Goal: Task Accomplishment & Management: Complete application form

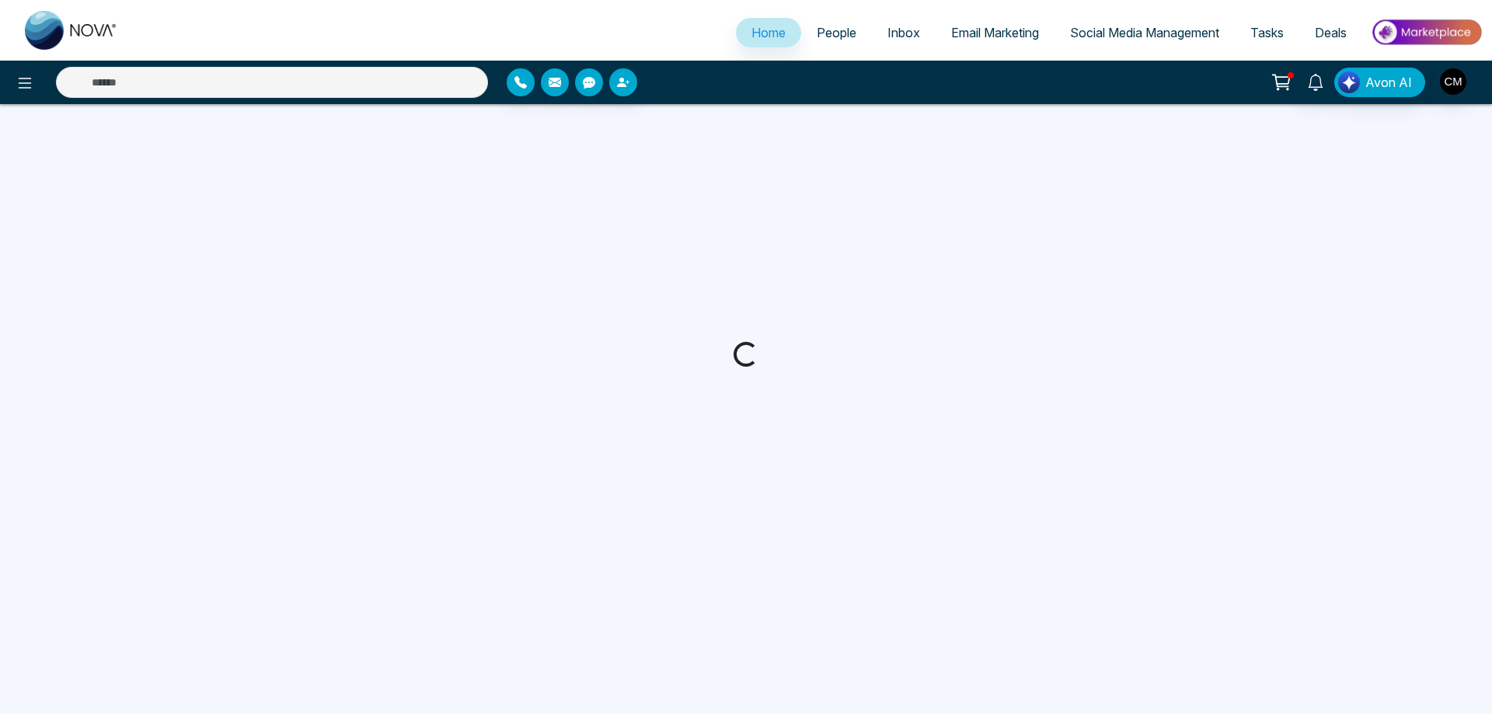
click at [821, 33] on span "People" at bounding box center [837, 33] width 40 height 16
select select "*"
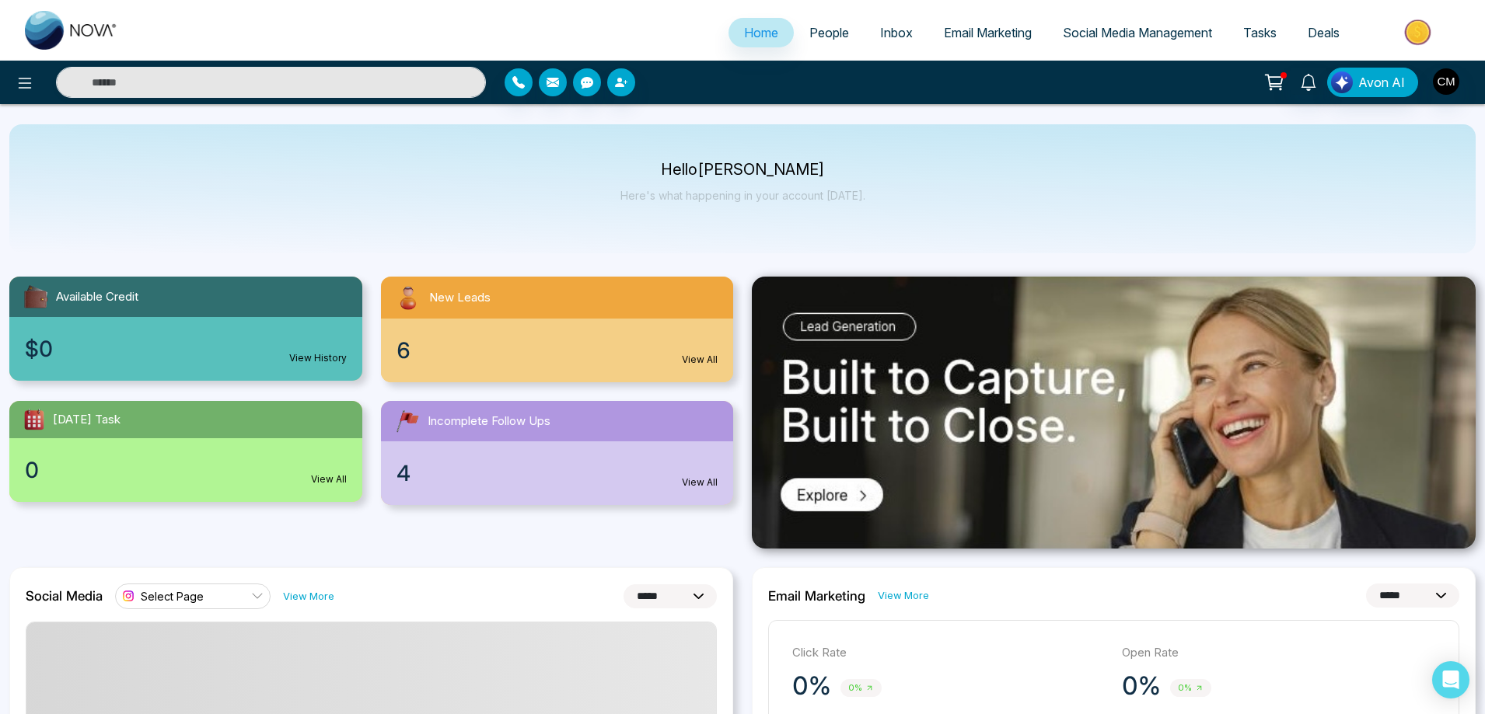
click at [821, 33] on span "People" at bounding box center [829, 33] width 40 height 16
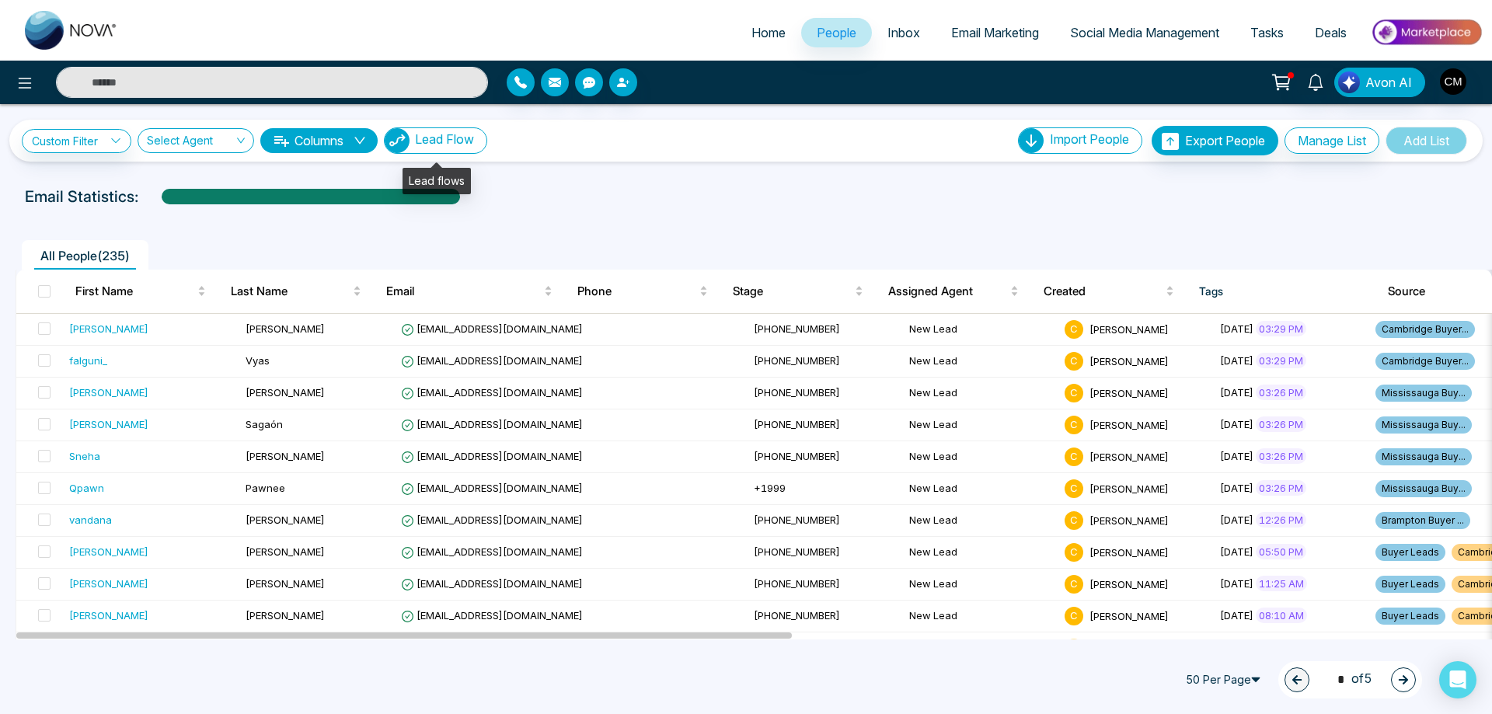
click at [480, 143] on button "Lead Flow" at bounding box center [435, 140] width 103 height 26
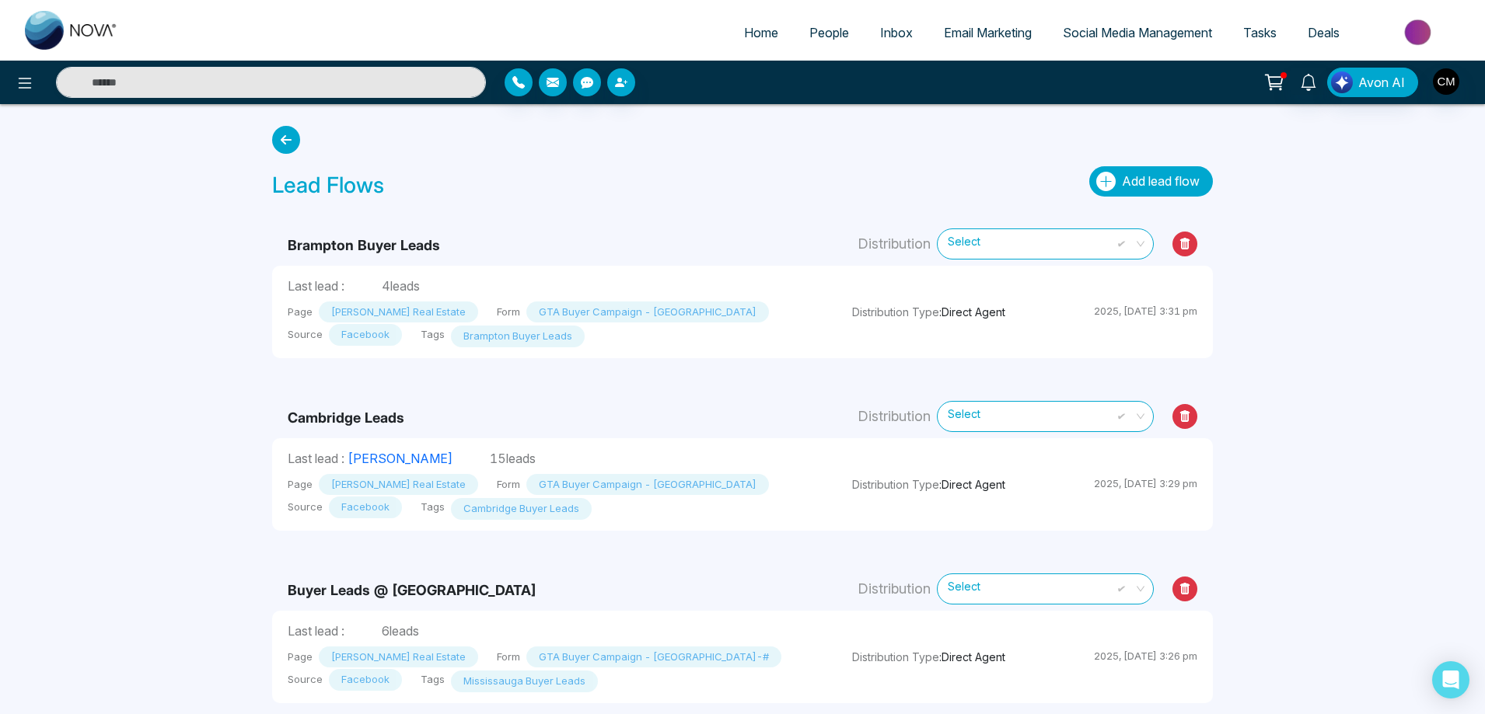
click at [1136, 186] on span "Add lead flow" at bounding box center [1161, 181] width 78 height 16
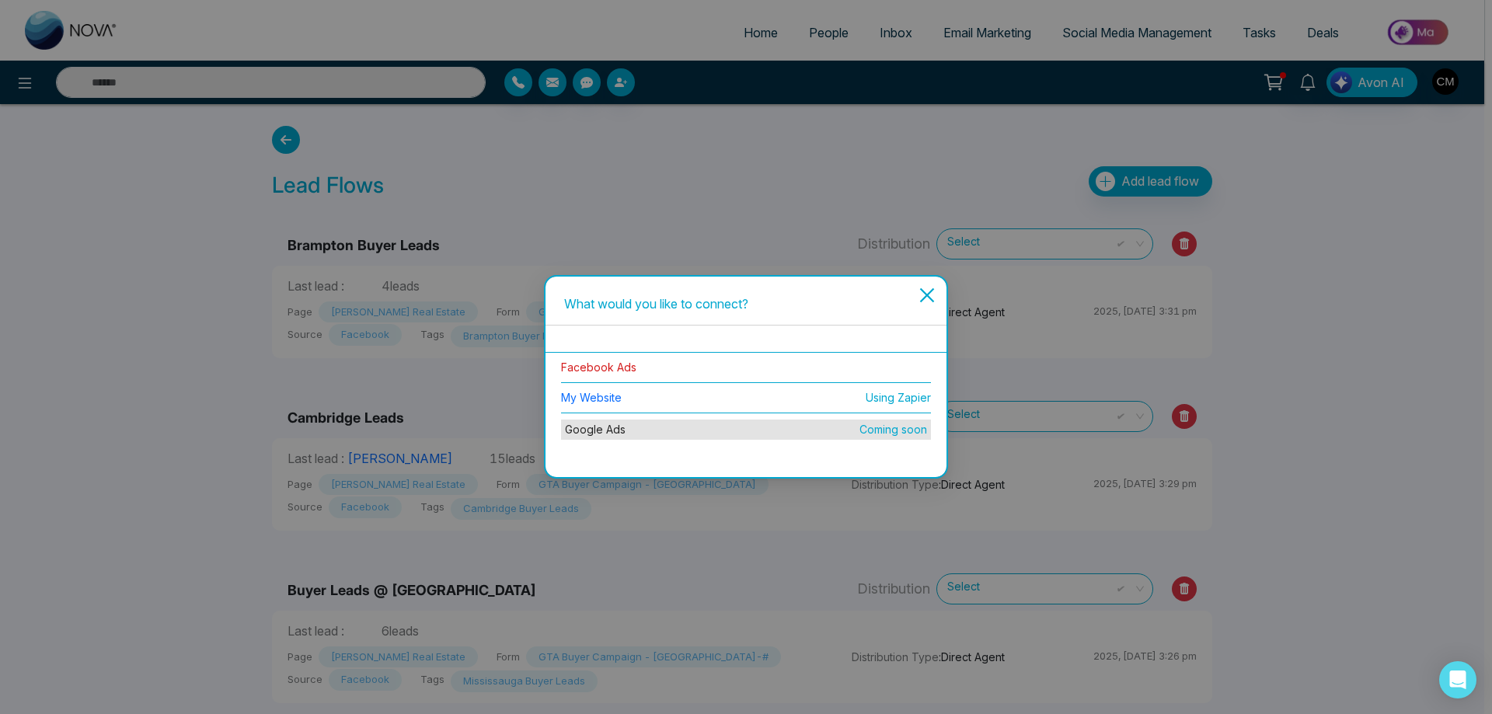
click at [613, 365] on link "Facebook Ads" at bounding box center [598, 367] width 75 height 13
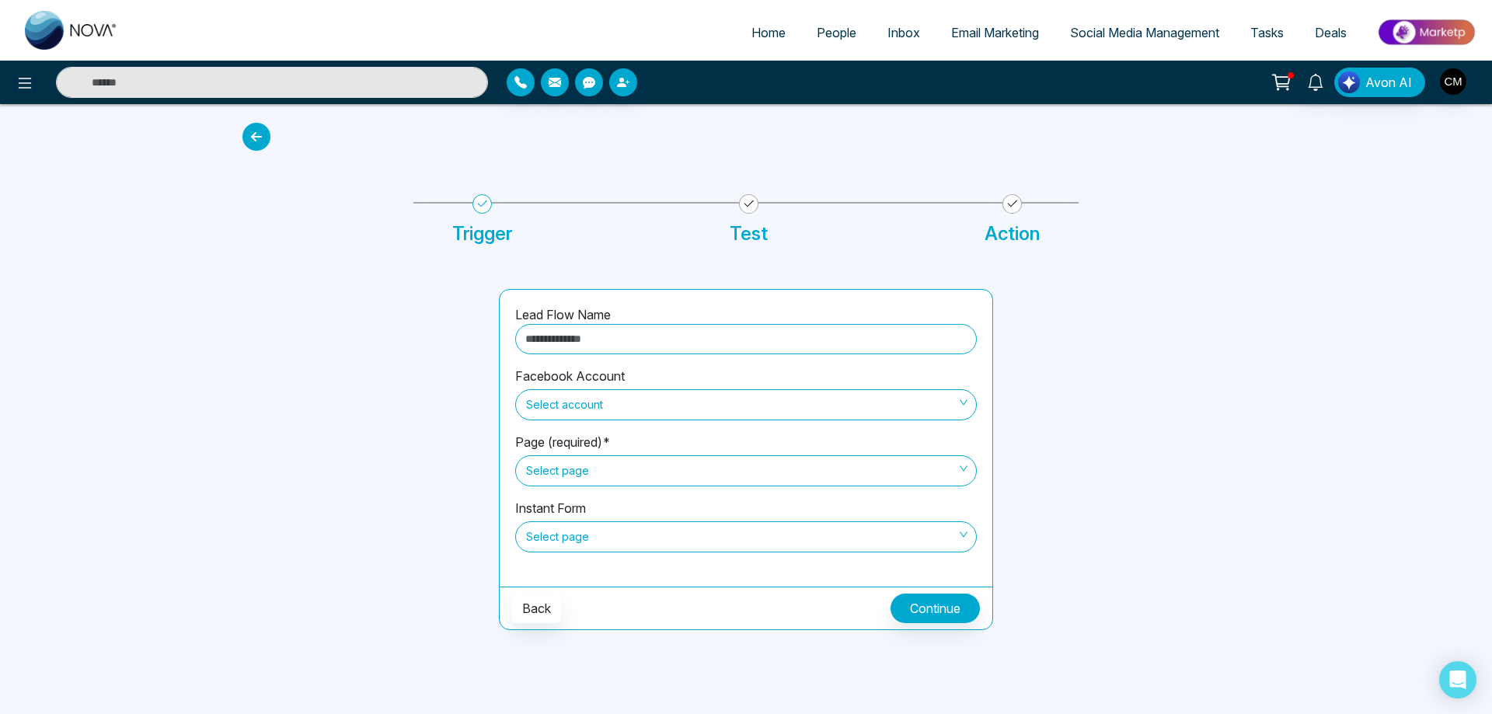
click at [597, 341] on input "text" at bounding box center [746, 339] width 462 height 30
click at [636, 410] on span "Select account" at bounding box center [746, 405] width 440 height 26
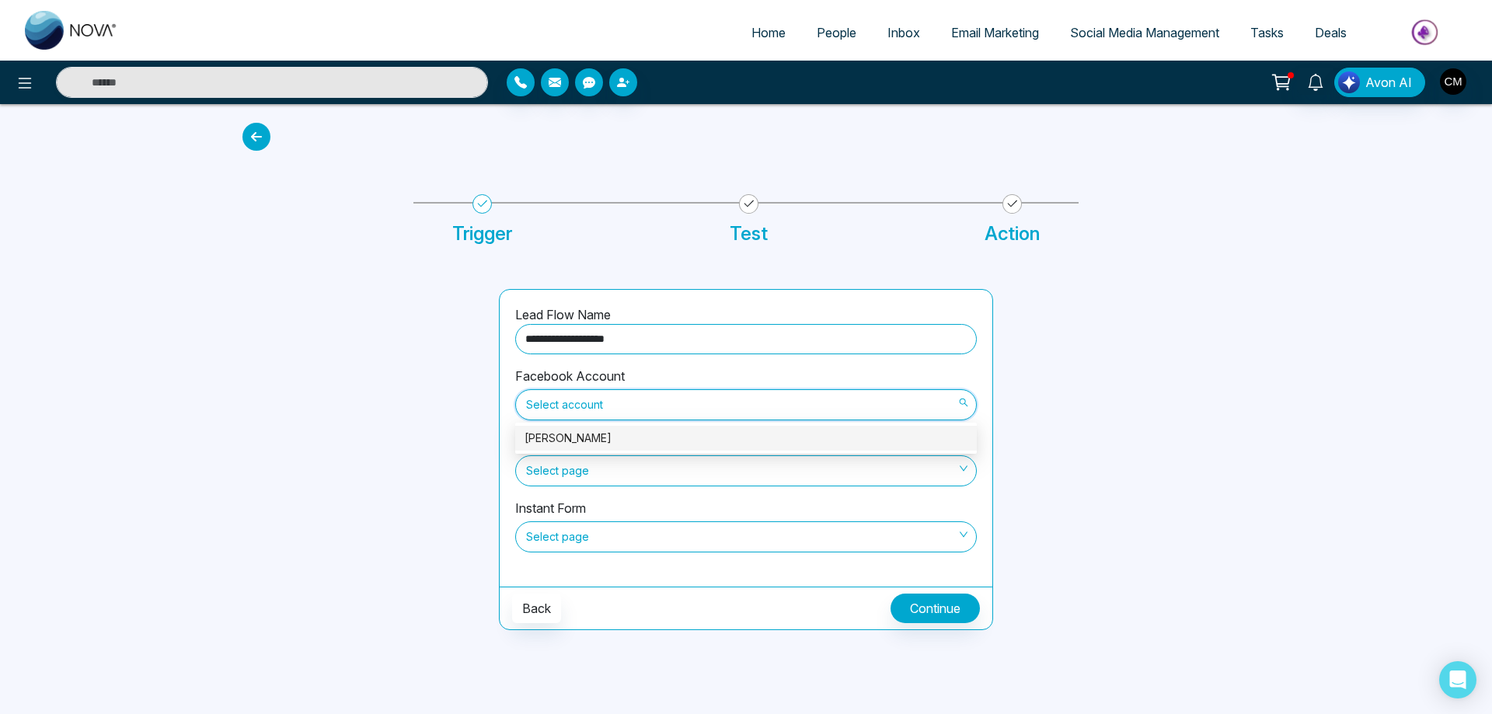
click at [622, 436] on div "[PERSON_NAME]" at bounding box center [746, 438] width 443 height 17
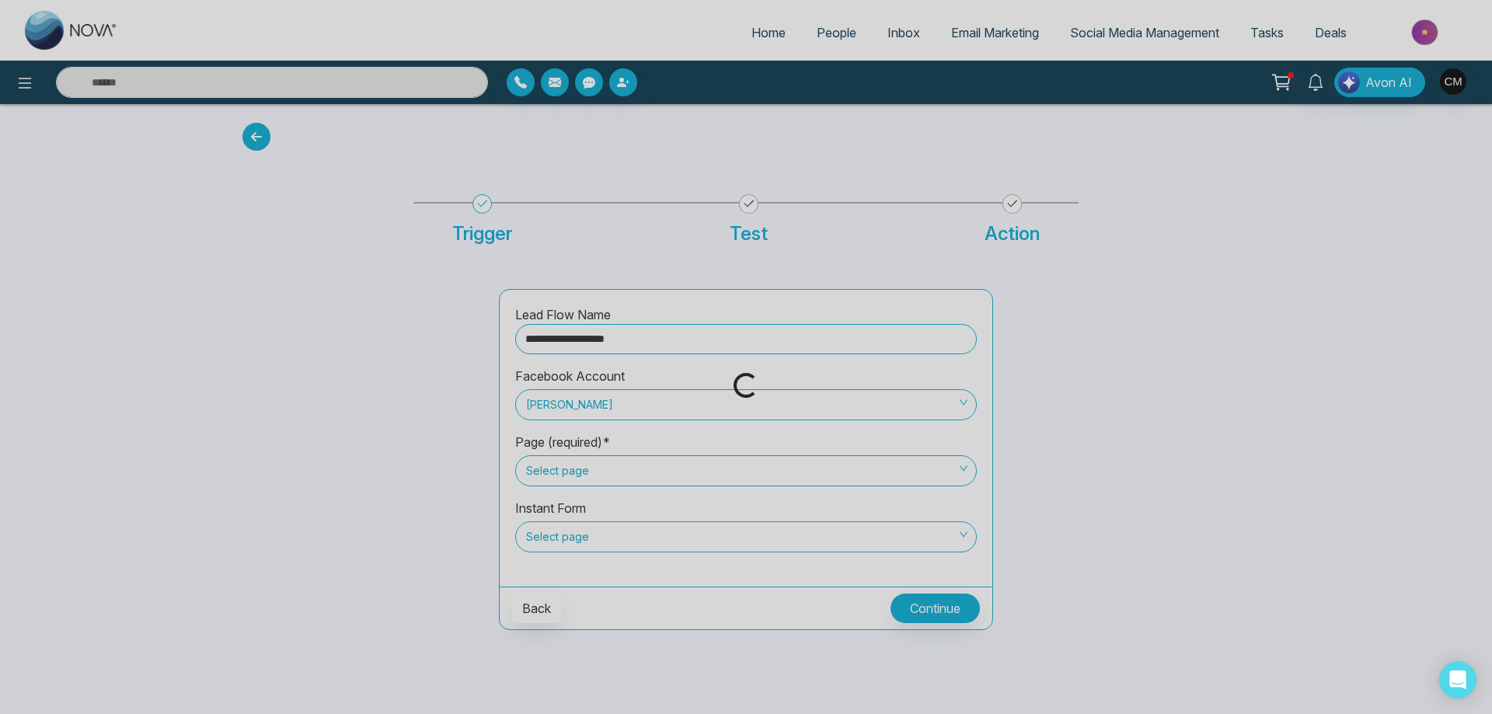
click at [594, 481] on div "Loading..." at bounding box center [746, 357] width 1492 height 714
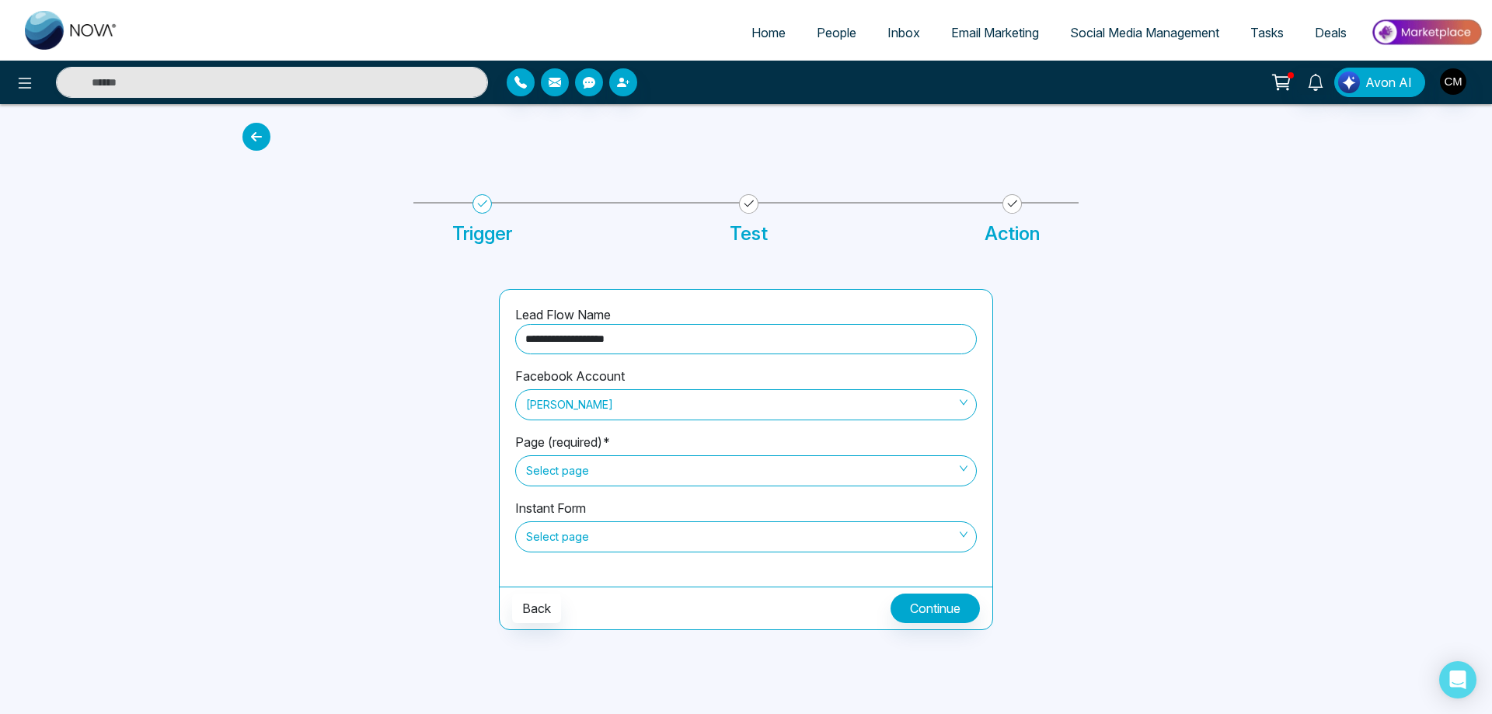
click at [598, 473] on span "Select page" at bounding box center [746, 471] width 440 height 26
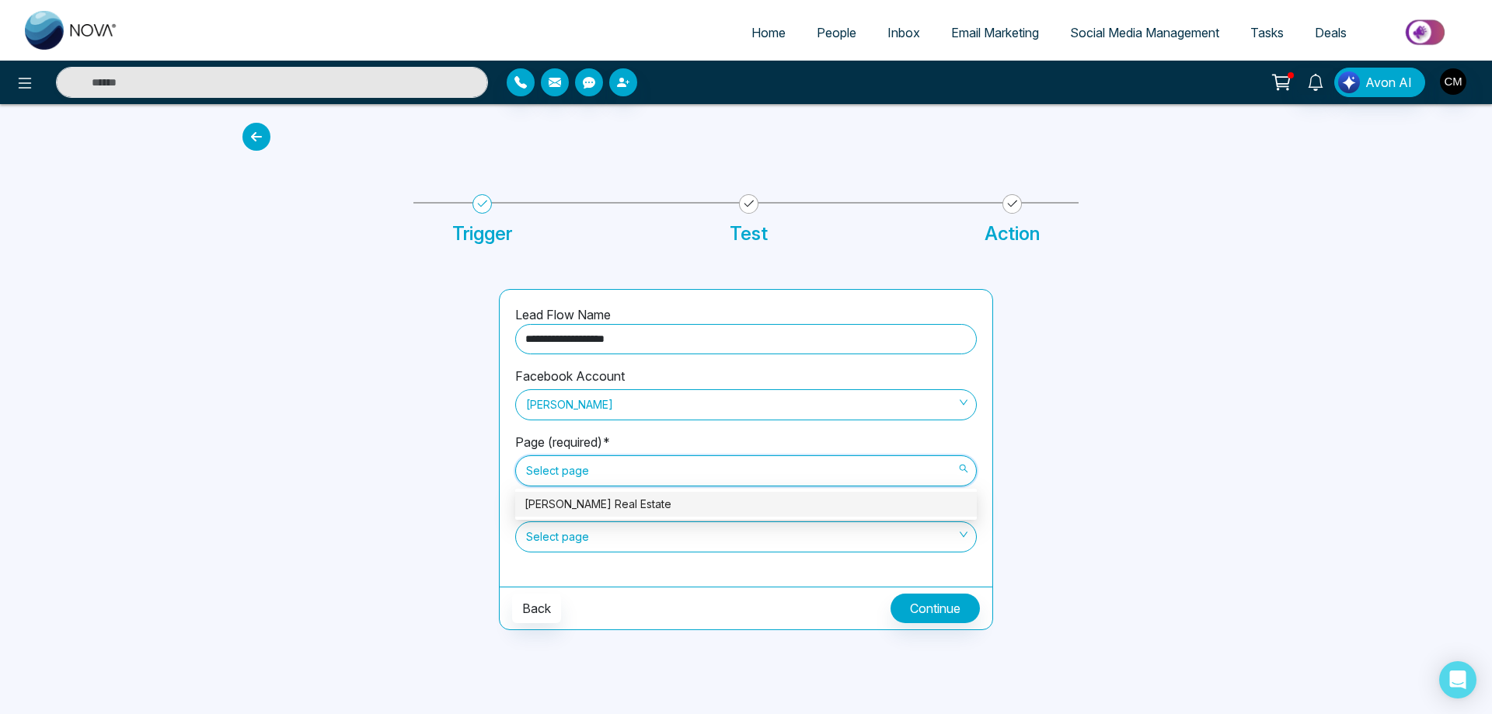
click at [584, 501] on div "[PERSON_NAME] Real Estate" at bounding box center [746, 504] width 443 height 17
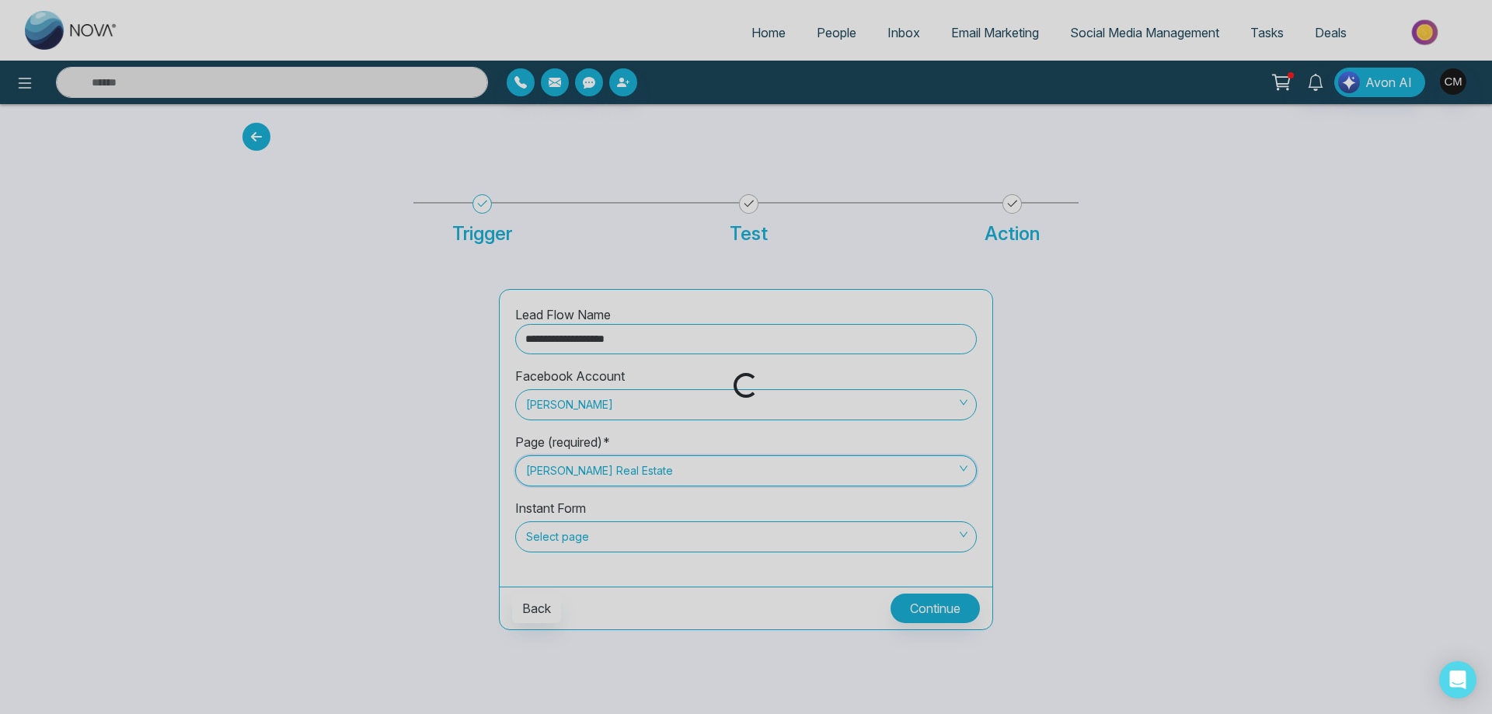
click at [583, 537] on div "Loading..." at bounding box center [746, 357] width 1492 height 714
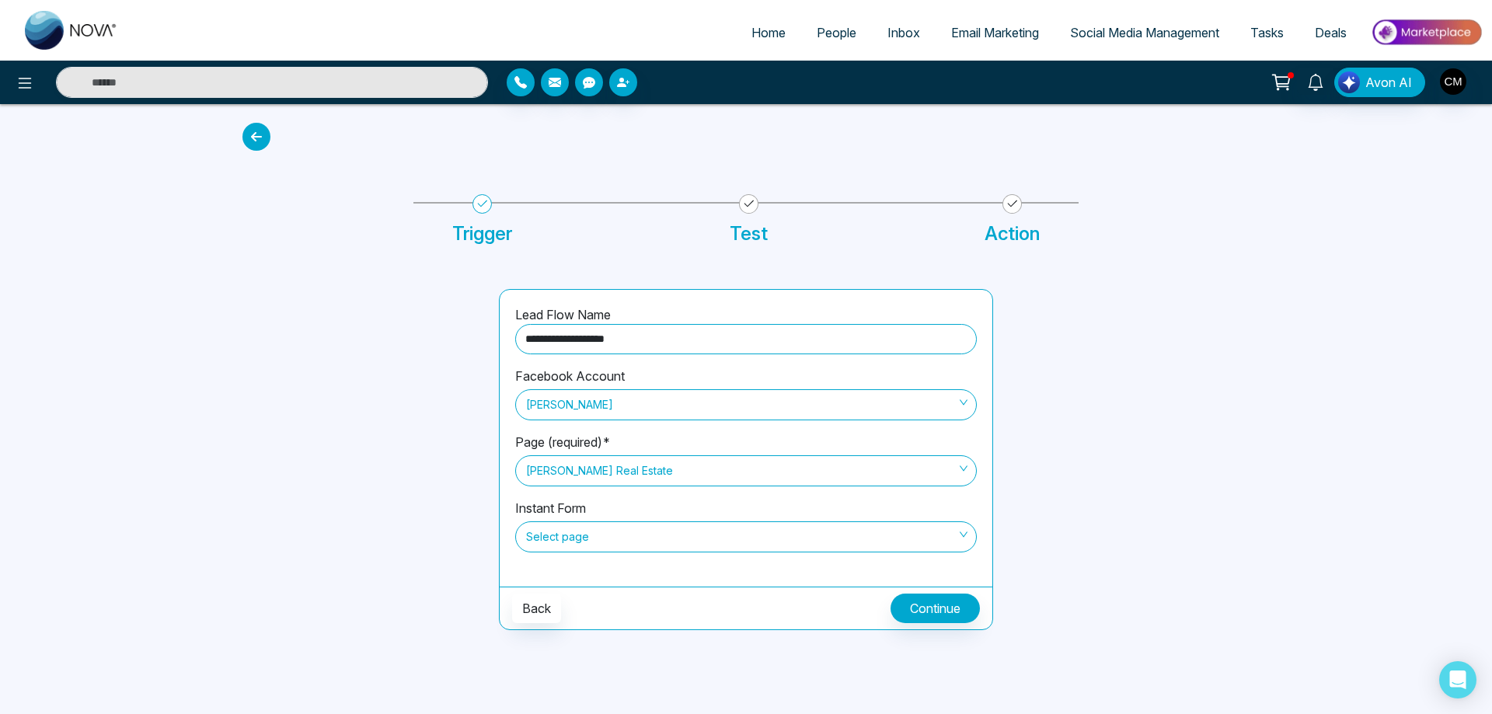
click at [583, 536] on span "Select page" at bounding box center [746, 537] width 440 height 26
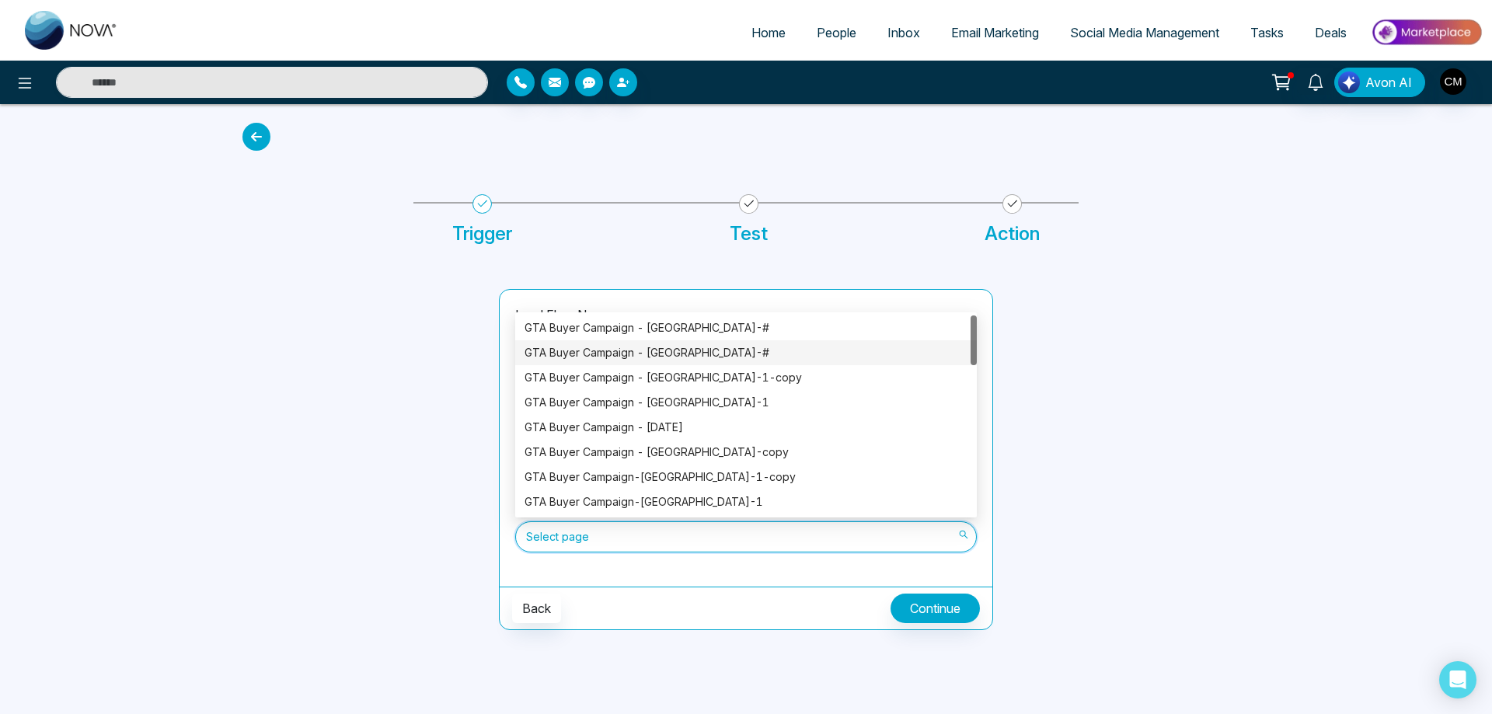
click at [686, 347] on div "GTA Buyer Campaign - [GEOGRAPHIC_DATA]-#" at bounding box center [746, 352] width 443 height 17
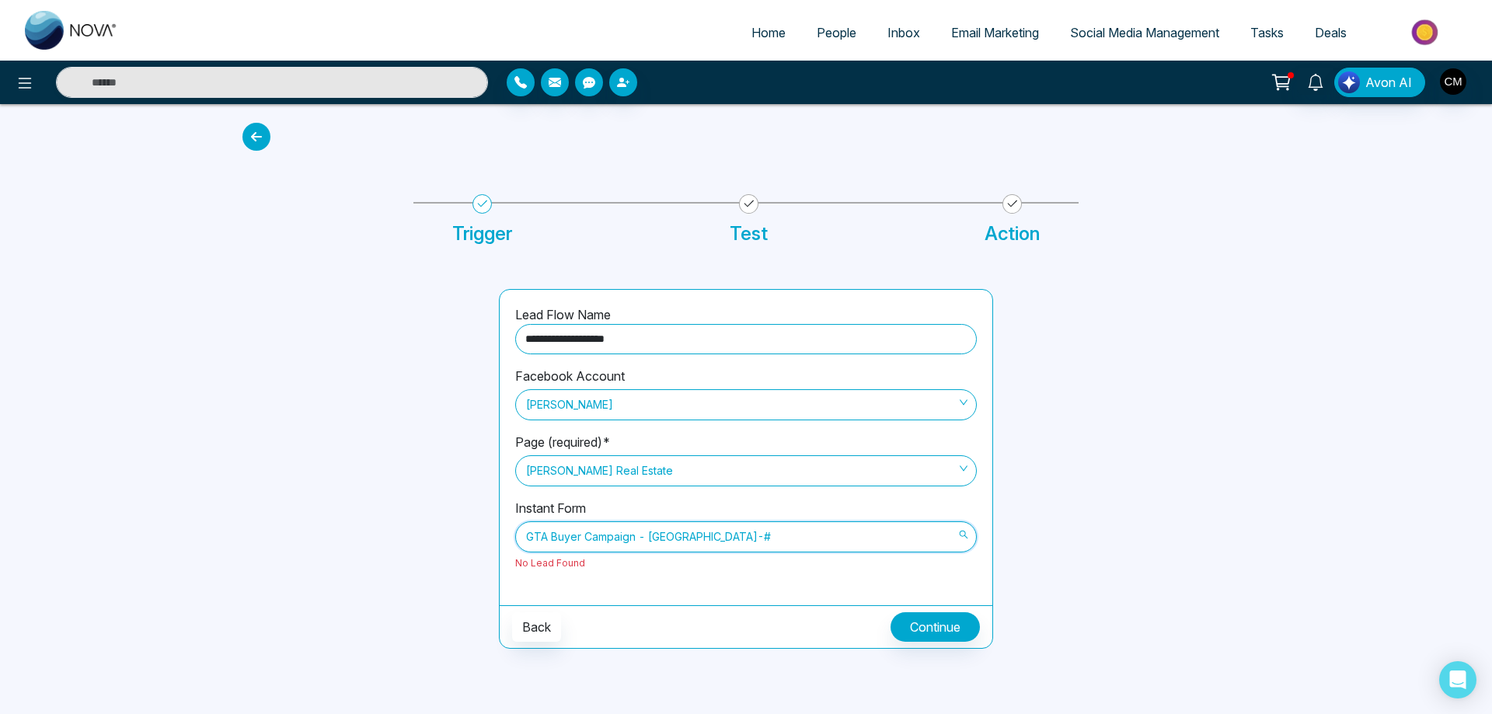
click at [697, 535] on span "GTA Buyer Campaign - [GEOGRAPHIC_DATA]-#" at bounding box center [746, 537] width 440 height 26
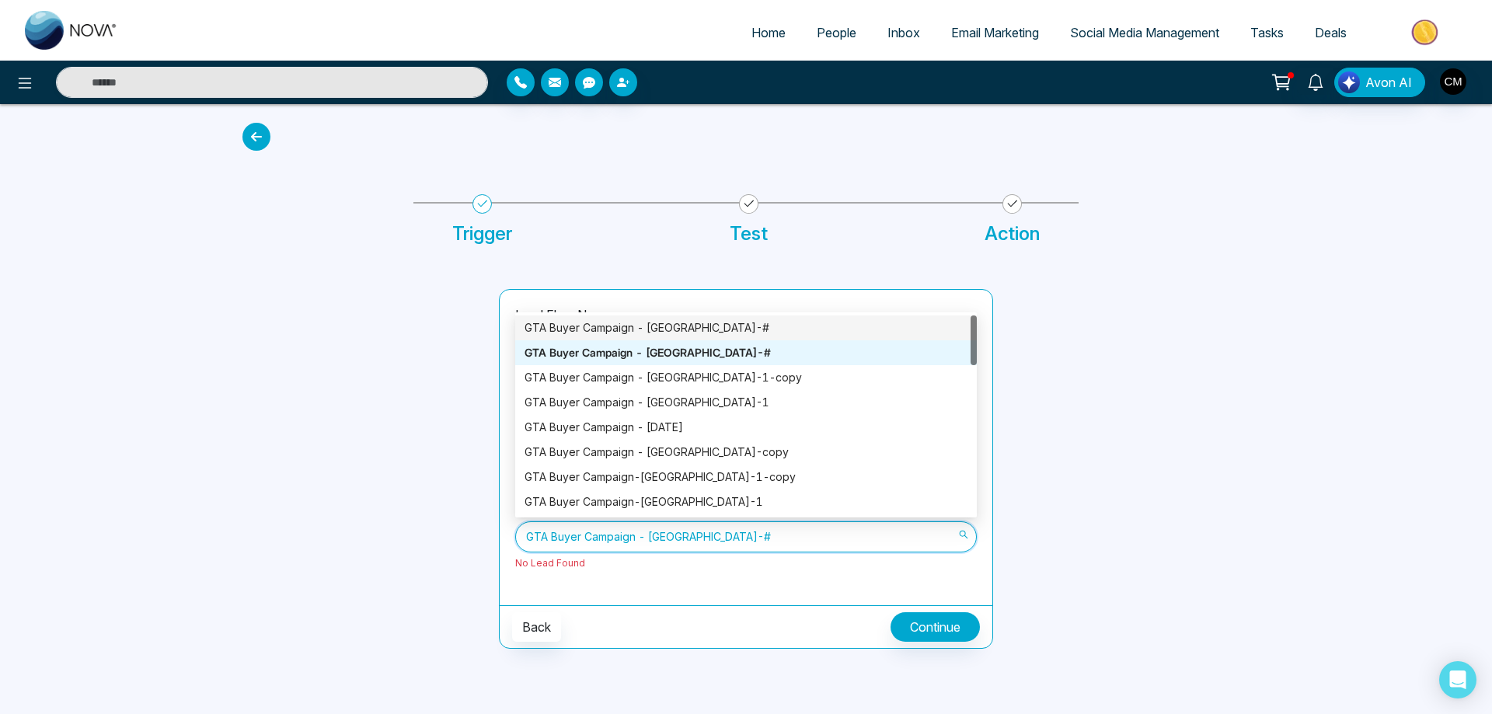
click at [700, 316] on div "GTA Buyer Campaign - [GEOGRAPHIC_DATA]-#" at bounding box center [746, 328] width 462 height 25
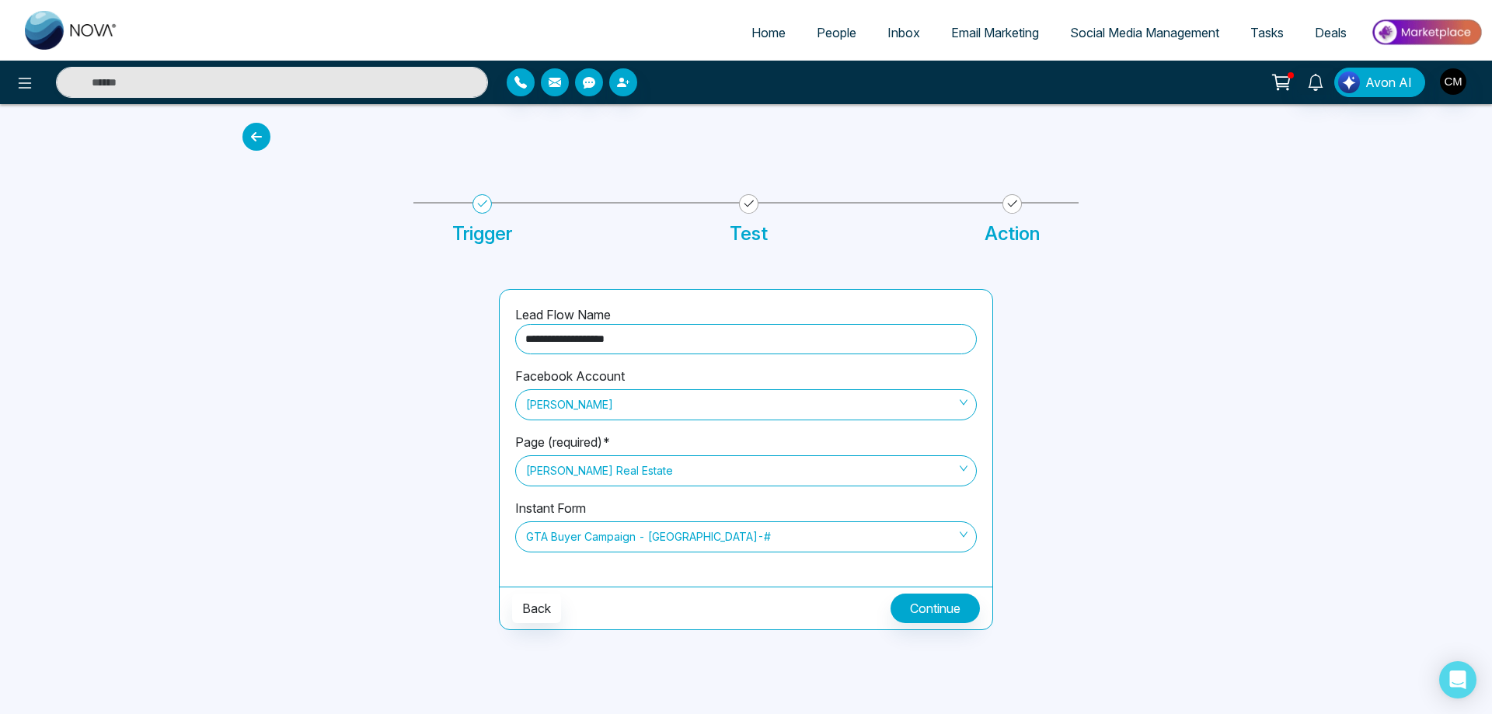
drag, startPoint x: 576, startPoint y: 342, endPoint x: 245, endPoint y: 323, distance: 331.7
click at [245, 323] on div "**********" at bounding box center [746, 441] width 1026 height 379
type input "**********"
click at [952, 599] on button "Continue" at bounding box center [935, 609] width 89 height 30
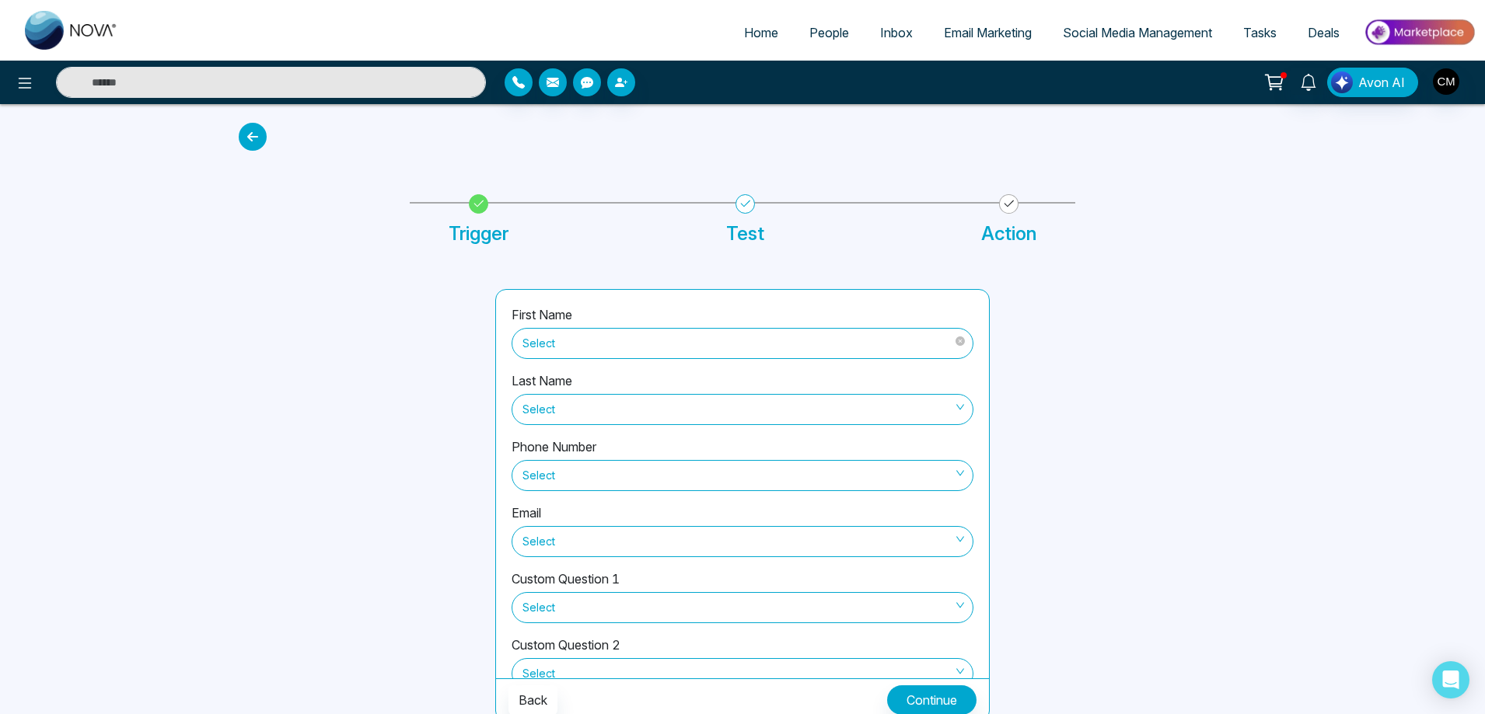
click at [623, 334] on span "Select" at bounding box center [742, 343] width 440 height 26
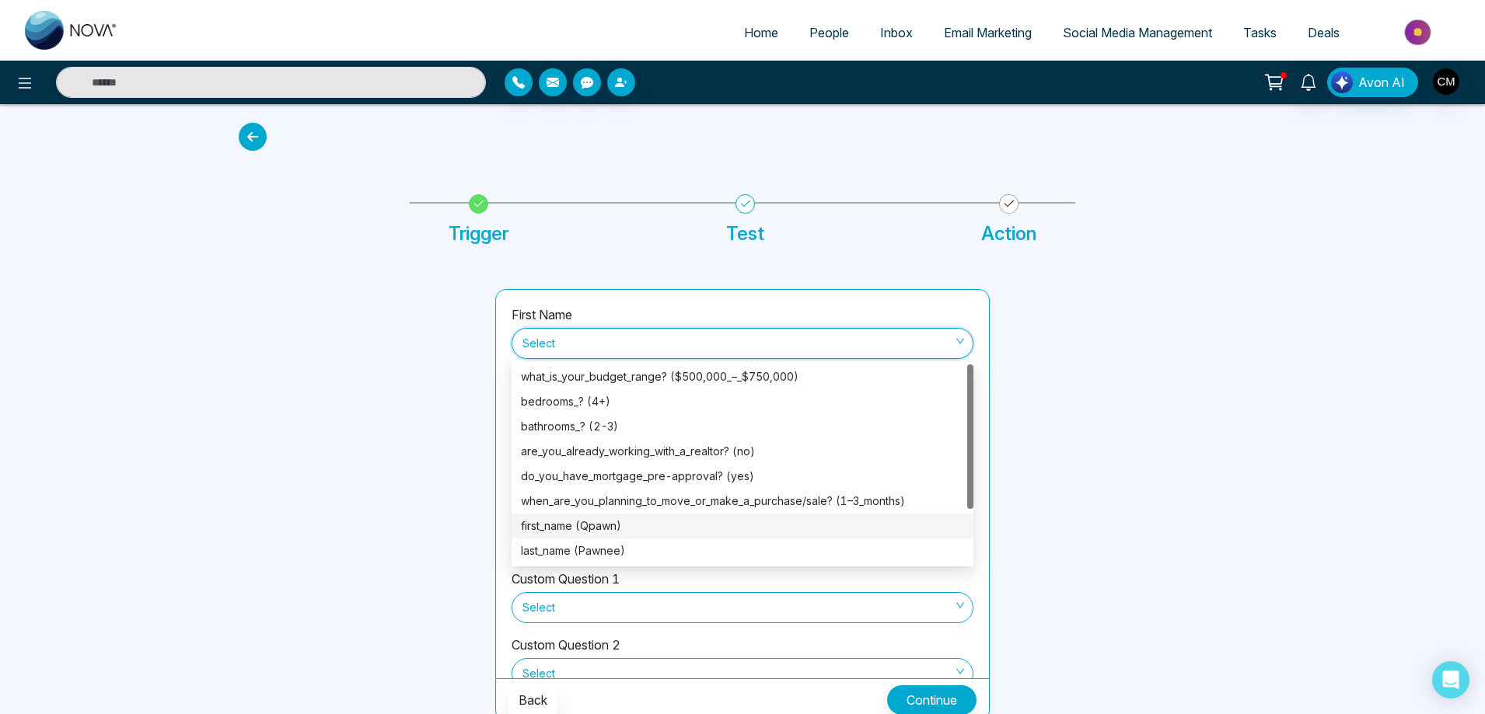
click at [584, 532] on div "first_name (Qpawn)" at bounding box center [742, 526] width 443 height 17
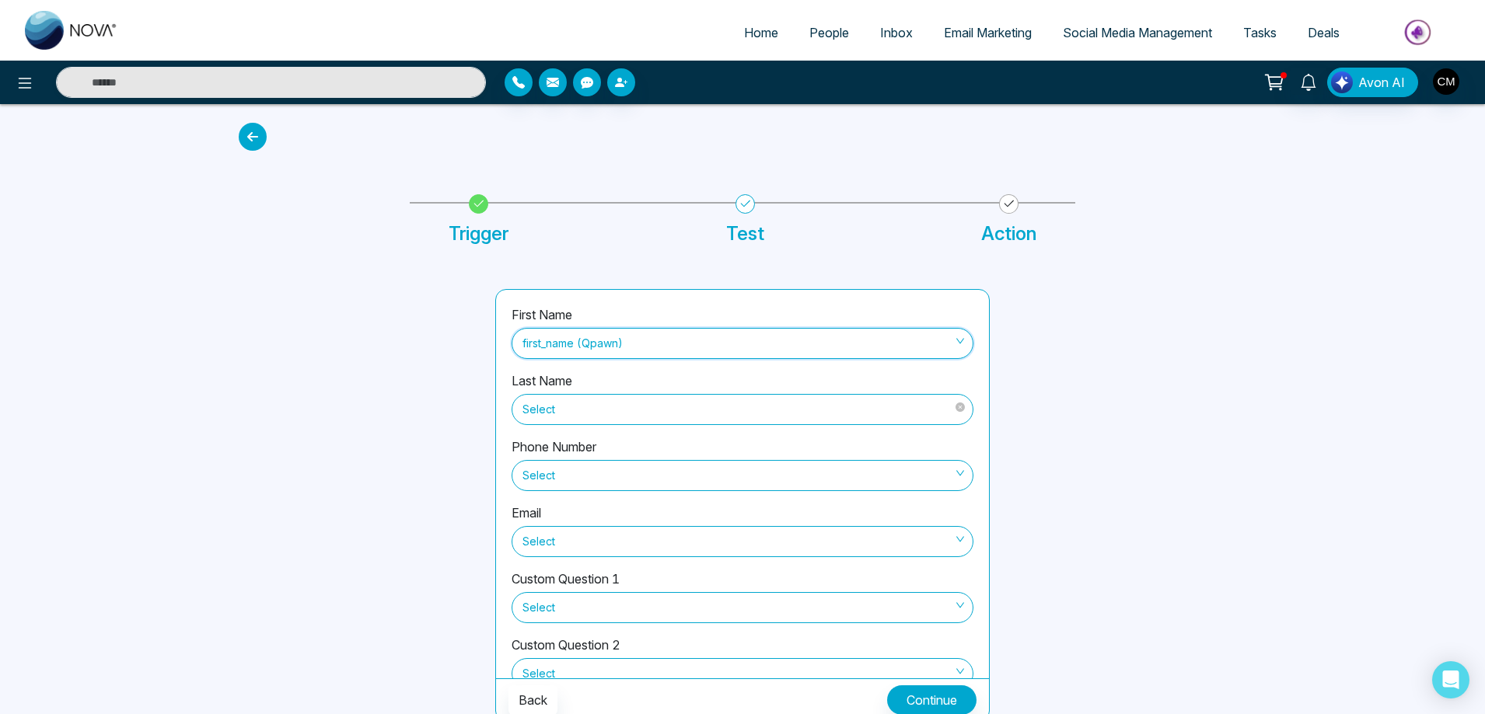
click at [583, 403] on span "Select" at bounding box center [742, 409] width 440 height 26
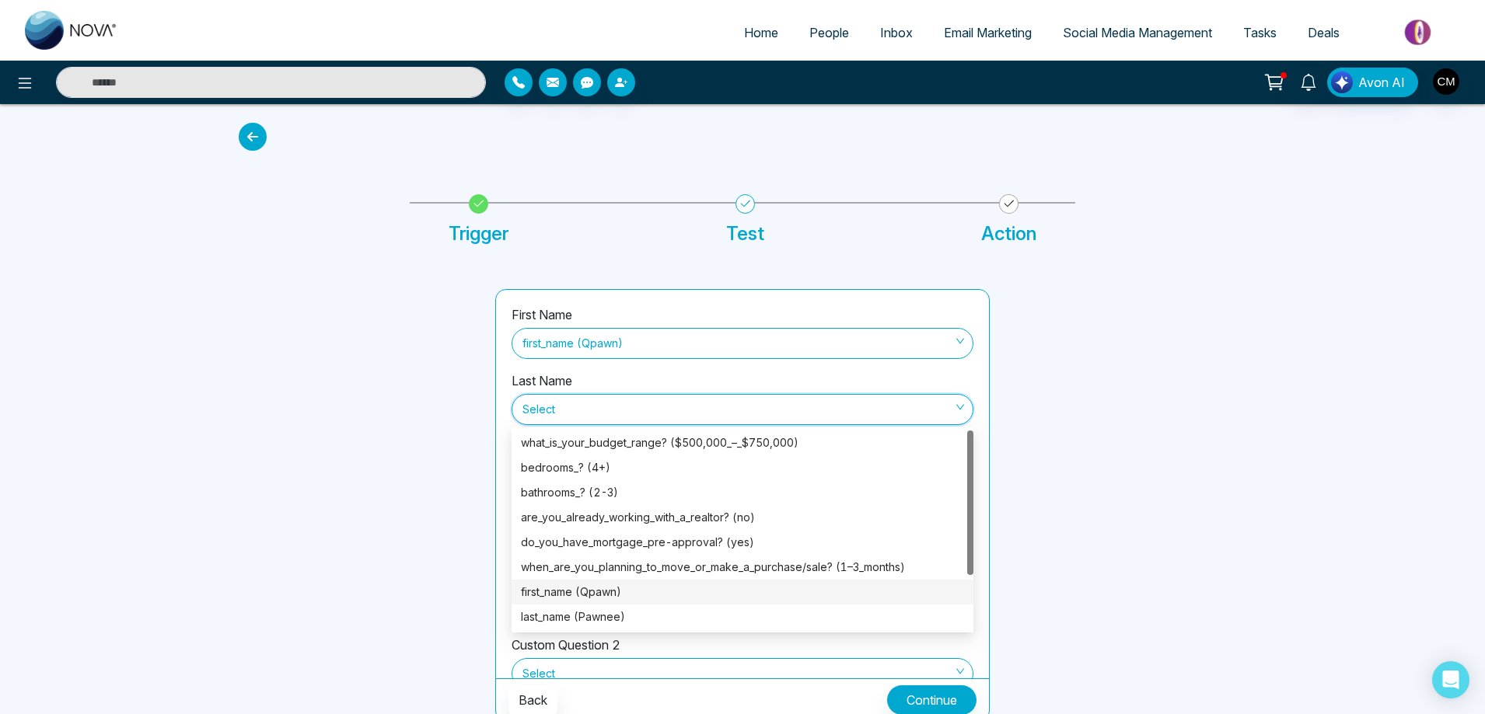
click at [555, 603] on div "first_name (Qpawn)" at bounding box center [742, 592] width 462 height 25
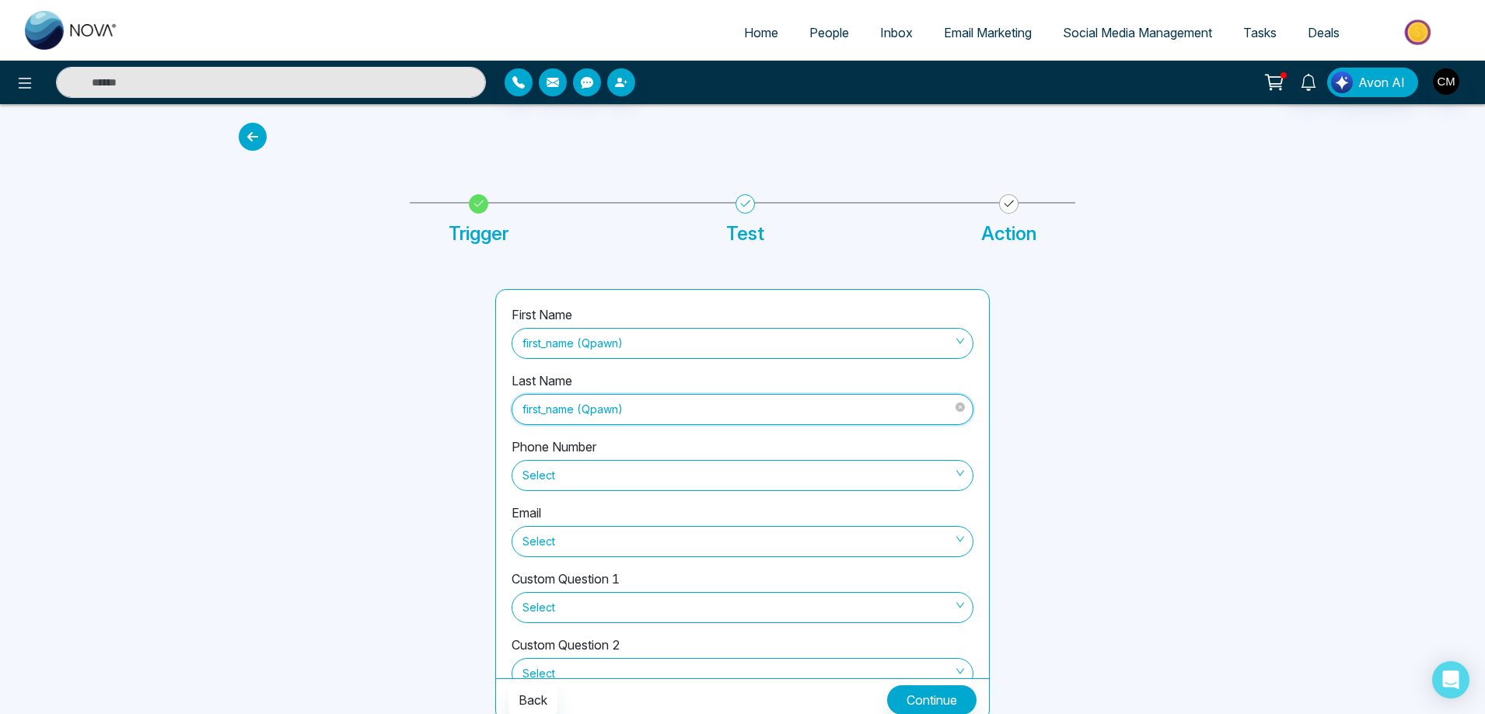
click at [599, 414] on span "first_name (Qpawn)" at bounding box center [742, 409] width 440 height 26
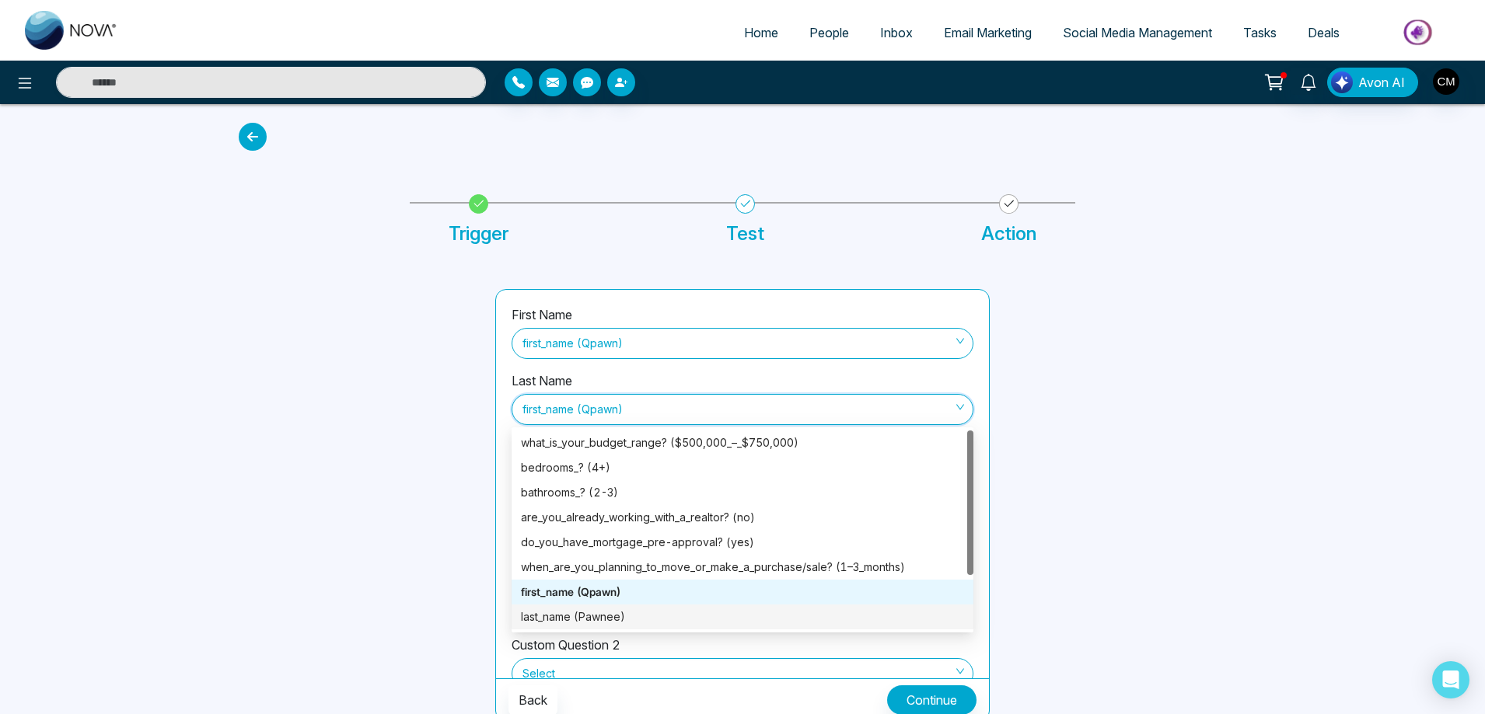
click at [594, 614] on div "last_name (Pawnee)" at bounding box center [742, 617] width 443 height 17
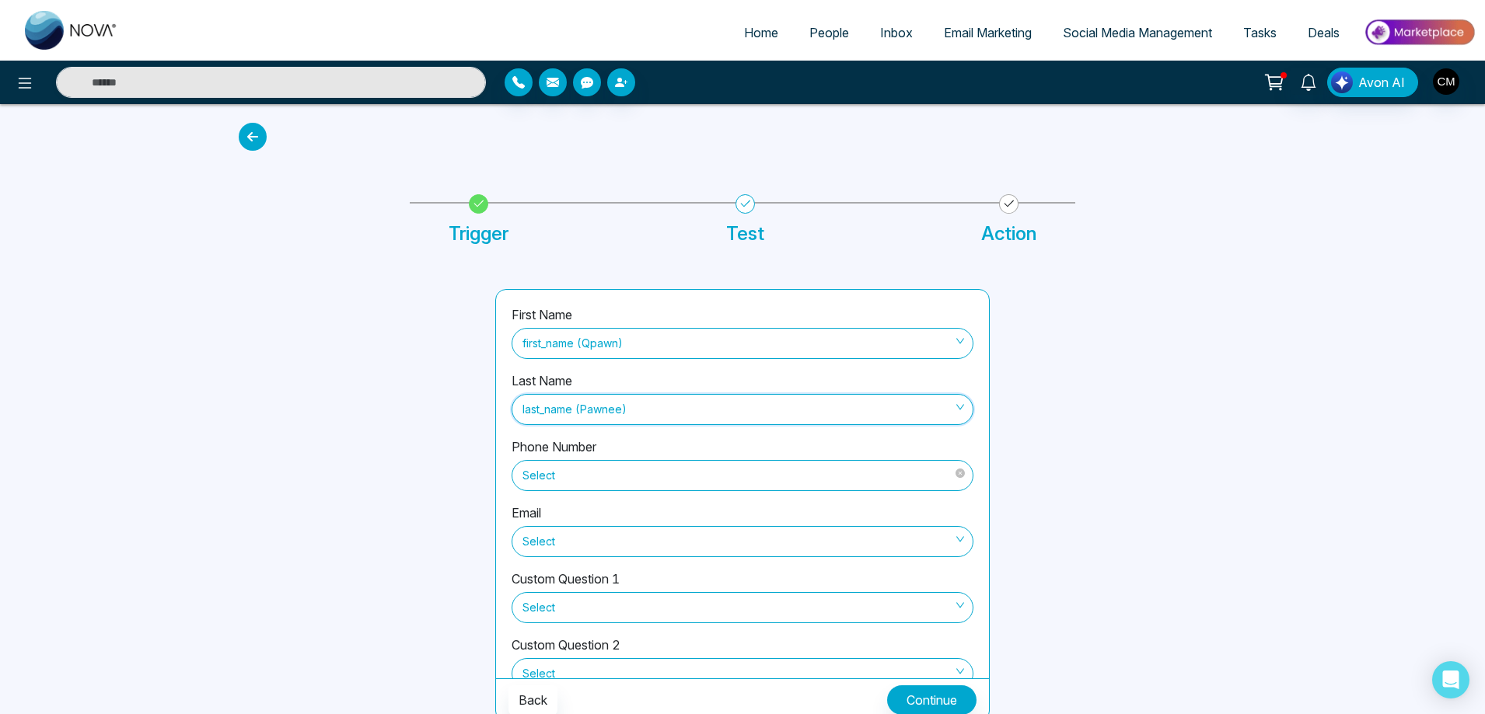
click at [602, 474] on span "Select" at bounding box center [742, 476] width 440 height 26
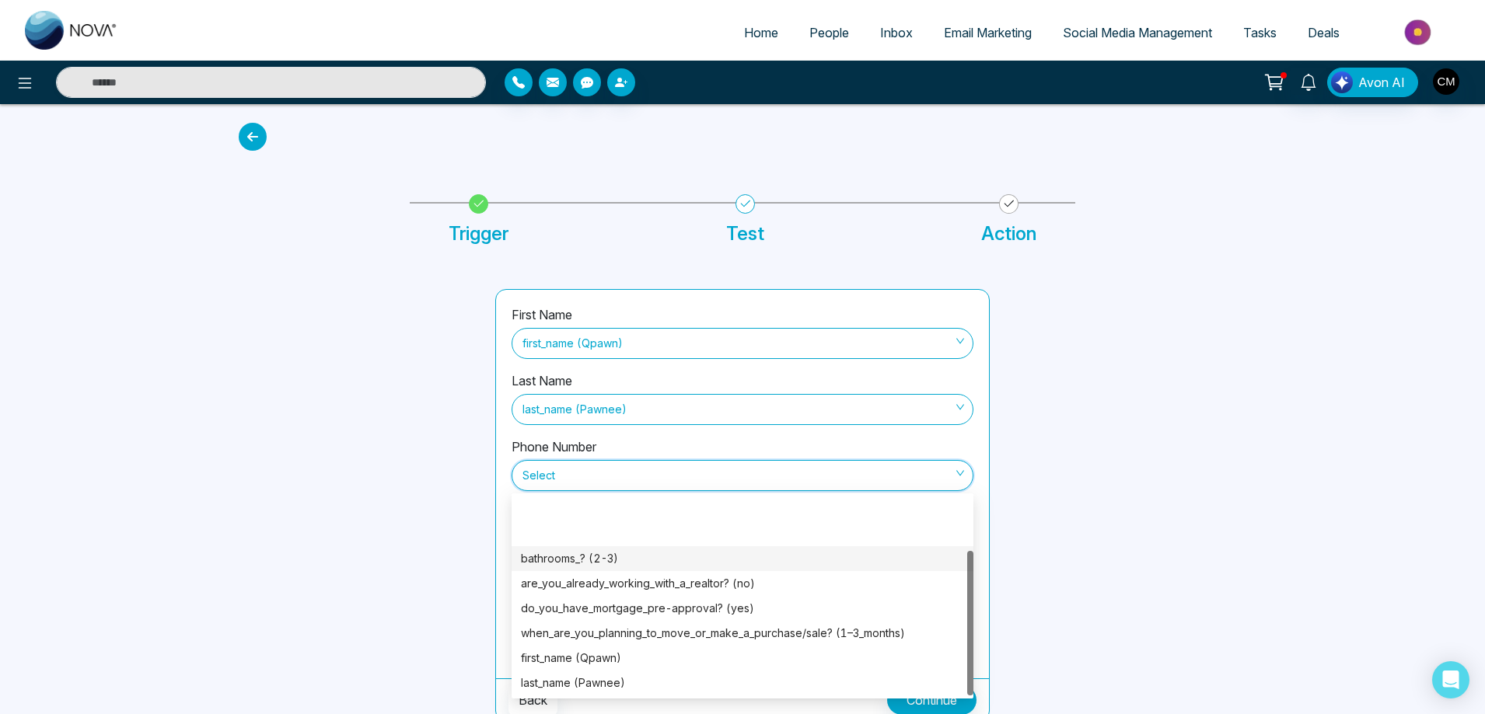
scroll to position [75, 0]
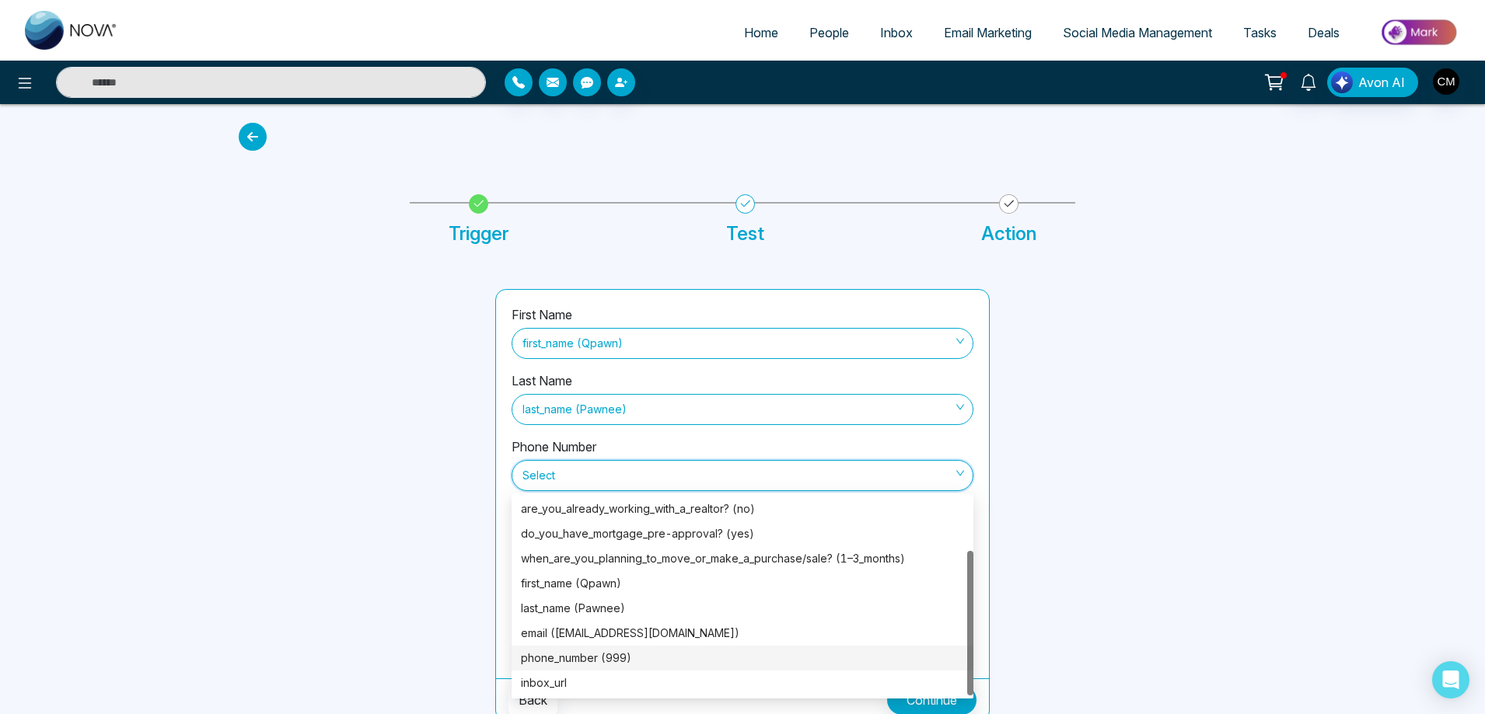
click at [609, 659] on div "phone_number (999)" at bounding box center [742, 658] width 443 height 17
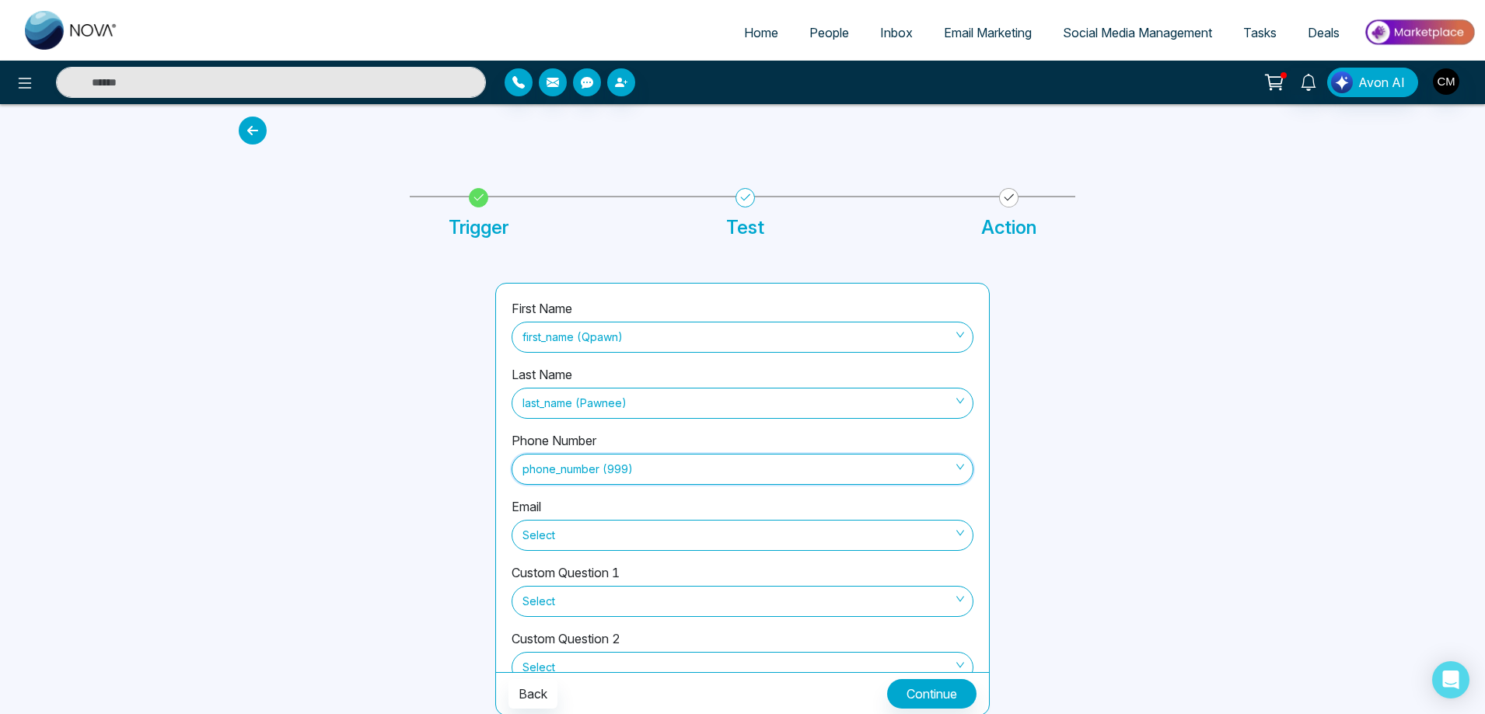
scroll to position [8, 0]
click at [560, 536] on span "Select" at bounding box center [742, 534] width 440 height 26
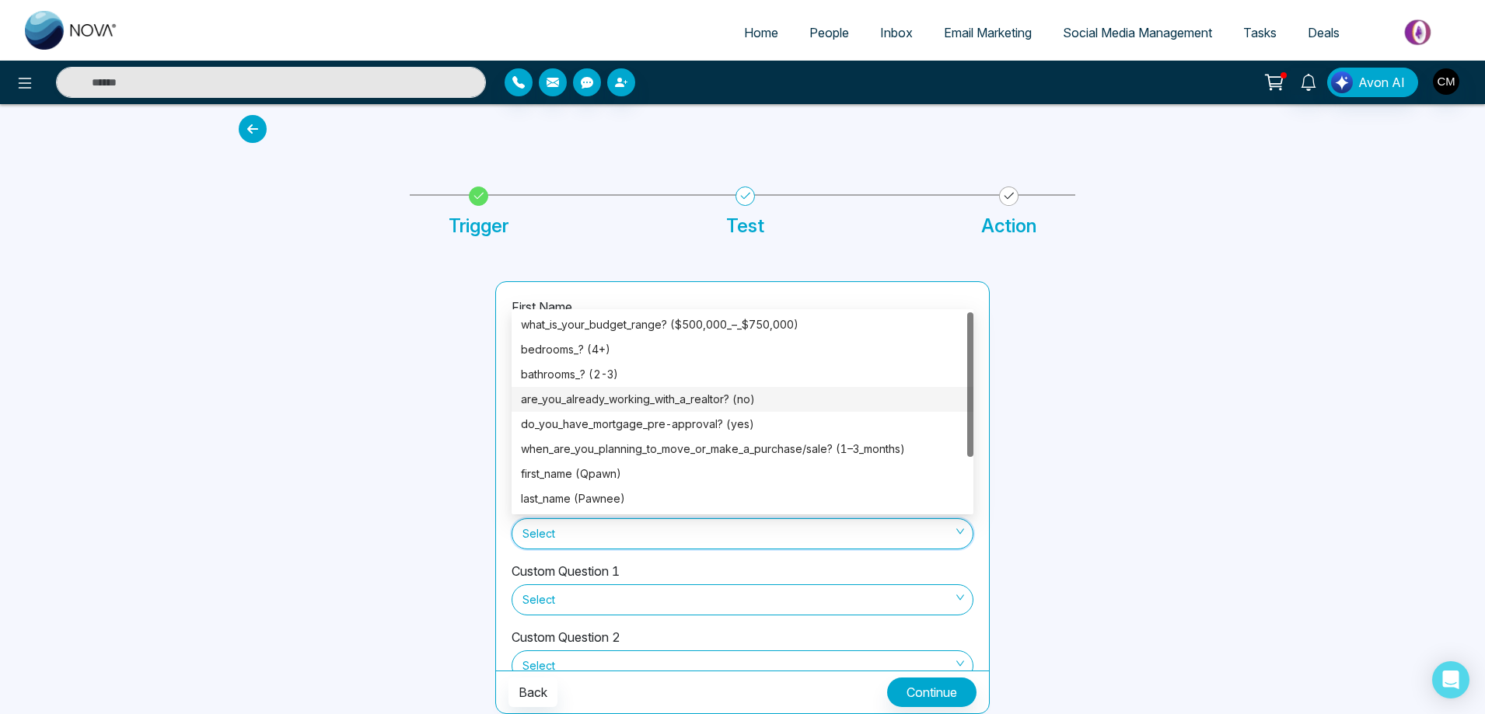
scroll to position [75, 0]
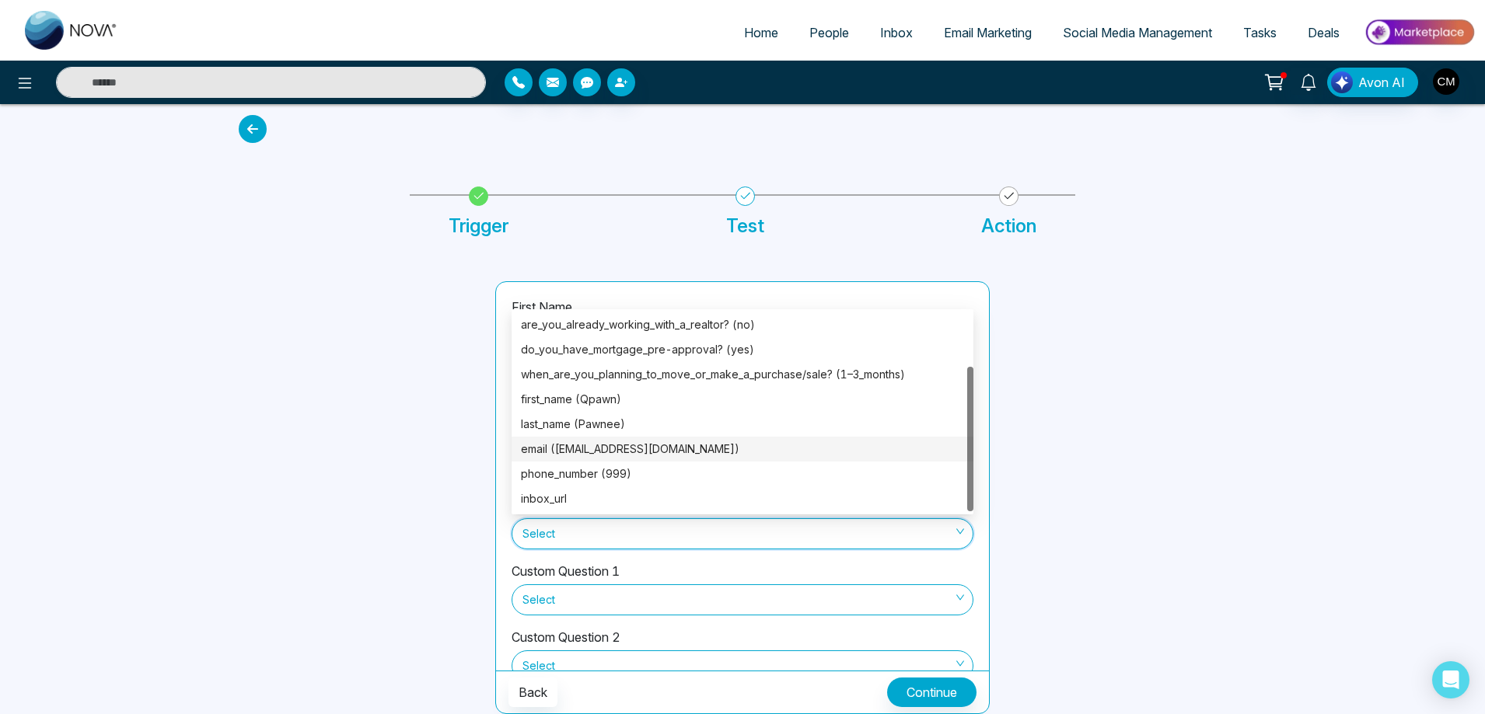
click at [607, 456] on div "email ([EMAIL_ADDRESS][DOMAIN_NAME])" at bounding box center [742, 449] width 443 height 17
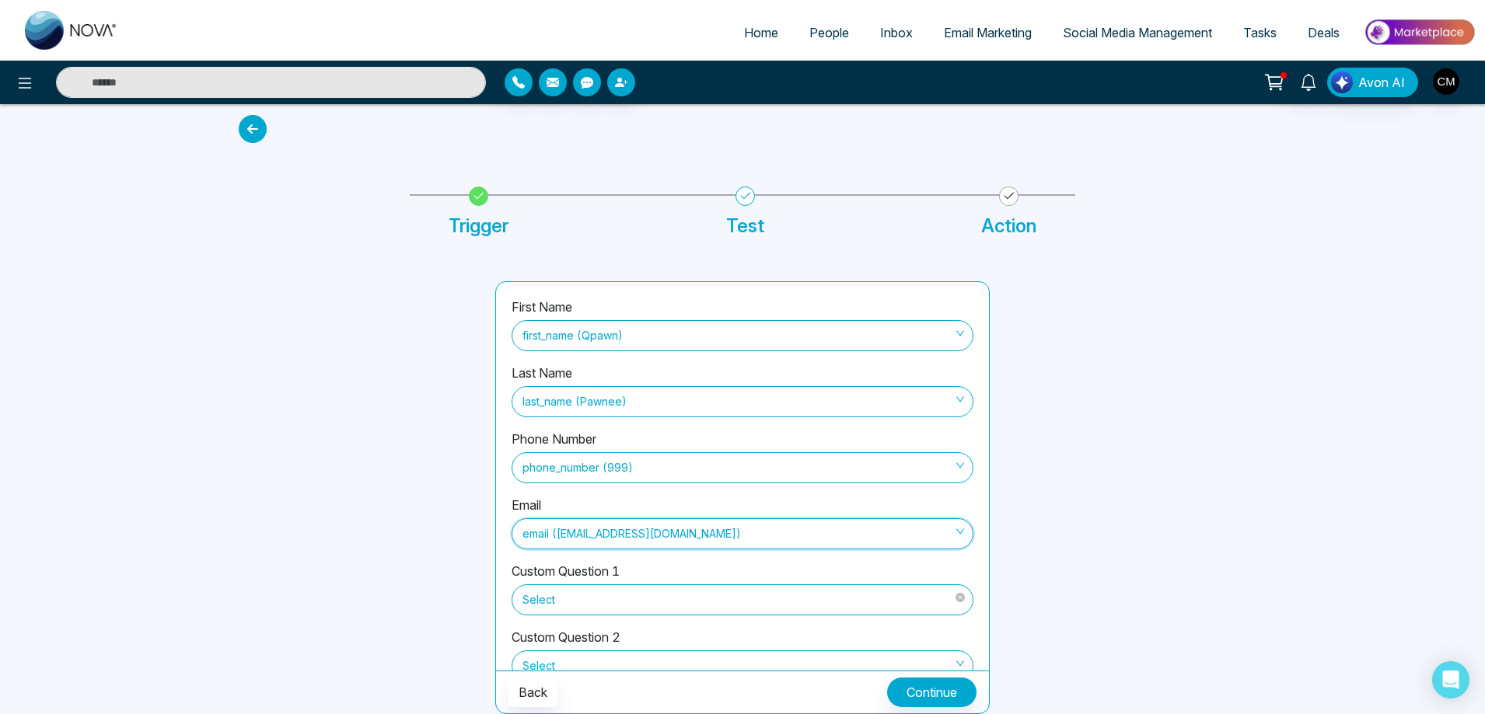
click at [565, 588] on span "Select" at bounding box center [742, 600] width 440 height 26
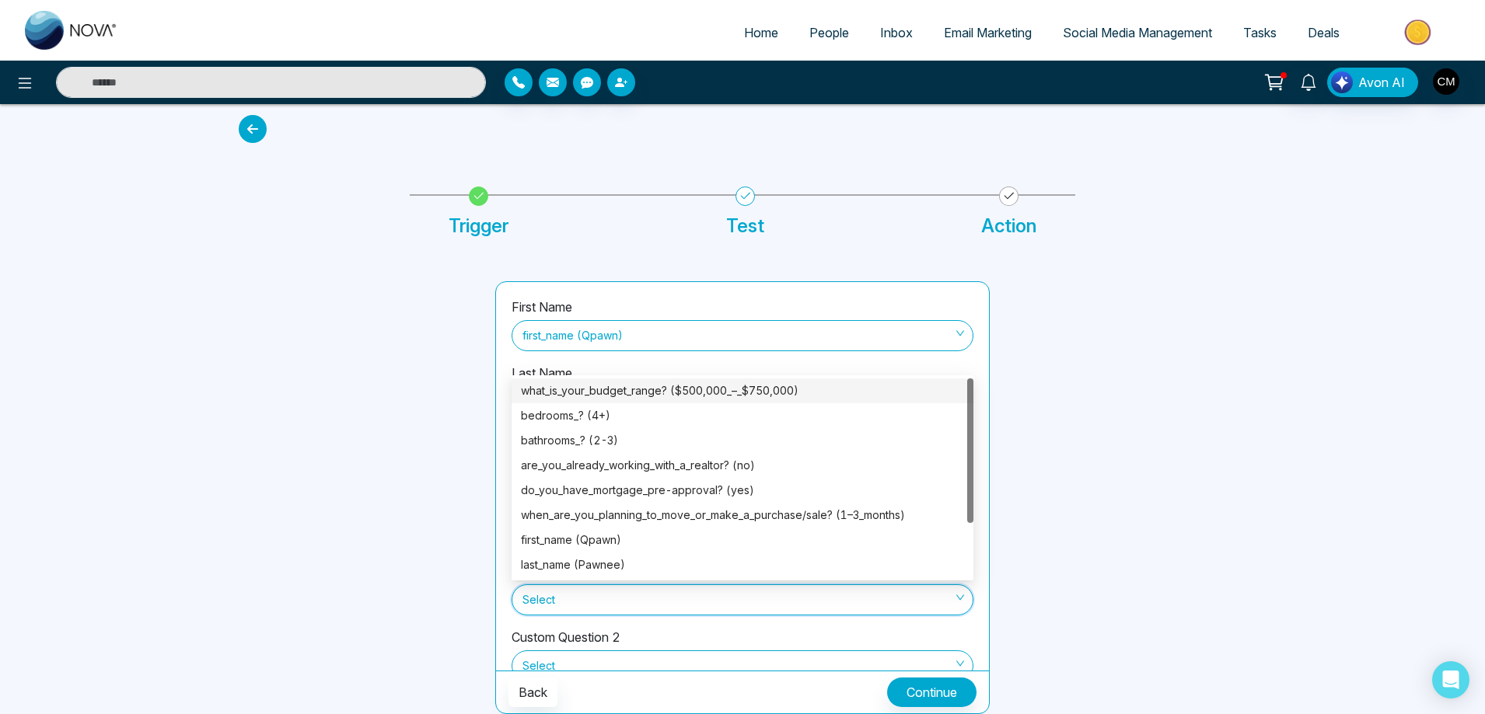
click at [733, 386] on div "what_is_your_budget_range? ($500,000_–_$750,000)" at bounding box center [742, 390] width 443 height 17
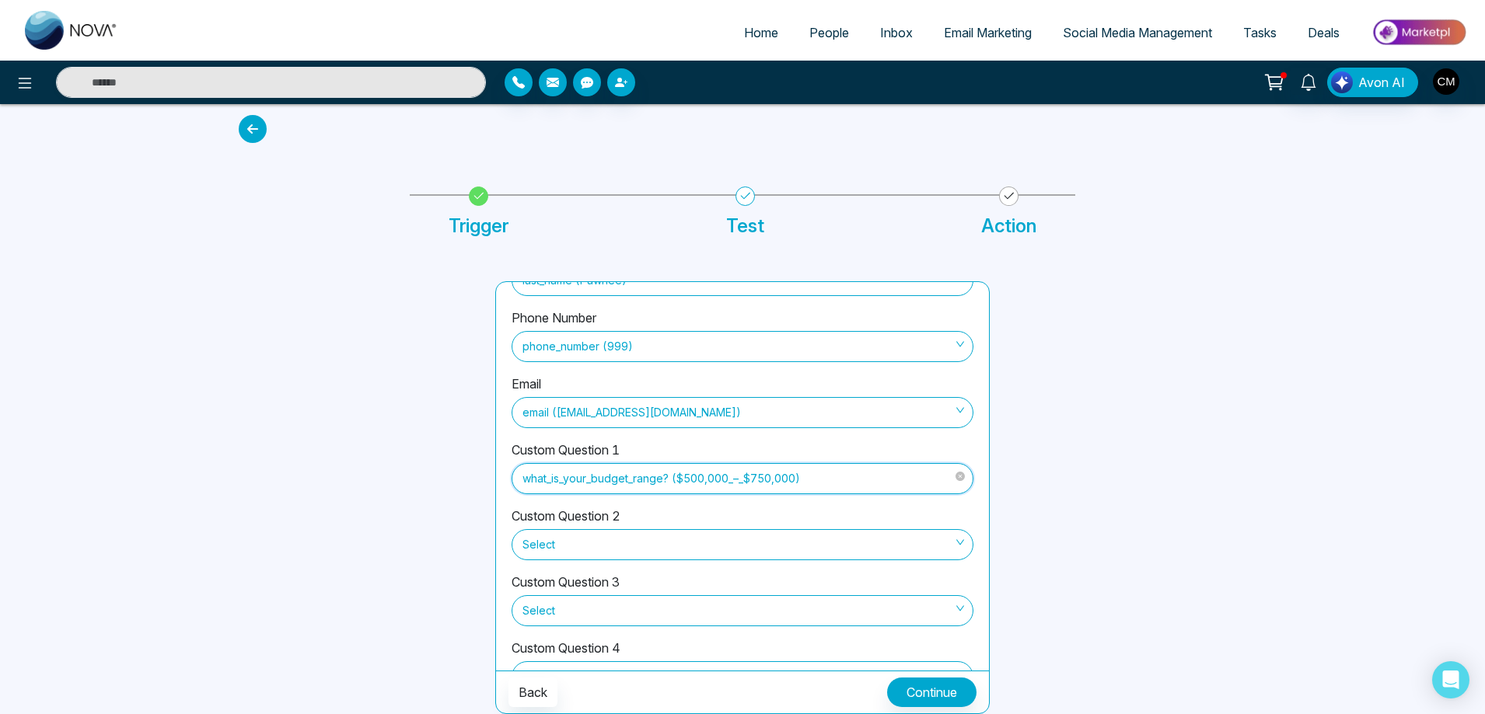
scroll to position [171, 0]
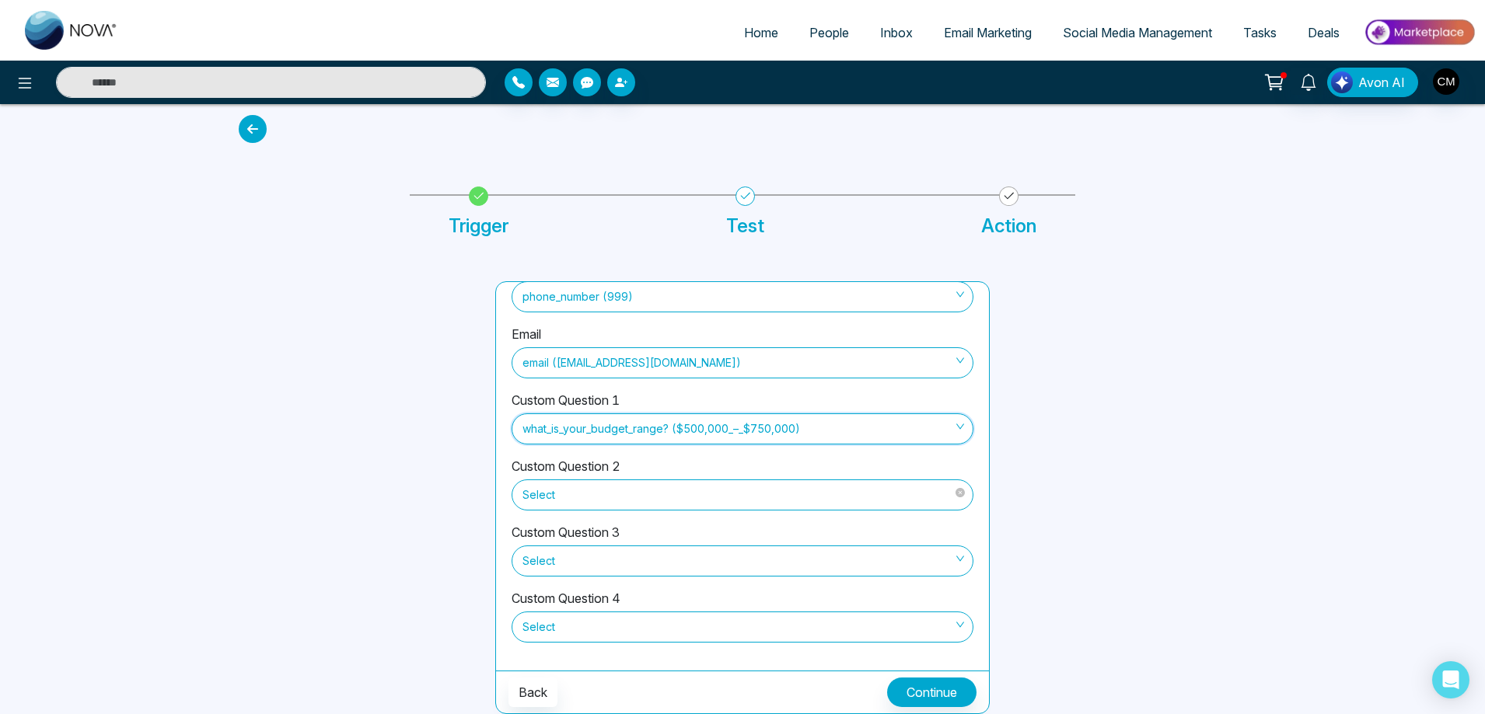
click at [664, 490] on span "Select" at bounding box center [742, 495] width 440 height 26
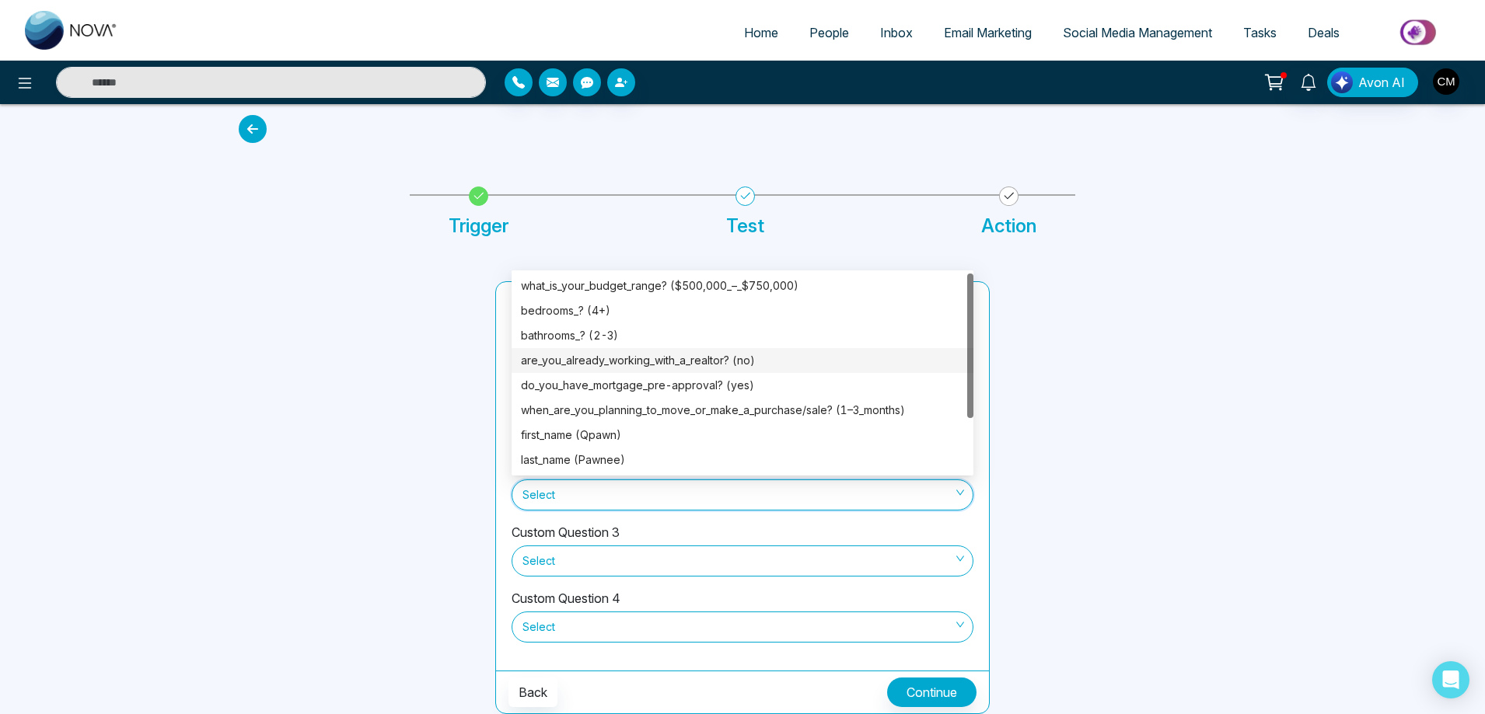
click at [669, 356] on div "are_you_already_working_with_a_realtor? (no)" at bounding box center [742, 360] width 443 height 17
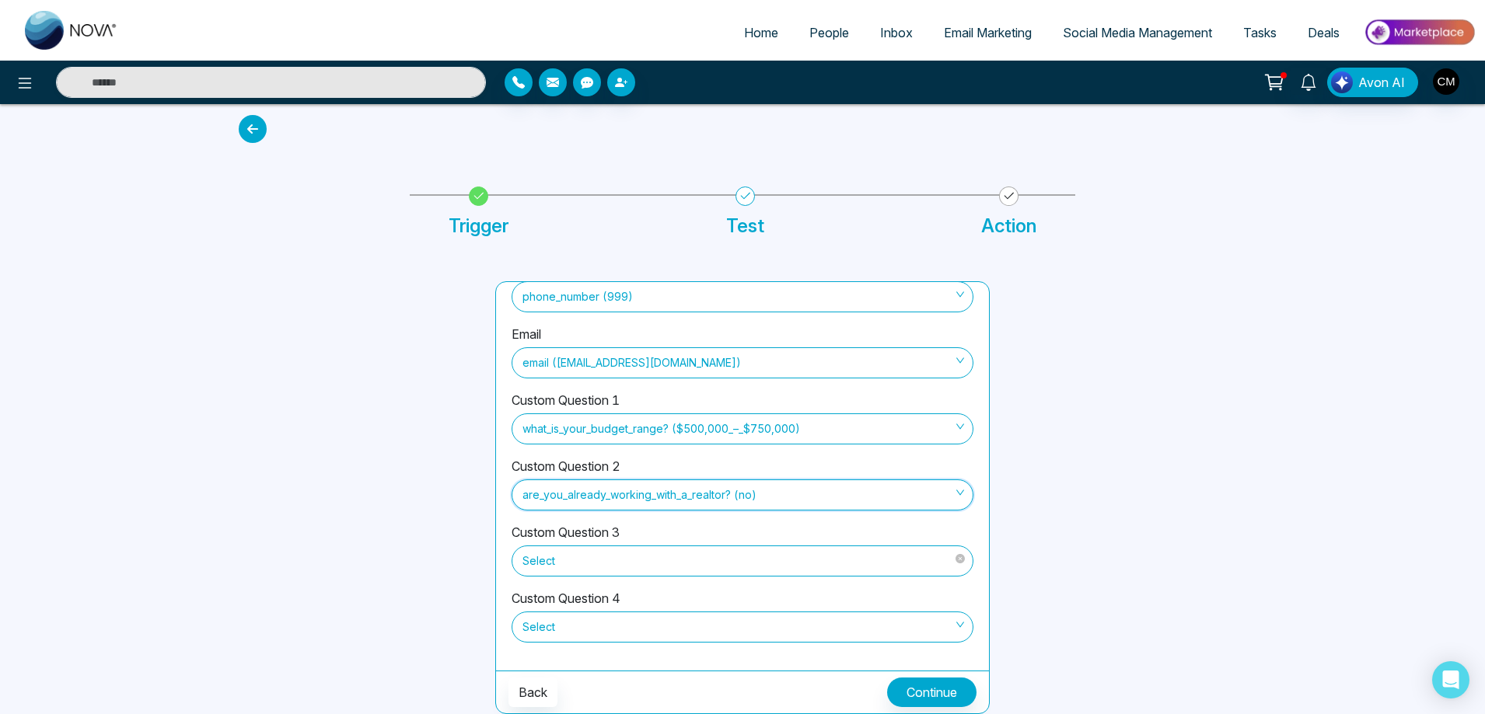
click at [617, 571] on span "Select" at bounding box center [742, 561] width 440 height 26
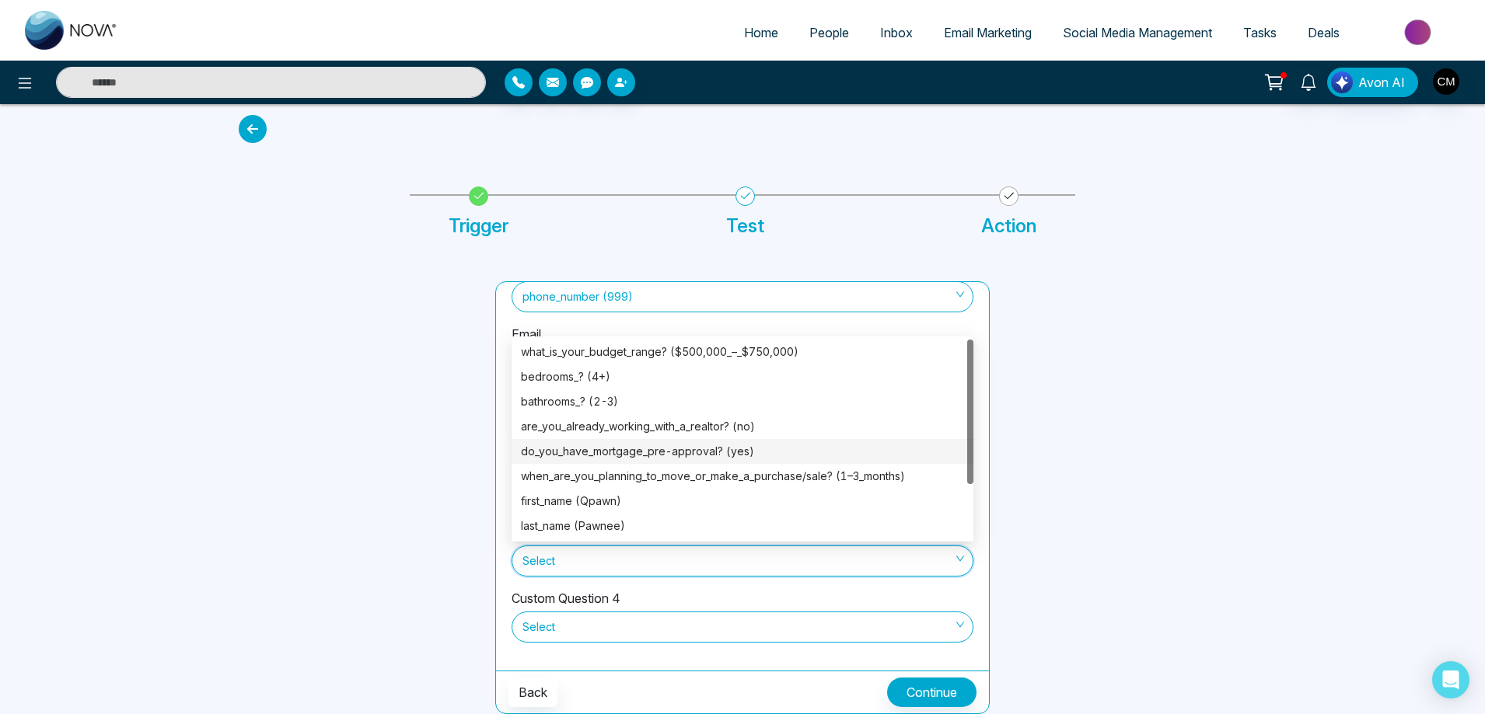
click at [670, 450] on div "do_you_have_mortgage_pre-approval? (yes)" at bounding box center [742, 451] width 443 height 17
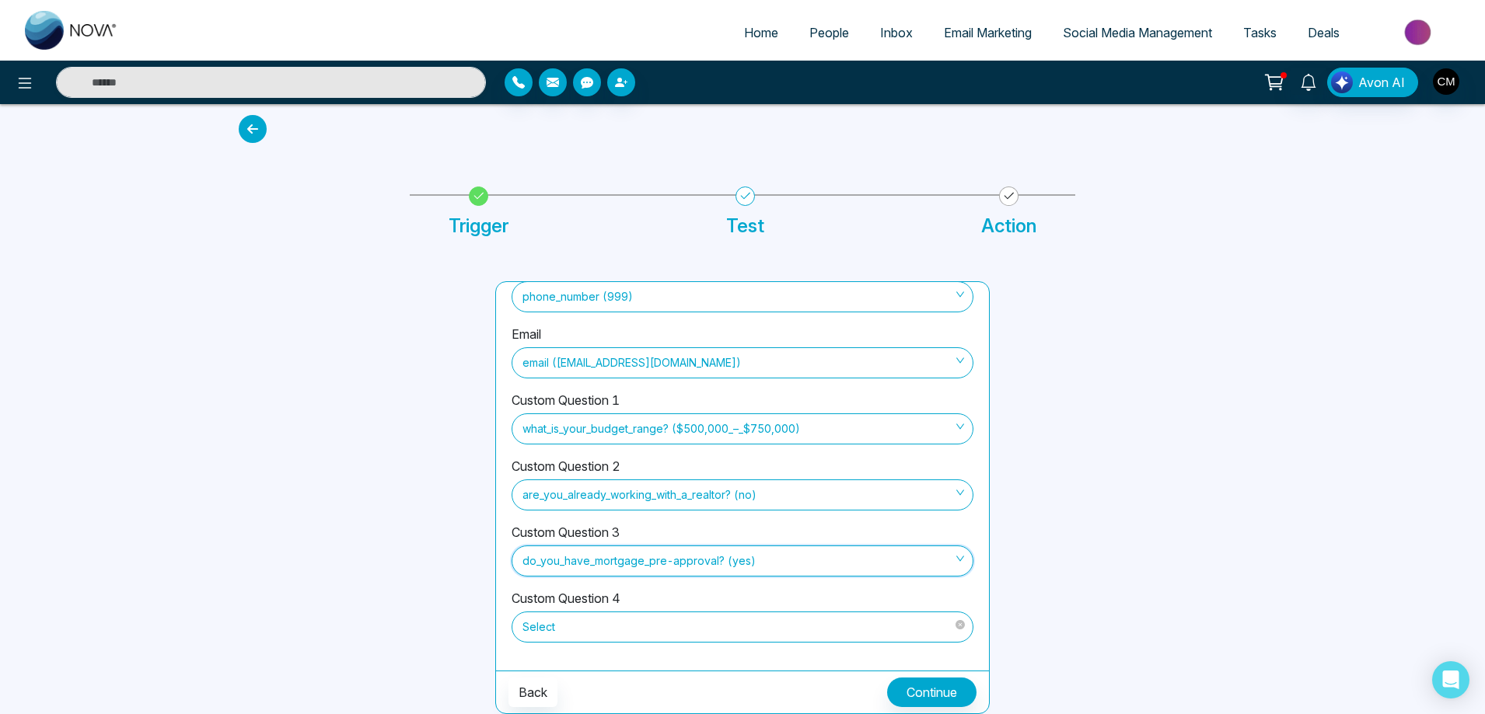
click at [651, 624] on span "Select" at bounding box center [742, 627] width 440 height 26
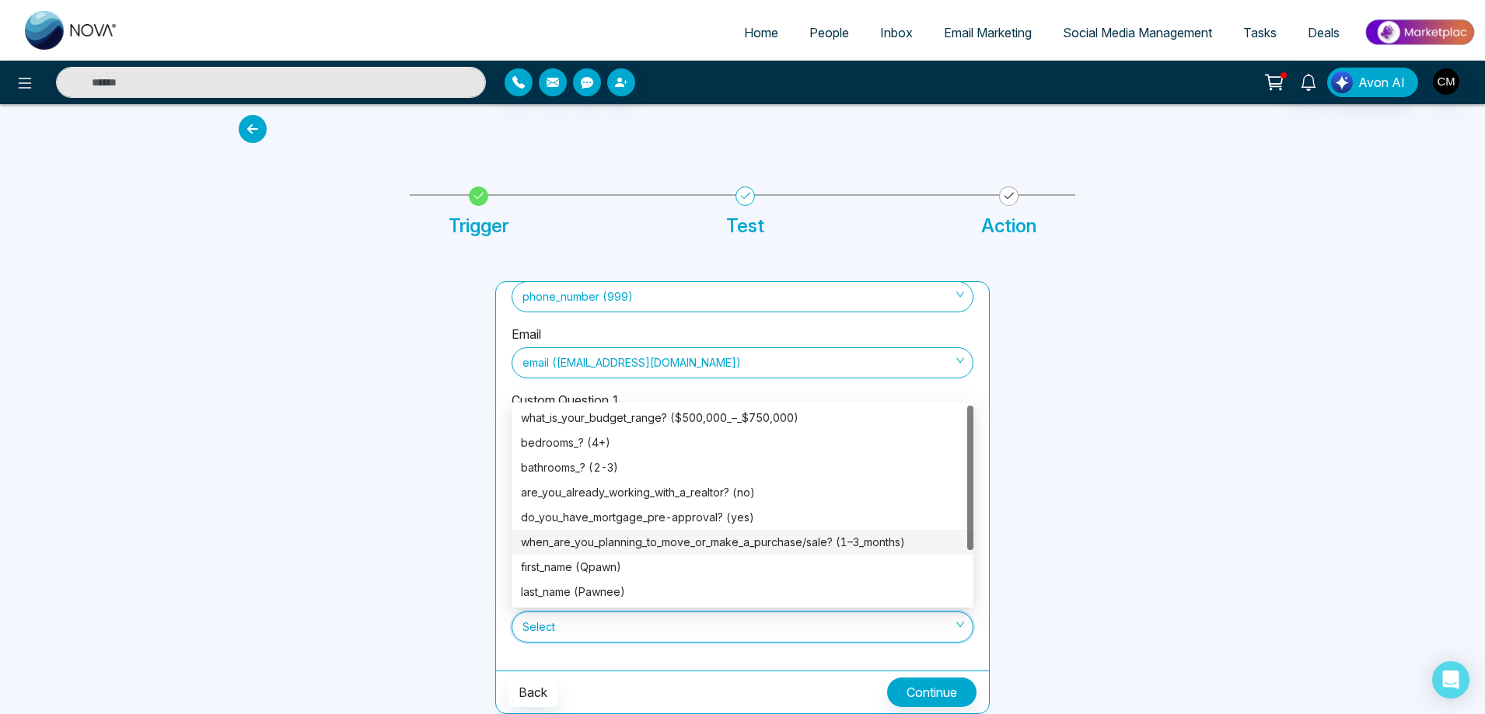
click at [667, 543] on div "when_are_you_planning_to_move_or_make_a_purchase/sale? (1–3_months)" at bounding box center [742, 542] width 443 height 17
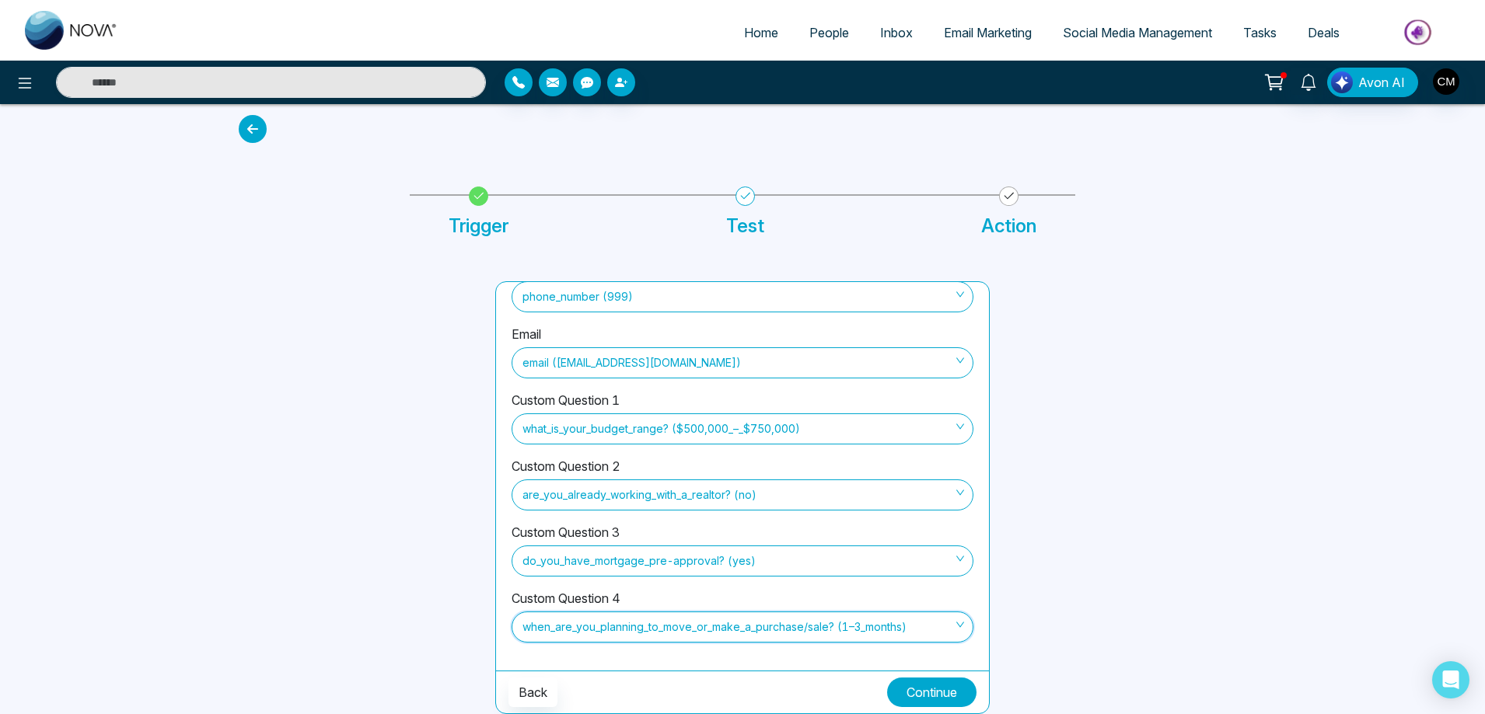
click at [920, 681] on button "Continue" at bounding box center [931, 693] width 89 height 30
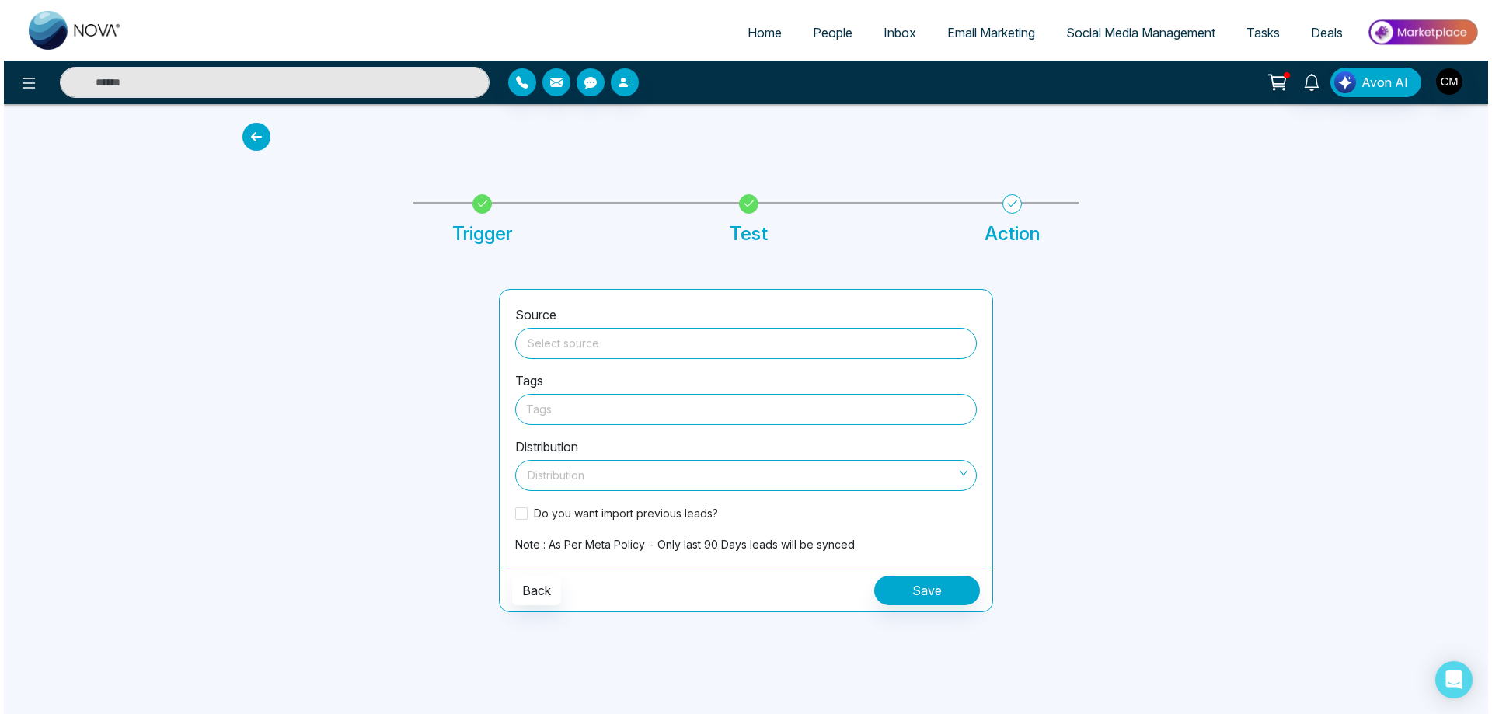
scroll to position [0, 0]
click at [627, 348] on input "search" at bounding box center [746, 340] width 443 height 23
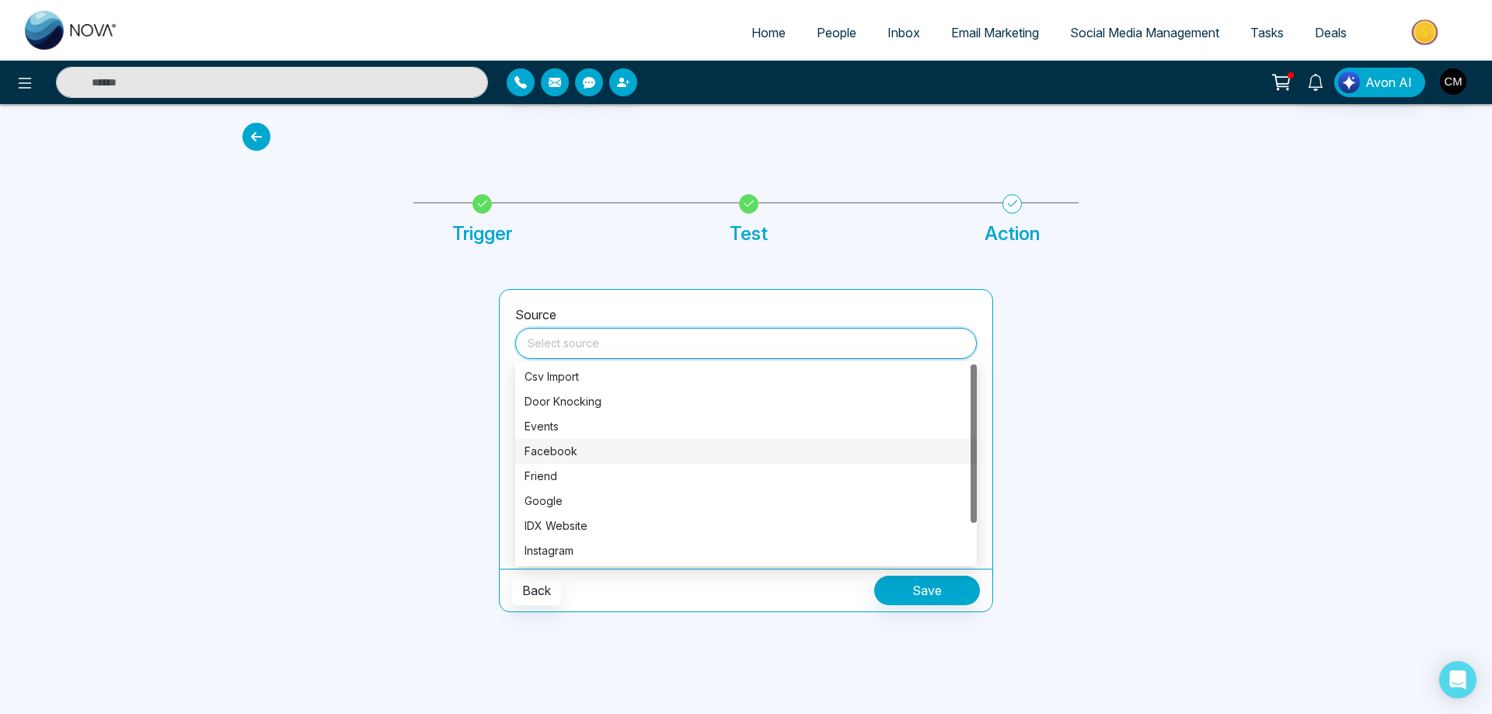
click at [552, 445] on div "Facebook" at bounding box center [746, 451] width 443 height 17
type input "********"
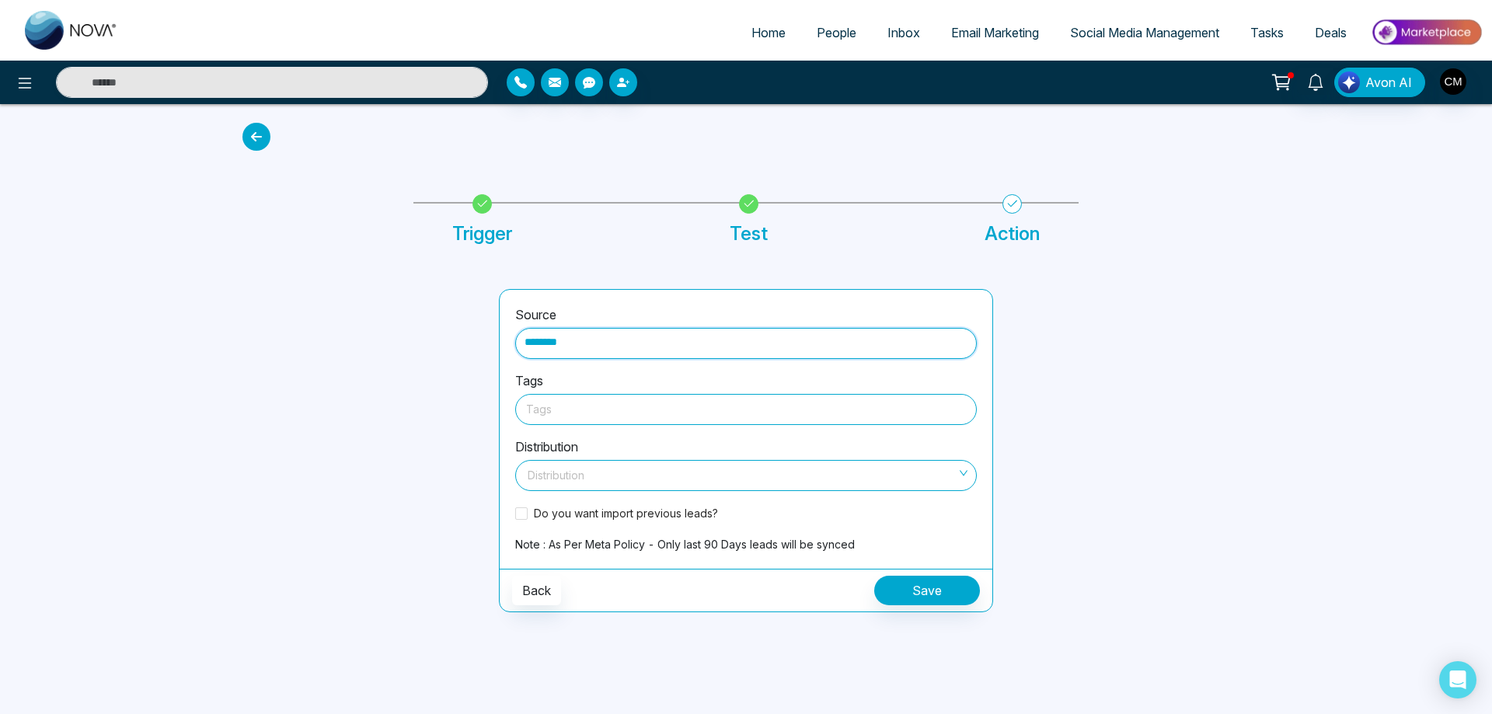
click at [563, 410] on div at bounding box center [746, 409] width 440 height 19
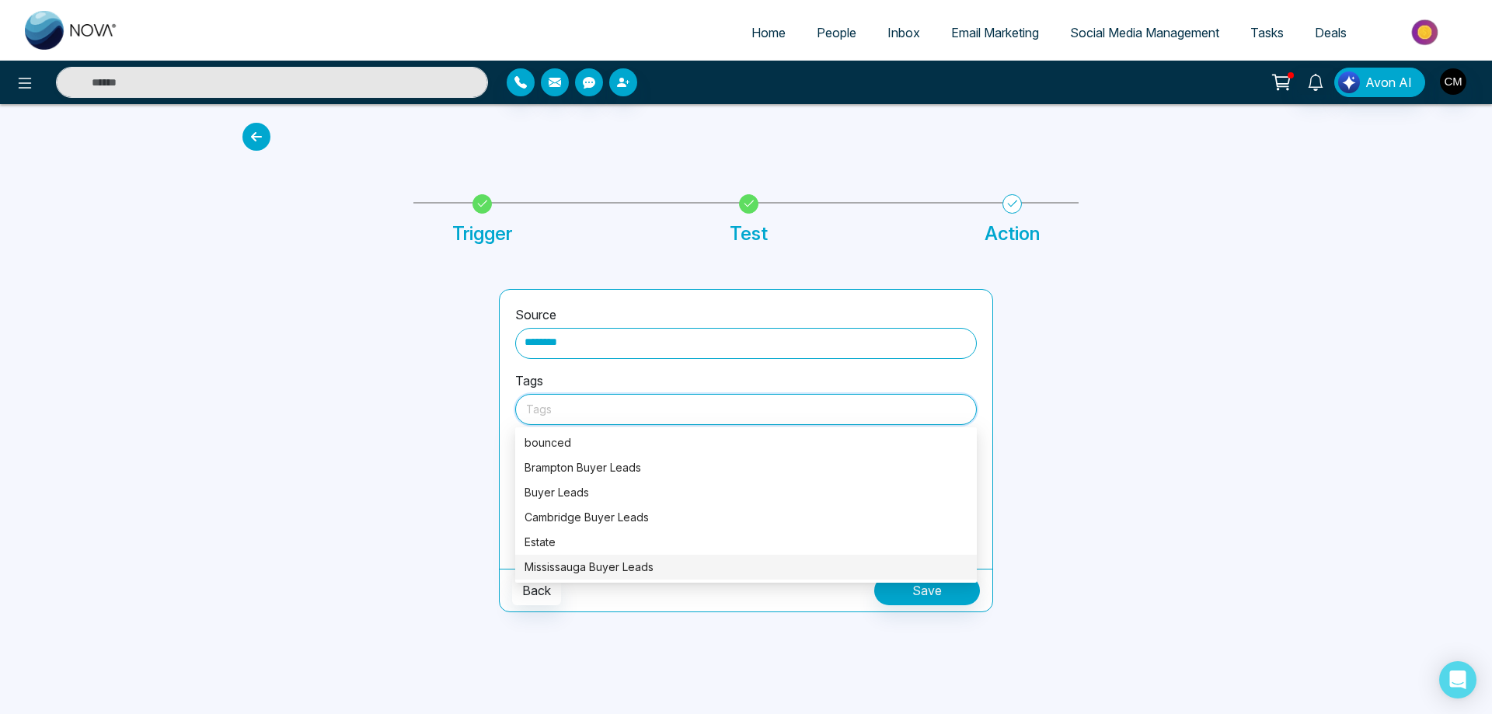
click at [617, 561] on div "Mississauga Buyer Leads" at bounding box center [746, 567] width 443 height 17
click at [682, 604] on div "Back Save" at bounding box center [746, 590] width 493 height 43
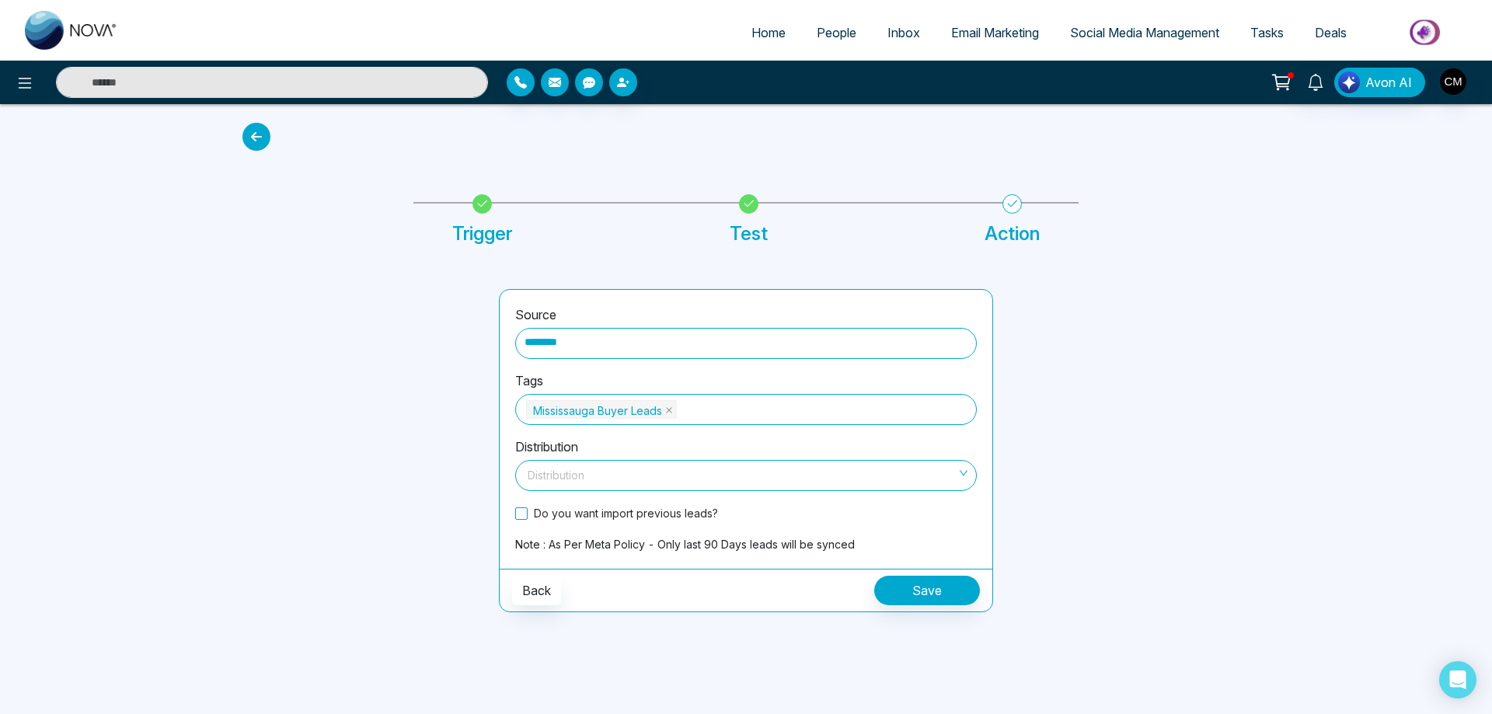
click at [554, 514] on span "Do you want import previous leads?" at bounding box center [626, 513] width 197 height 16
click at [586, 486] on span at bounding box center [741, 476] width 432 height 30
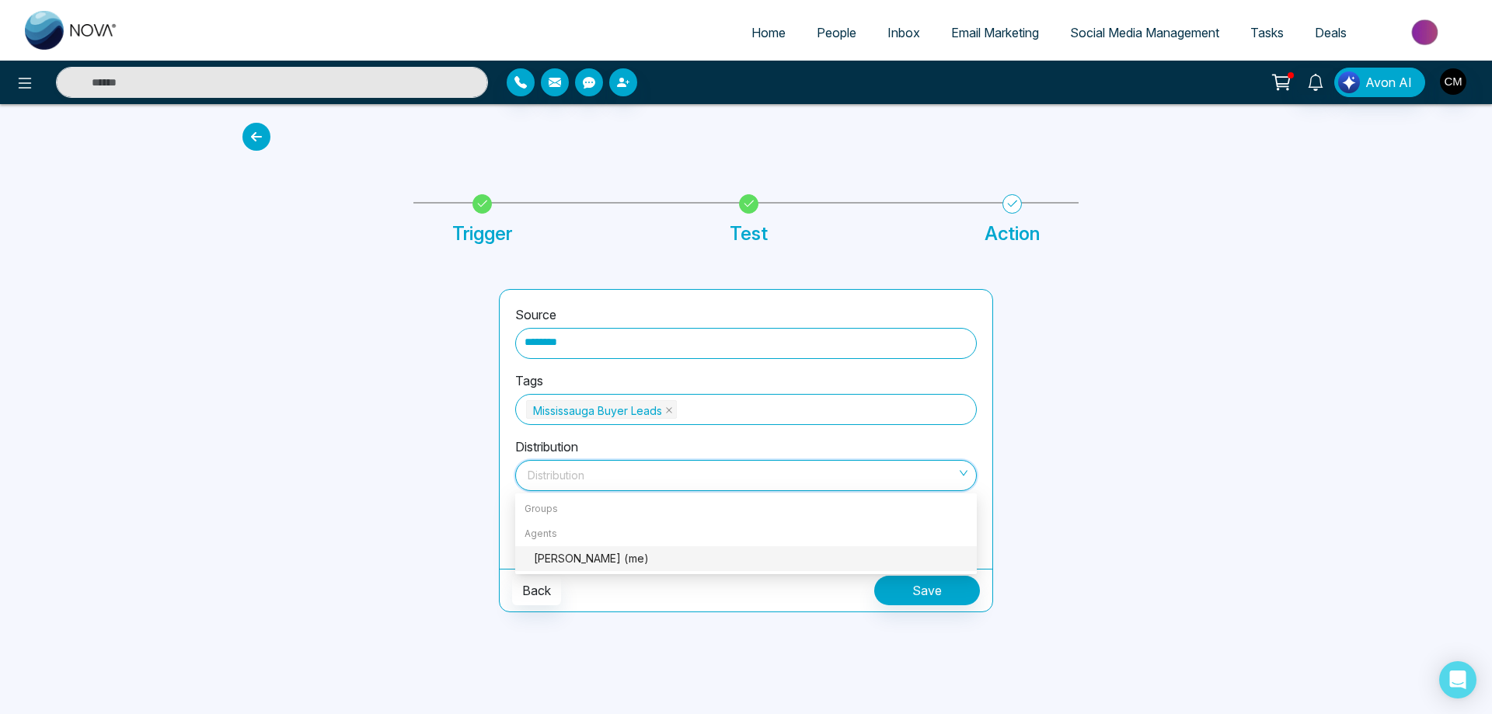
click at [620, 555] on div "[PERSON_NAME] (me)" at bounding box center [751, 558] width 434 height 17
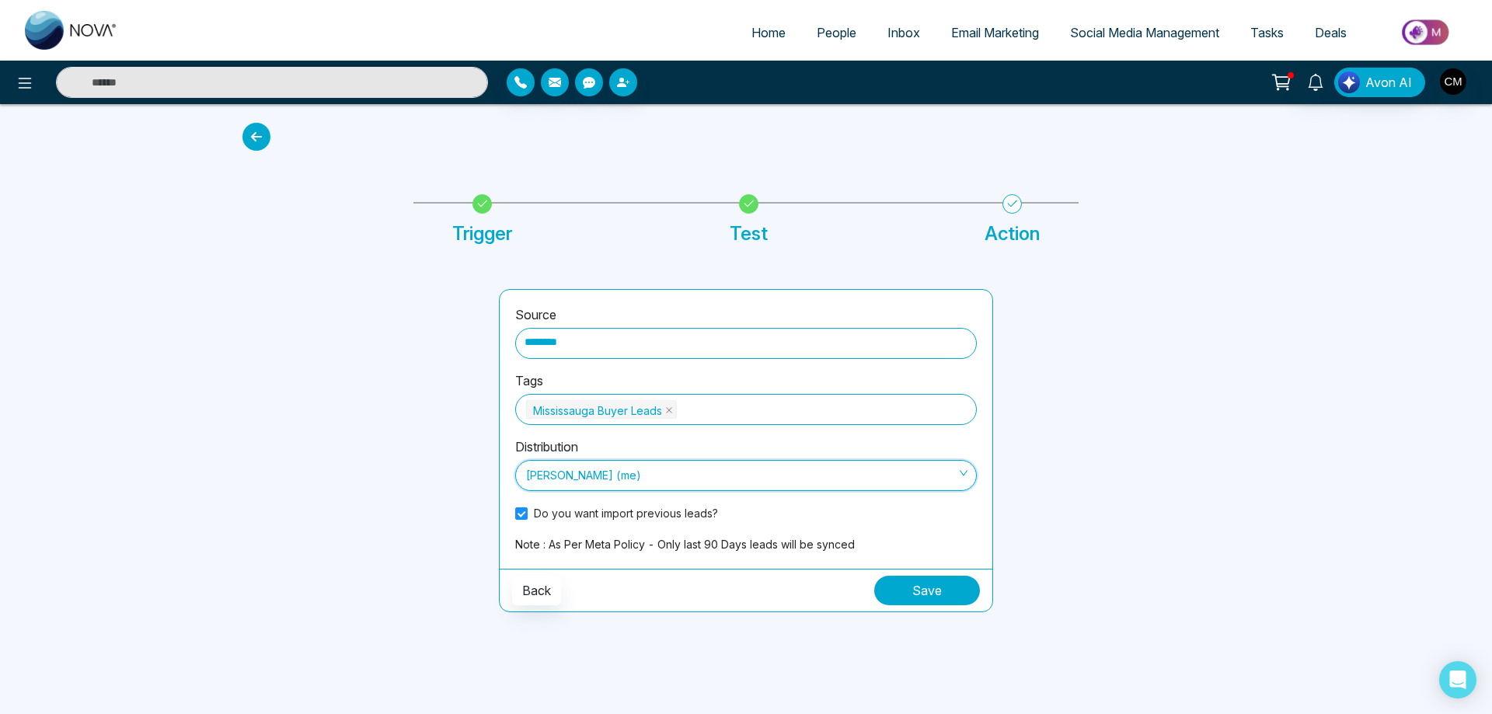
click at [915, 585] on button "Save" at bounding box center [927, 591] width 106 height 30
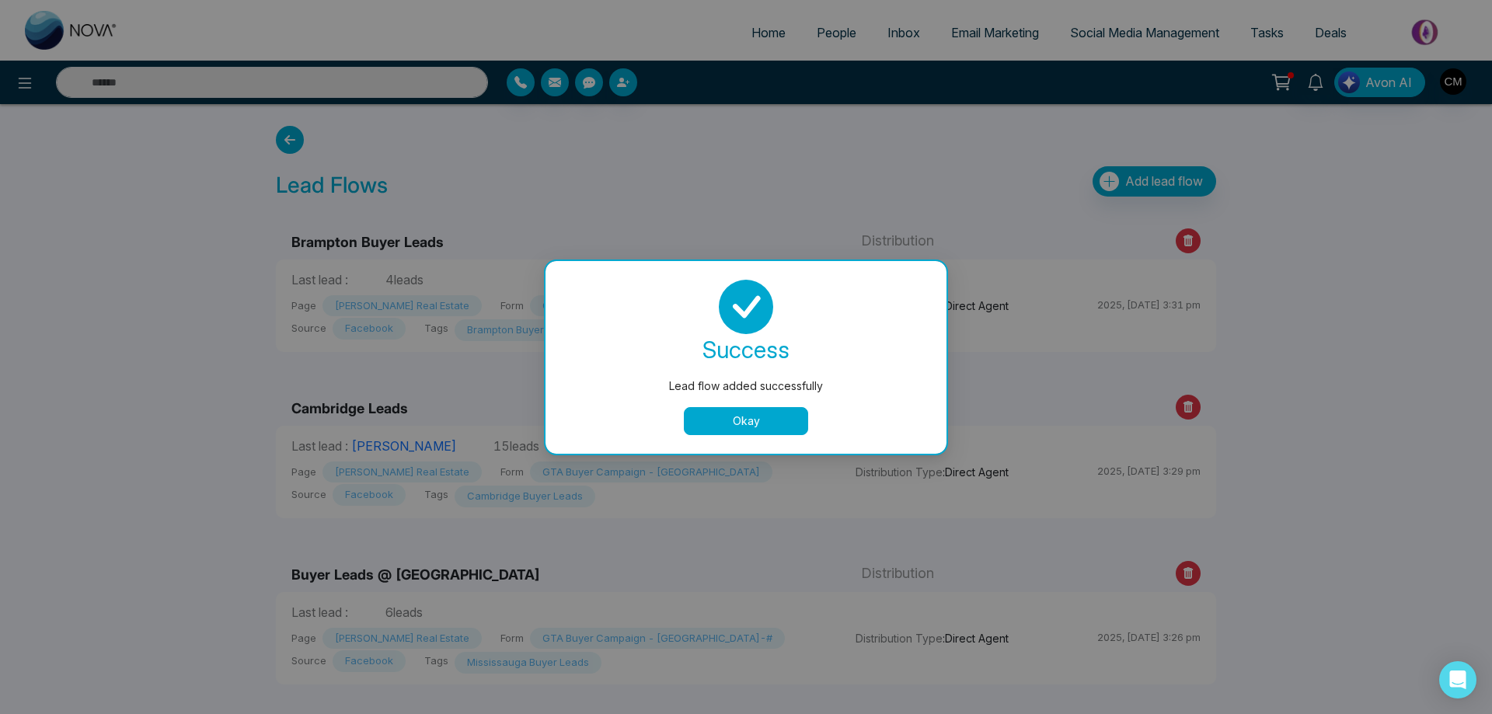
click at [744, 431] on button "Okay" at bounding box center [746, 421] width 124 height 28
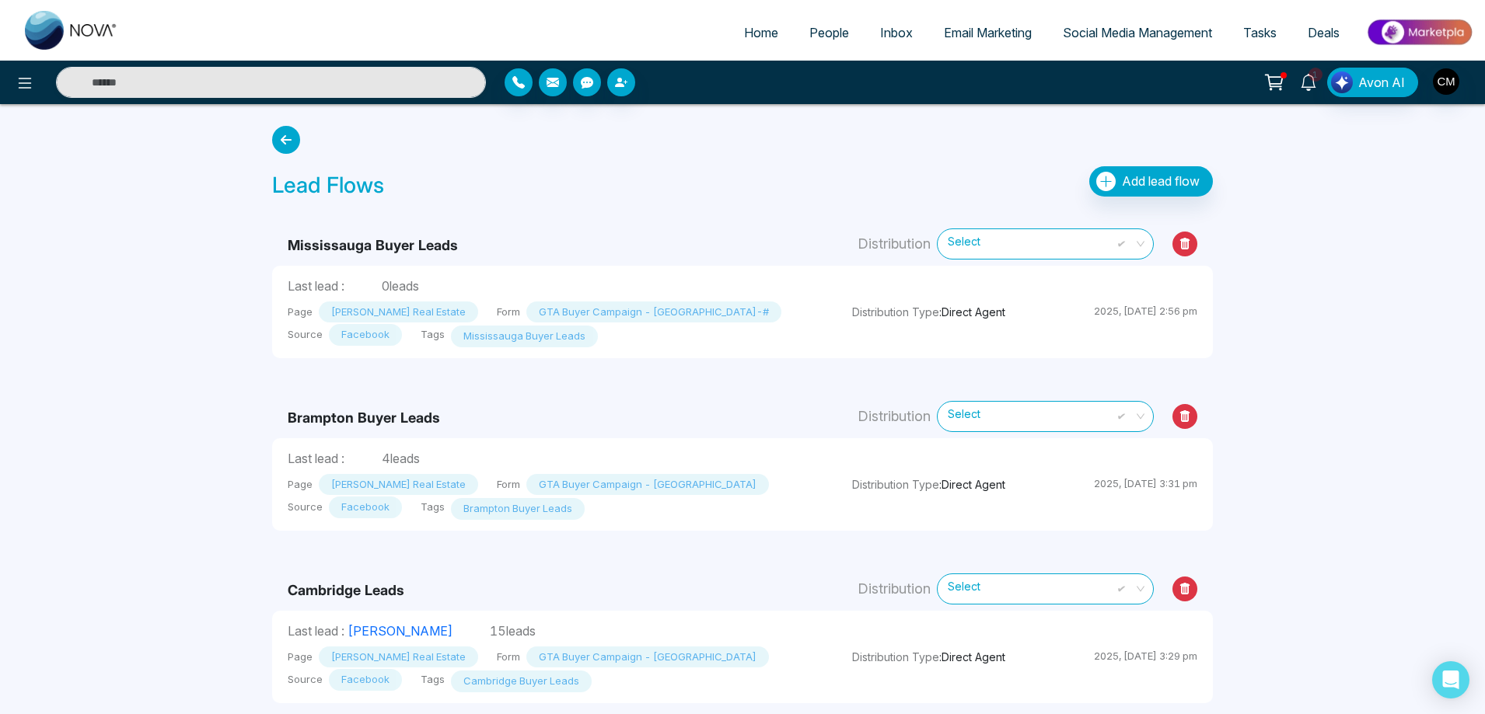
click at [1310, 80] on icon at bounding box center [1308, 82] width 17 height 17
click at [765, 187] on div "Lead Flows Add lead flow" at bounding box center [742, 185] width 941 height 39
click at [828, 20] on link "People" at bounding box center [829, 33] width 71 height 30
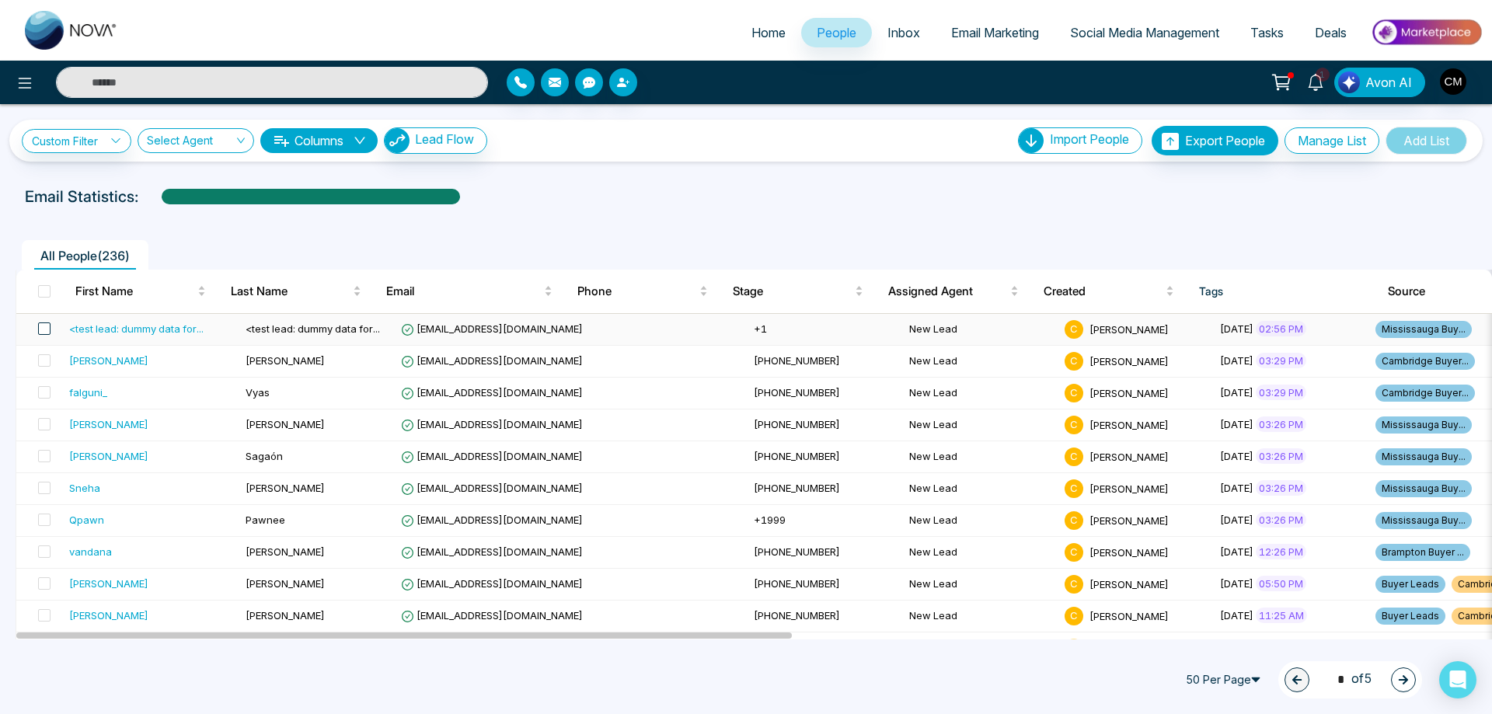
click at [48, 323] on span at bounding box center [44, 329] width 12 height 12
click at [205, 677] on icon at bounding box center [199, 680] width 14 height 14
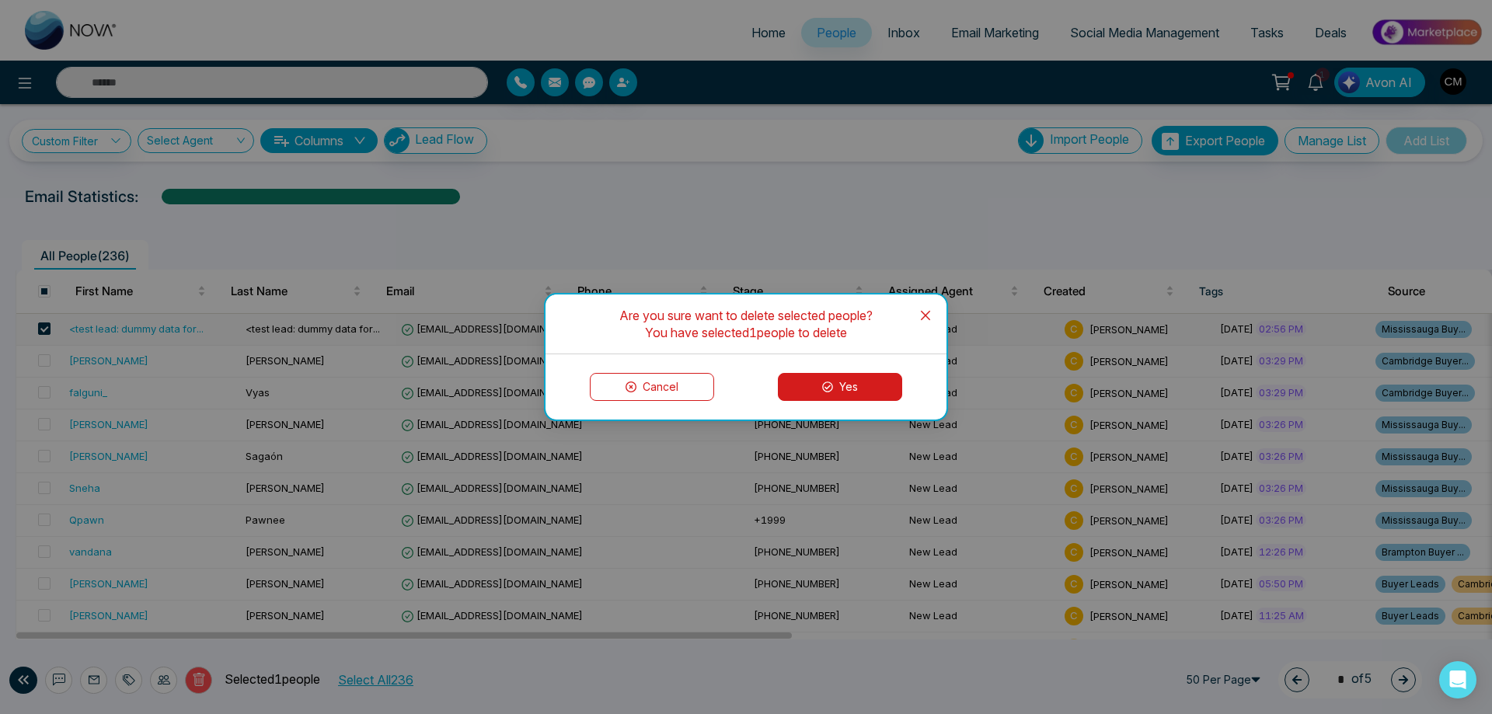
click at [838, 393] on button "Yes" at bounding box center [840, 387] width 124 height 28
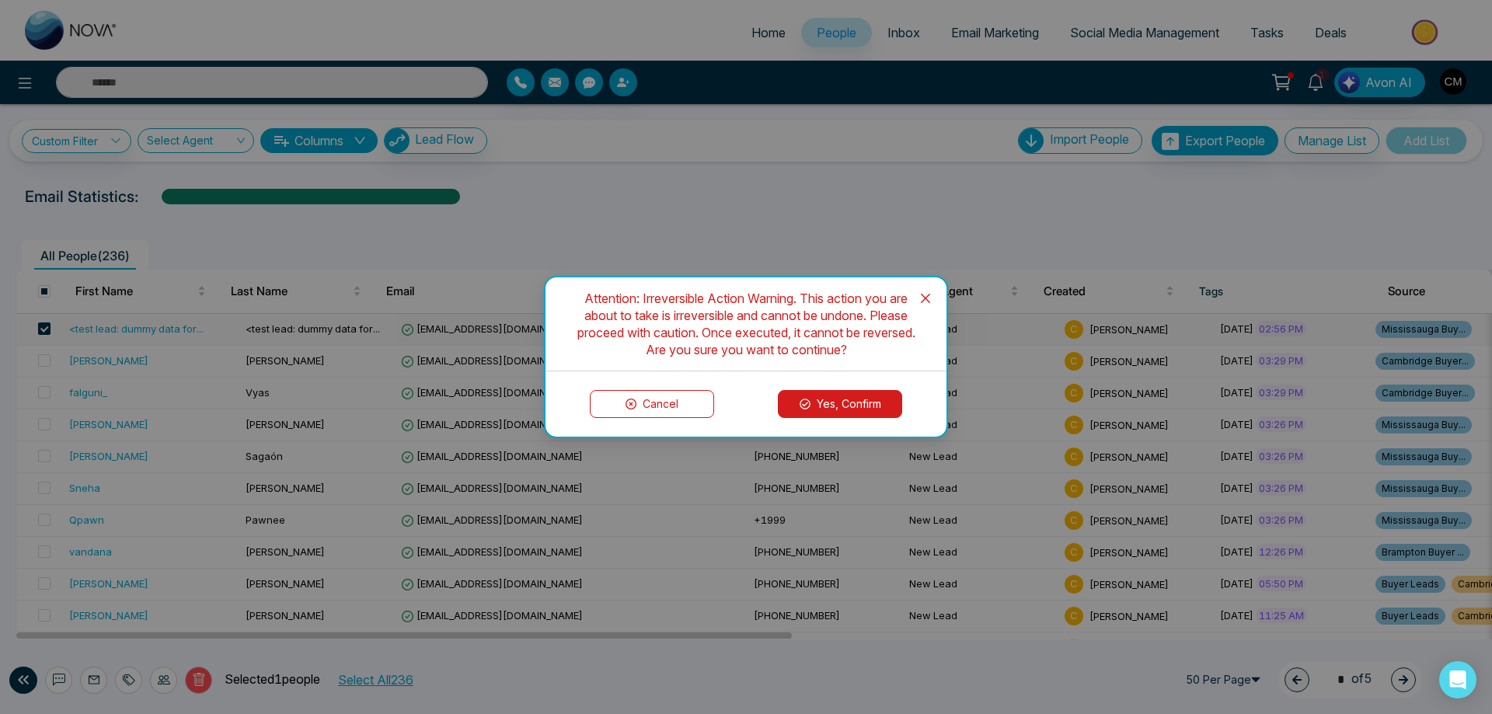
click at [838, 393] on button "Yes, Confirm" at bounding box center [840, 404] width 124 height 28
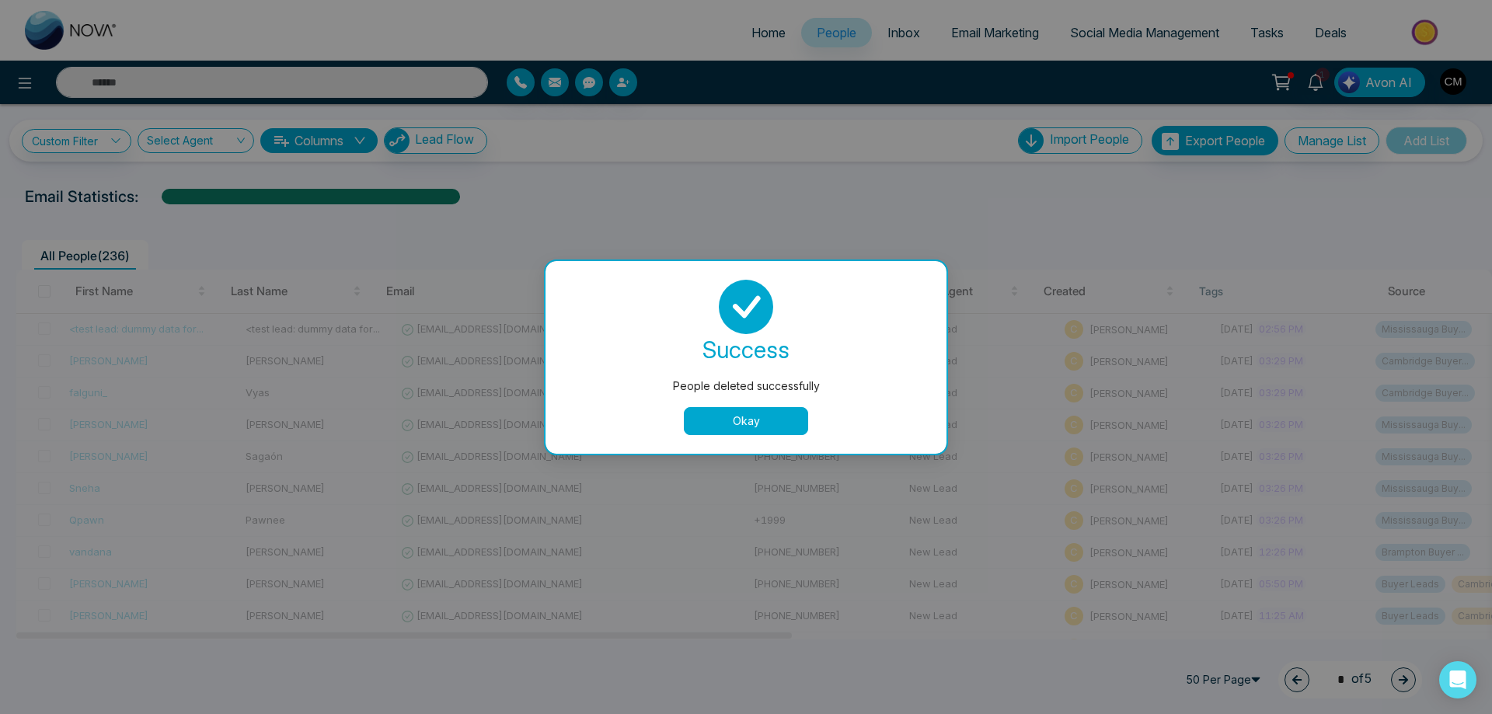
click at [797, 423] on button "Okay" at bounding box center [746, 421] width 124 height 28
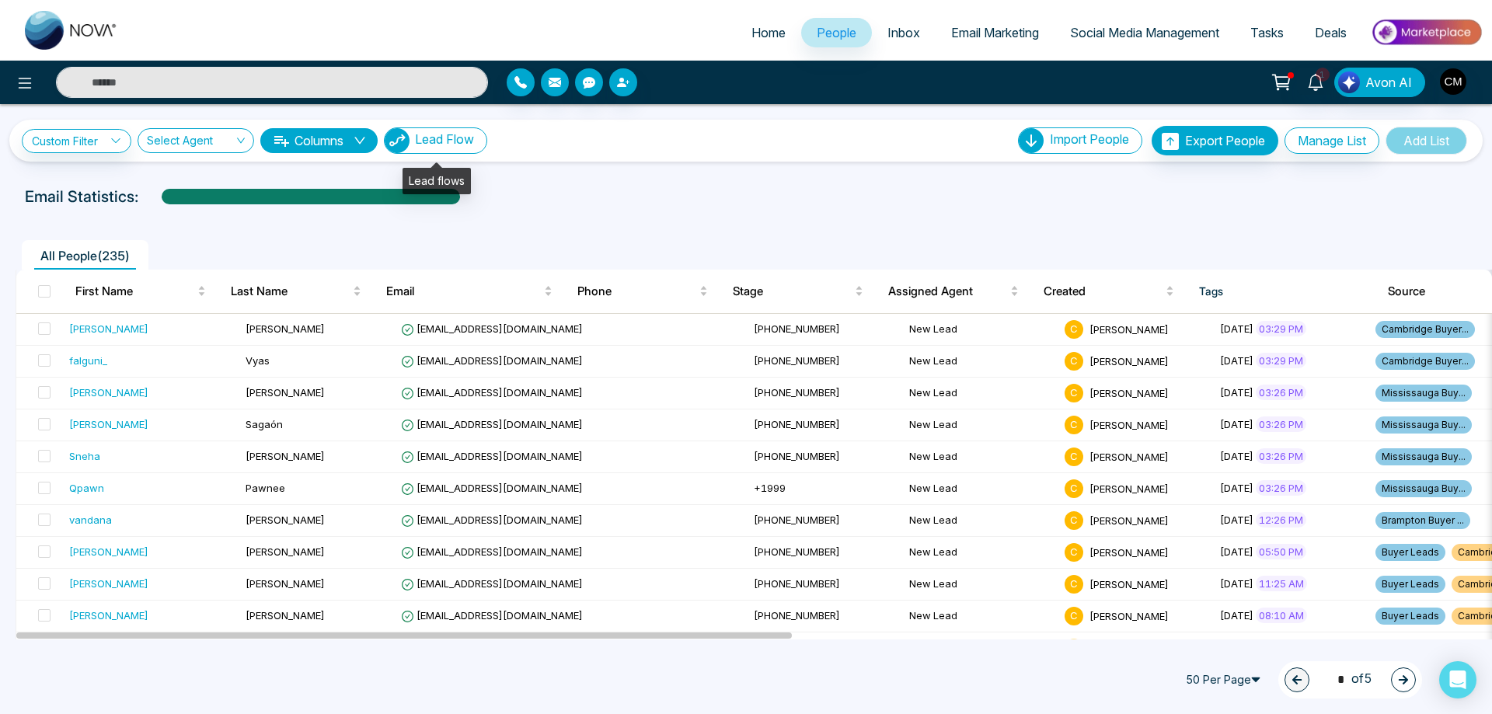
click at [430, 143] on span "Lead Flow" at bounding box center [444, 139] width 59 height 16
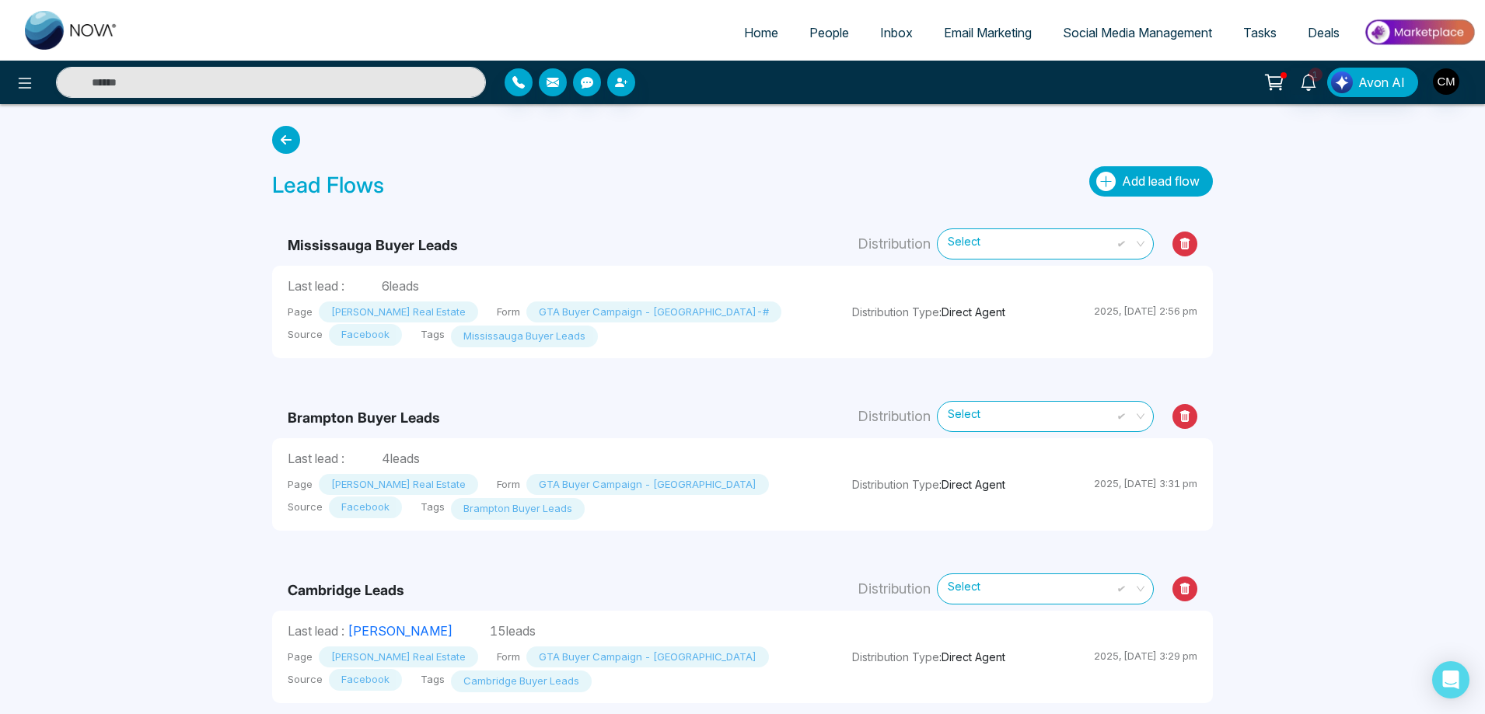
click at [1118, 176] on button "Add lead flow" at bounding box center [1151, 181] width 124 height 30
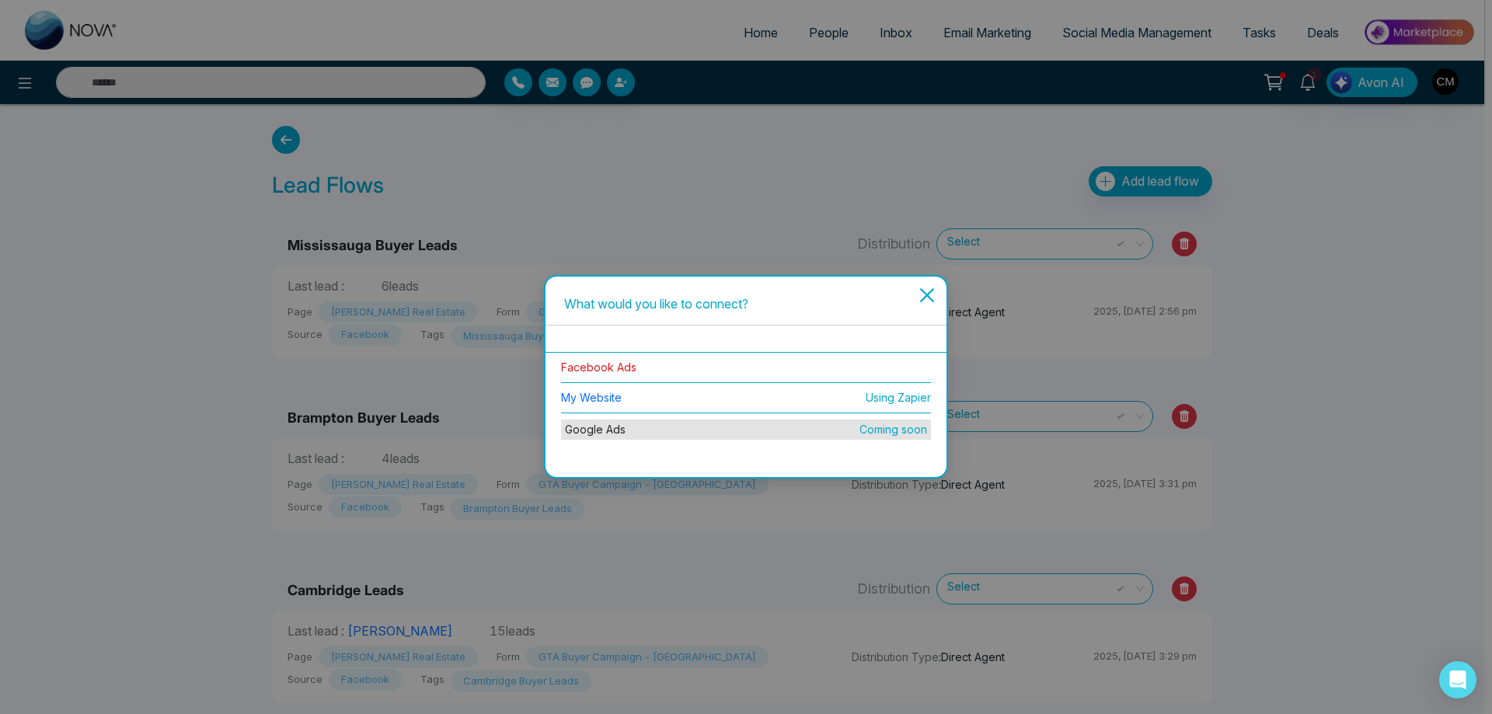
click at [617, 372] on link "Facebook Ads" at bounding box center [598, 367] width 75 height 13
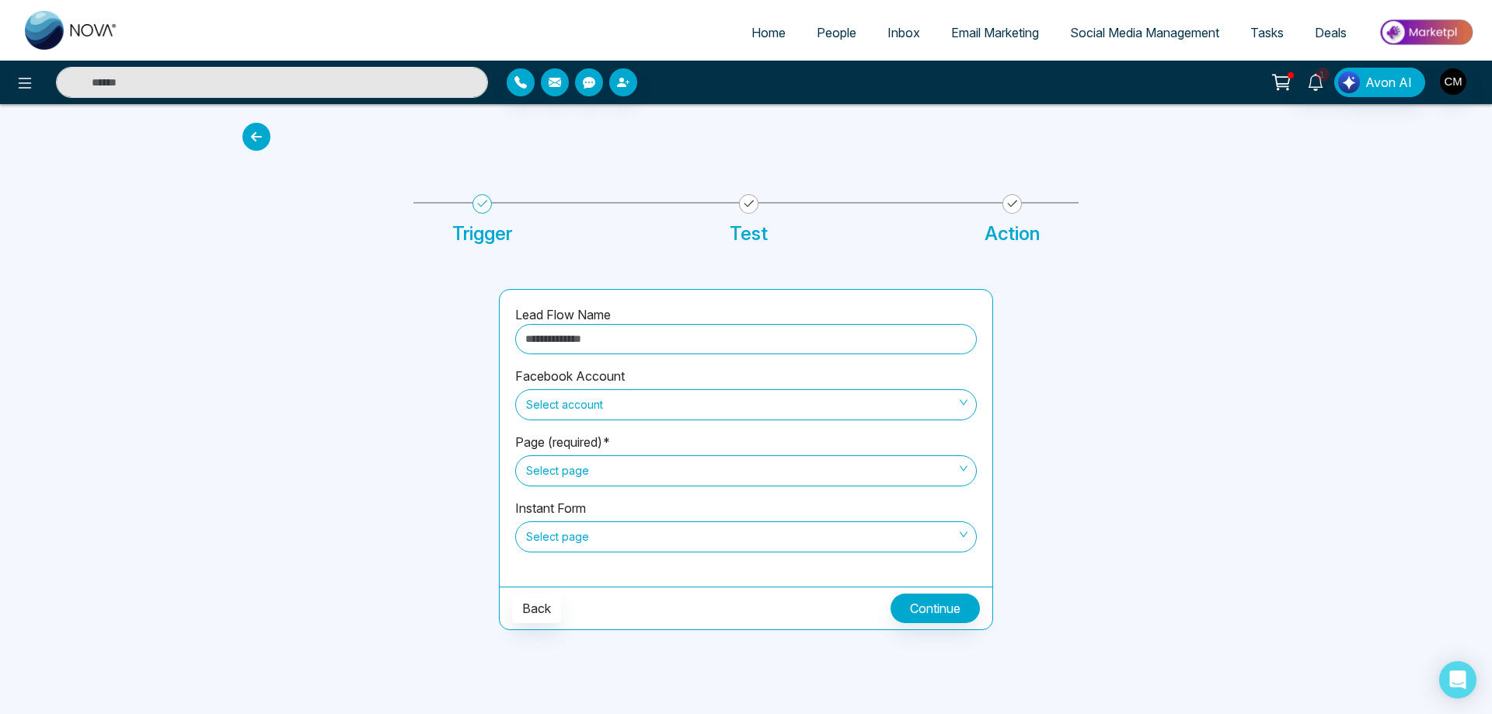
click at [620, 337] on input "text" at bounding box center [746, 339] width 462 height 30
click at [1169, 487] on div at bounding box center [1131, 459] width 257 height 341
click at [708, 529] on span "Select page" at bounding box center [746, 537] width 440 height 26
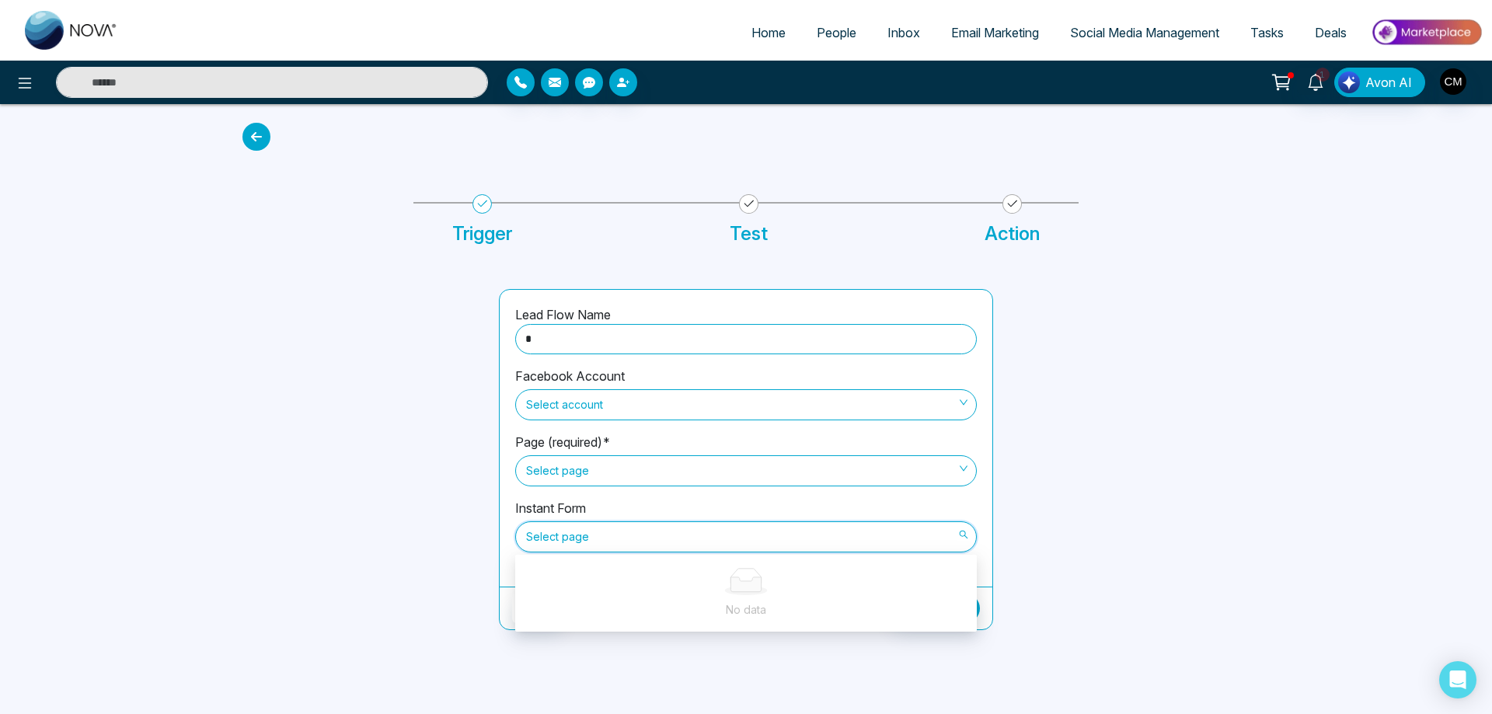
click at [632, 403] on span "Select account" at bounding box center [746, 405] width 440 height 26
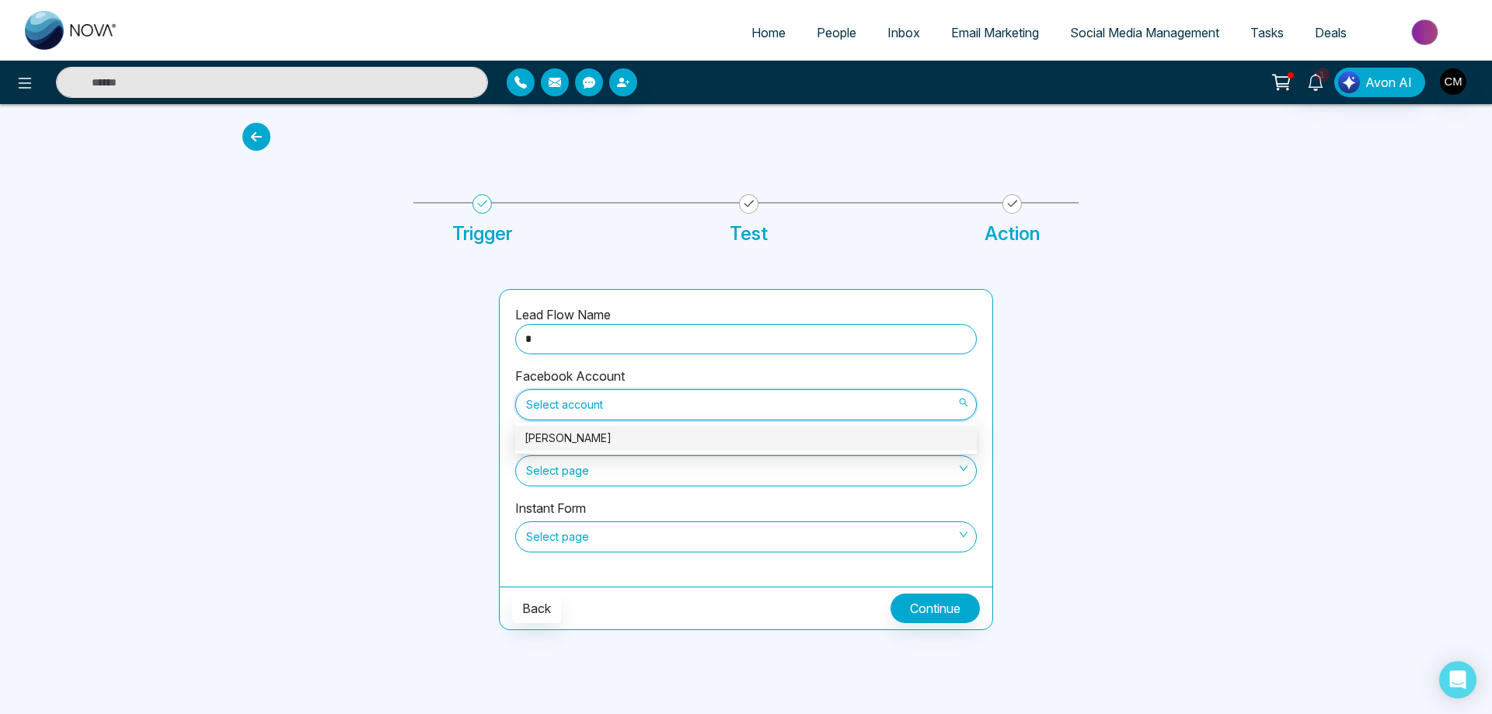
click at [605, 438] on div "[PERSON_NAME]" at bounding box center [746, 438] width 443 height 17
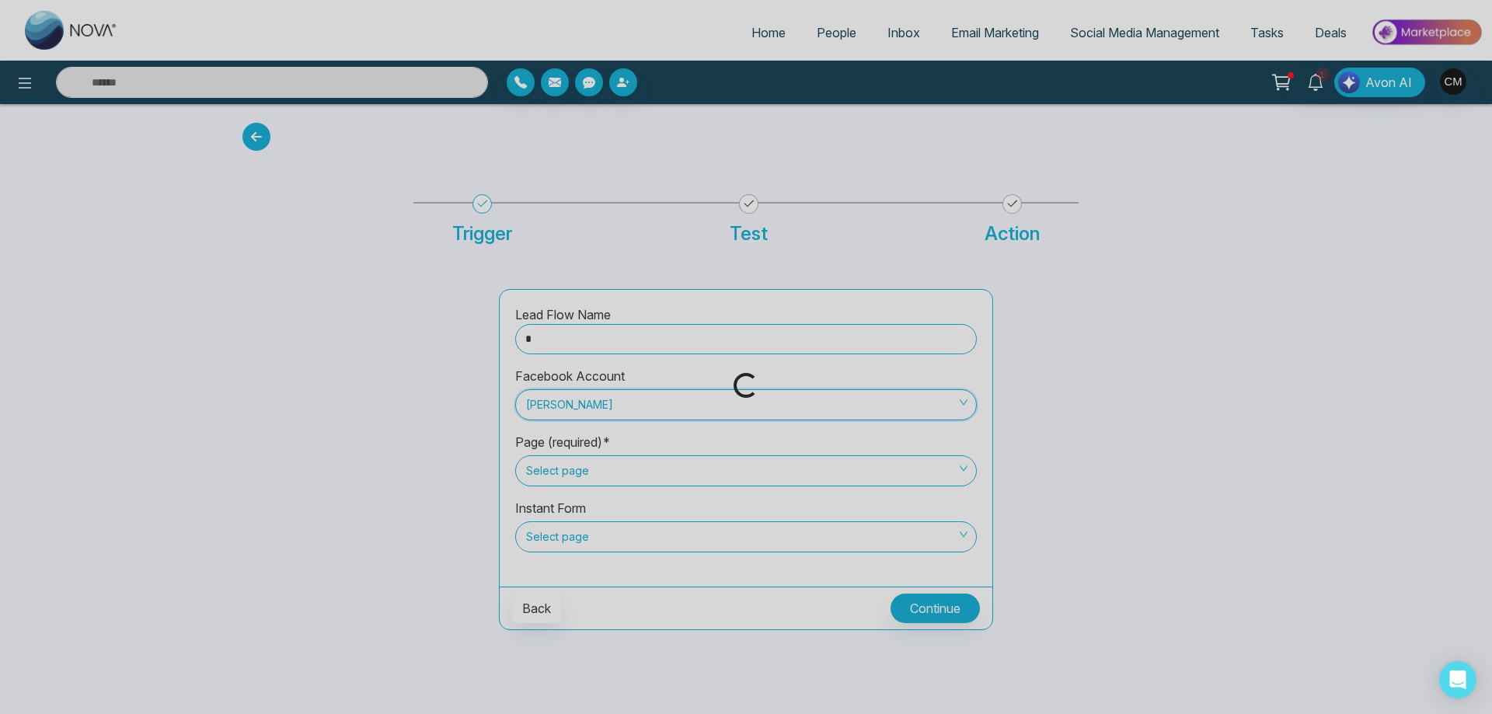
click at [587, 475] on div "Loading..." at bounding box center [746, 357] width 1492 height 714
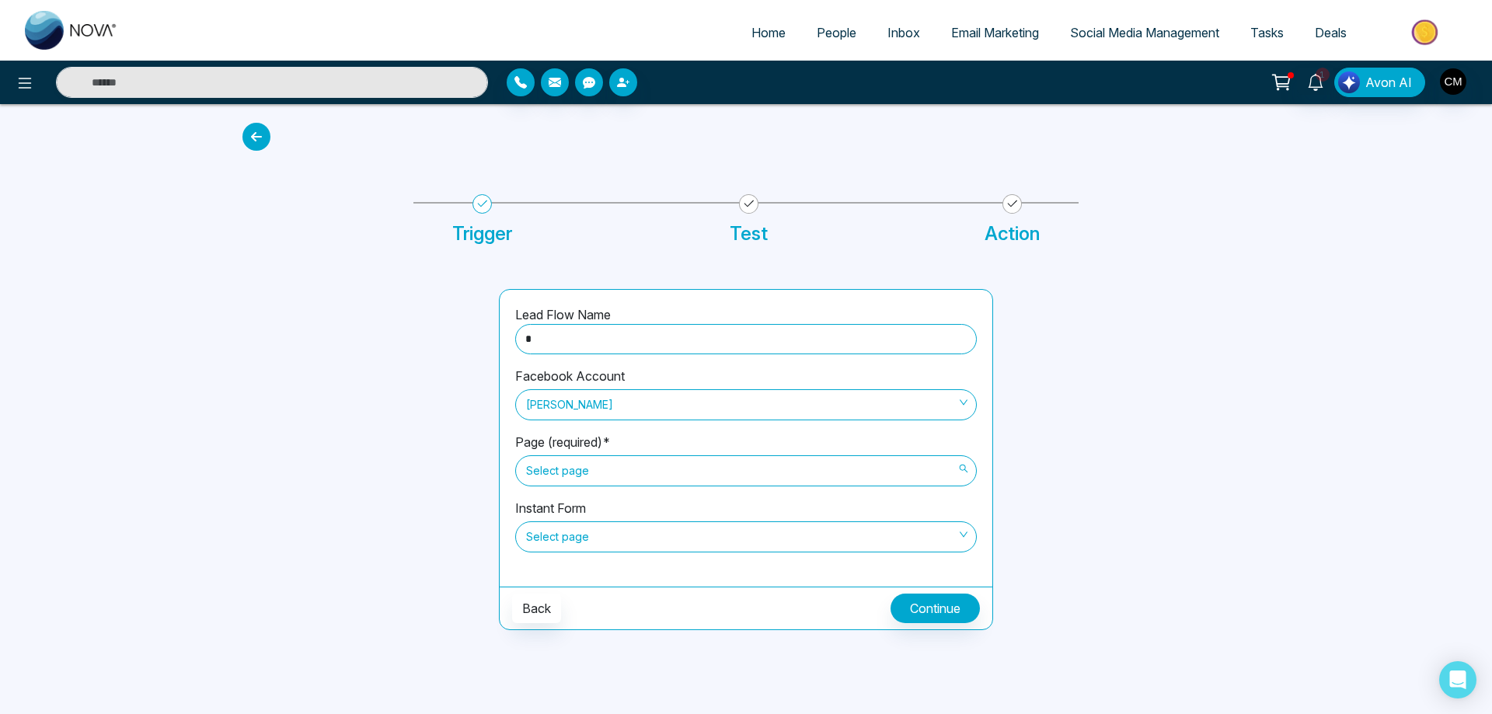
click at [587, 475] on span "Select page" at bounding box center [746, 471] width 440 height 26
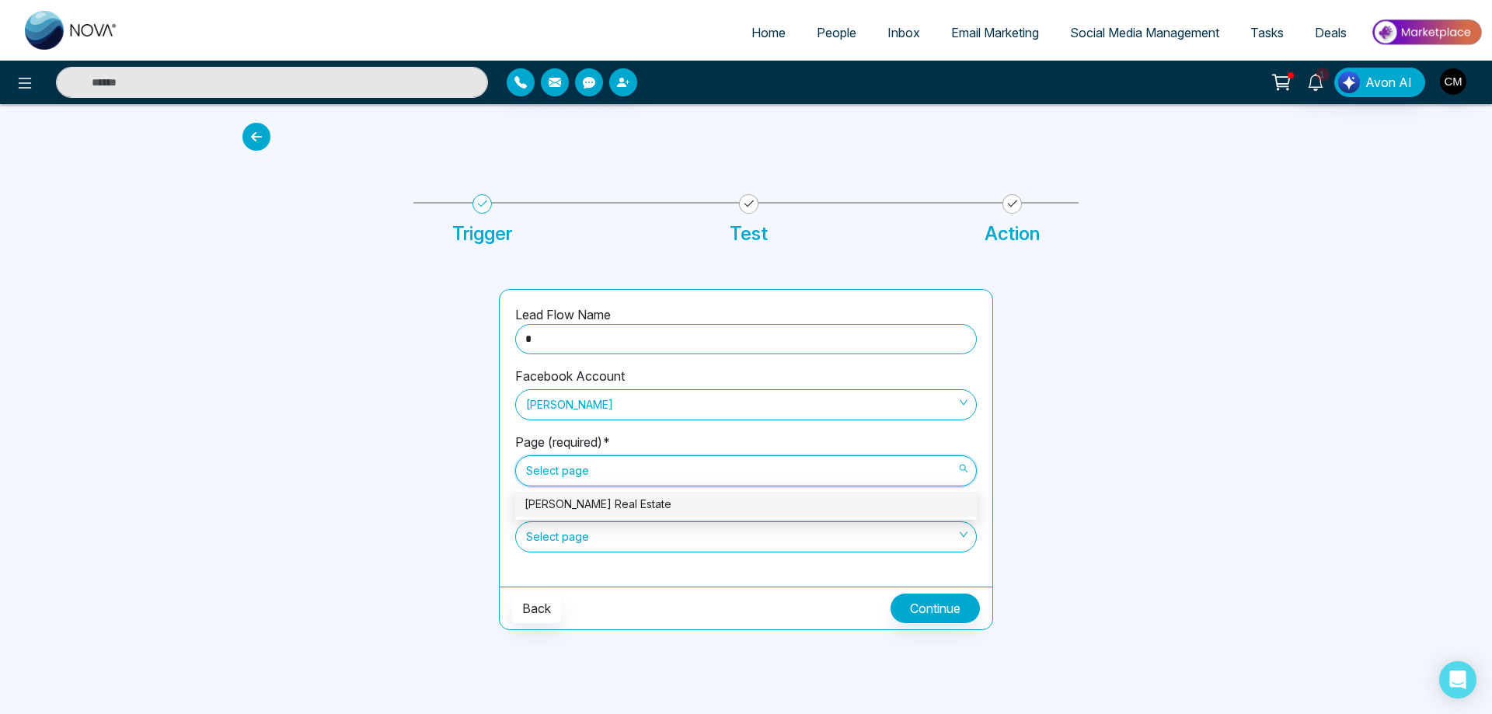
click at [595, 510] on div "[PERSON_NAME] Real Estate" at bounding box center [746, 504] width 443 height 17
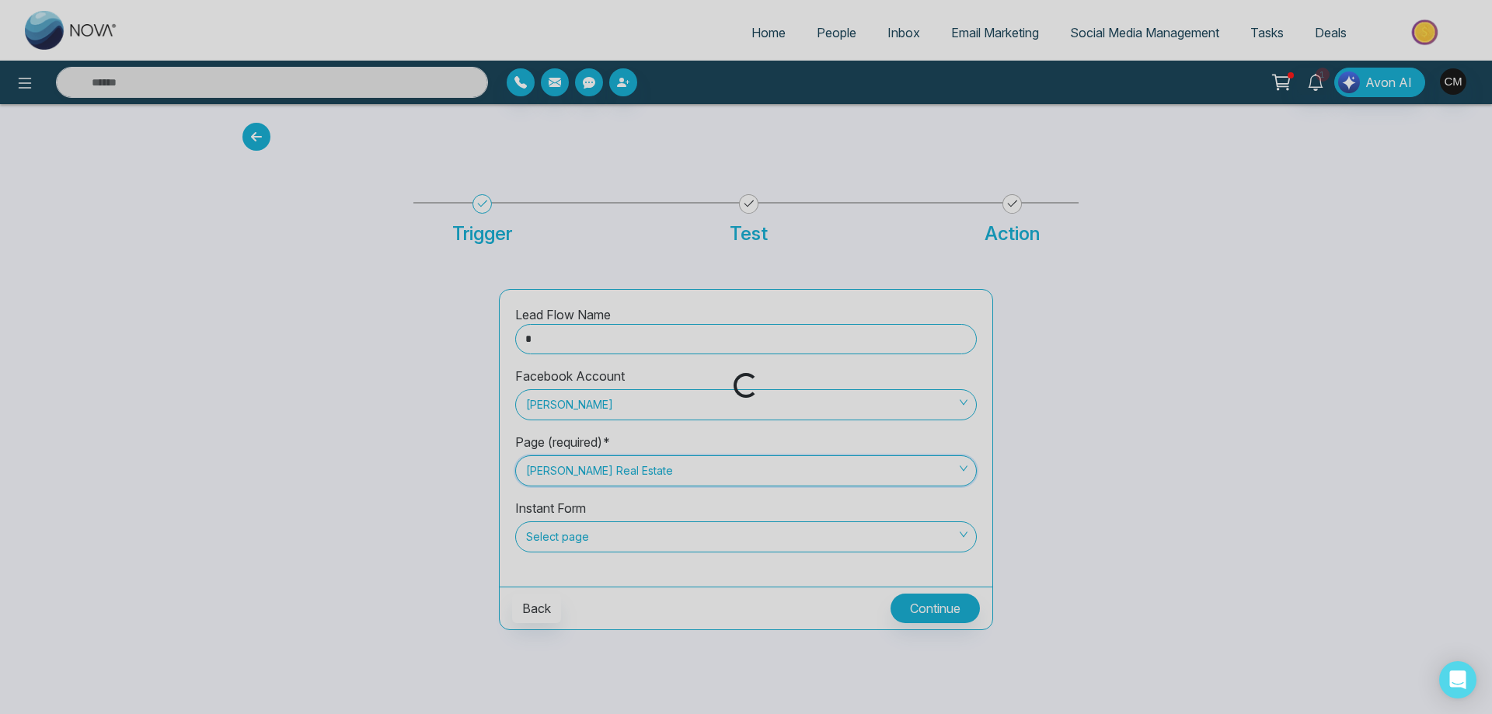
click at [592, 557] on div "Loading..." at bounding box center [746, 357] width 1492 height 714
click at [598, 541] on div "Loading..." at bounding box center [746, 357] width 1492 height 714
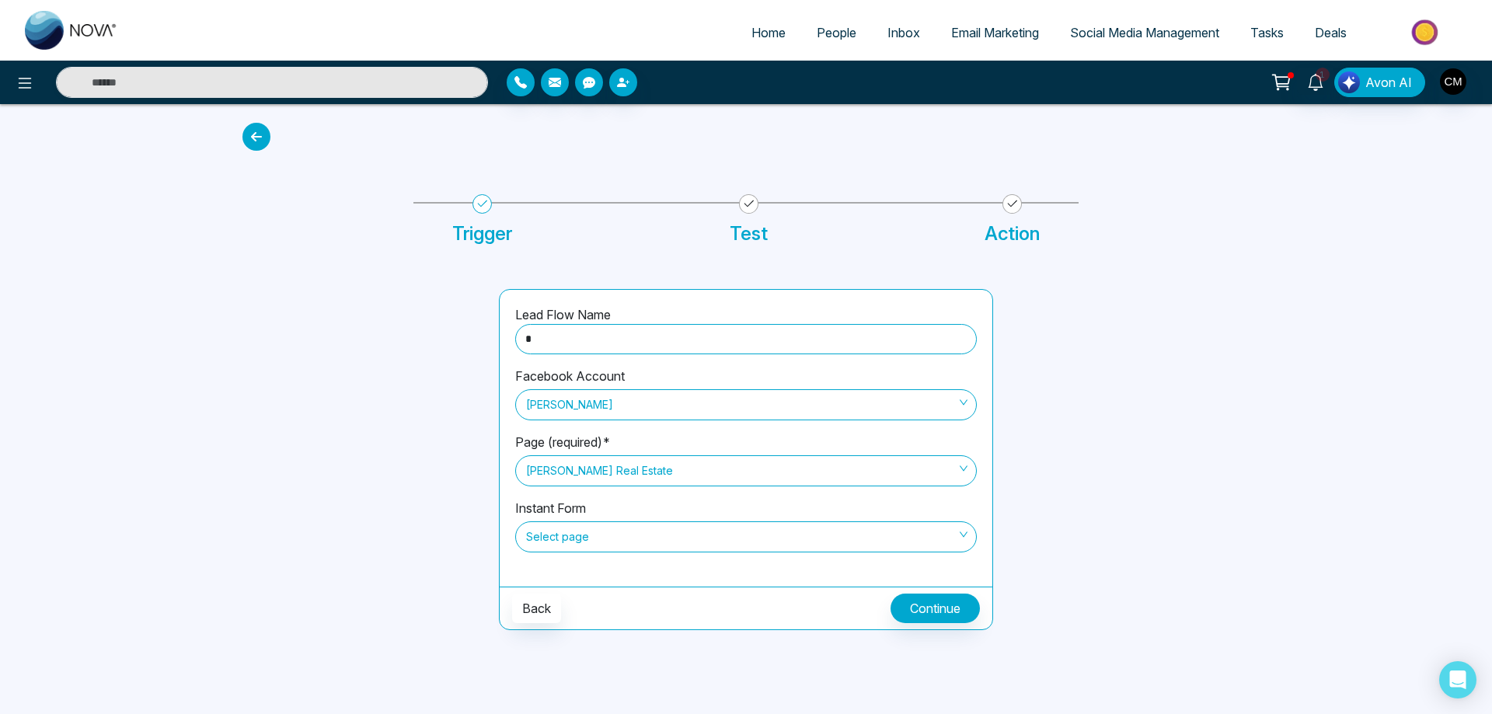
click at [598, 541] on span "Select page" at bounding box center [746, 537] width 440 height 26
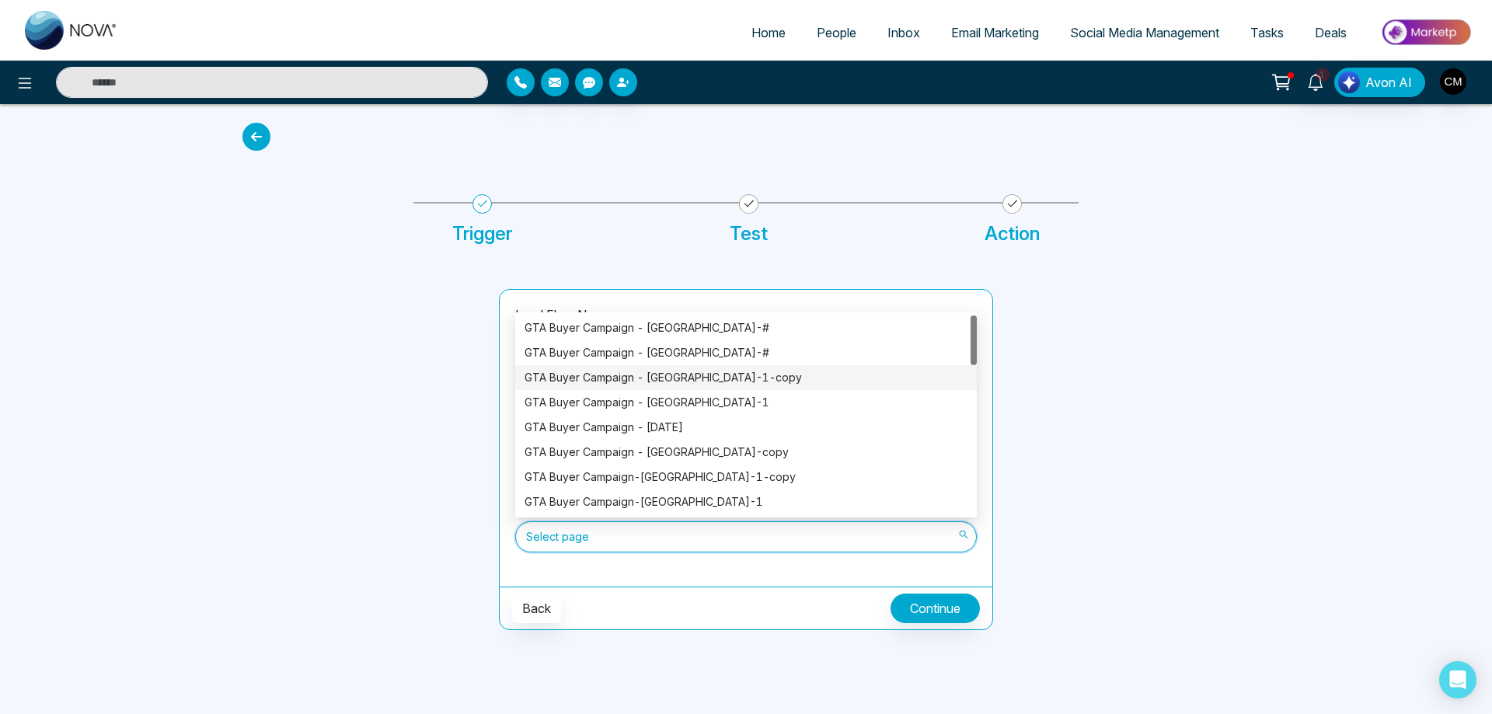
click at [704, 380] on div "GTA Buyer Campaign - [GEOGRAPHIC_DATA]-1-copy" at bounding box center [746, 377] width 443 height 17
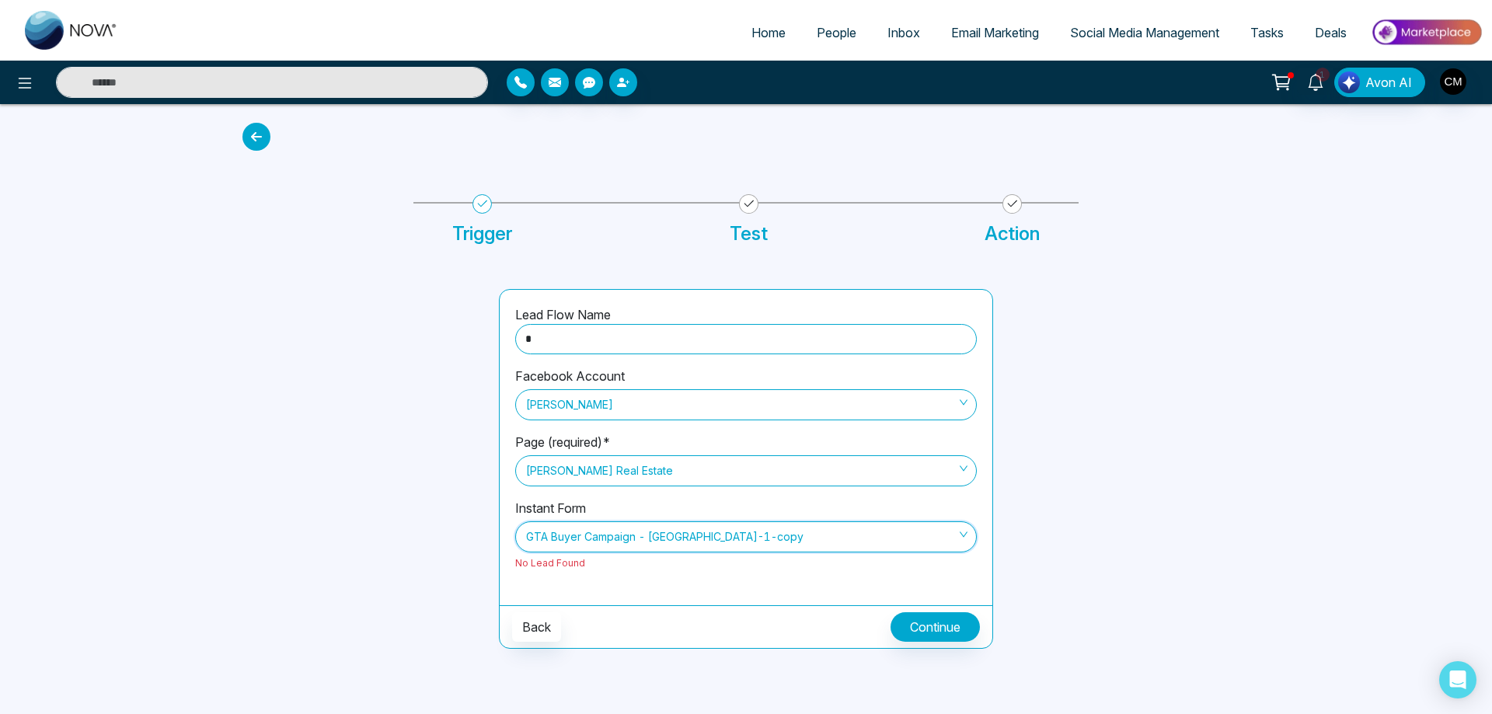
click at [633, 546] on span "GTA Buyer Campaign - [GEOGRAPHIC_DATA]-1-copy" at bounding box center [746, 537] width 440 height 26
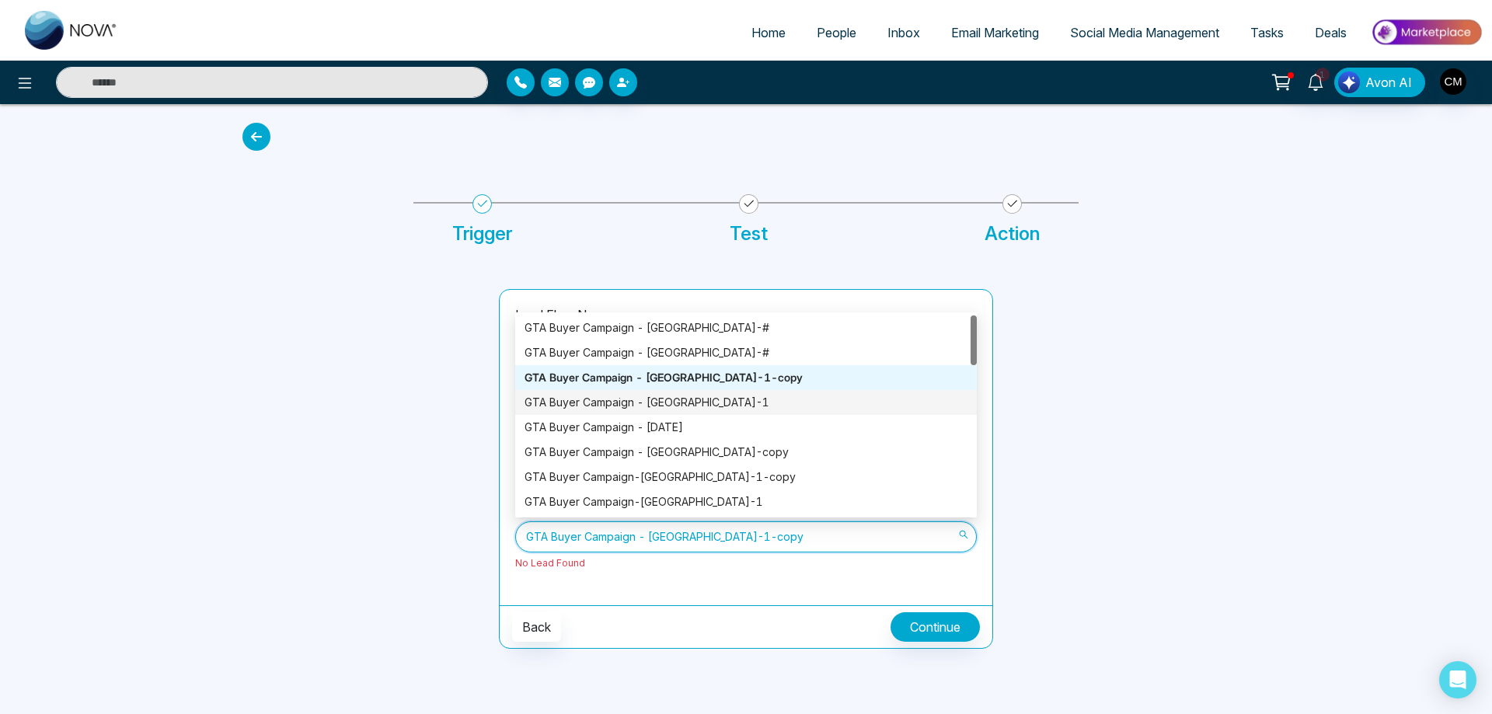
click at [691, 405] on div "GTA Buyer Campaign - [GEOGRAPHIC_DATA]-1" at bounding box center [746, 402] width 443 height 17
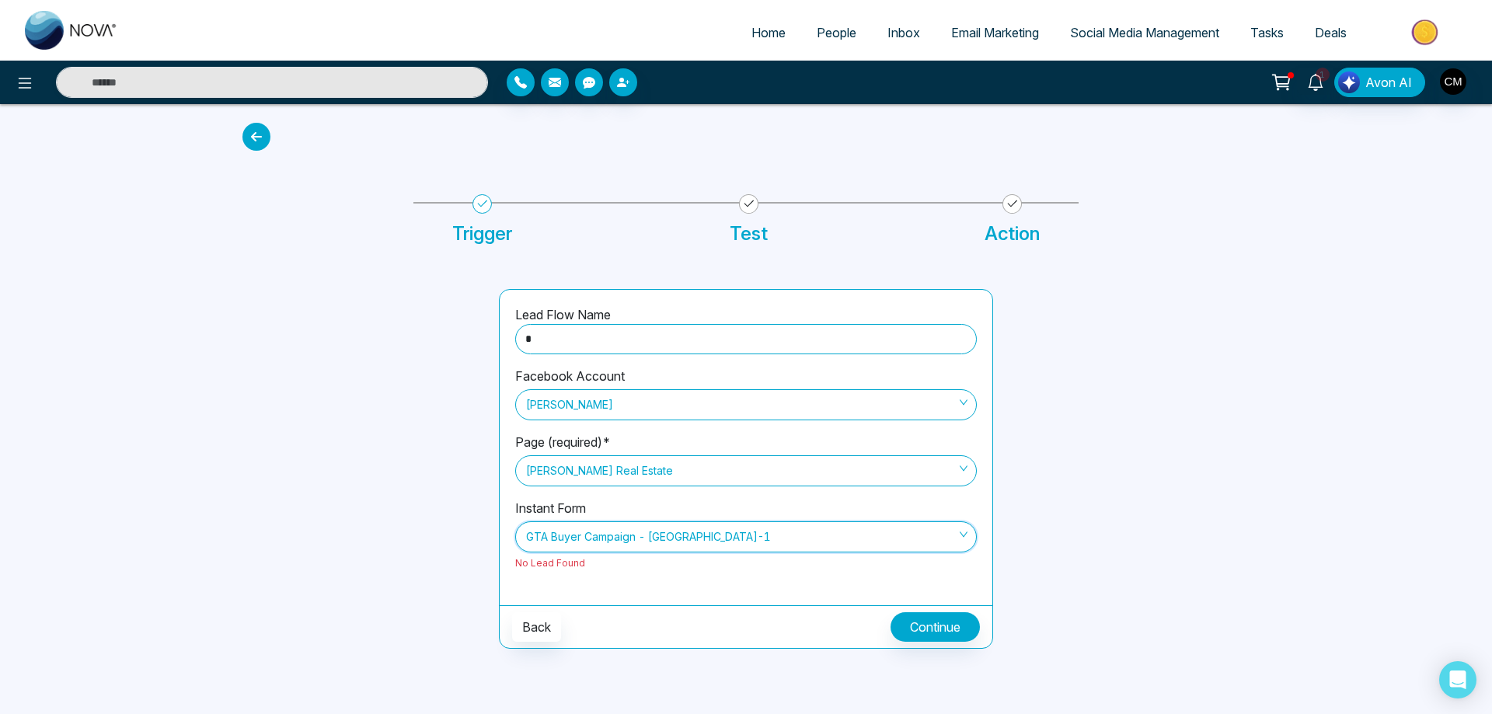
click at [677, 546] on span "GTA Buyer Campaign - [GEOGRAPHIC_DATA]-1" at bounding box center [746, 537] width 440 height 26
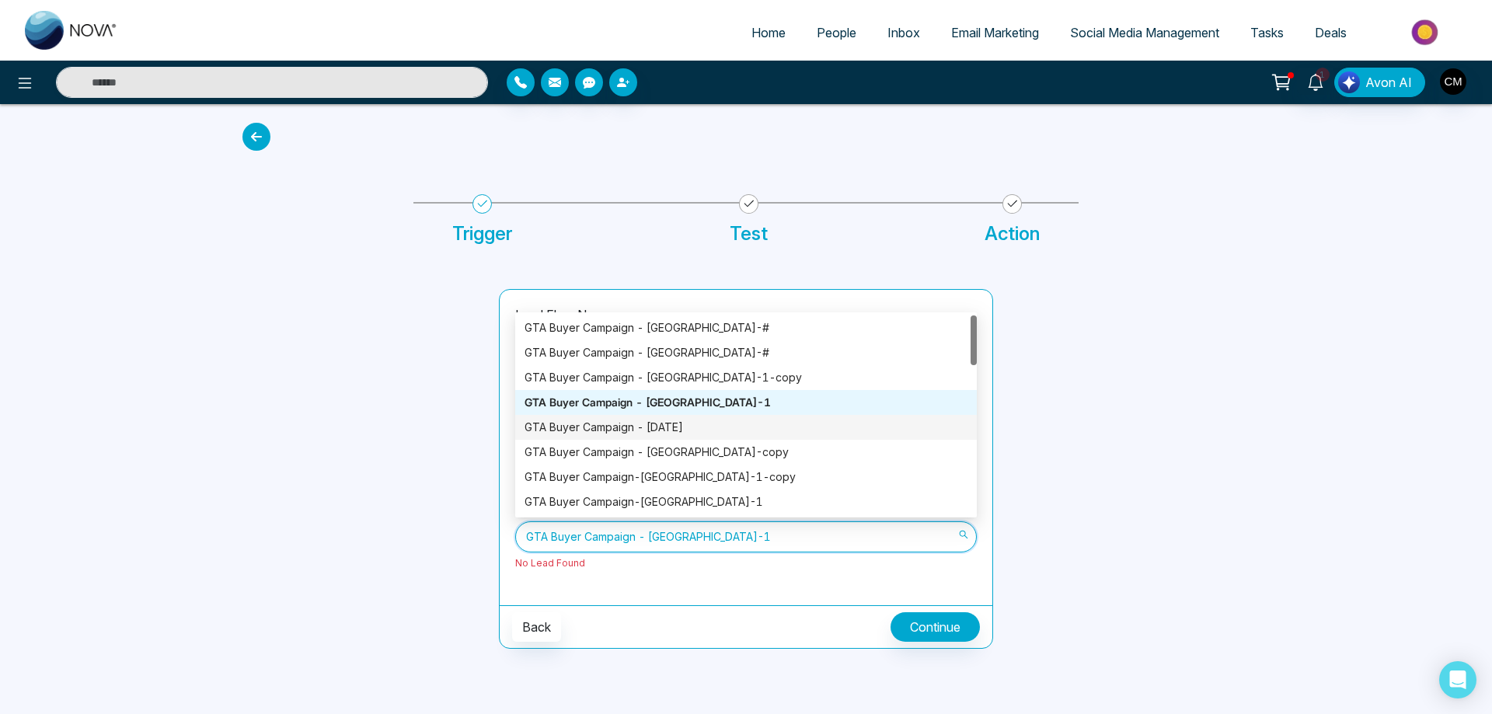
click at [684, 430] on div "GTA Buyer Campaign - [DATE]" at bounding box center [746, 427] width 443 height 17
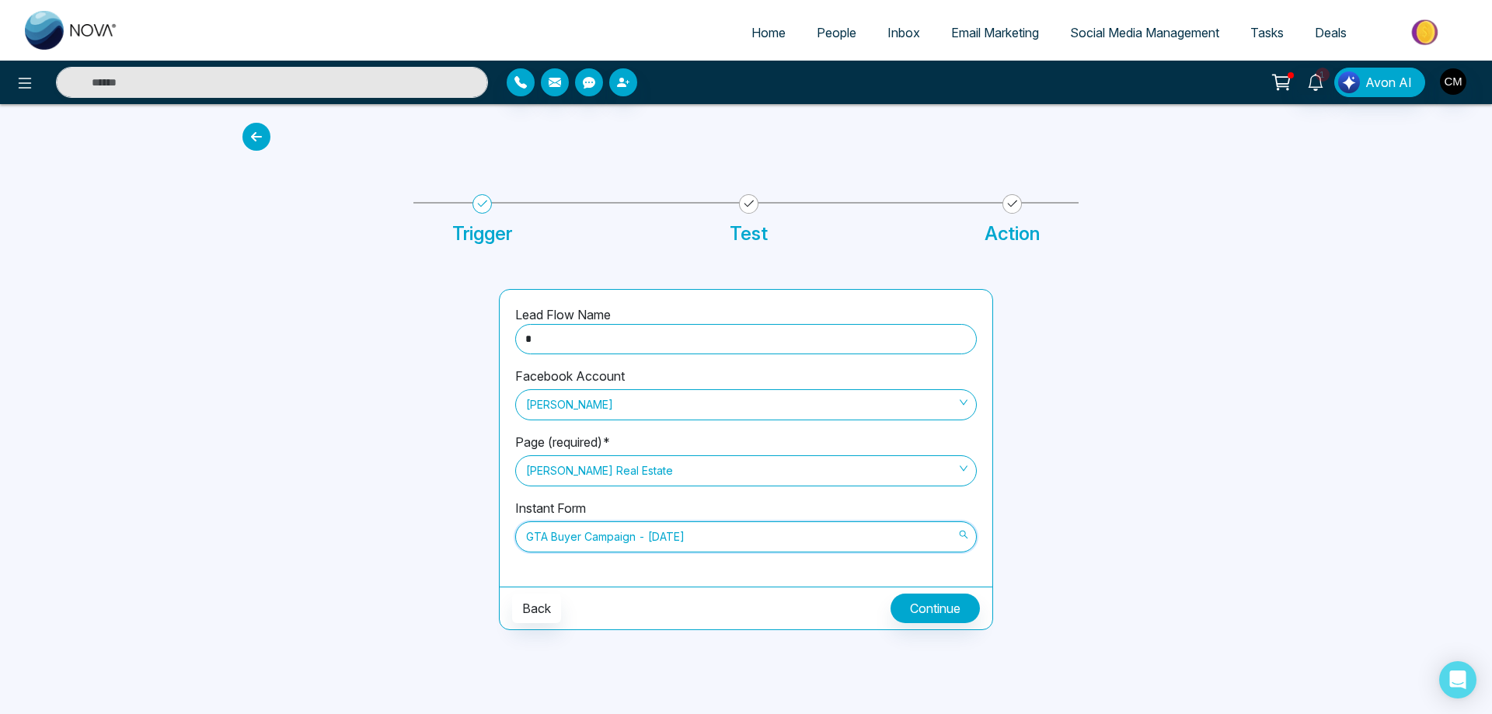
click at [679, 542] on span "GTA Buyer Campaign - [DATE]" at bounding box center [746, 537] width 440 height 26
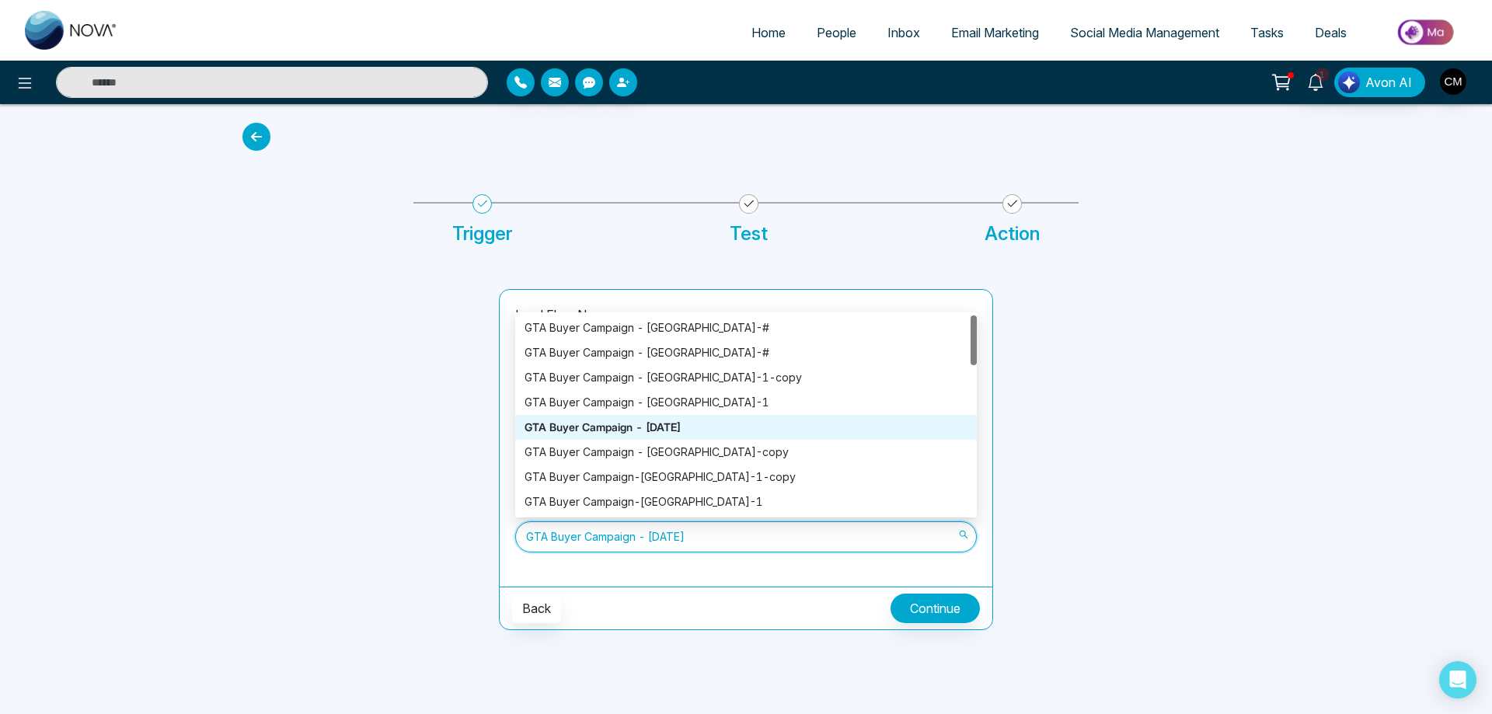
click at [707, 438] on div "GTA Buyer Campaign - [DATE]" at bounding box center [746, 427] width 462 height 25
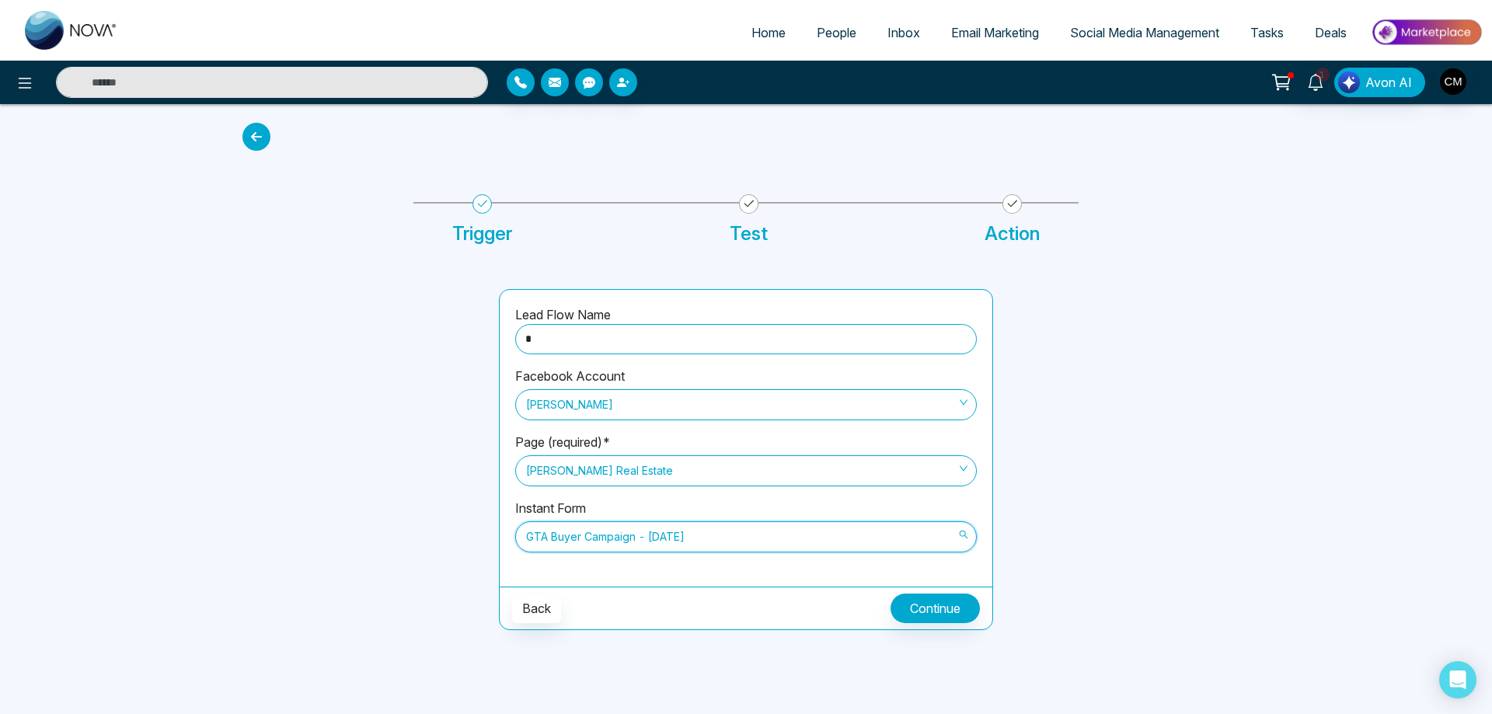
click at [680, 540] on span "GTA Buyer Campaign - [DATE]" at bounding box center [746, 537] width 440 height 26
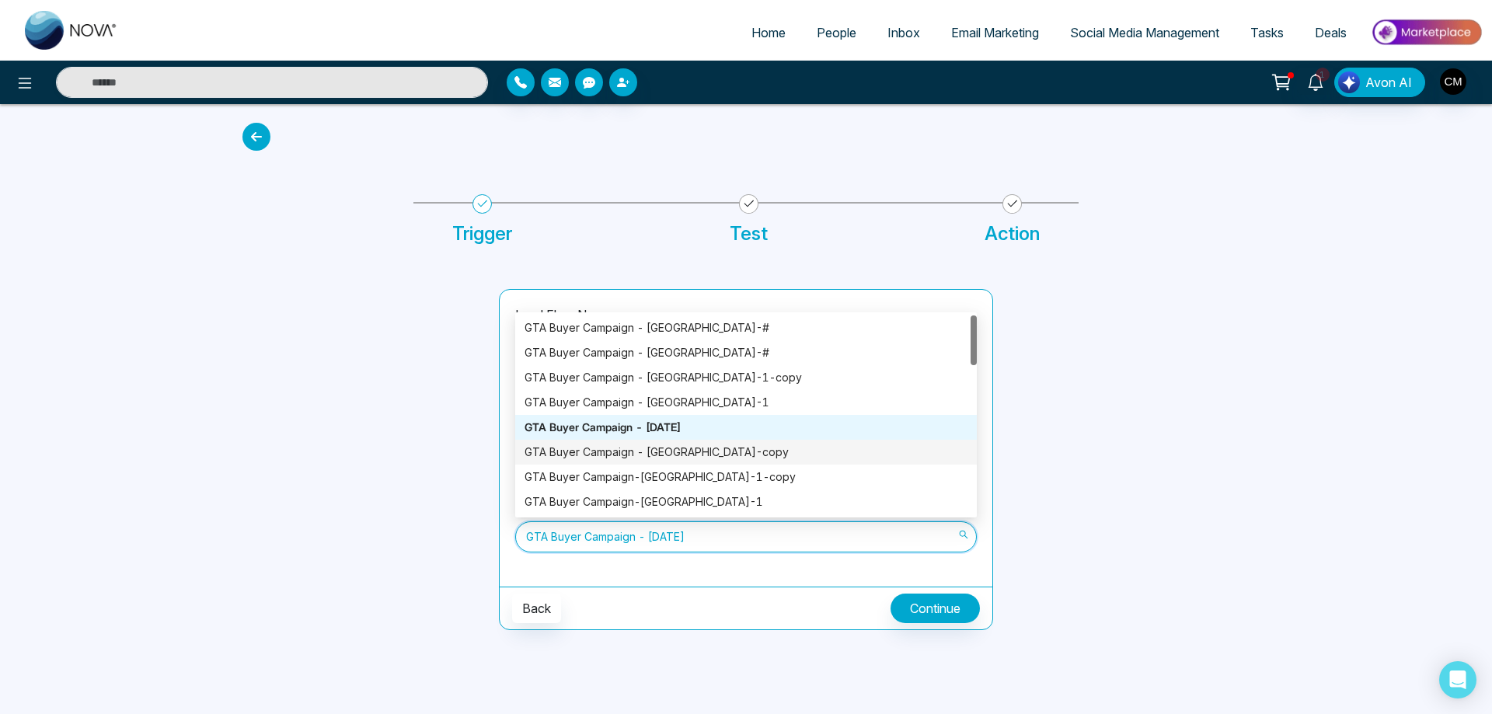
click at [707, 456] on div "GTA Buyer Campaign - [GEOGRAPHIC_DATA]-copy" at bounding box center [746, 452] width 443 height 17
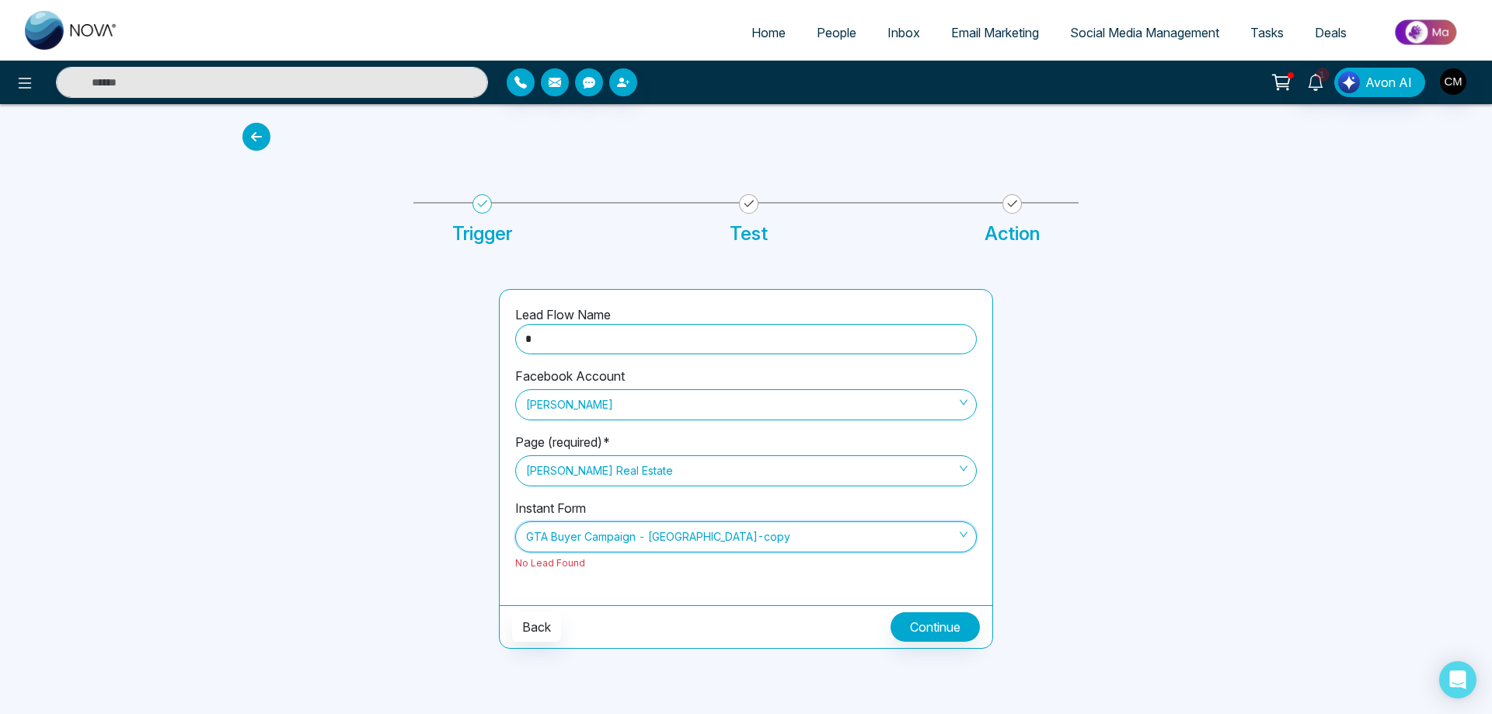
click at [688, 534] on span "GTA Buyer Campaign - [GEOGRAPHIC_DATA]-copy" at bounding box center [746, 537] width 440 height 26
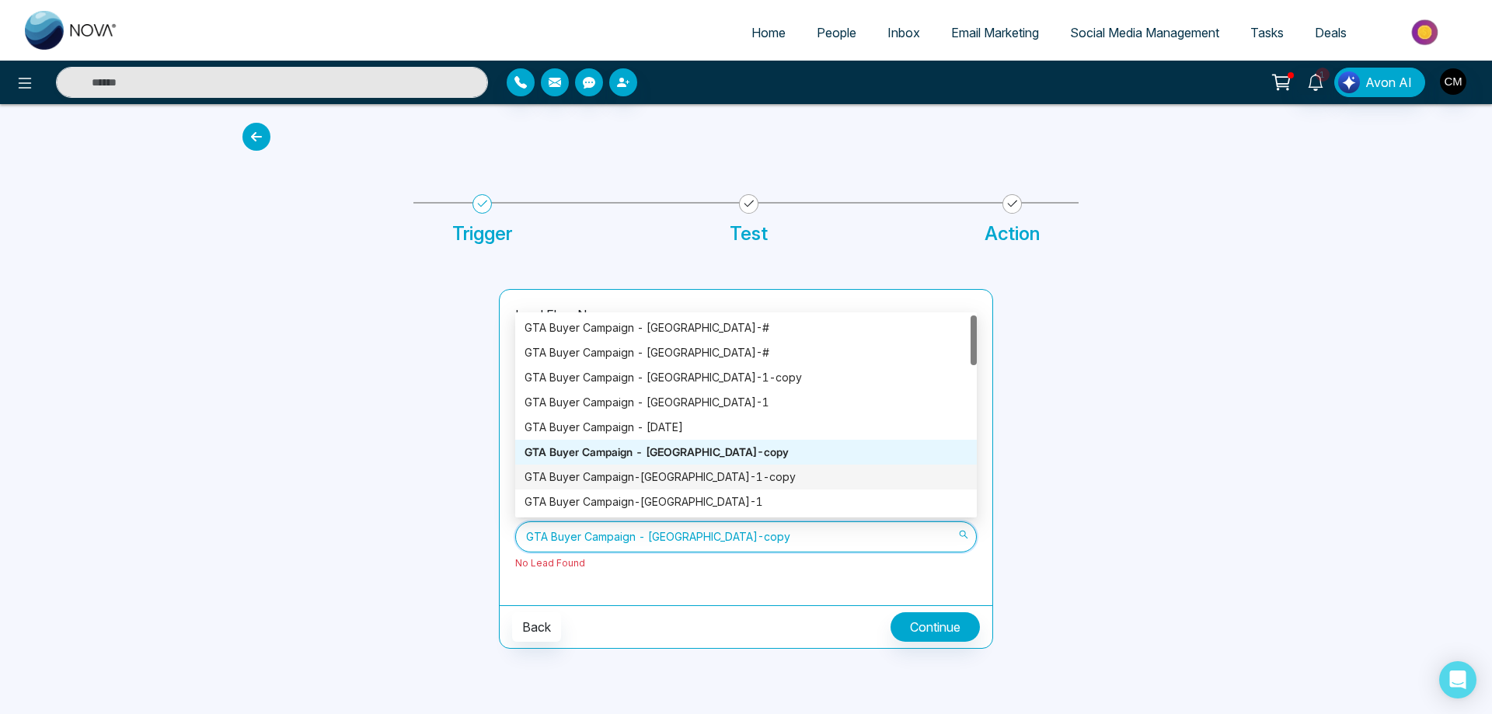
click at [713, 477] on div "GTA Buyer Campaign-[GEOGRAPHIC_DATA]-1-copy" at bounding box center [746, 477] width 443 height 17
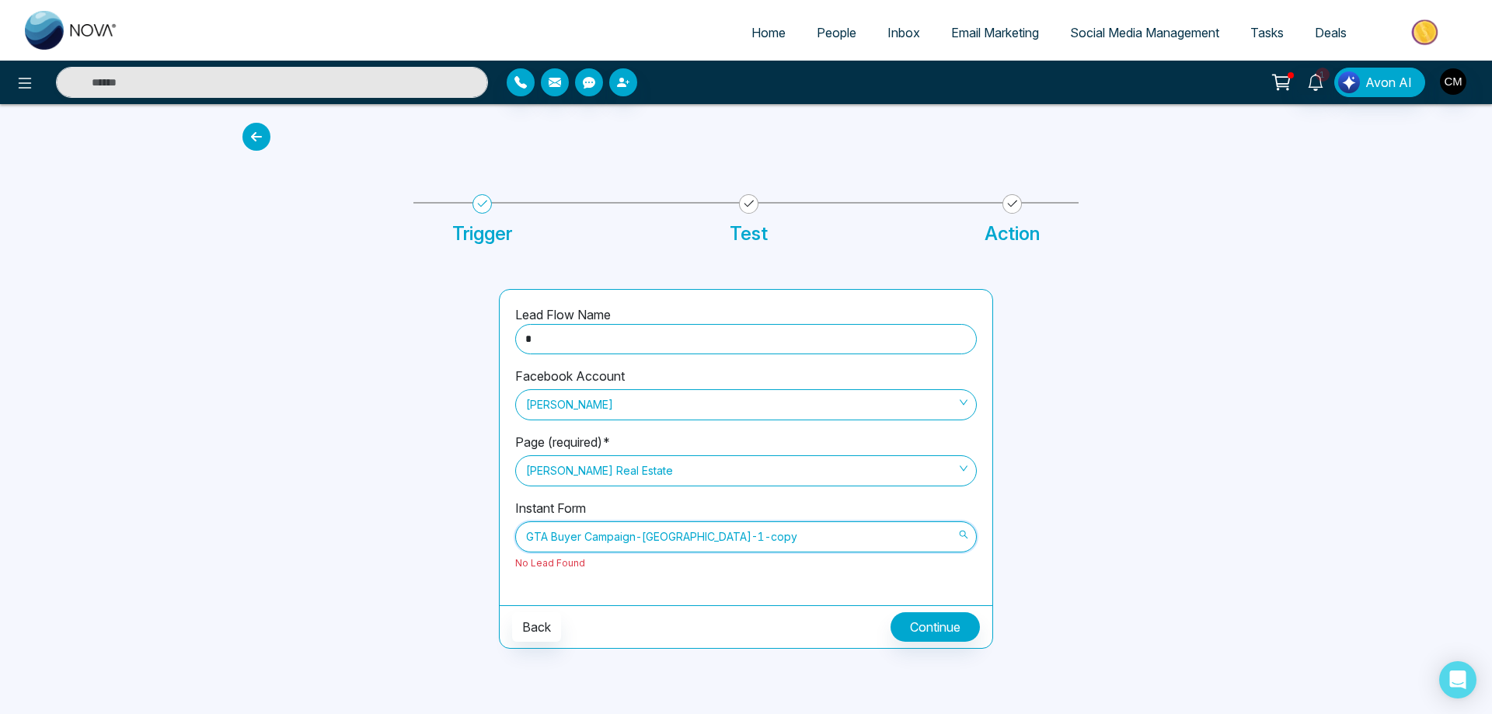
click at [704, 545] on span "GTA Buyer Campaign-[GEOGRAPHIC_DATA]-1-copy" at bounding box center [746, 537] width 440 height 26
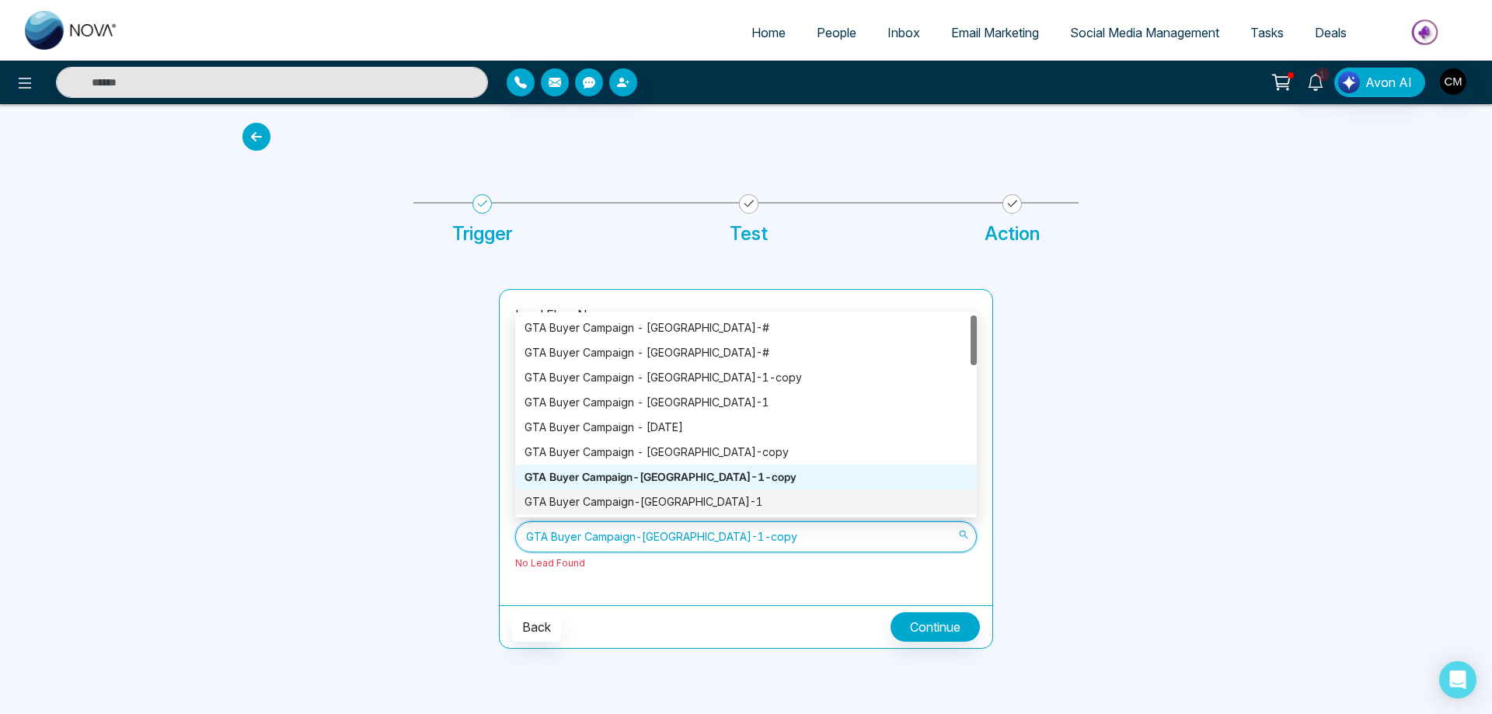
click at [711, 504] on div "GTA Buyer Campaign-[GEOGRAPHIC_DATA]-1" at bounding box center [746, 502] width 443 height 17
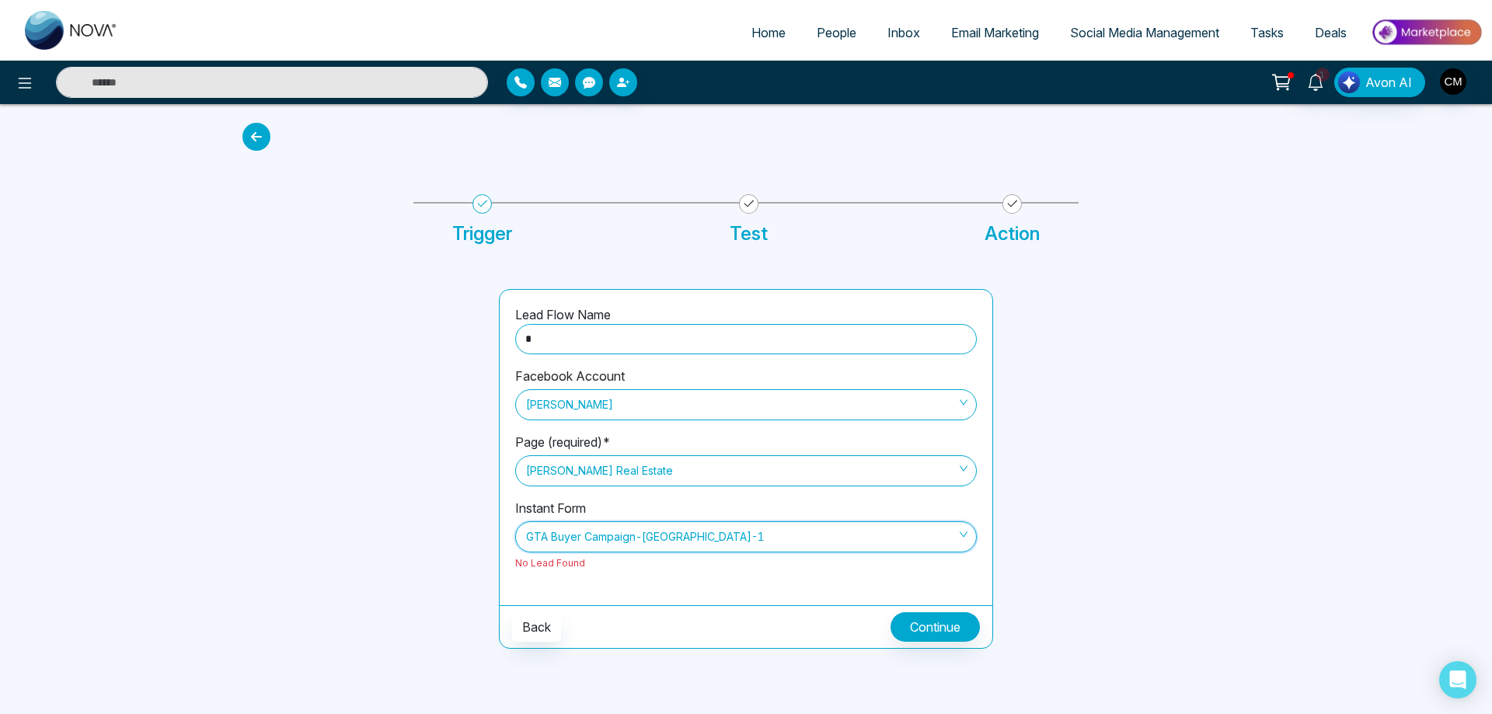
drag, startPoint x: 699, startPoint y: 536, endPoint x: 710, endPoint y: 518, distance: 20.3
click at [699, 536] on span "GTA Buyer Campaign-[GEOGRAPHIC_DATA]-1" at bounding box center [746, 537] width 440 height 26
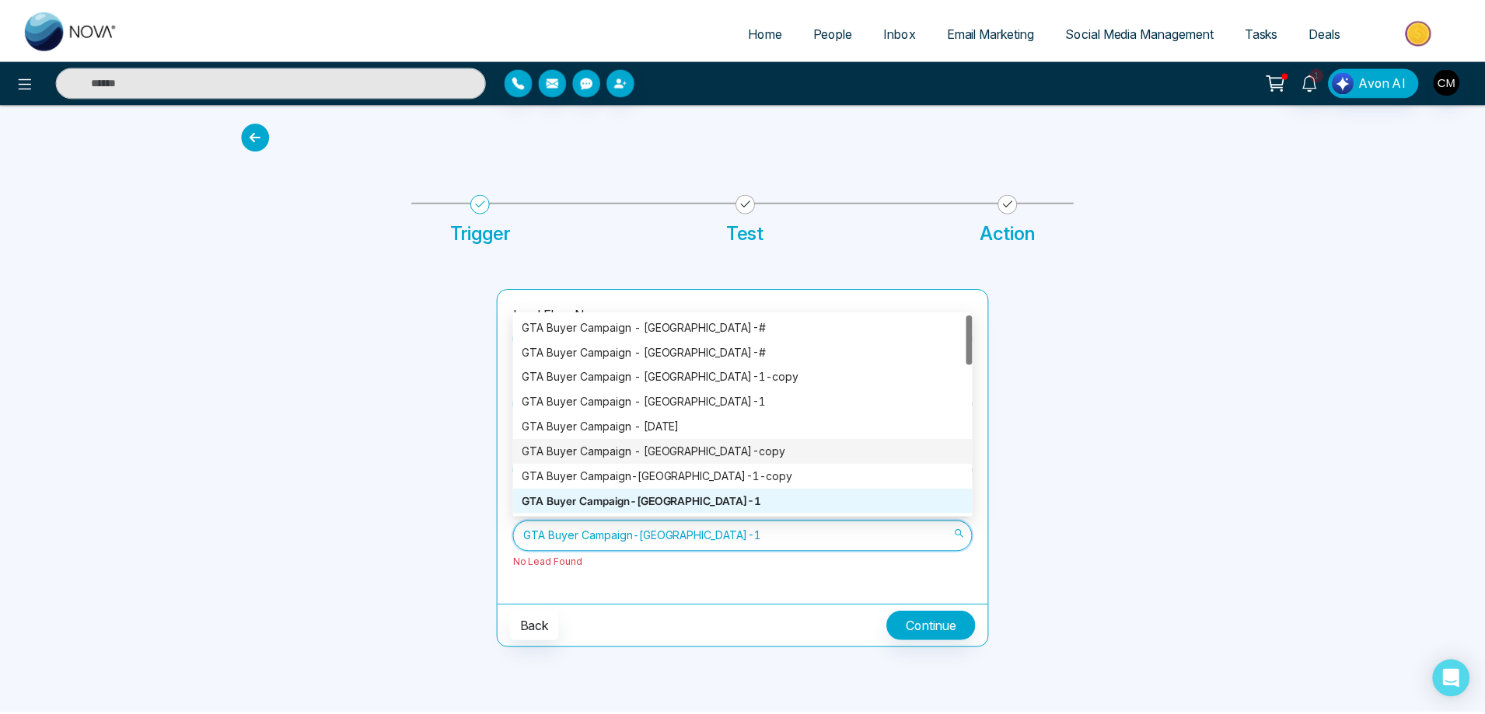
scroll to position [155, 0]
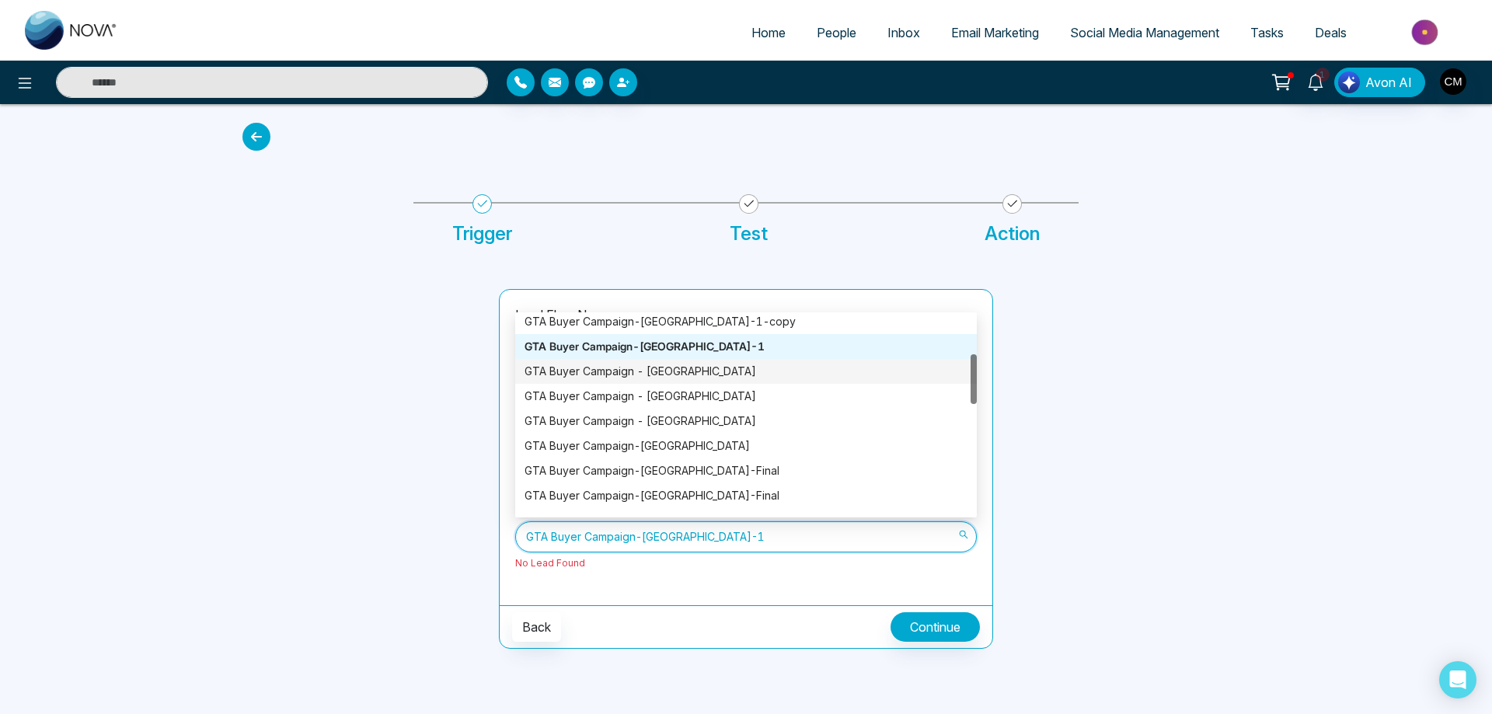
click at [713, 374] on div "GTA Buyer Campaign - [GEOGRAPHIC_DATA]" at bounding box center [746, 371] width 443 height 17
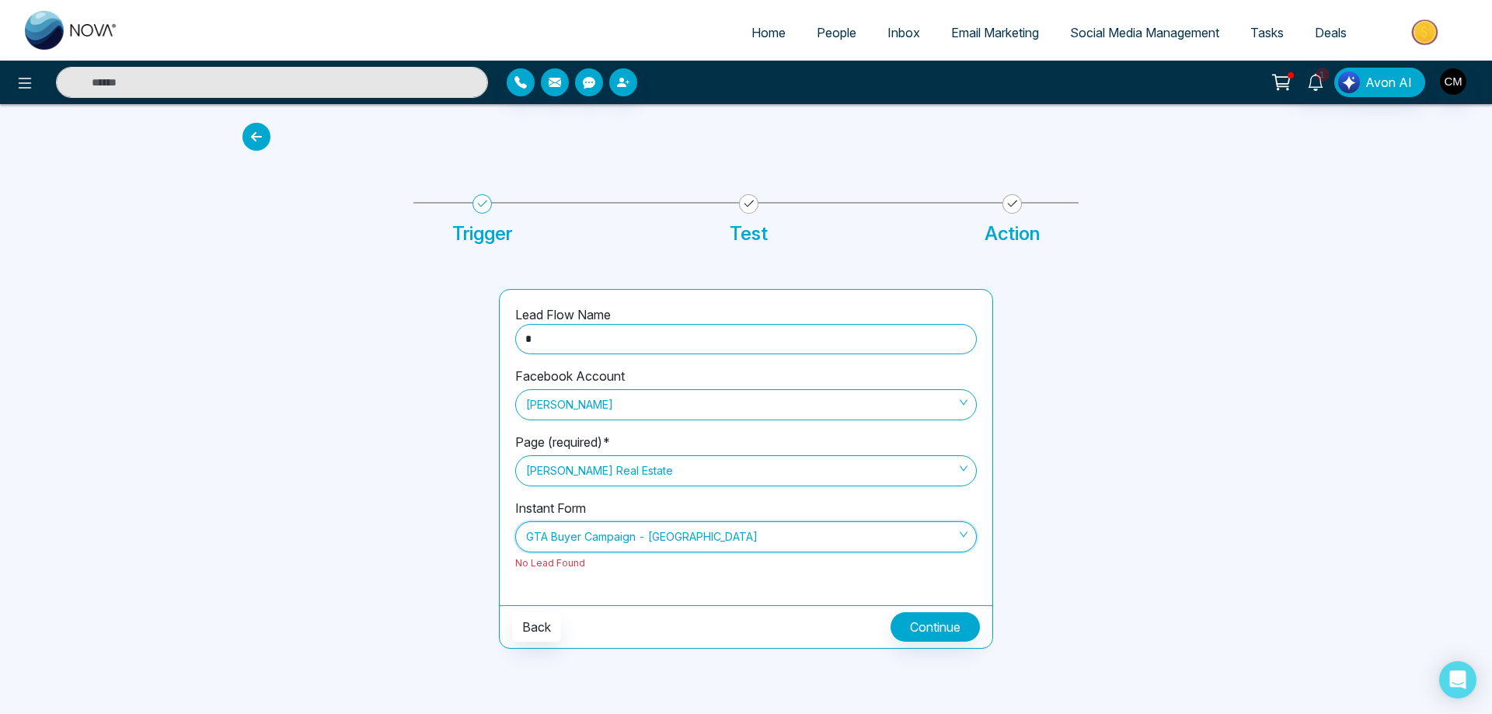
click at [694, 536] on span "GTA Buyer Campaign - [GEOGRAPHIC_DATA]" at bounding box center [746, 537] width 440 height 26
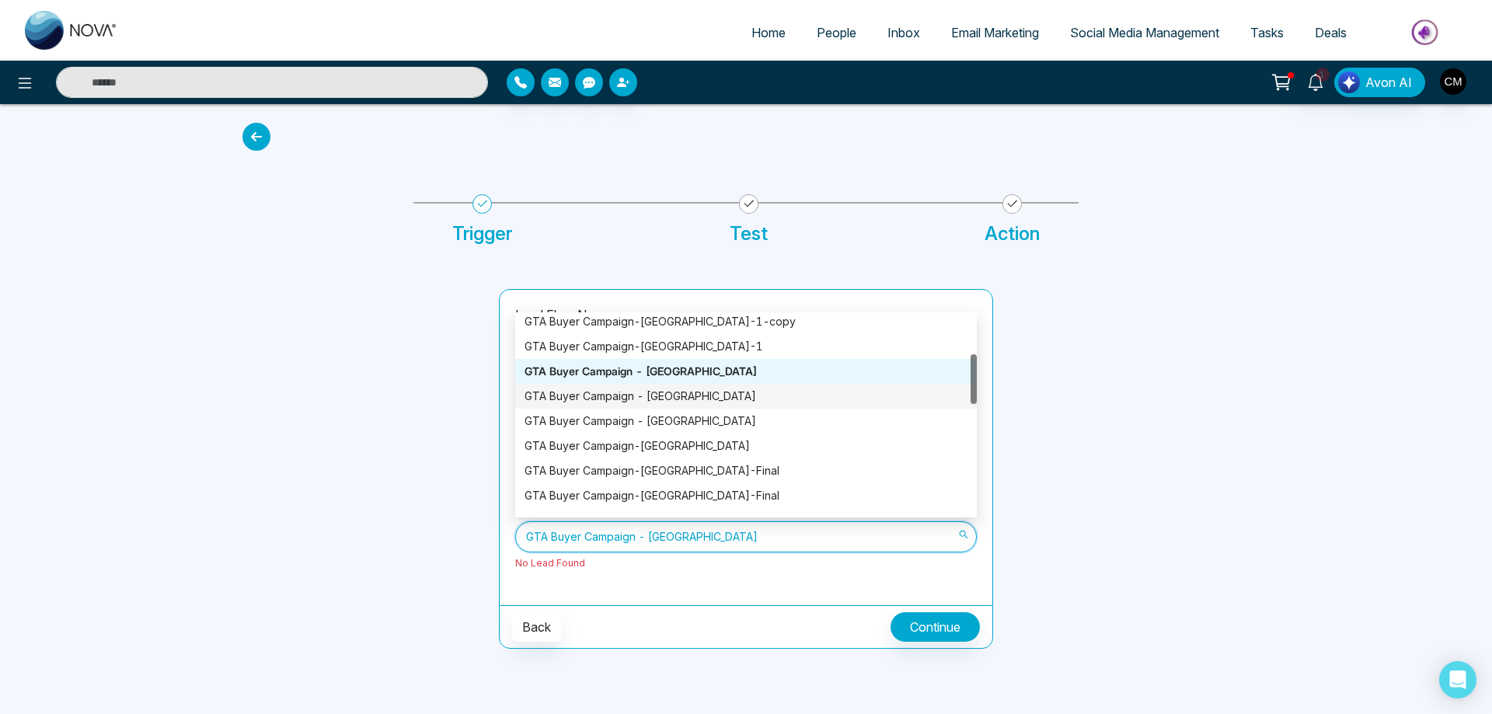
click at [680, 399] on div "GTA Buyer Campaign - [GEOGRAPHIC_DATA]" at bounding box center [746, 396] width 443 height 17
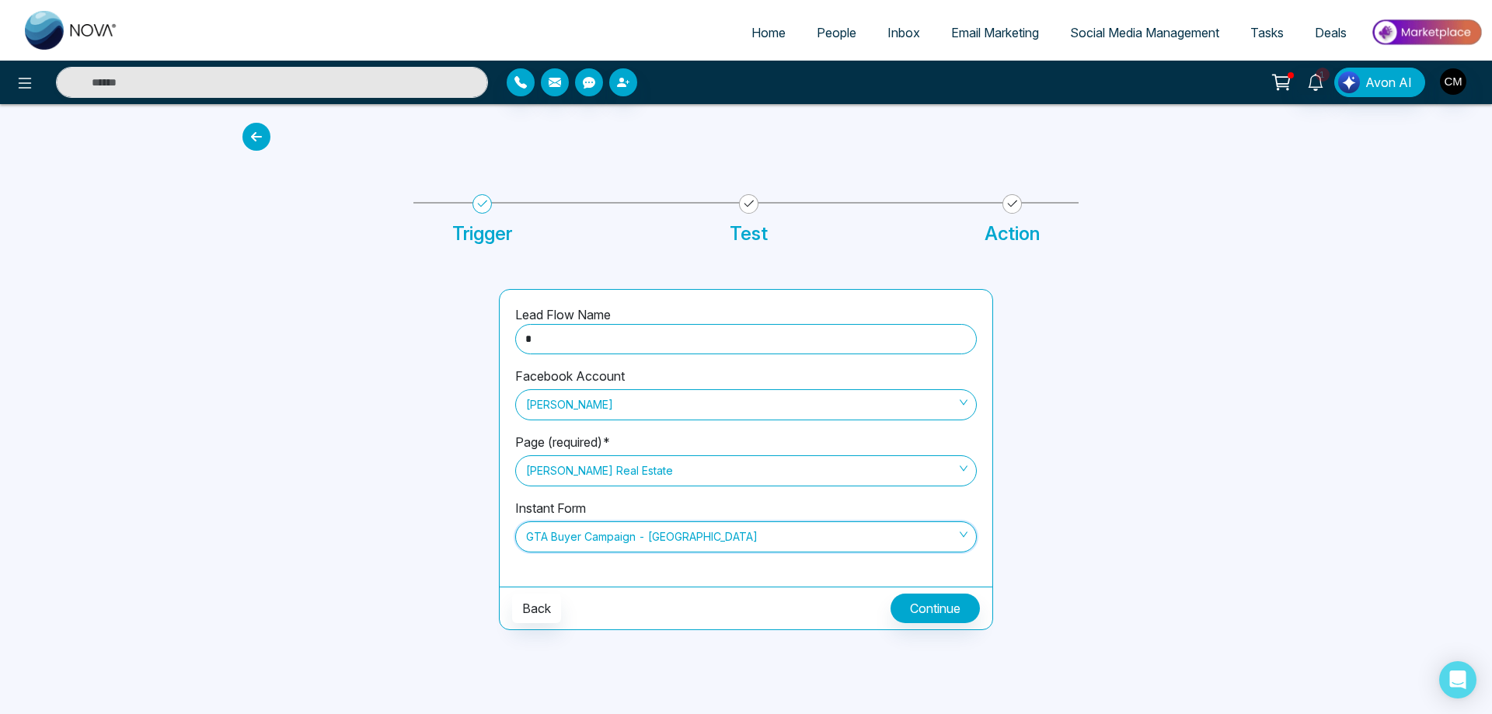
click at [596, 344] on input "*" at bounding box center [746, 339] width 462 height 30
drag, startPoint x: 596, startPoint y: 344, endPoint x: 380, endPoint y: 332, distance: 216.4
click at [380, 332] on div "Lead Flow Name * Facebook Account Charanjeev Mehmi Page (required)* Mehmi Real …" at bounding box center [746, 441] width 1026 height 379
type input "**********"
click at [940, 602] on button "Continue" at bounding box center [935, 609] width 89 height 30
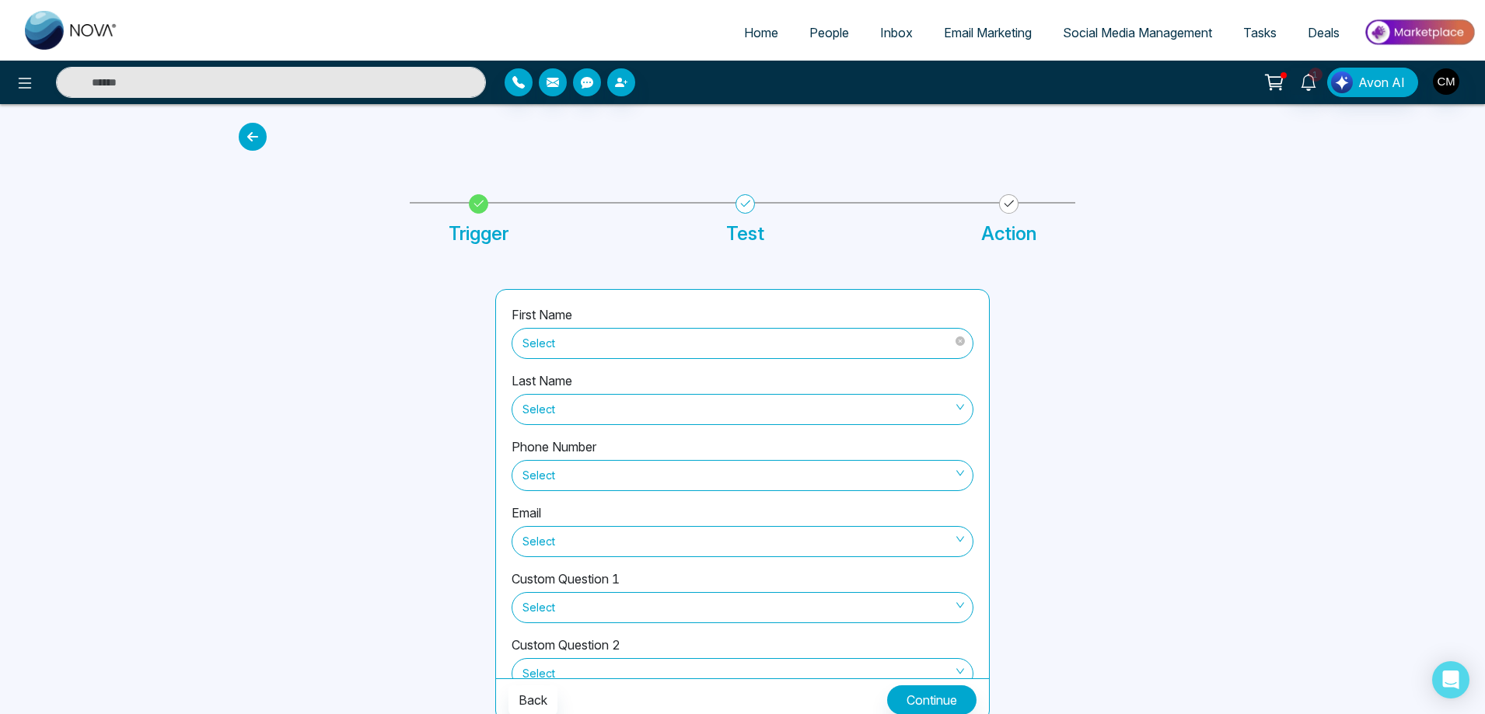
click at [557, 324] on div "Select" at bounding box center [742, 341] width 462 height 35
click at [569, 337] on span "Select" at bounding box center [742, 343] width 440 height 26
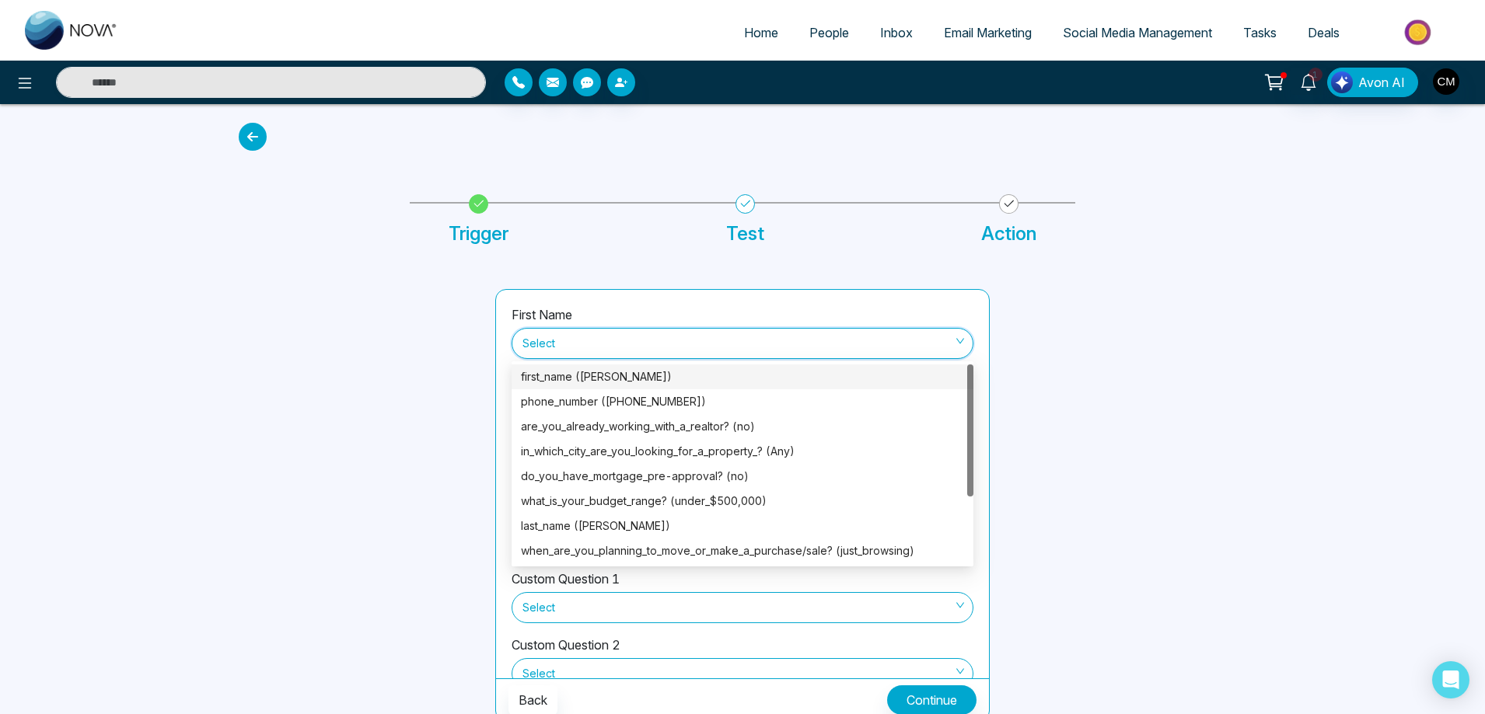
click at [626, 373] on div "first_name (Adam)" at bounding box center [742, 376] width 443 height 17
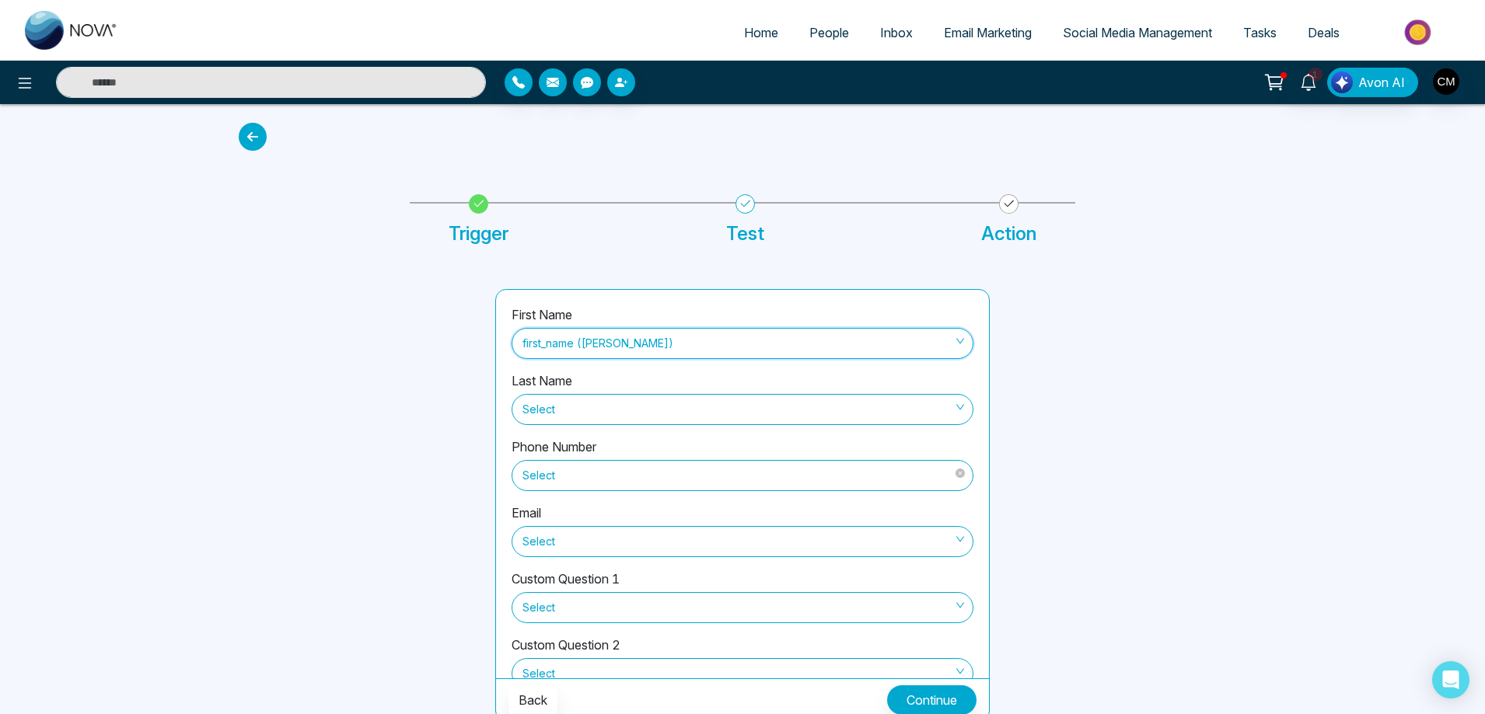
click at [579, 478] on span "Select" at bounding box center [742, 476] width 440 height 26
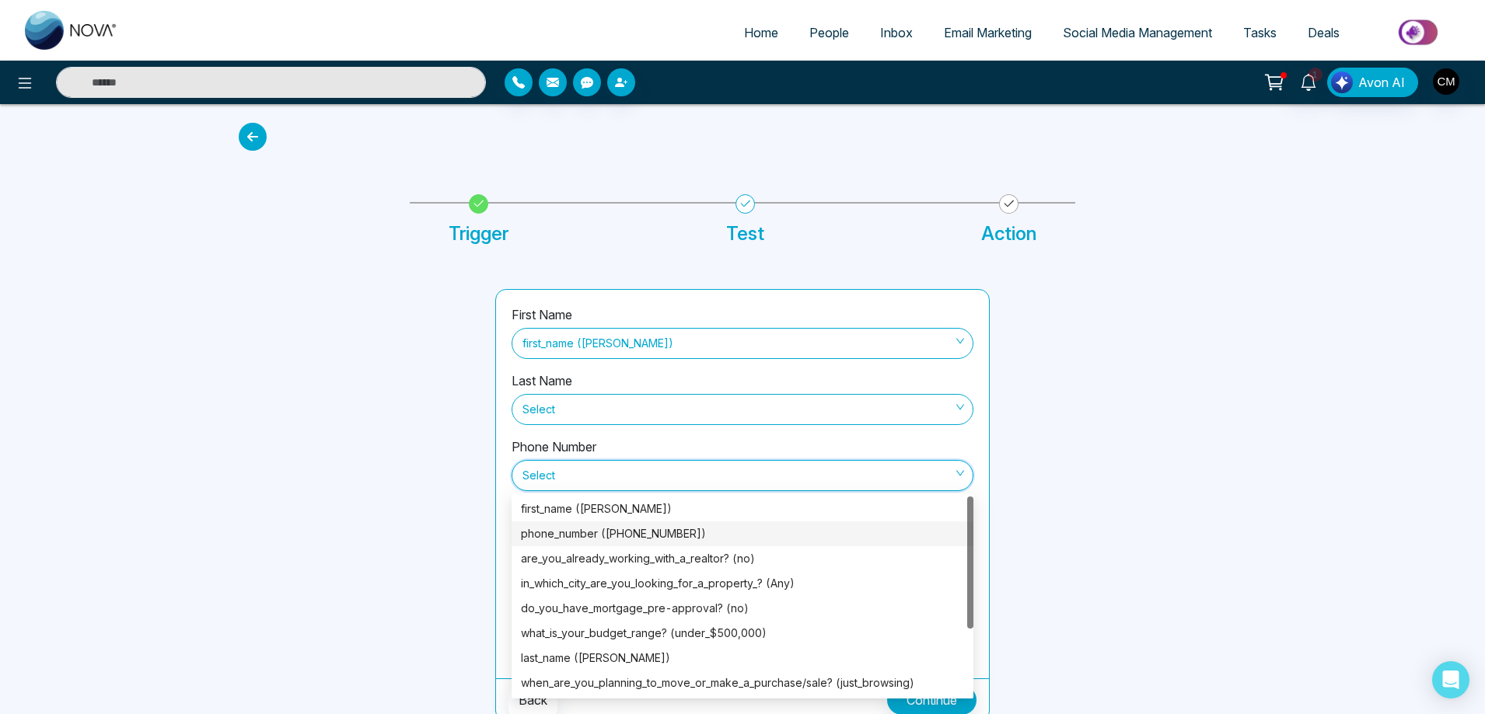
click at [655, 529] on div "phone_number (+15192153239)" at bounding box center [742, 533] width 443 height 17
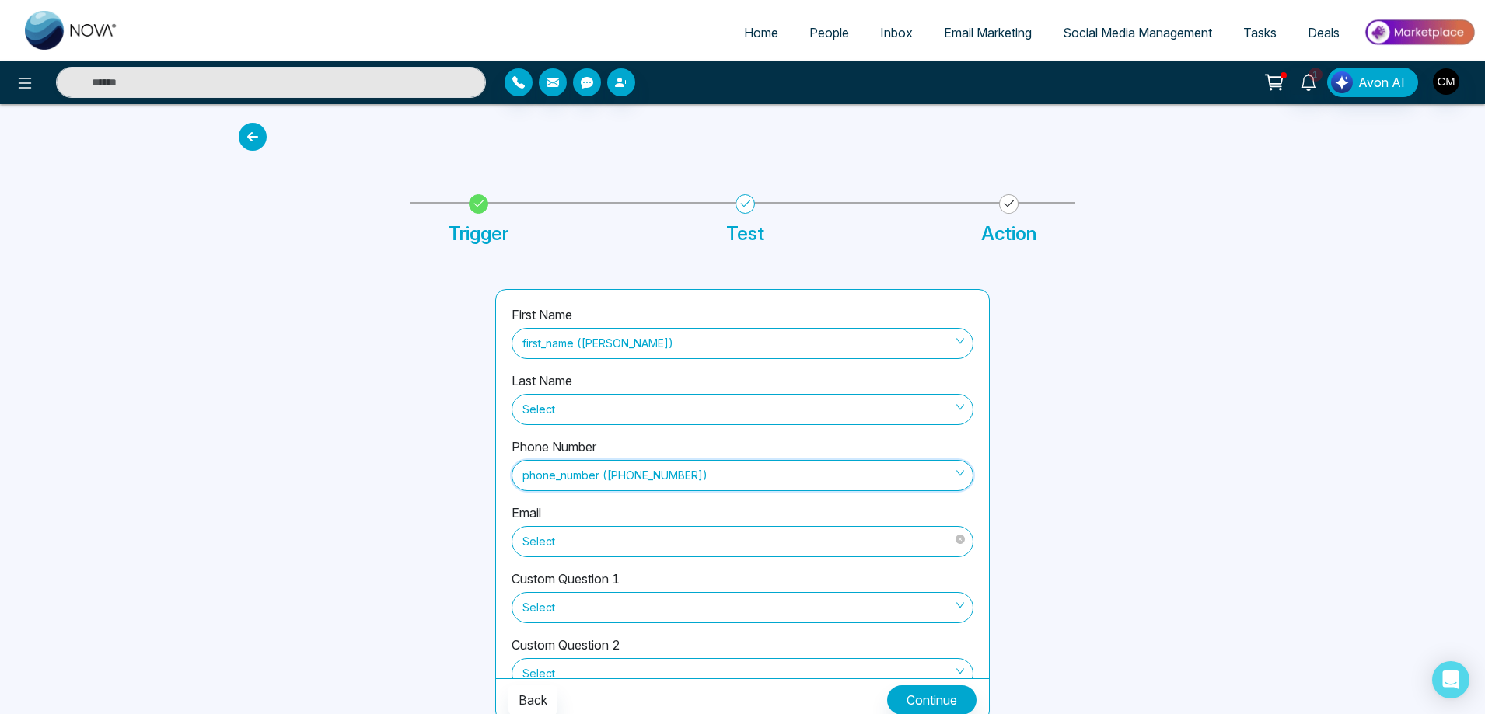
click at [643, 541] on span "Select" at bounding box center [742, 542] width 440 height 26
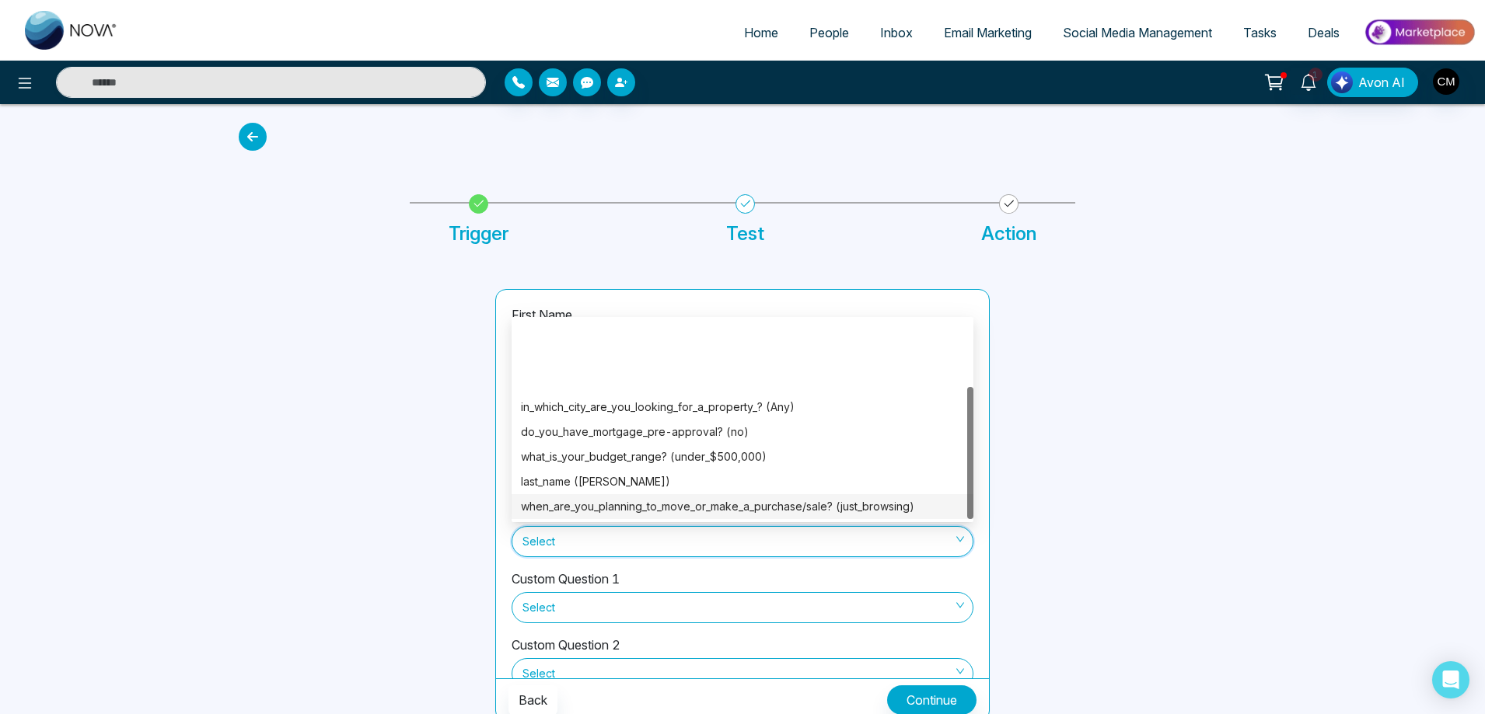
scroll to position [99, 0]
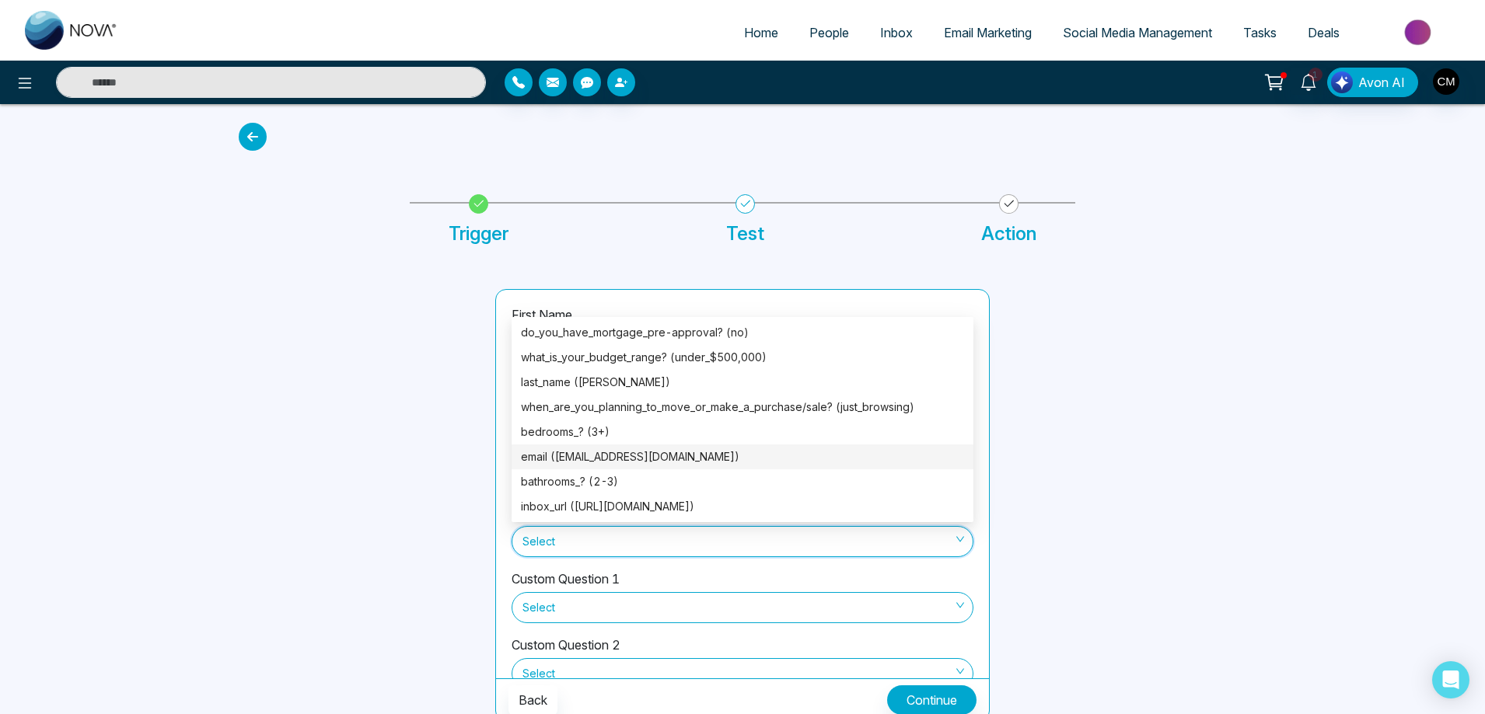
click at [636, 455] on div "email (co_gell@hotmail.com)" at bounding box center [742, 457] width 443 height 17
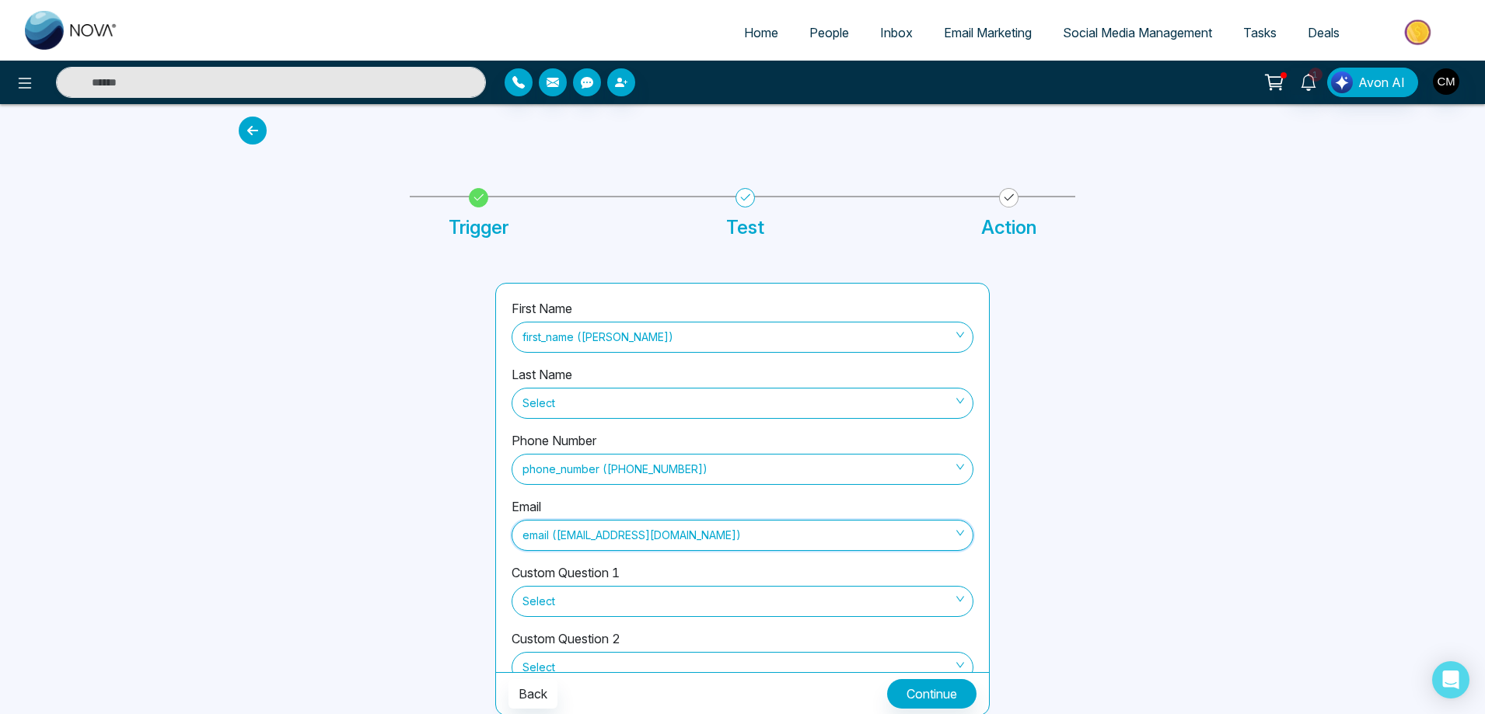
scroll to position [8, 0]
click at [593, 405] on span "Select" at bounding box center [742, 402] width 440 height 26
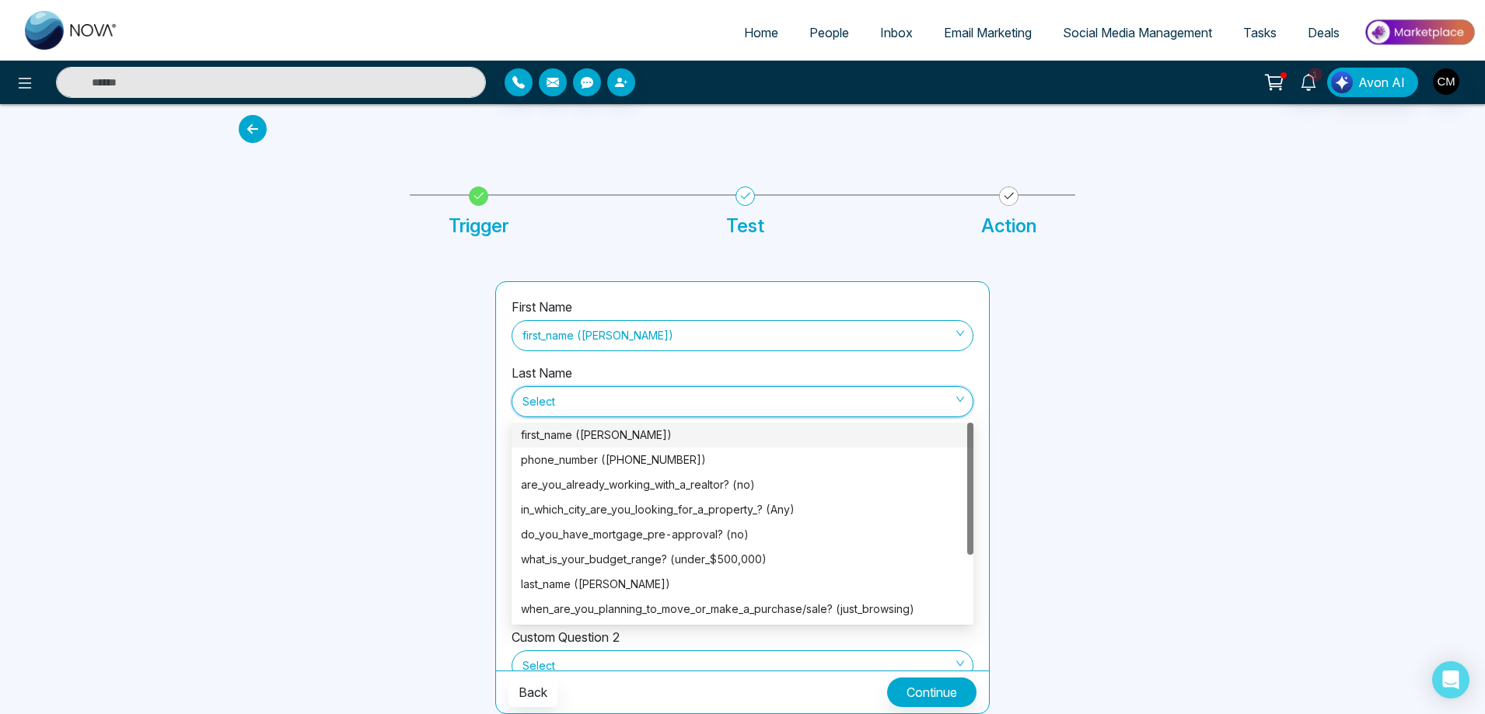
click at [382, 358] on div at bounding box center [357, 497] width 257 height 433
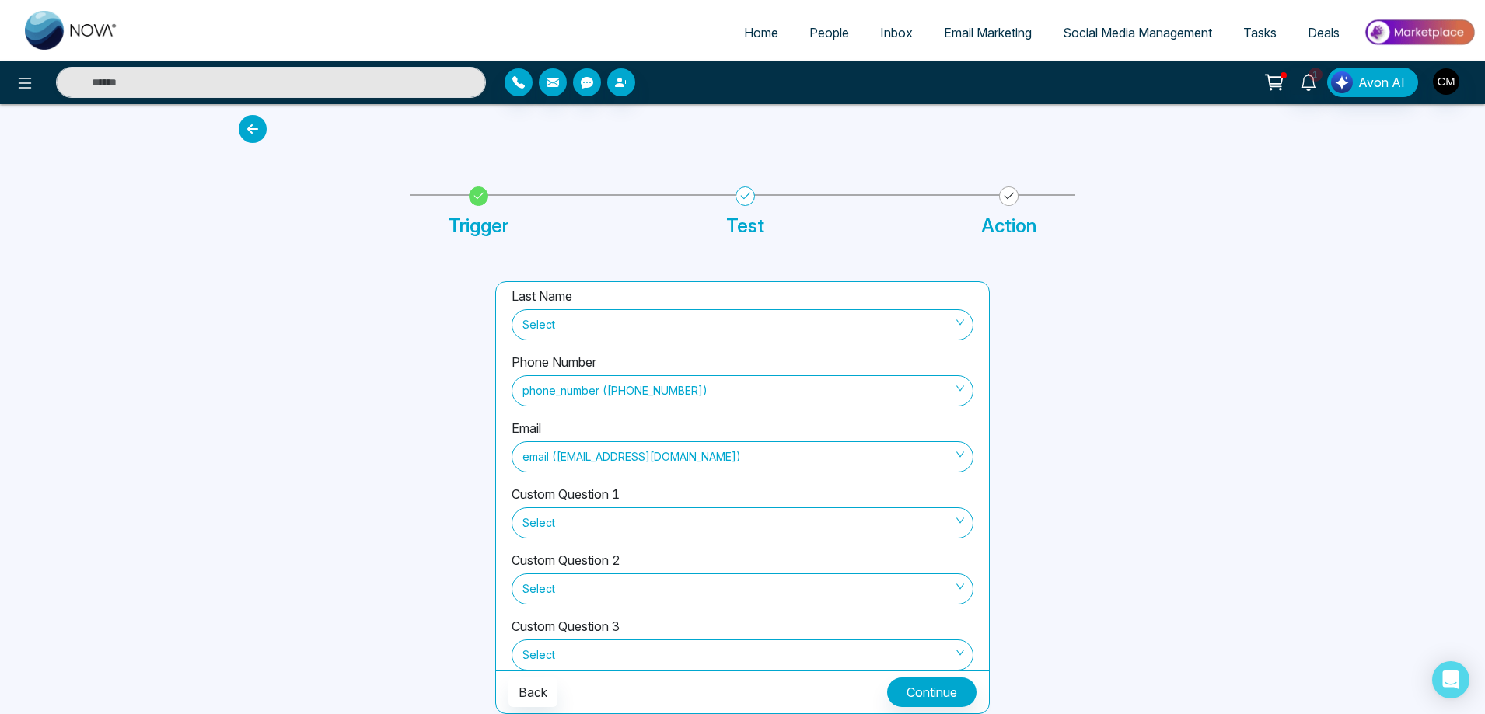
scroll to position [171, 0]
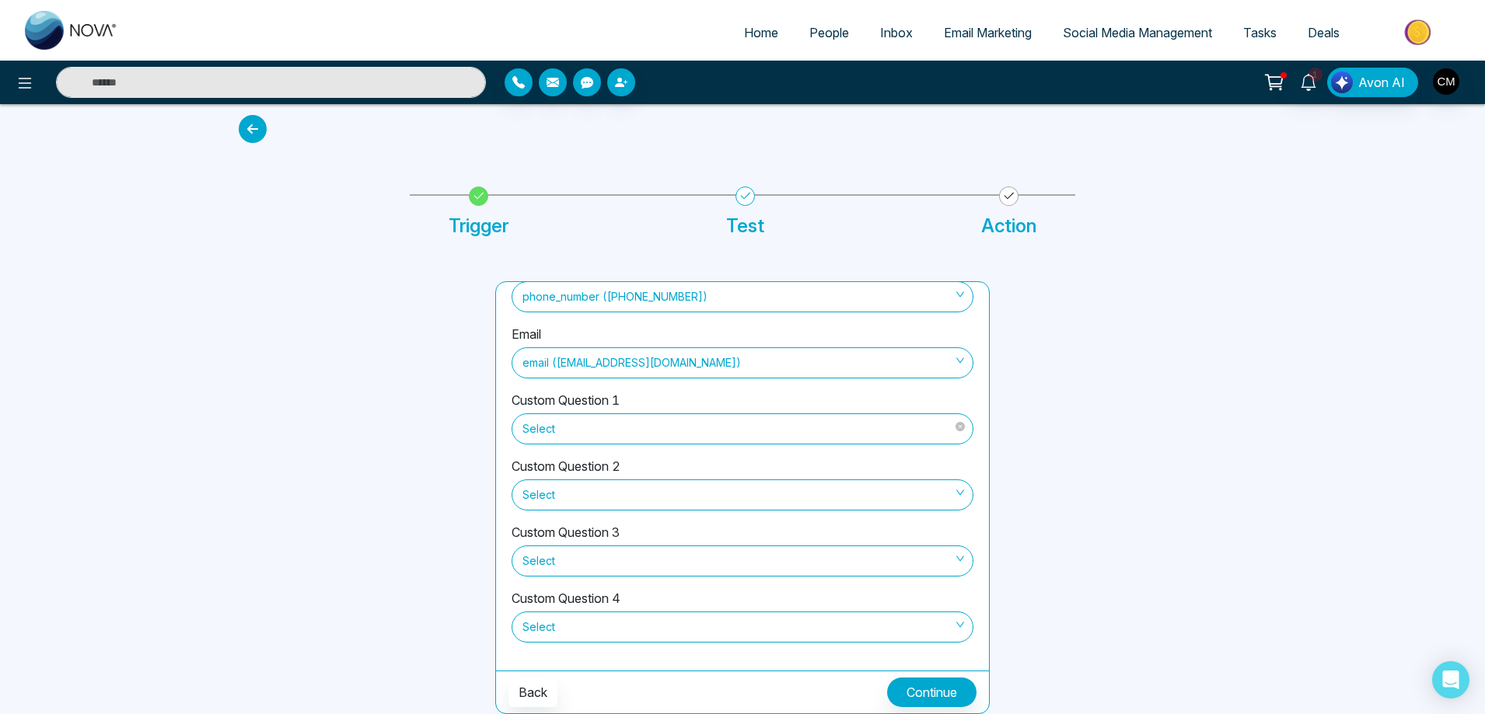
click at [611, 430] on span "Select" at bounding box center [742, 429] width 440 height 26
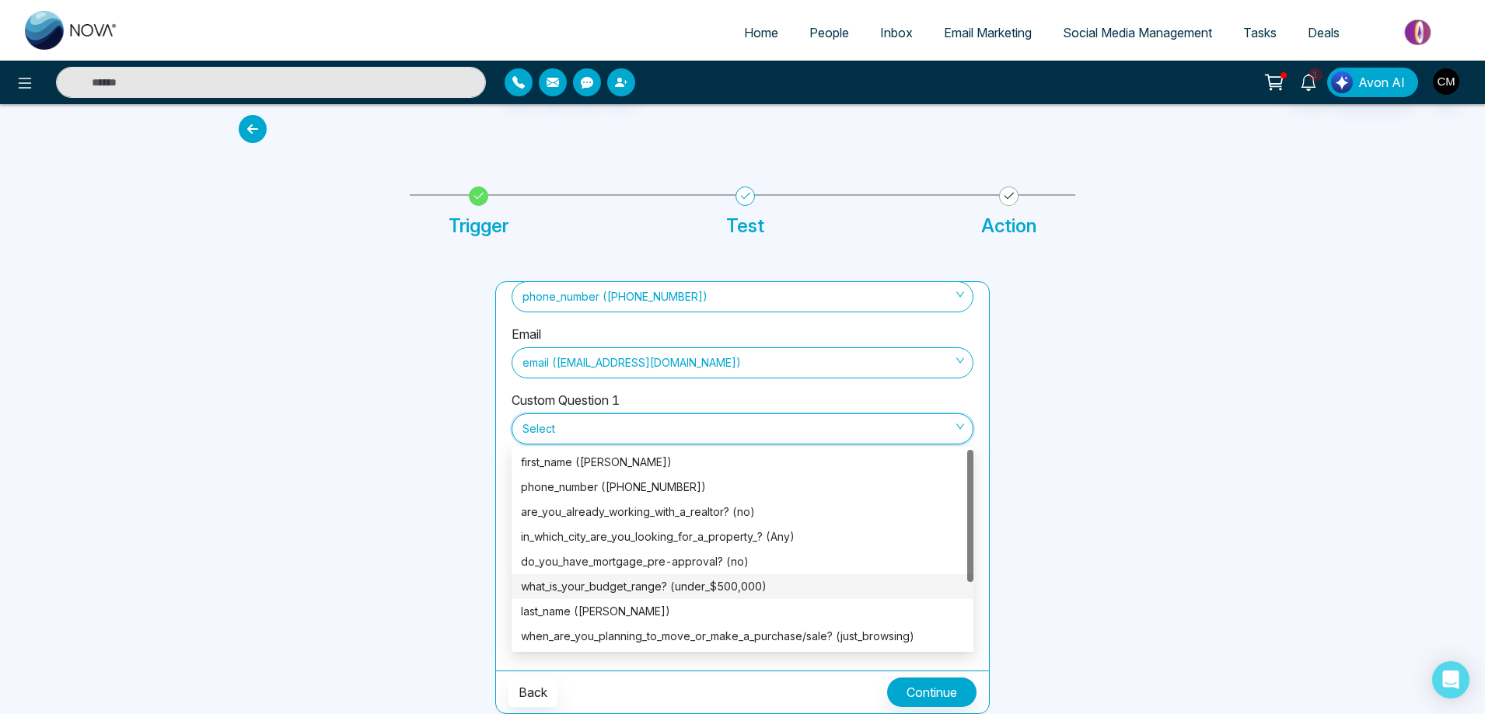
click at [669, 582] on div "what_is_your_budget_range? (under_$500,000)" at bounding box center [742, 586] width 443 height 17
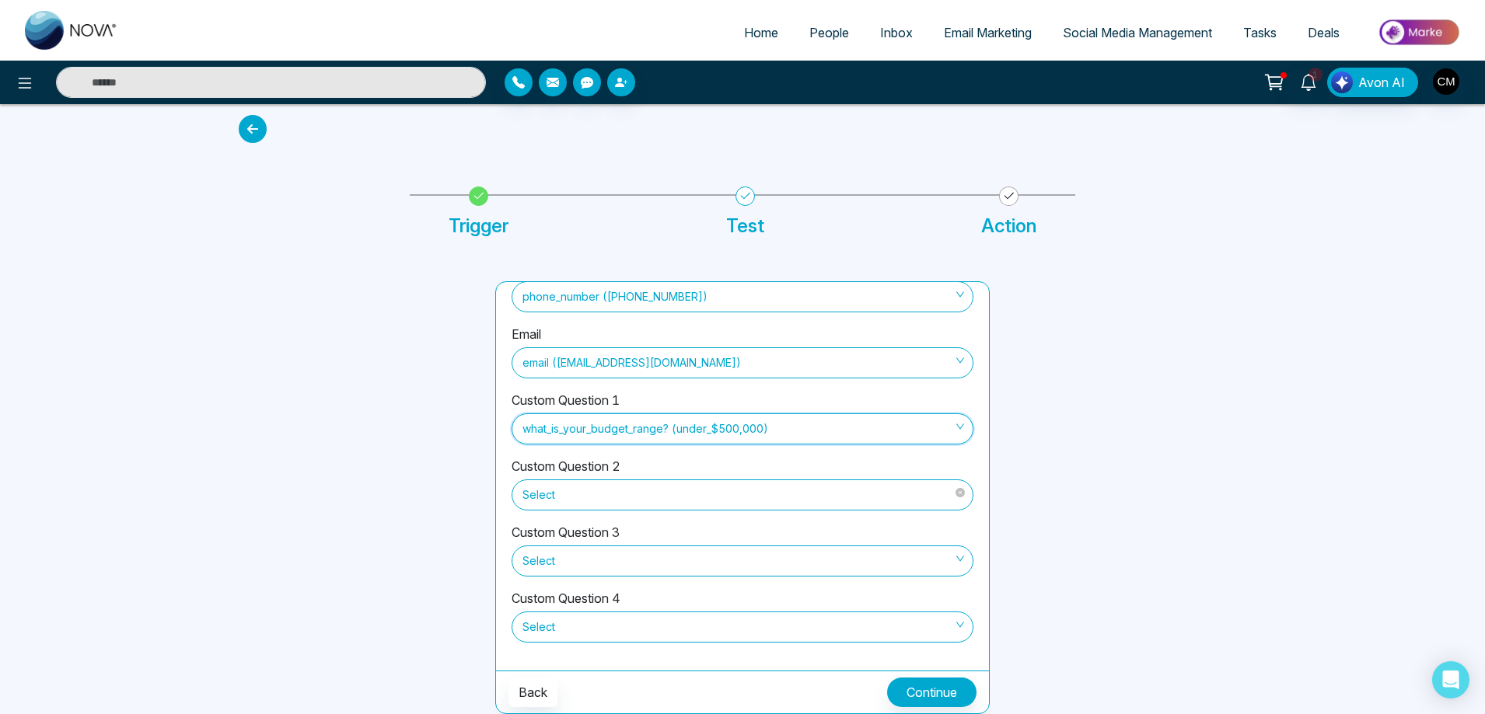
click at [658, 492] on span "Select" at bounding box center [742, 495] width 440 height 26
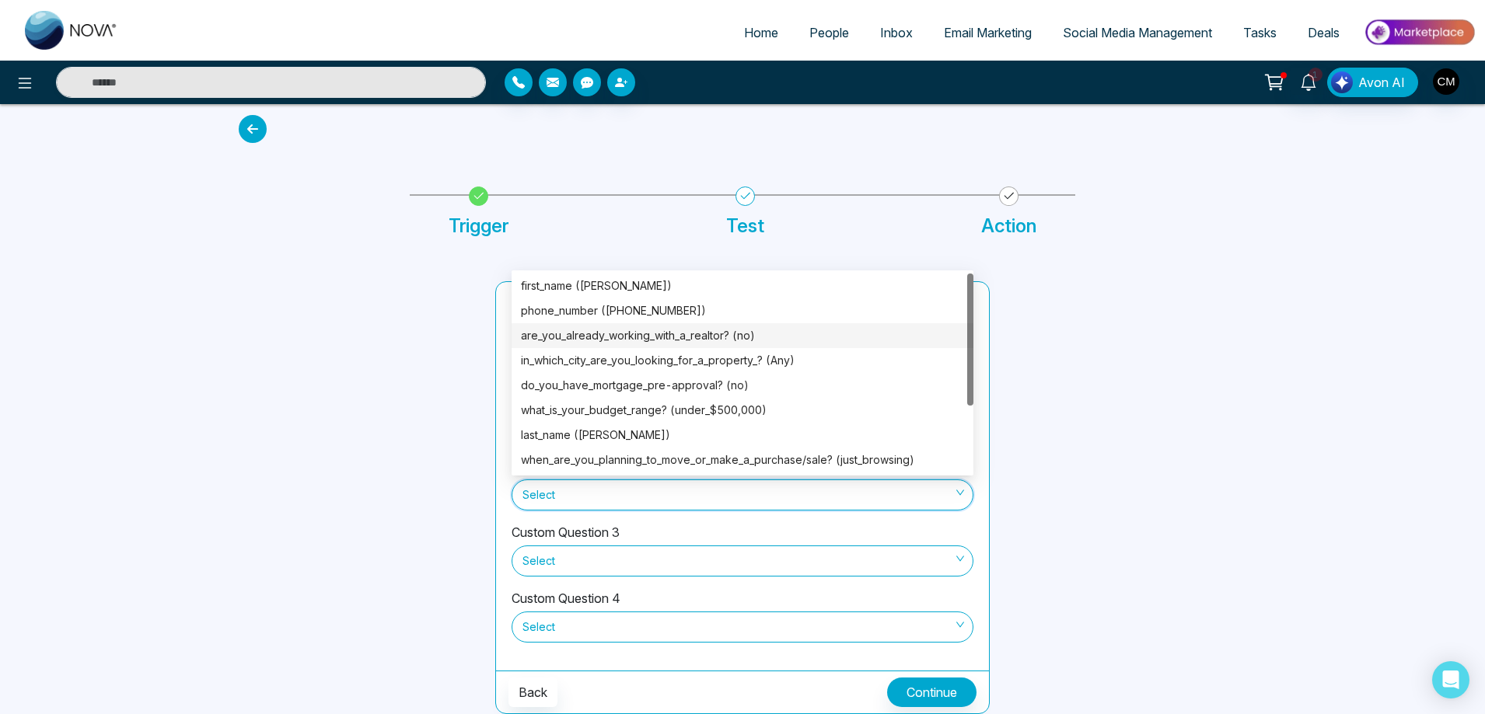
click at [707, 334] on div "are_you_already_working_with_a_realtor? (no)" at bounding box center [742, 335] width 443 height 17
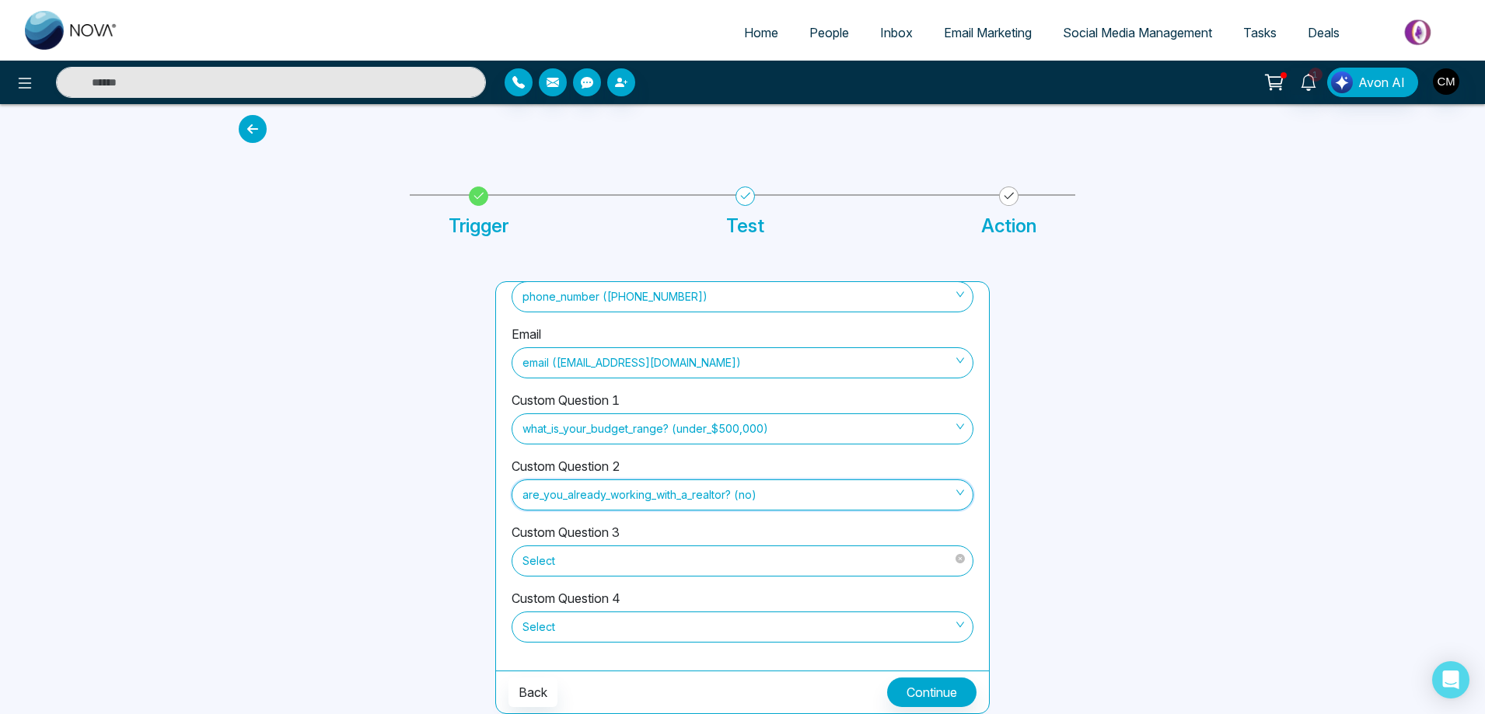
click at [648, 557] on span "Select" at bounding box center [742, 561] width 440 height 26
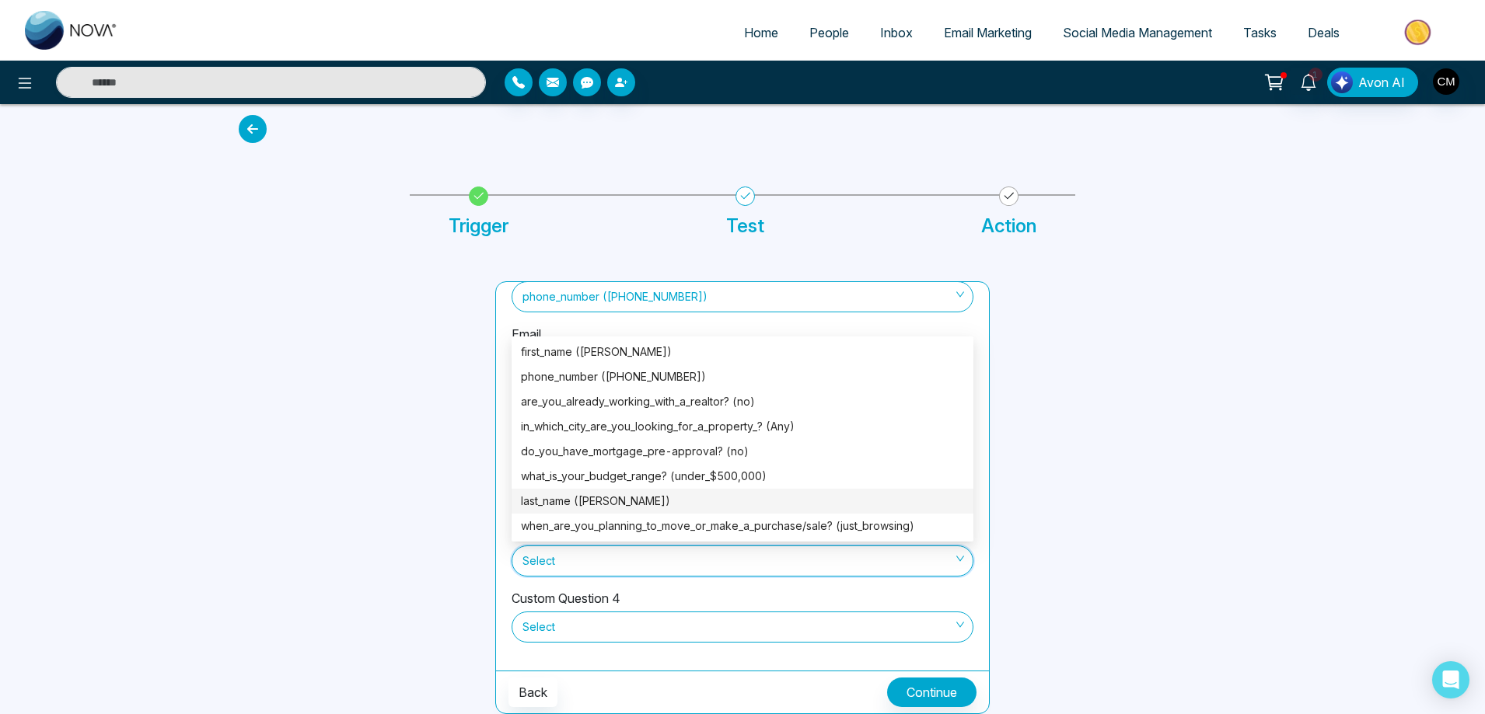
click at [370, 453] on div at bounding box center [357, 497] width 257 height 433
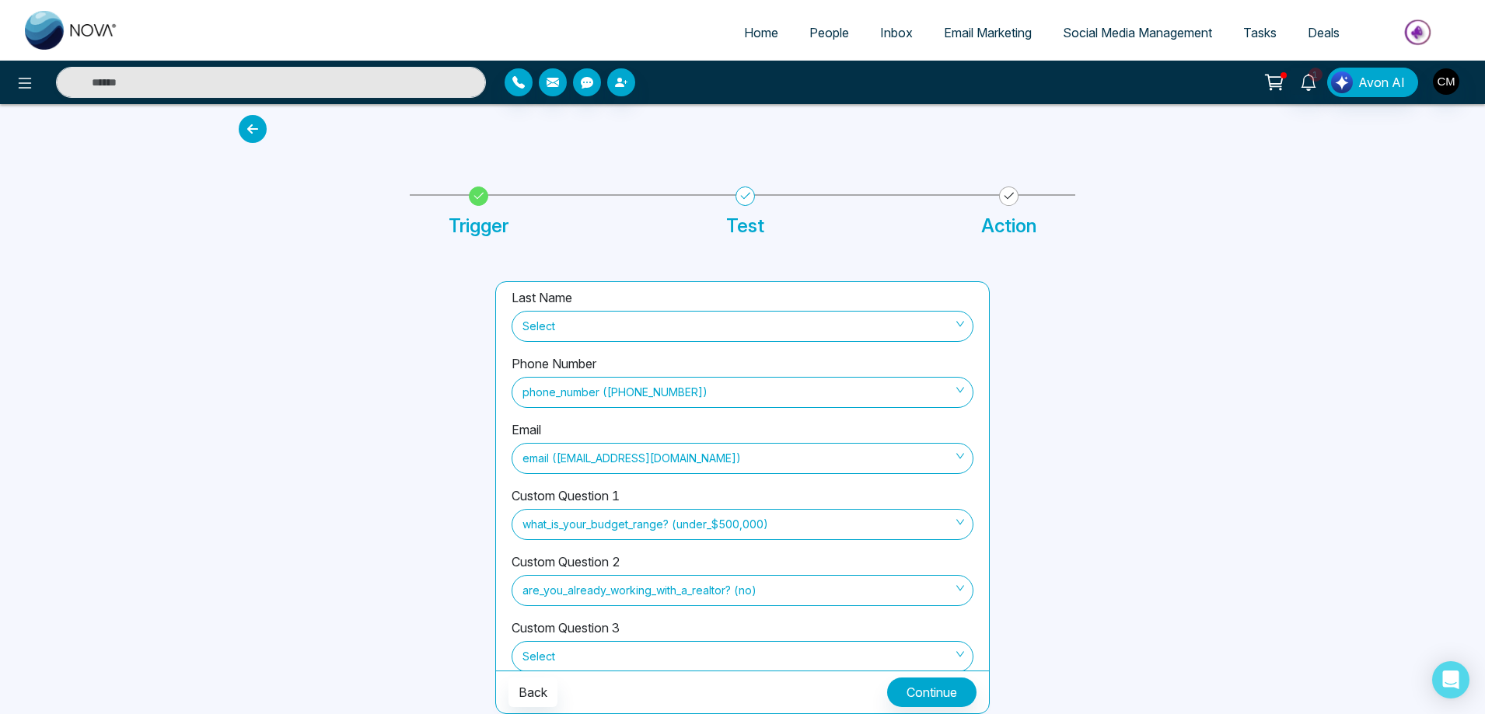
scroll to position [0, 0]
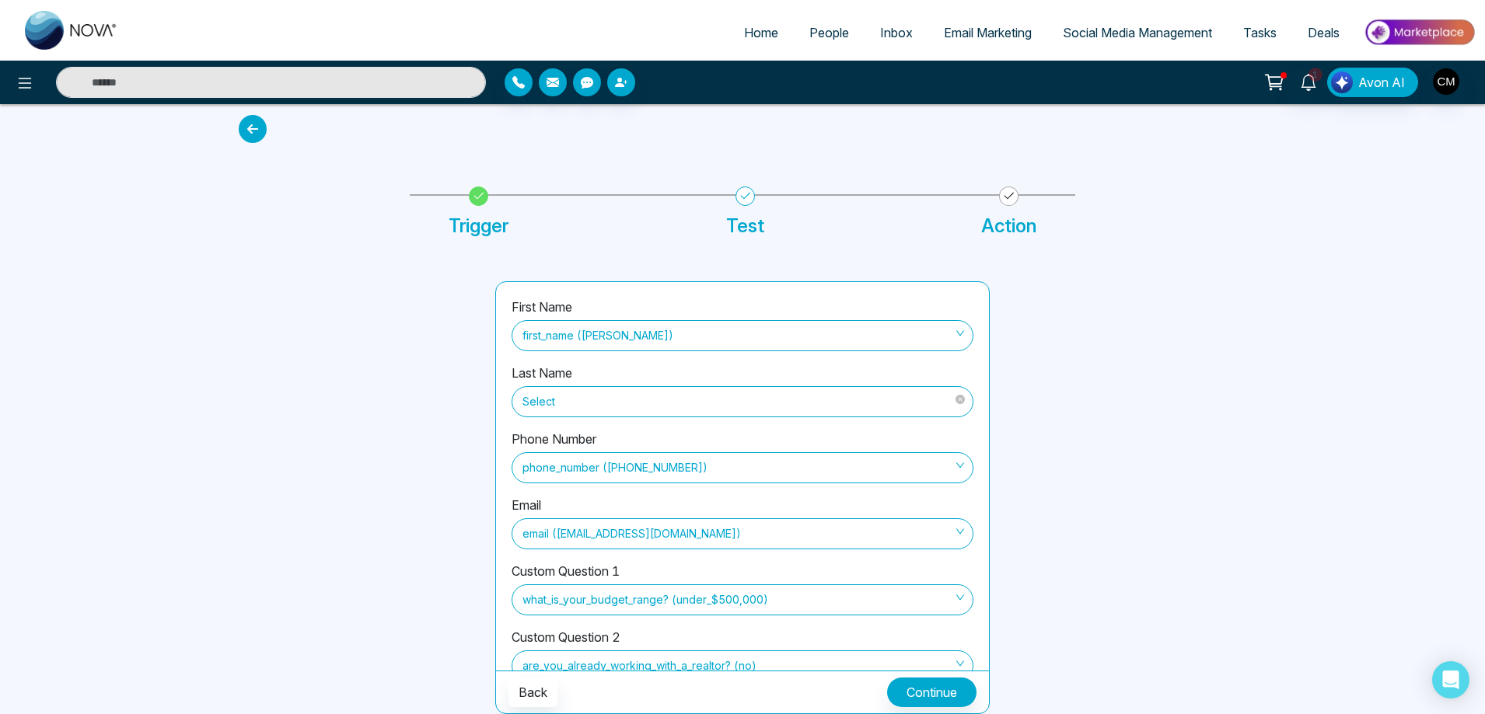
click at [587, 403] on span "Select" at bounding box center [742, 402] width 440 height 26
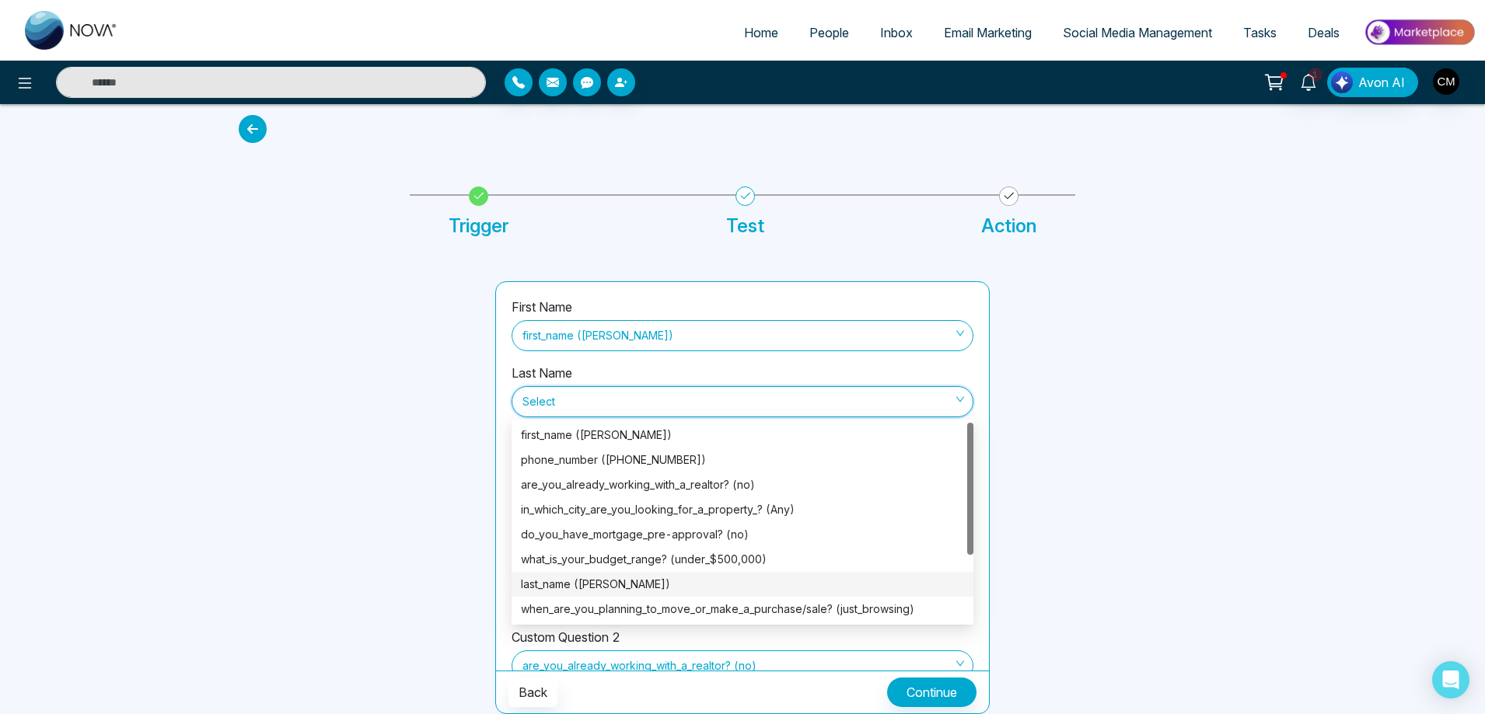
click at [585, 583] on div "last_name (Gell)" at bounding box center [742, 584] width 443 height 17
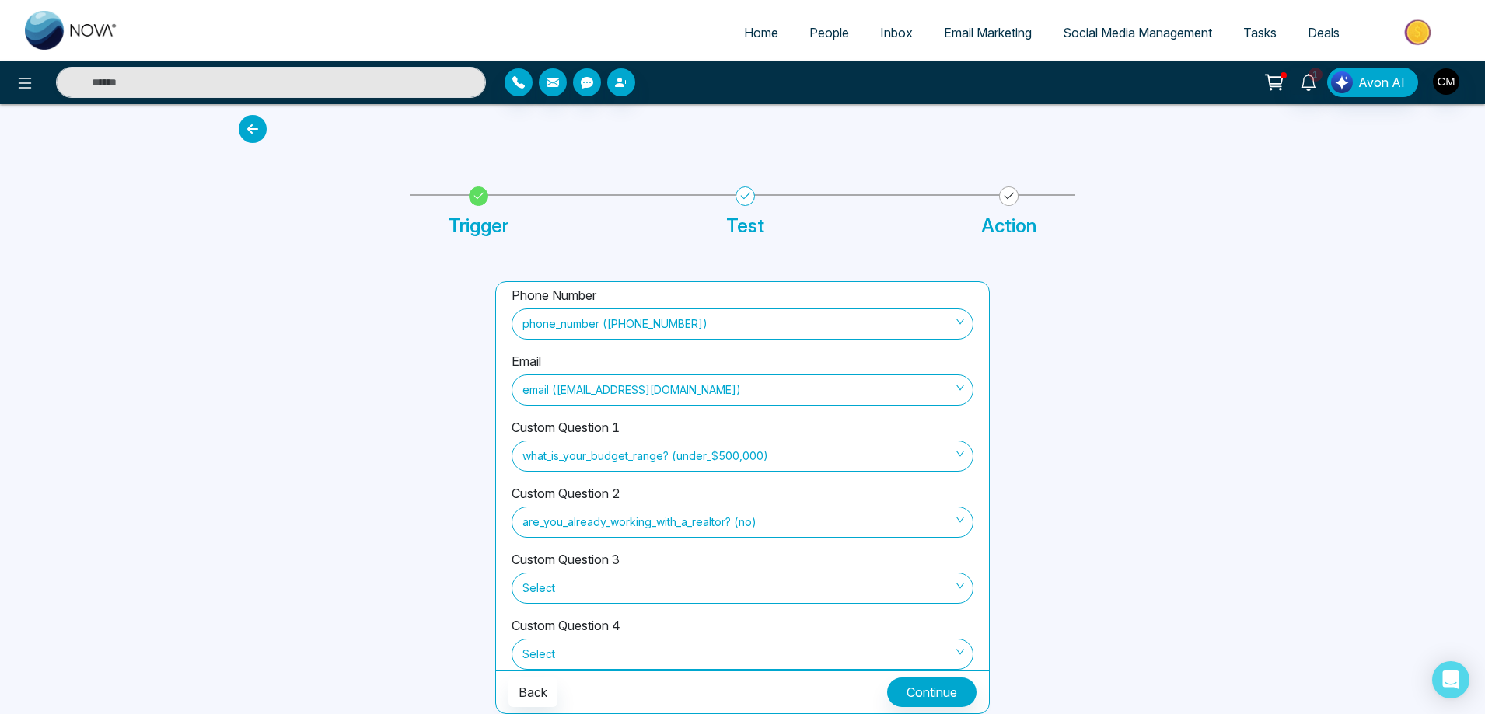
scroll to position [171, 0]
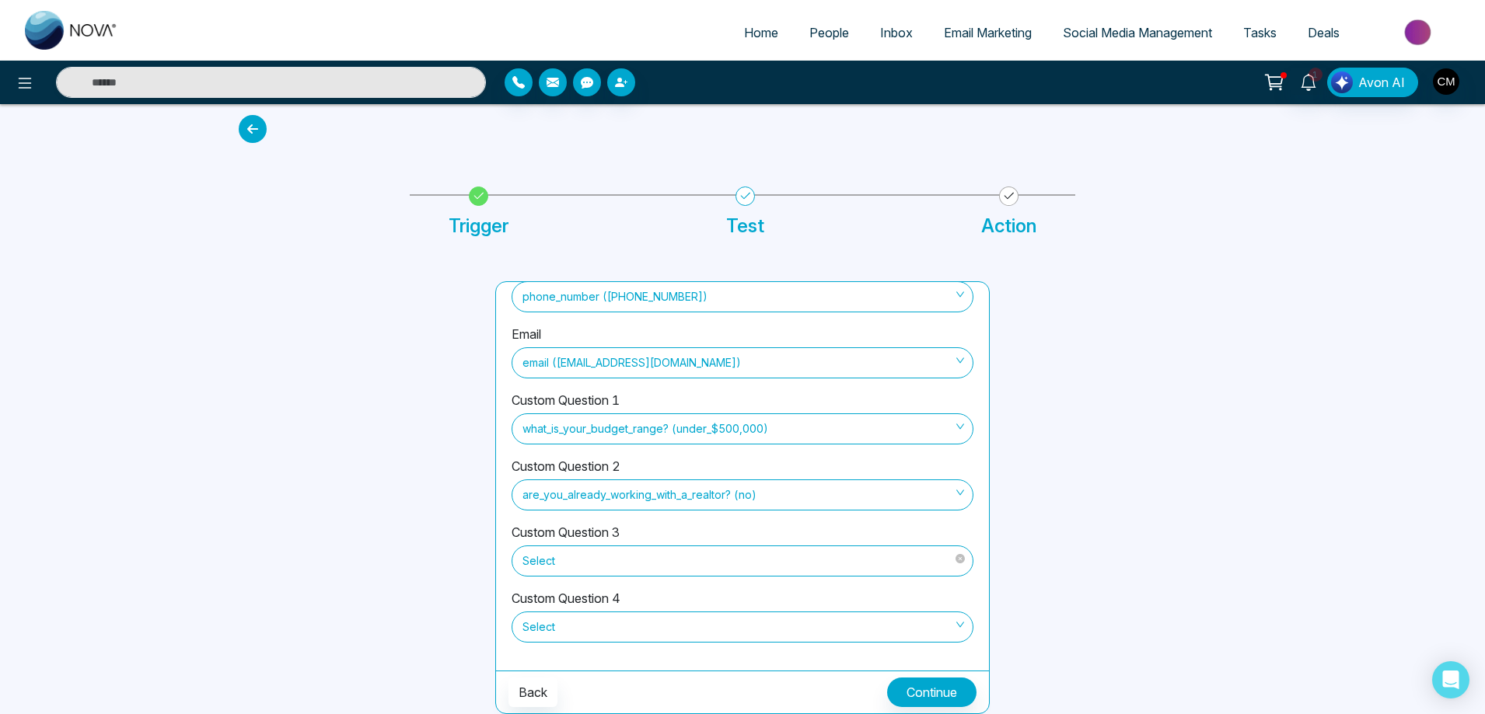
click at [634, 563] on span "Select" at bounding box center [742, 561] width 440 height 26
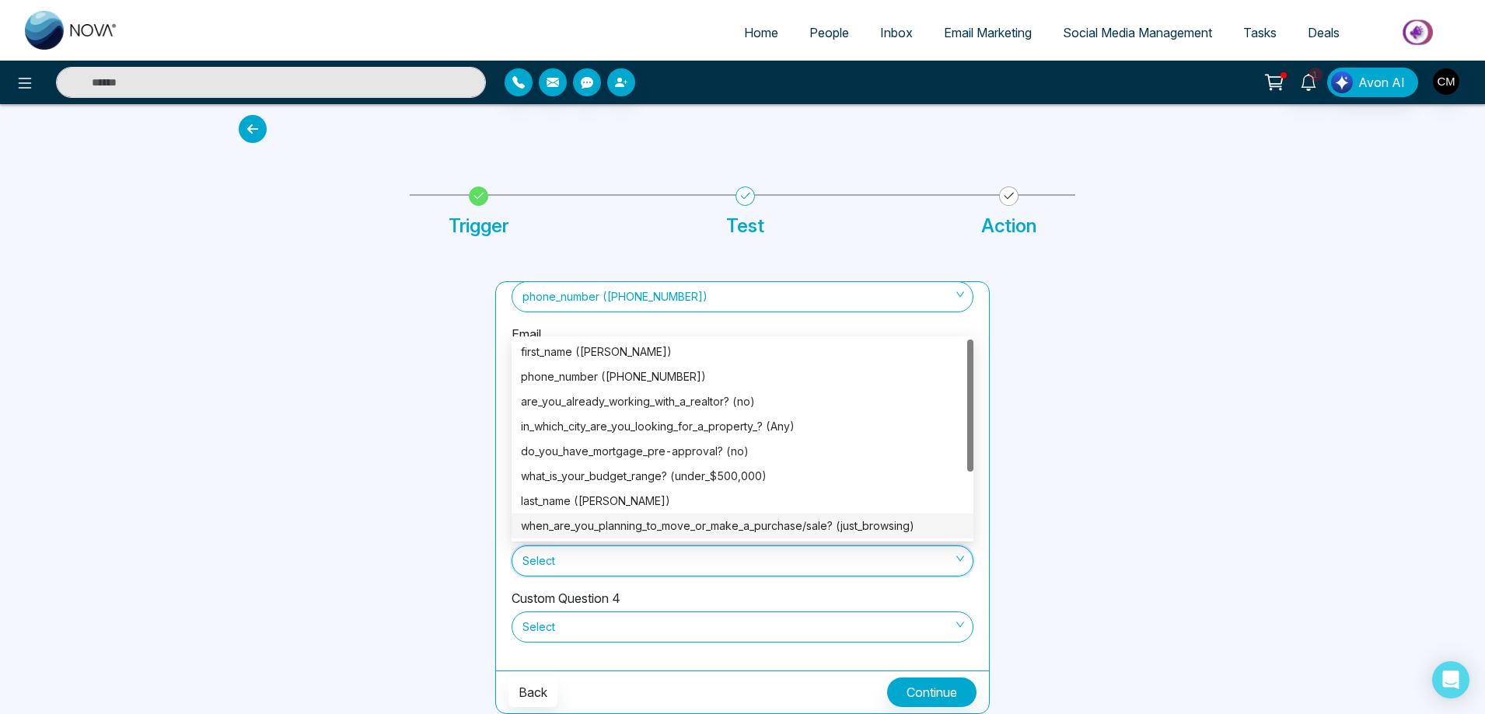
scroll to position [99, 0]
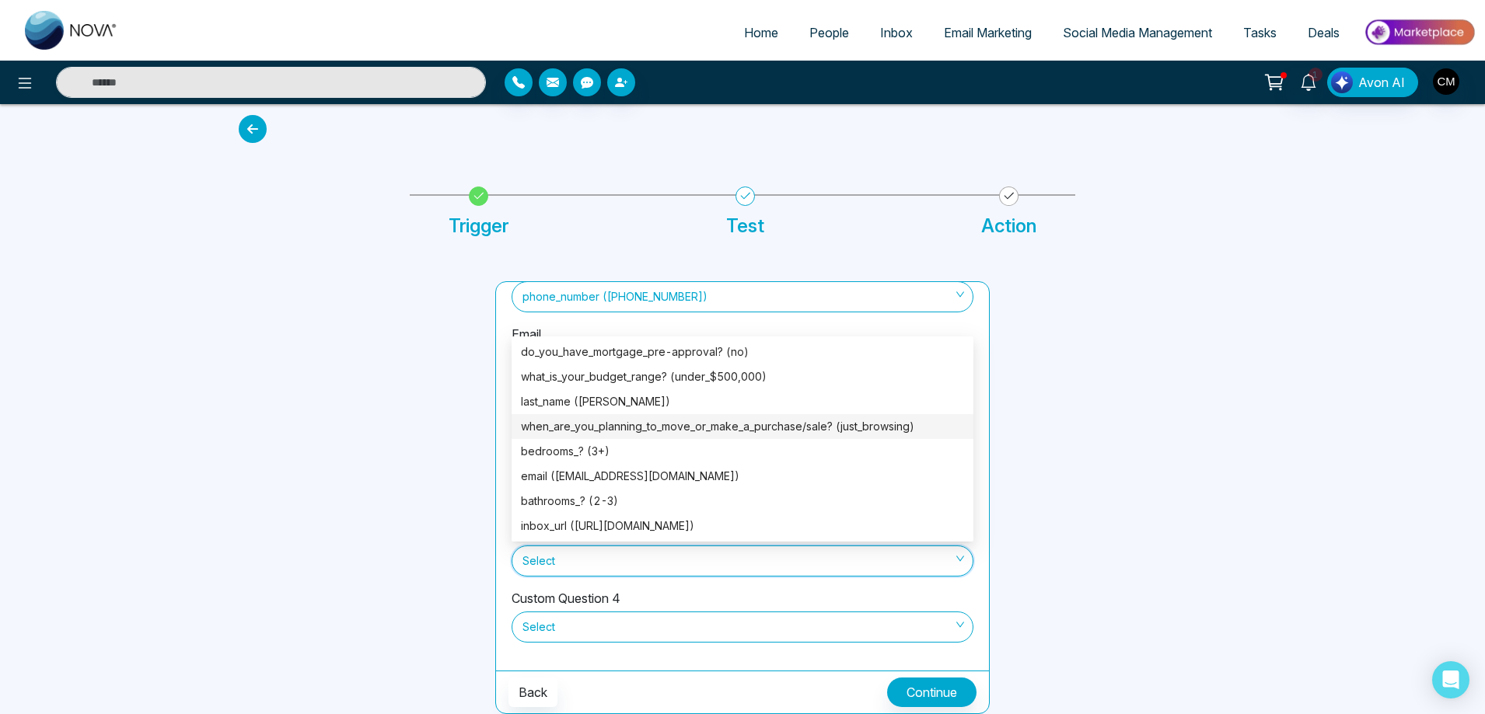
click at [734, 418] on div "when_are_you_planning_to_move_or_make_a_purchase/sale? (just_browsing)" at bounding box center [742, 426] width 443 height 17
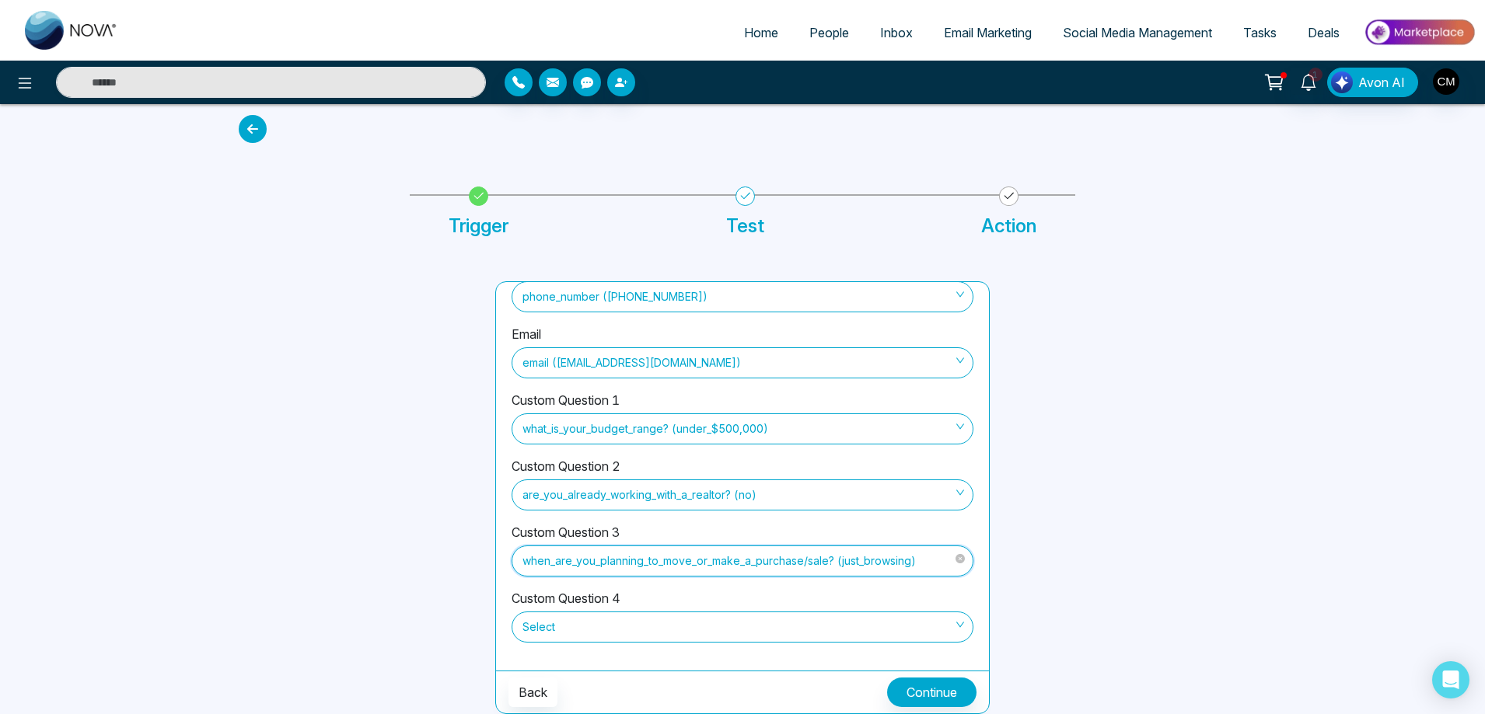
click at [682, 560] on span "when_are_you_planning_to_move_or_make_a_purchase/sale? (just_browsing)" at bounding box center [742, 561] width 440 height 26
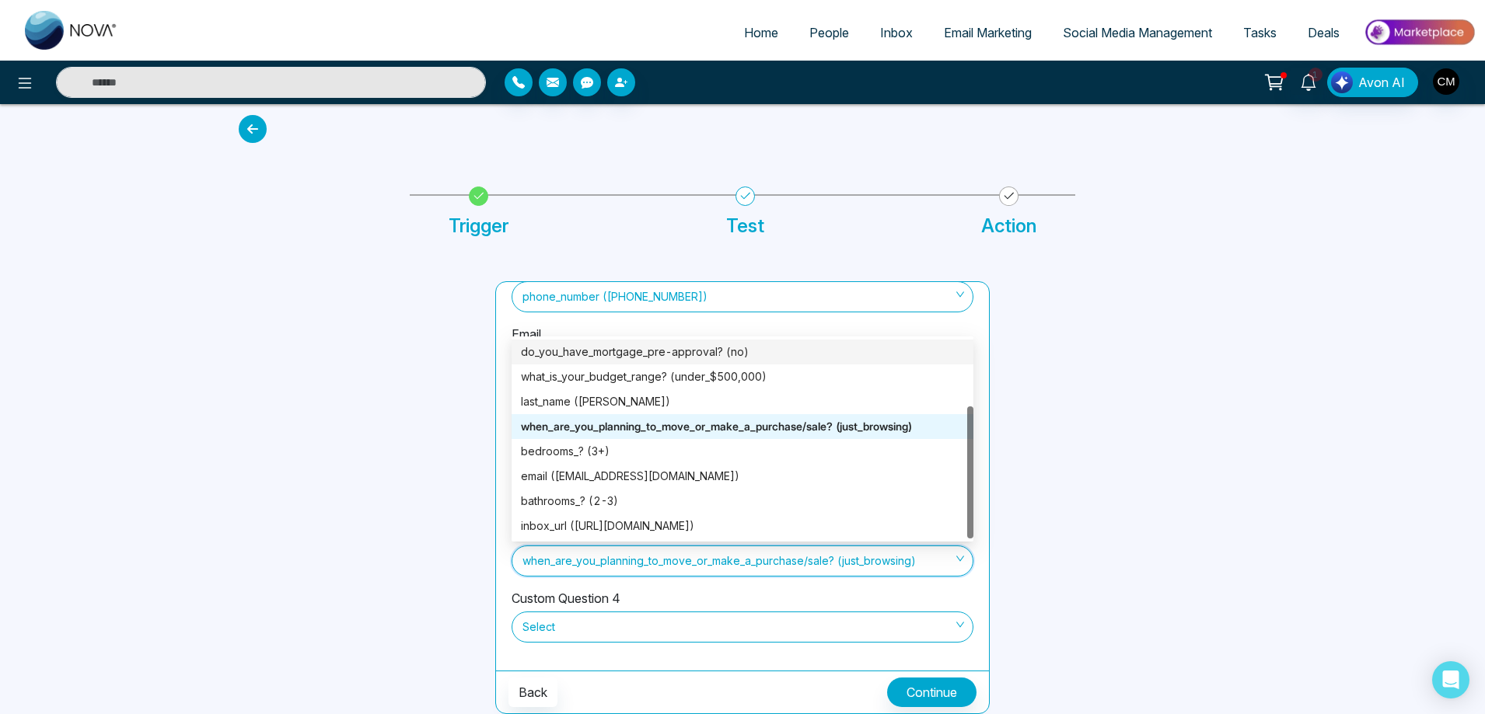
click at [692, 353] on div "do_you_have_mortgage_pre-approval? (no)" at bounding box center [742, 352] width 443 height 17
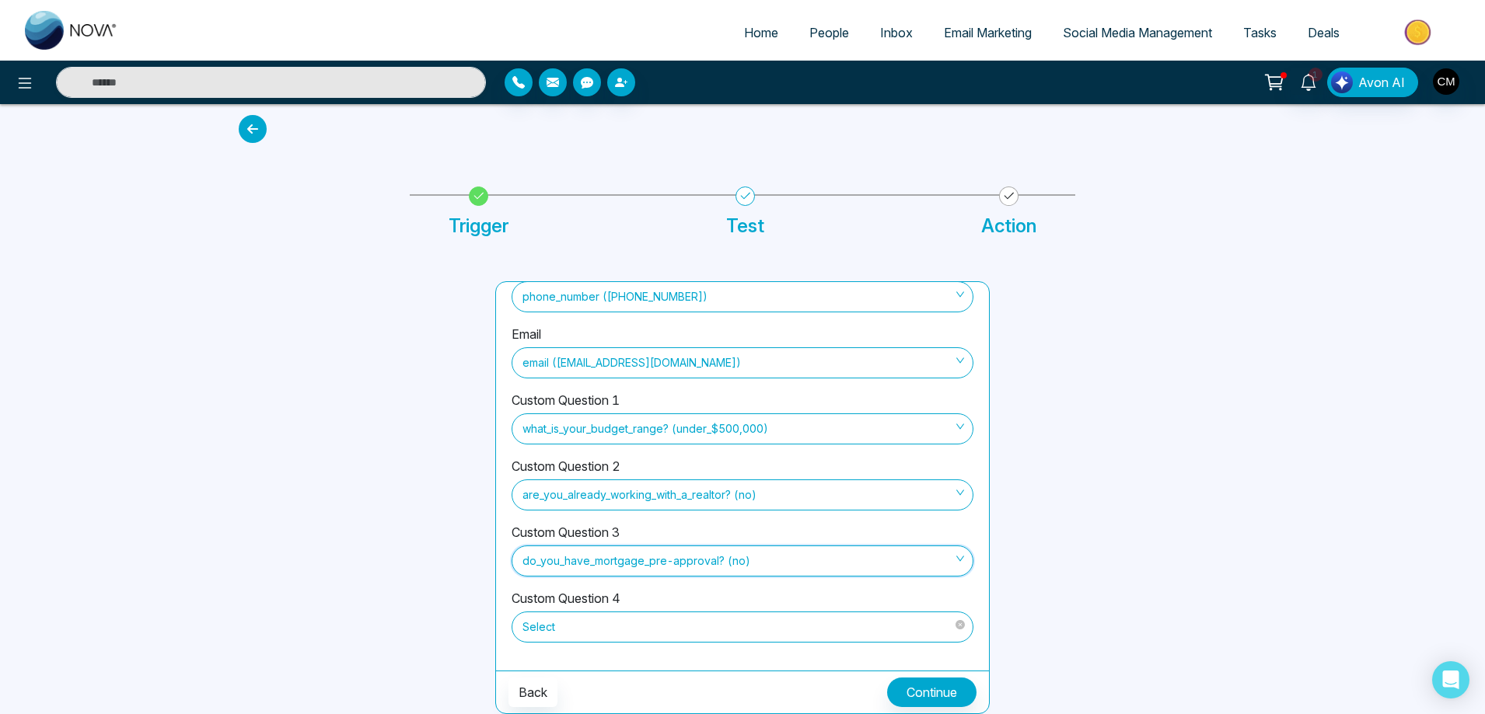
click at [669, 639] on span "Select" at bounding box center [742, 627] width 440 height 26
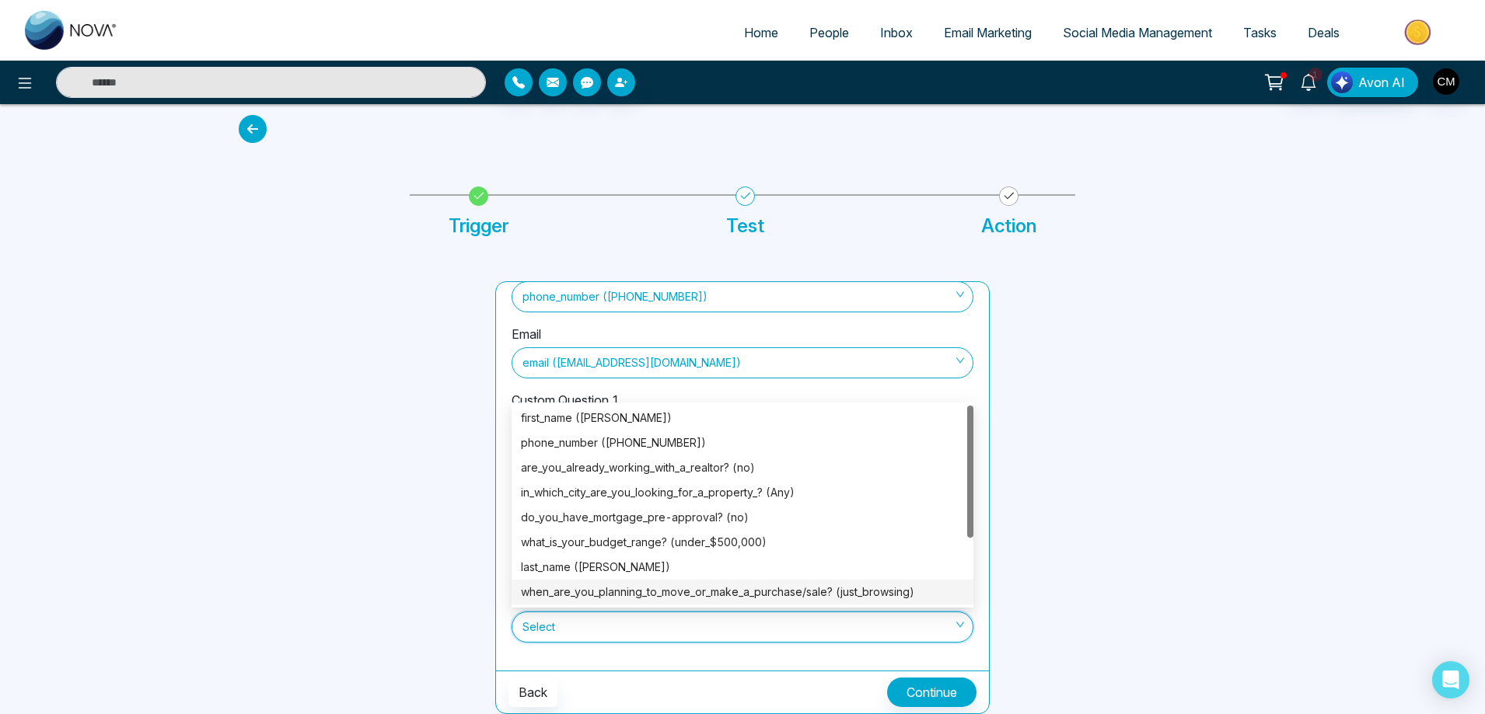
click at [745, 581] on div "when_are_you_planning_to_move_or_make_a_purchase/sale? (just_browsing)" at bounding box center [742, 592] width 462 height 25
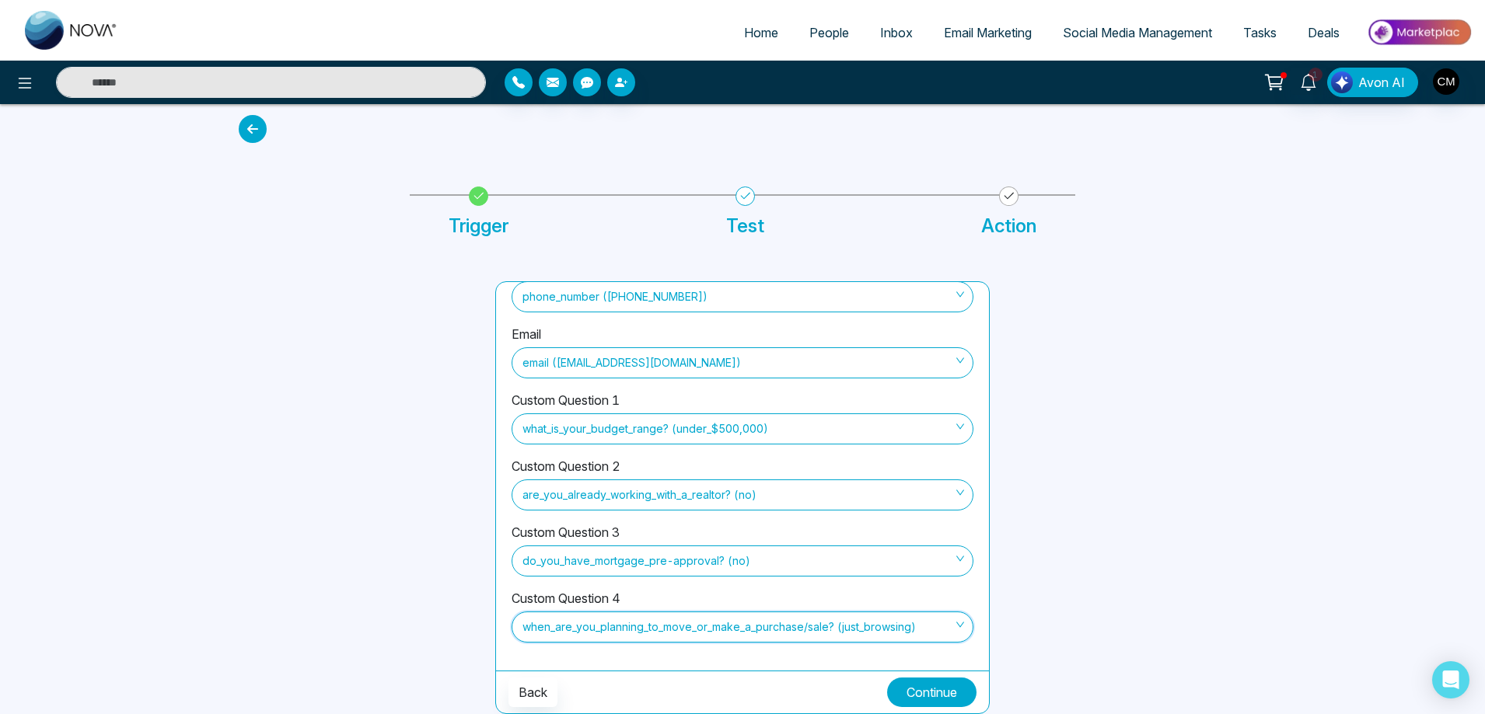
click at [909, 689] on button "Continue" at bounding box center [931, 693] width 89 height 30
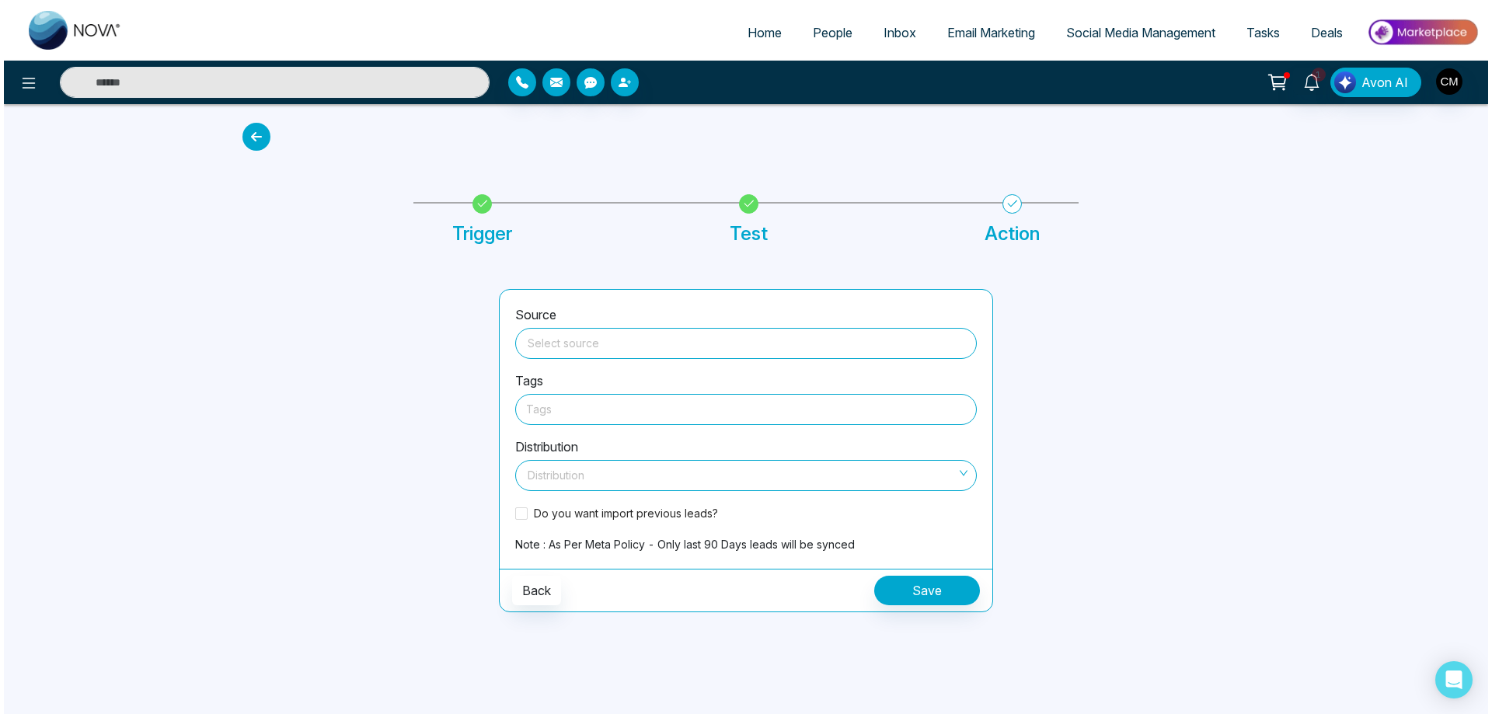
scroll to position [0, 0]
click at [616, 346] on input "search" at bounding box center [746, 340] width 443 height 23
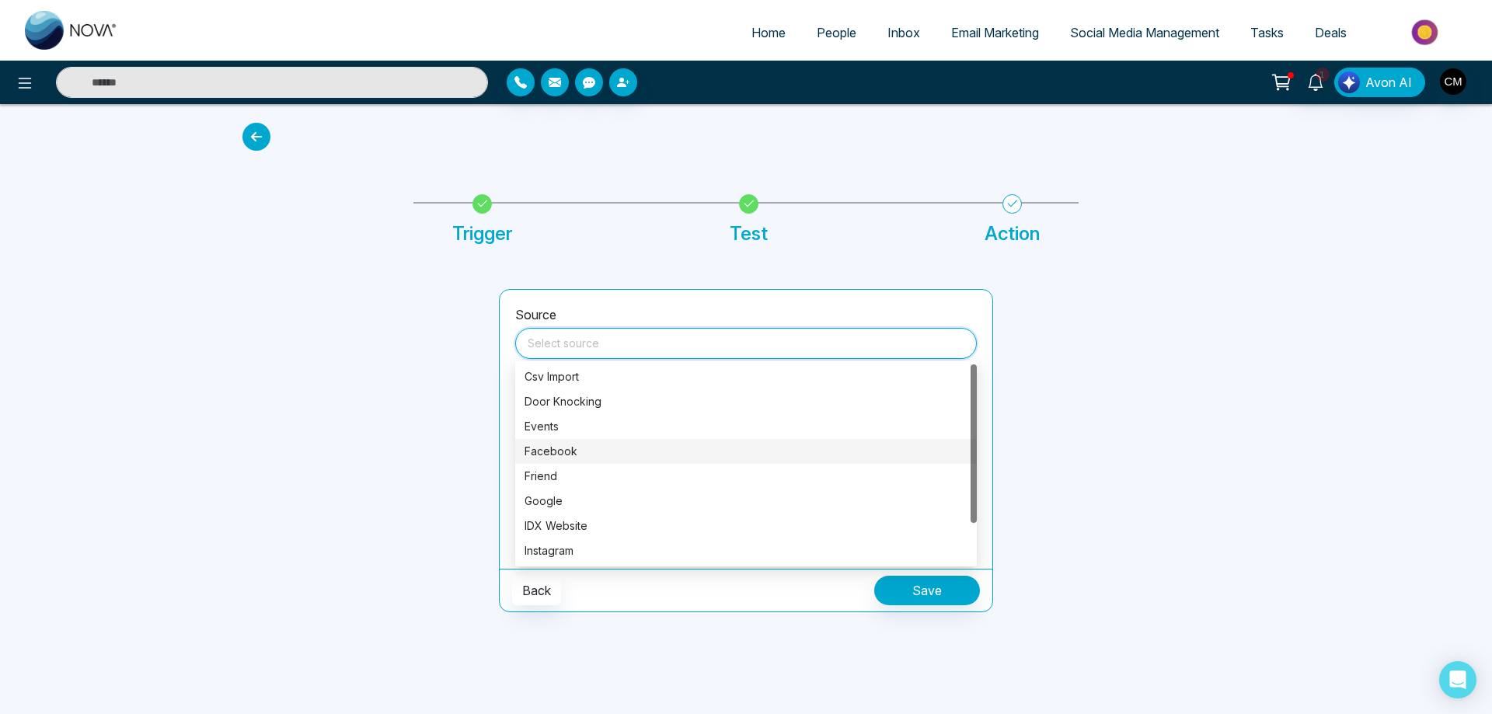
click at [538, 445] on div "Facebook" at bounding box center [746, 451] width 443 height 17
type input "********"
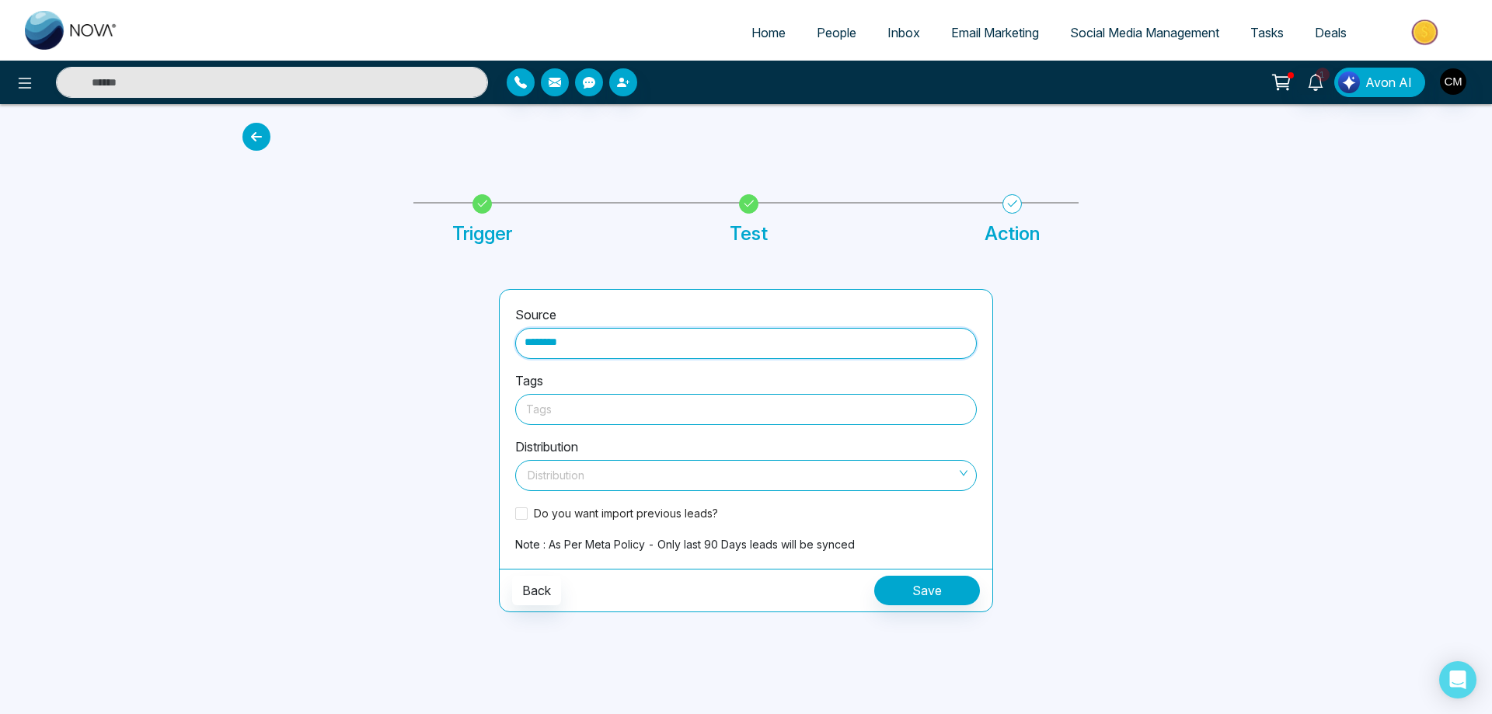
click at [567, 407] on div at bounding box center [746, 409] width 440 height 19
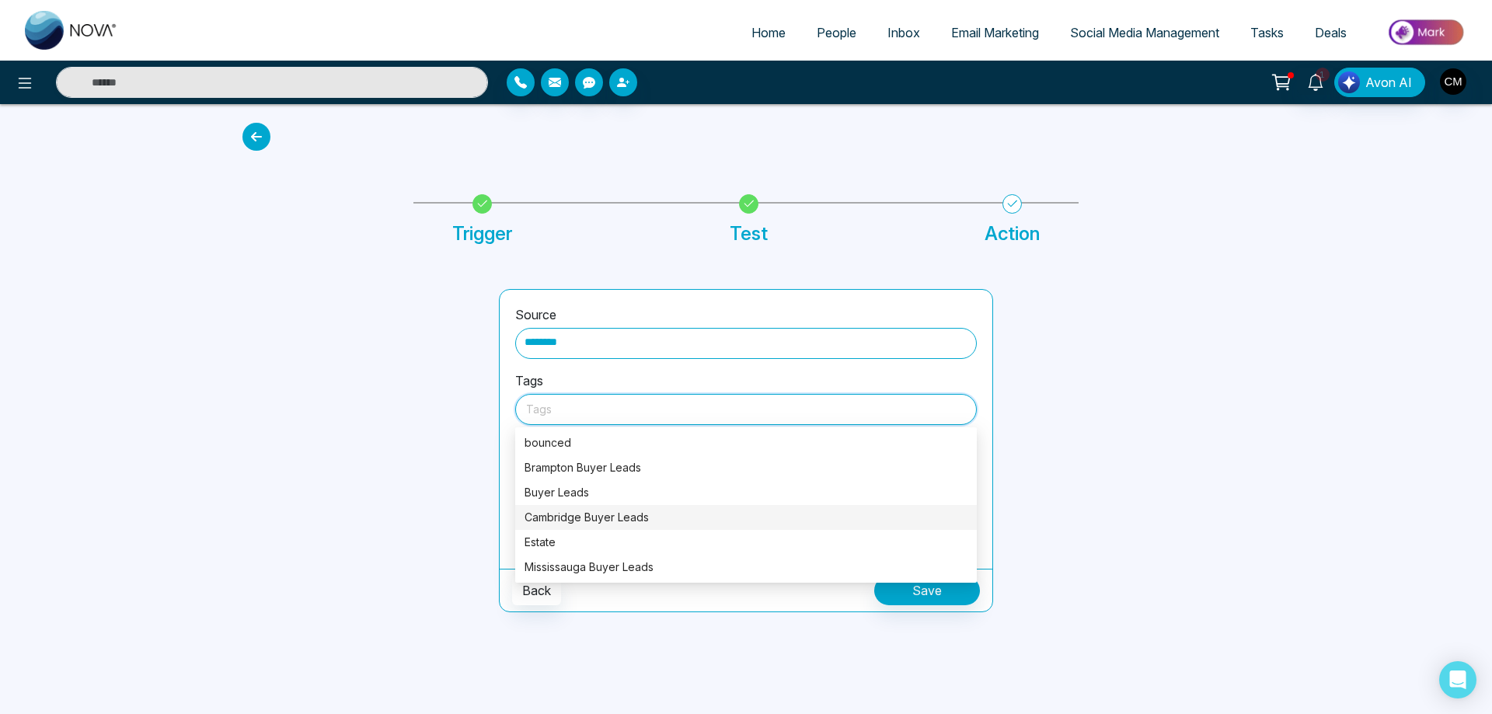
click at [581, 515] on div "Cambridge Buyer Leads" at bounding box center [746, 517] width 443 height 17
click at [410, 433] on div at bounding box center [361, 450] width 257 height 323
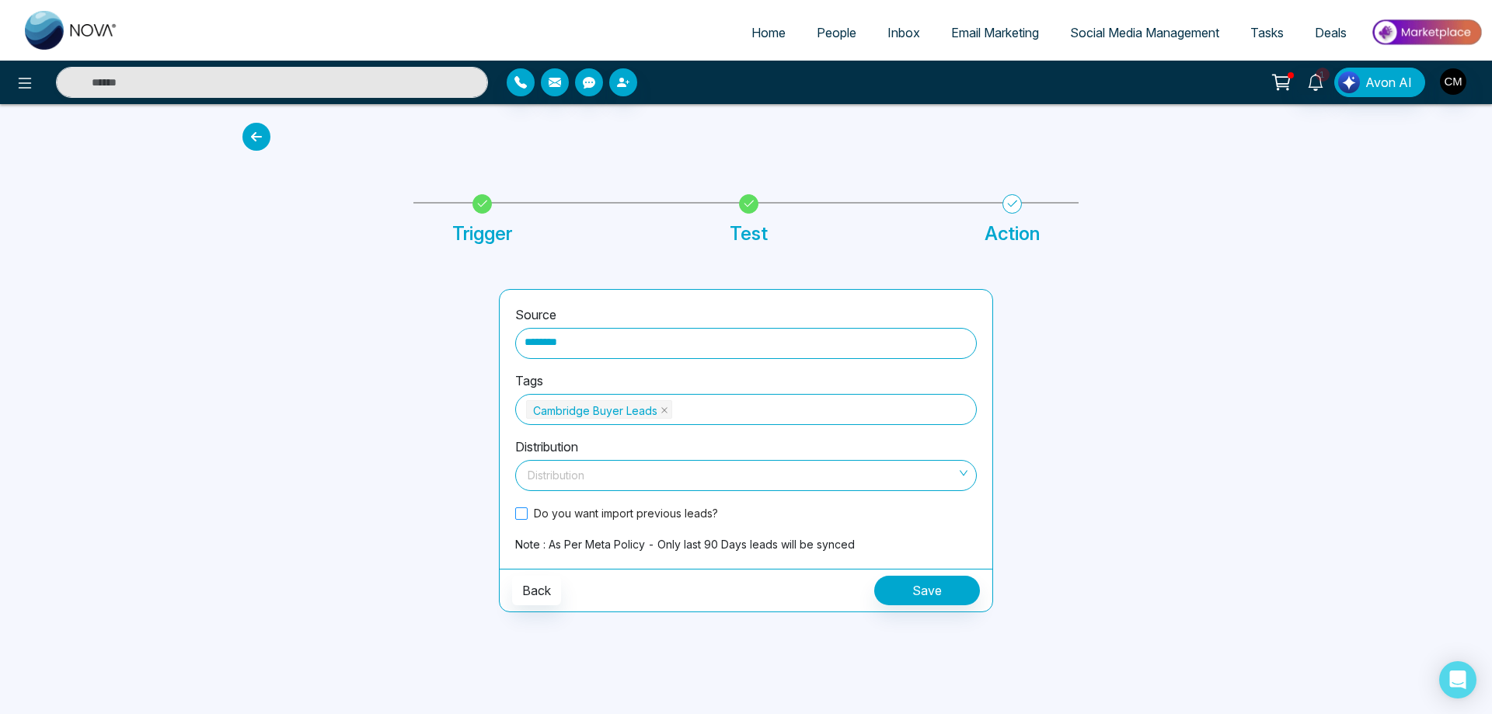
click at [582, 515] on span "Do you want import previous leads?" at bounding box center [626, 513] width 197 height 16
click at [588, 477] on input "search" at bounding box center [741, 472] width 432 height 23
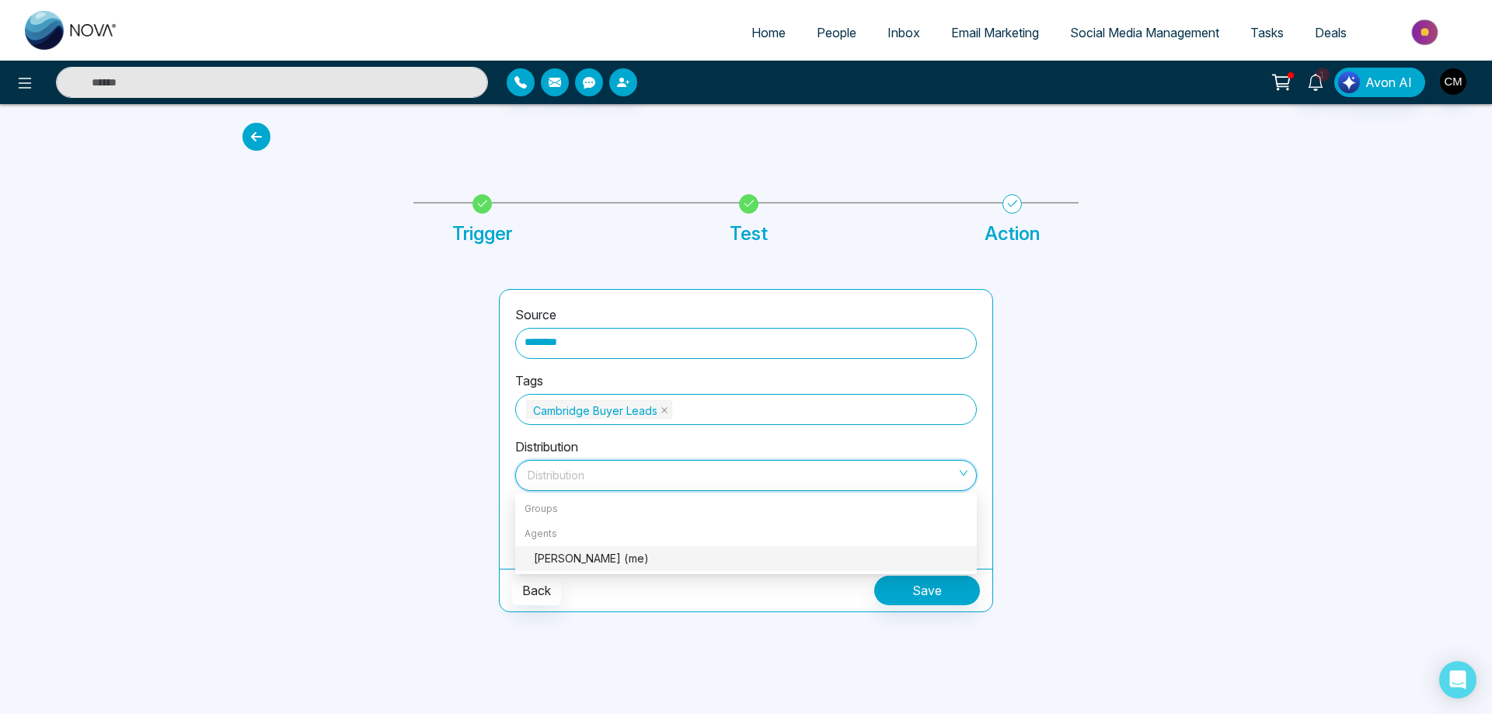
click at [585, 556] on div "[PERSON_NAME] (me)" at bounding box center [751, 558] width 434 height 17
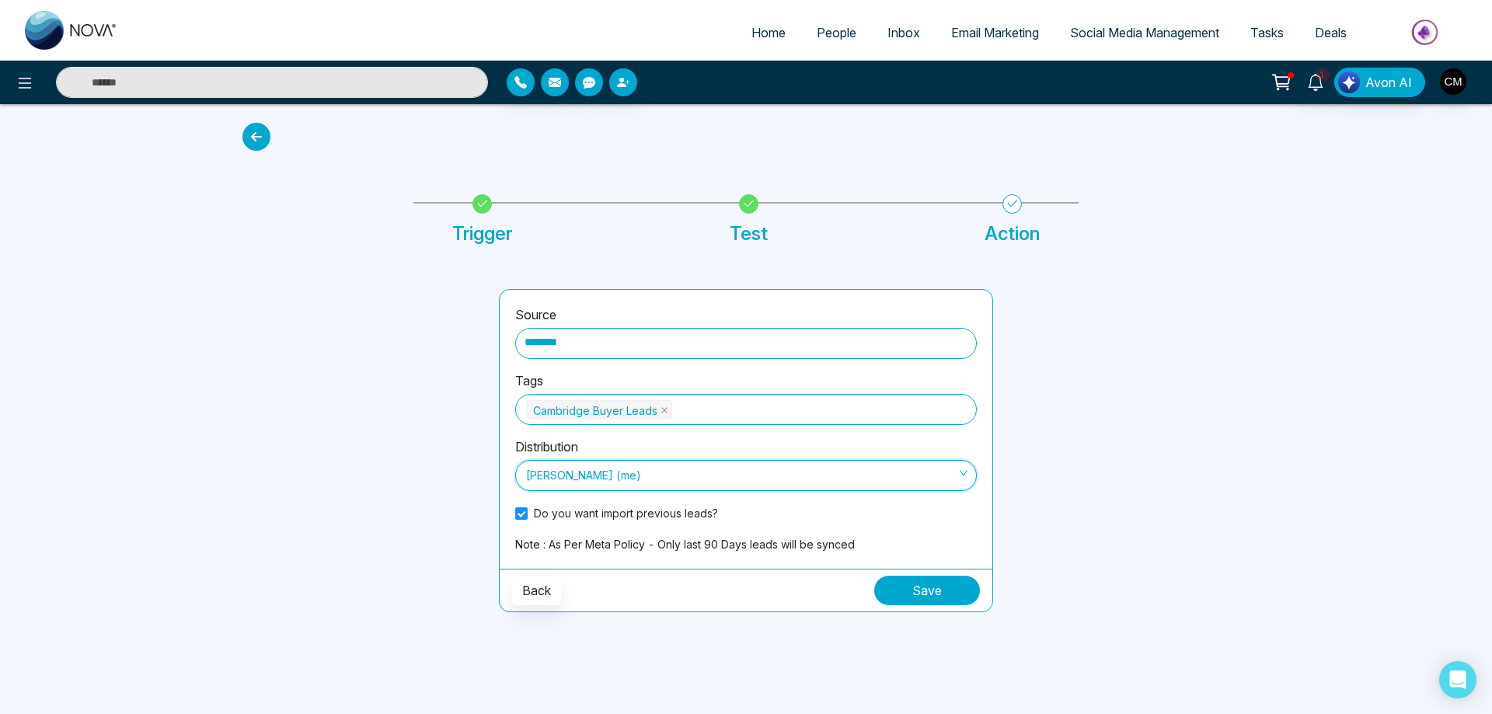
click at [929, 595] on button "Save" at bounding box center [927, 591] width 106 height 30
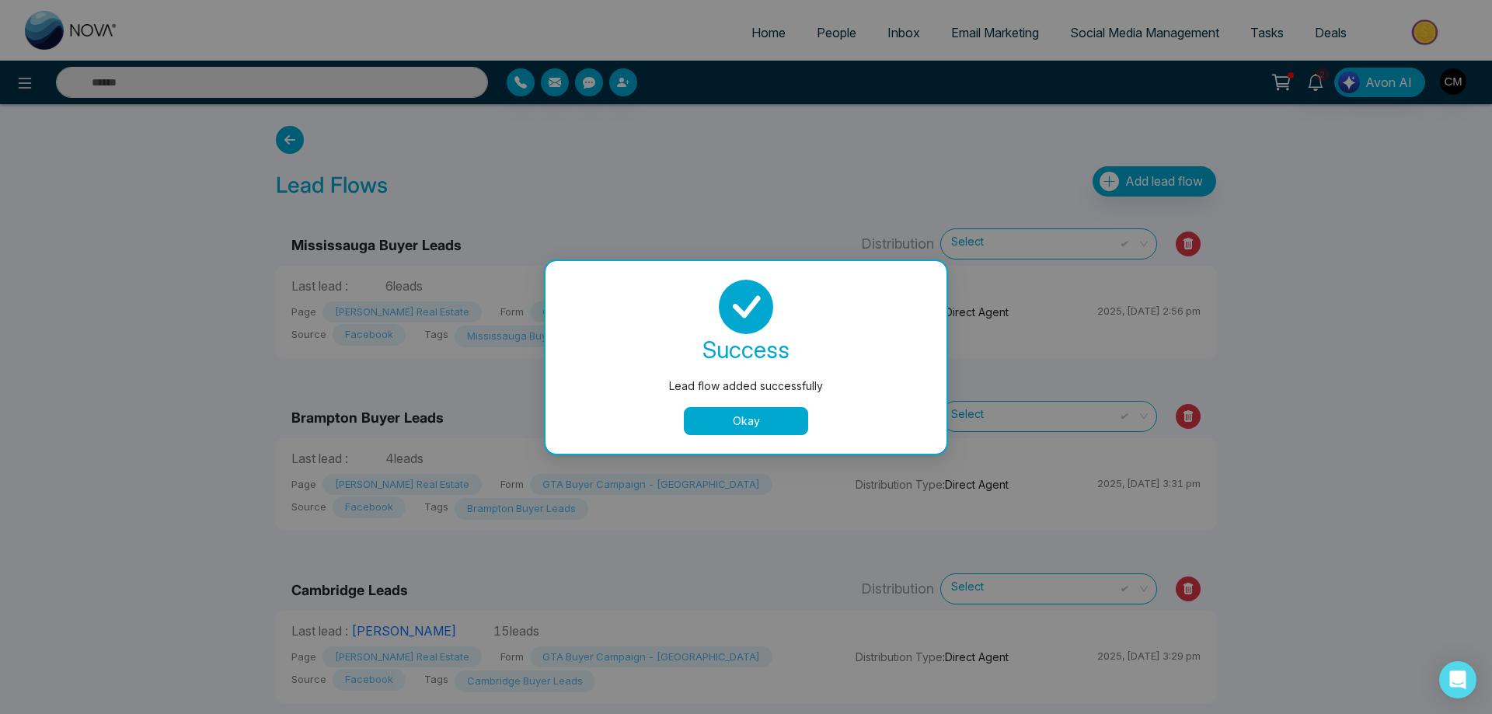
click at [754, 431] on button "Okay" at bounding box center [746, 421] width 124 height 28
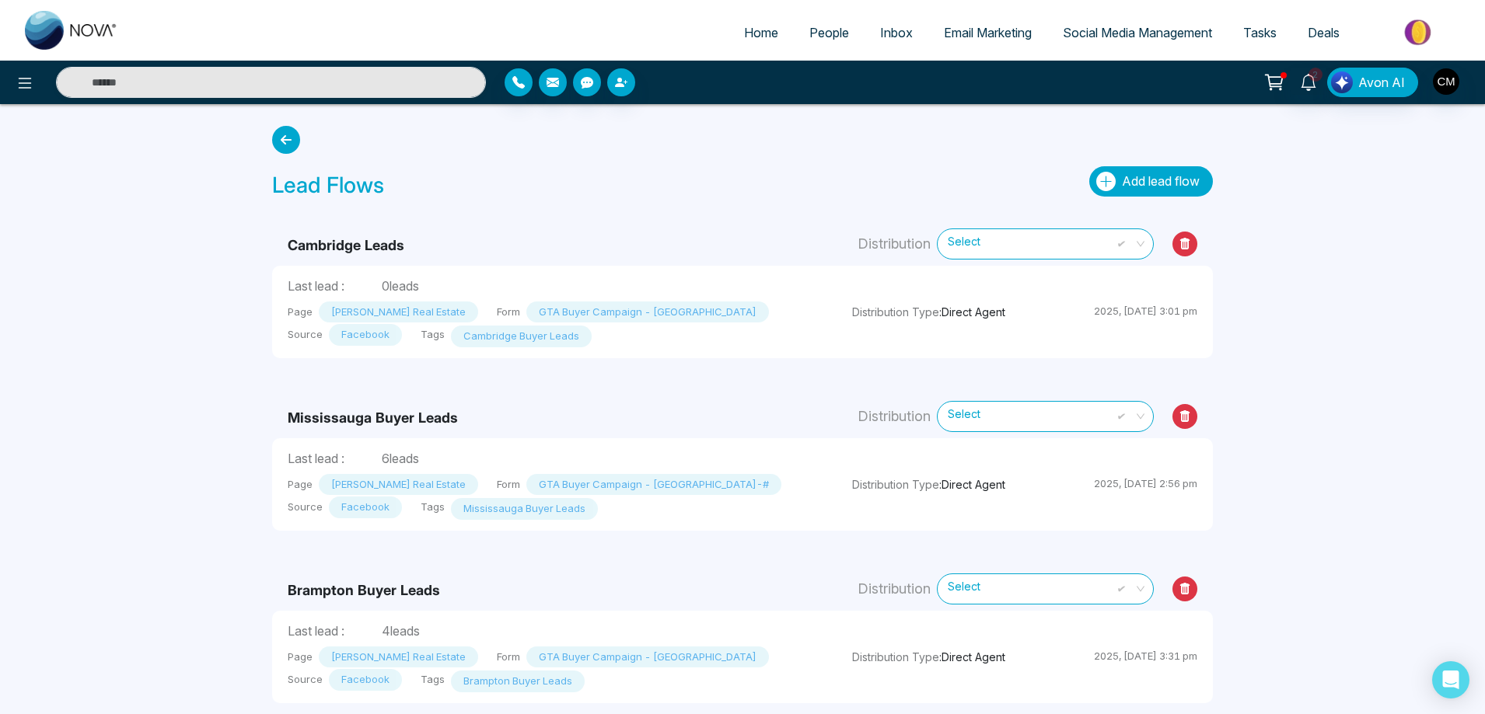
click at [1105, 177] on icon "button" at bounding box center [1105, 181] width 19 height 19
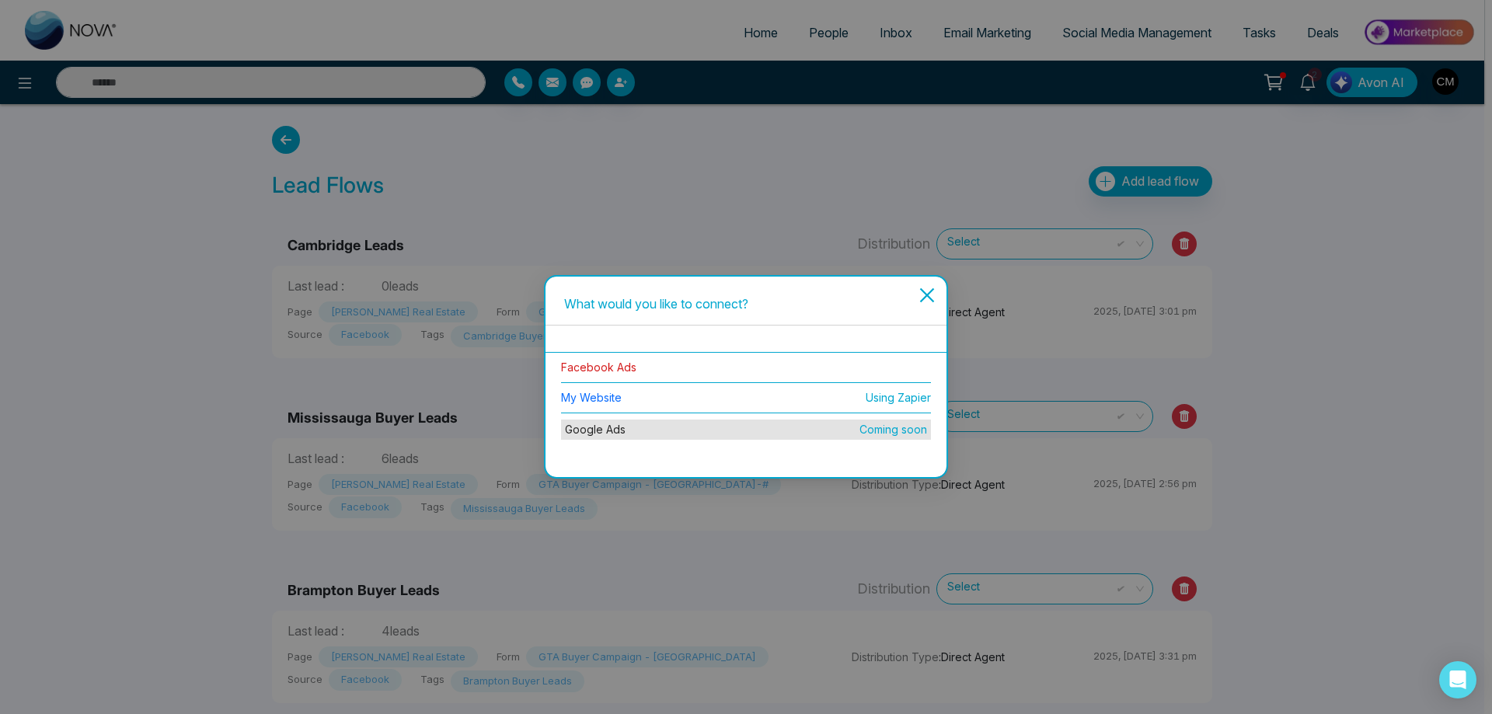
click at [620, 369] on link "Facebook Ads" at bounding box center [598, 367] width 75 height 13
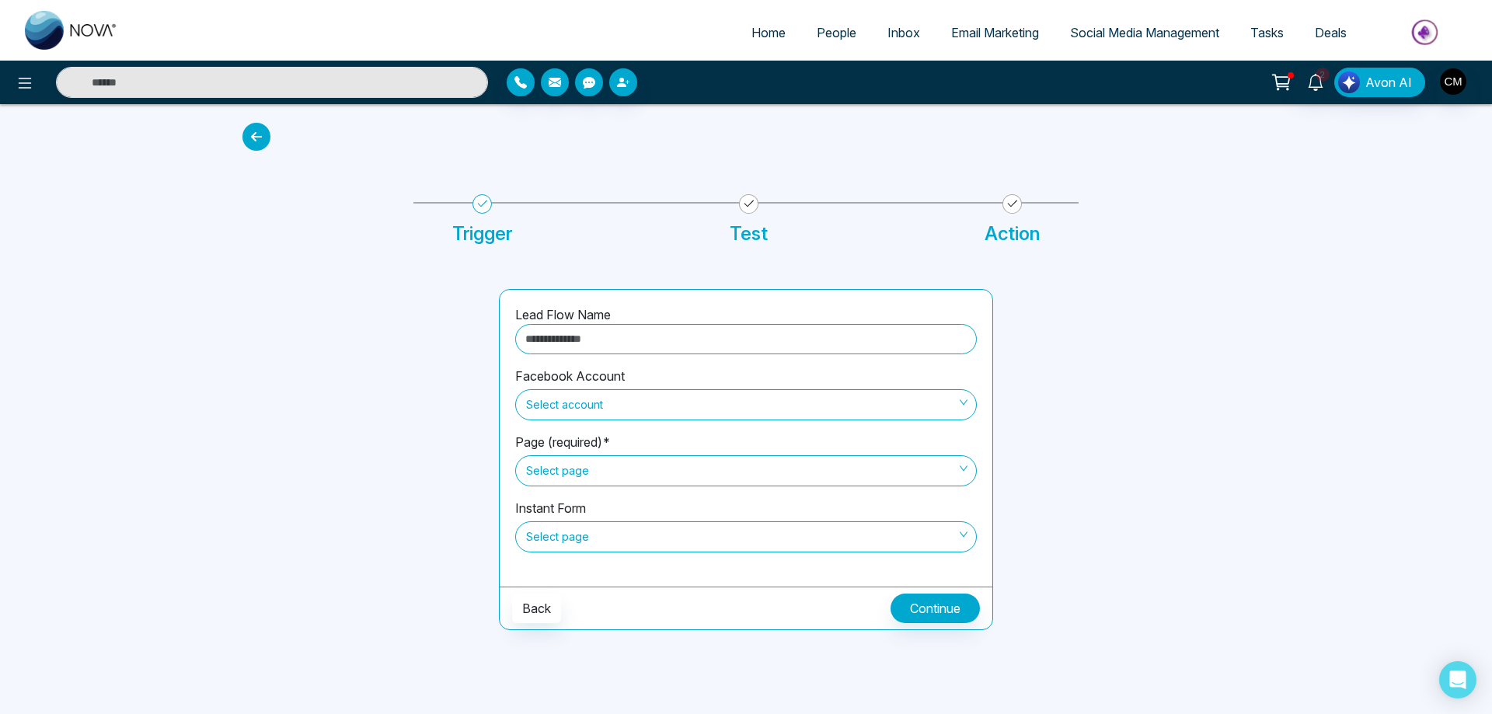
click at [618, 346] on input "text" at bounding box center [746, 339] width 462 height 30
click at [679, 297] on div "Lead Flow Name Facebook Account Select account Page (required)* Select page Ins…" at bounding box center [746, 438] width 493 height 297
click at [585, 414] on span "Select account" at bounding box center [746, 405] width 440 height 26
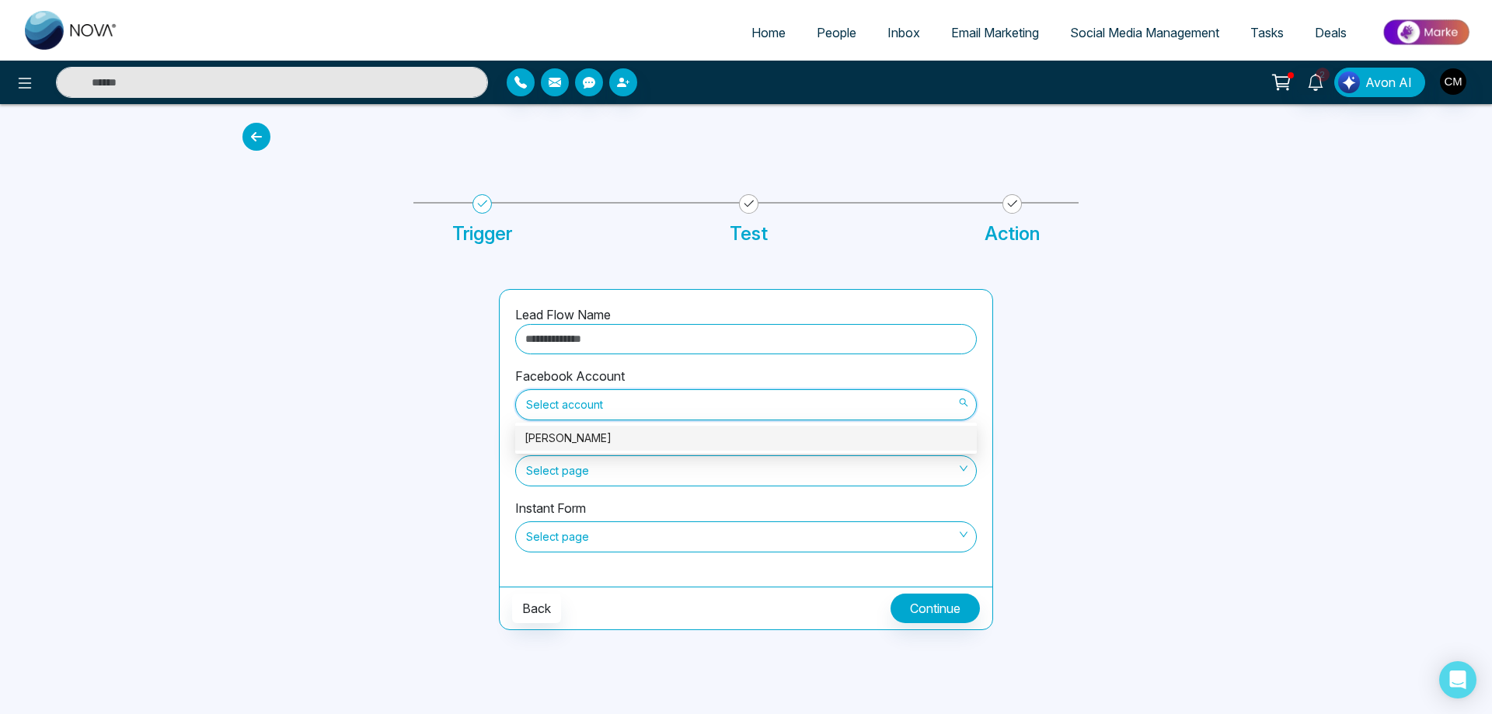
click at [607, 442] on div "[PERSON_NAME]" at bounding box center [746, 438] width 443 height 17
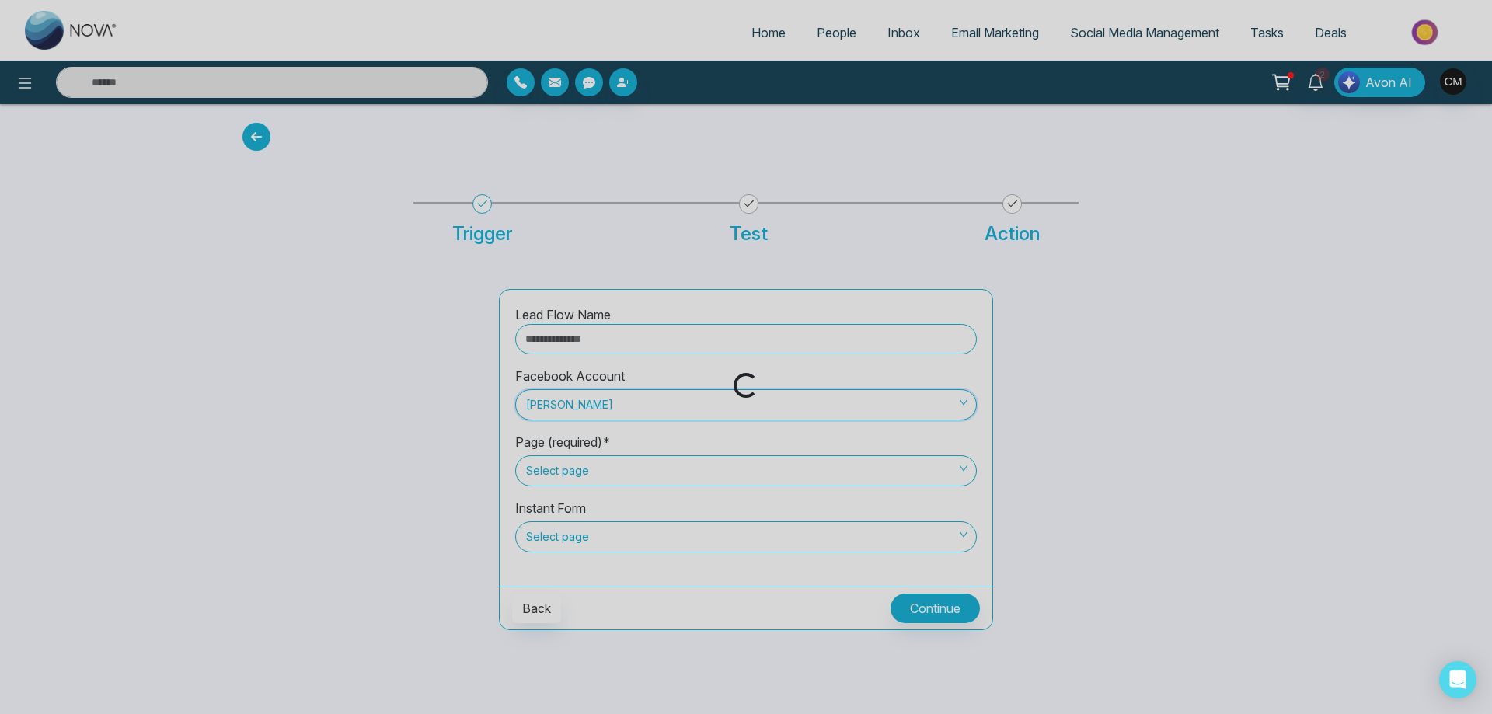
click at [585, 474] on div "Loading..." at bounding box center [746, 357] width 1492 height 714
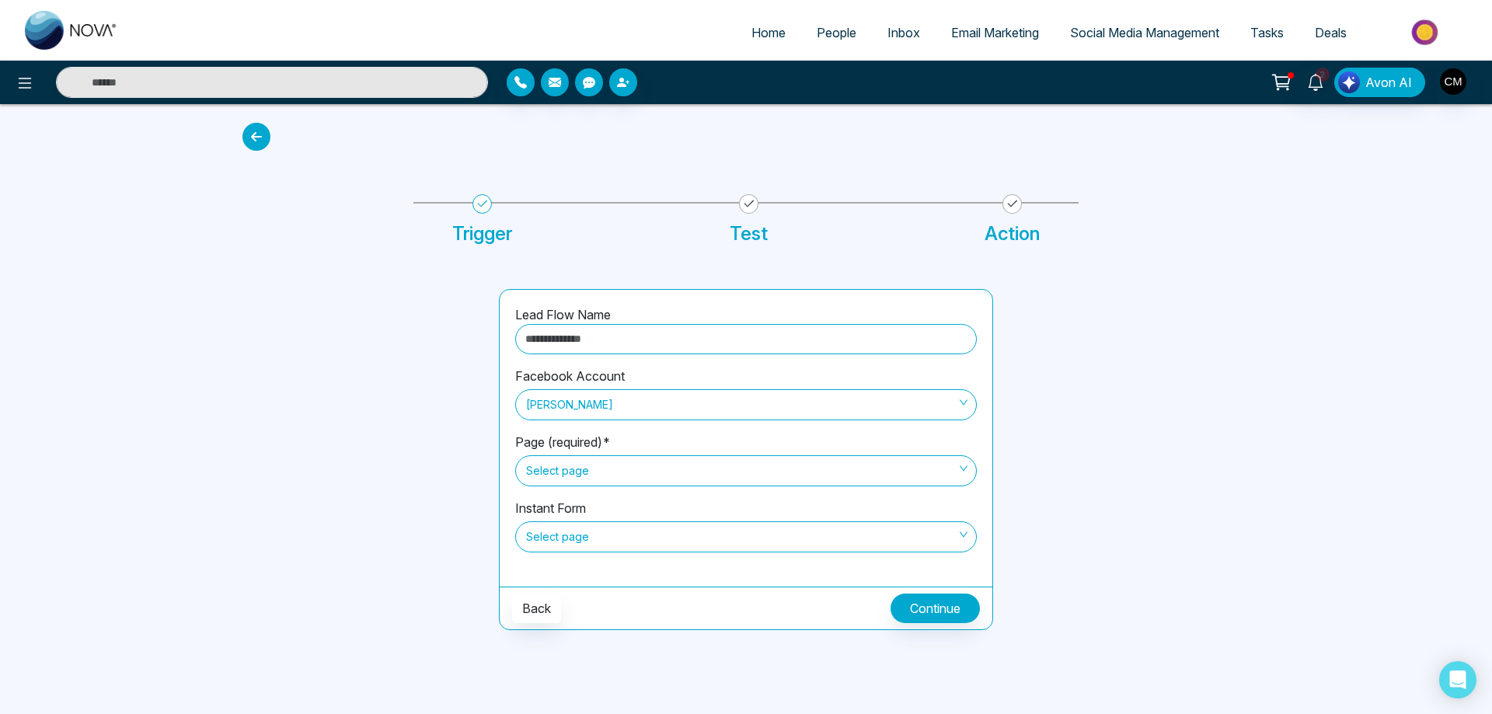
click at [585, 474] on span "Select page" at bounding box center [746, 471] width 440 height 26
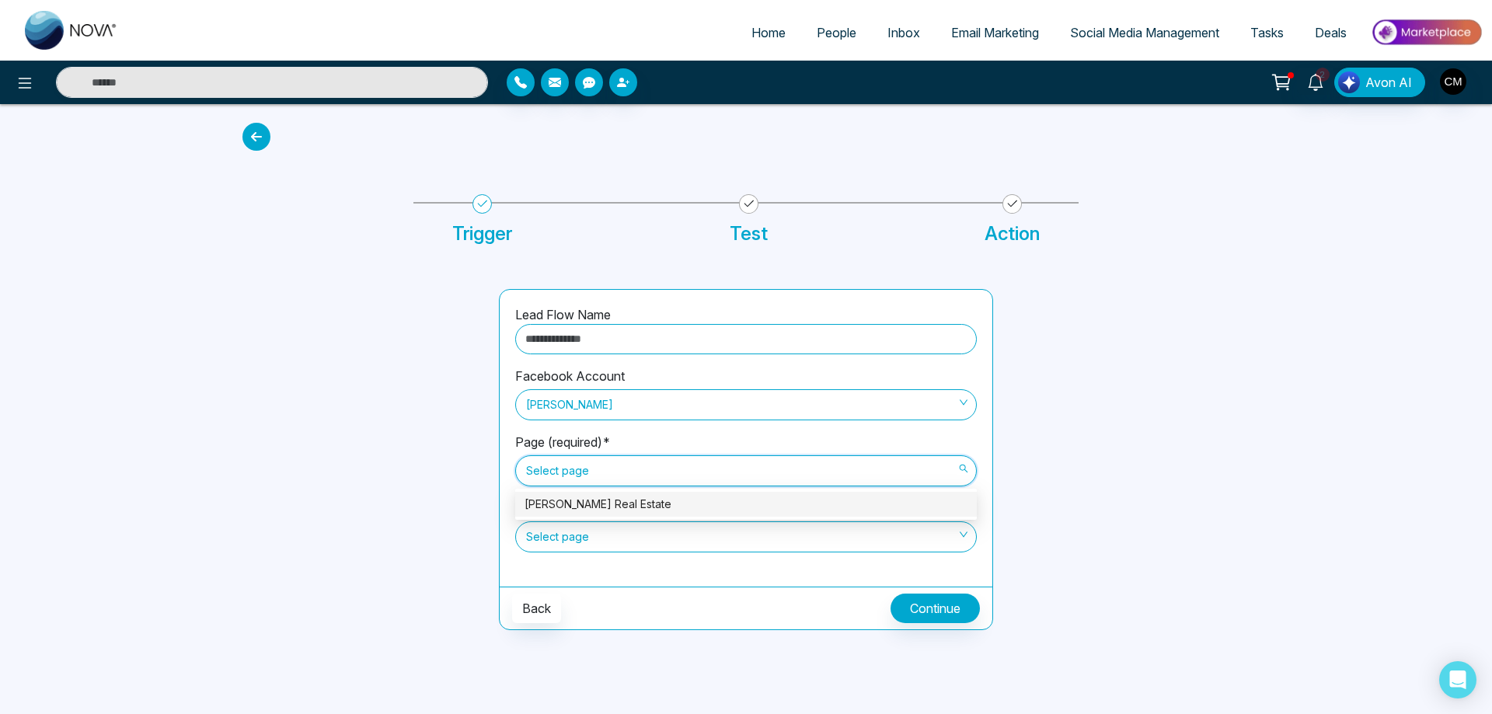
click at [575, 503] on div "[PERSON_NAME] Real Estate" at bounding box center [746, 504] width 443 height 17
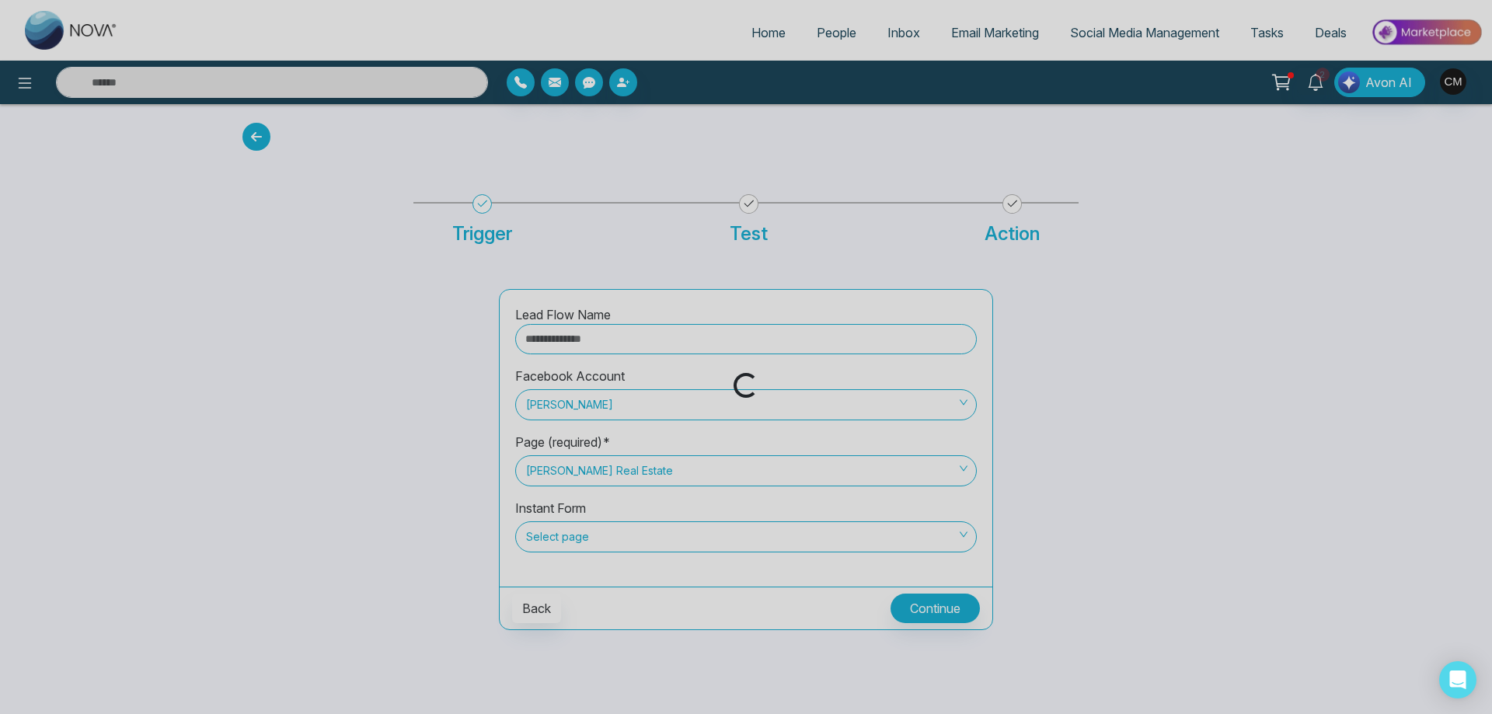
click at [571, 537] on div "Loading..." at bounding box center [746, 357] width 1492 height 714
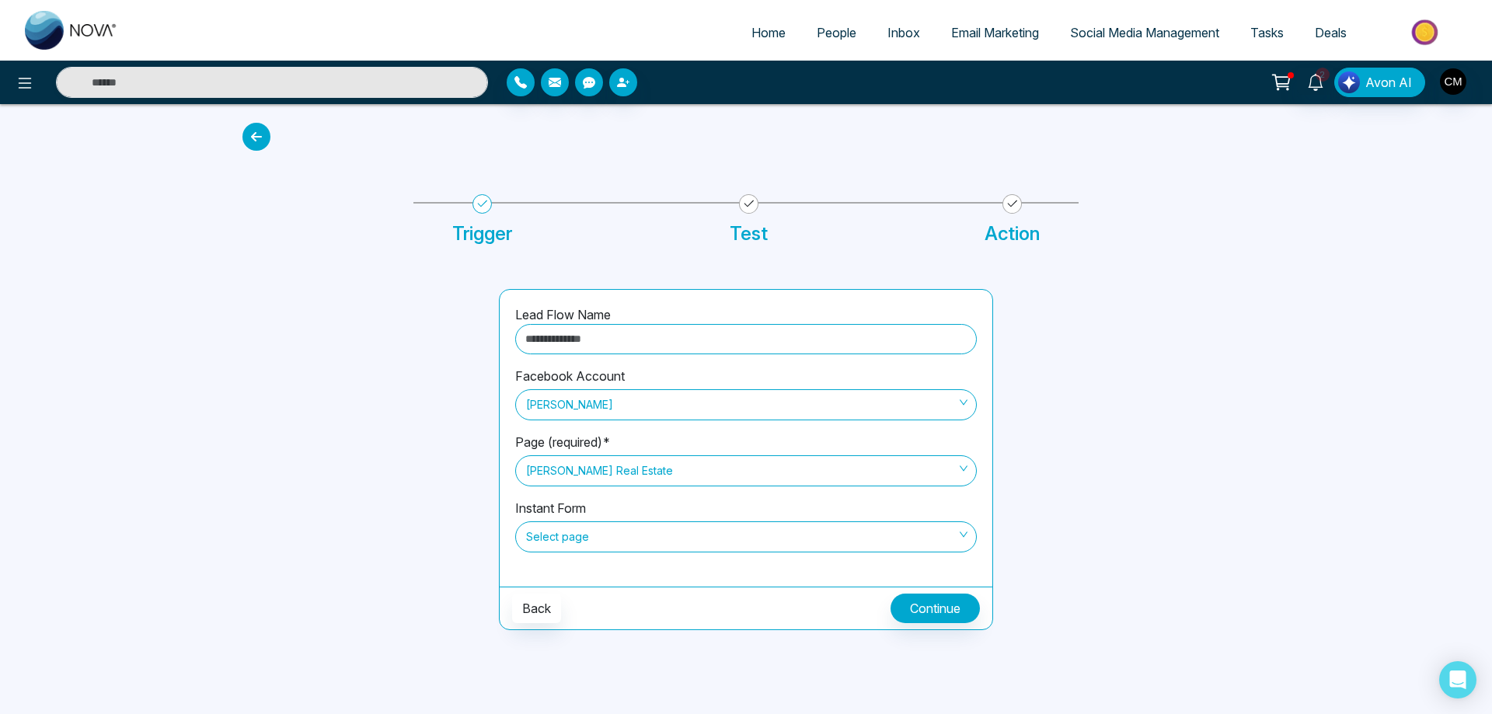
click at [574, 532] on span "Select page" at bounding box center [746, 537] width 440 height 26
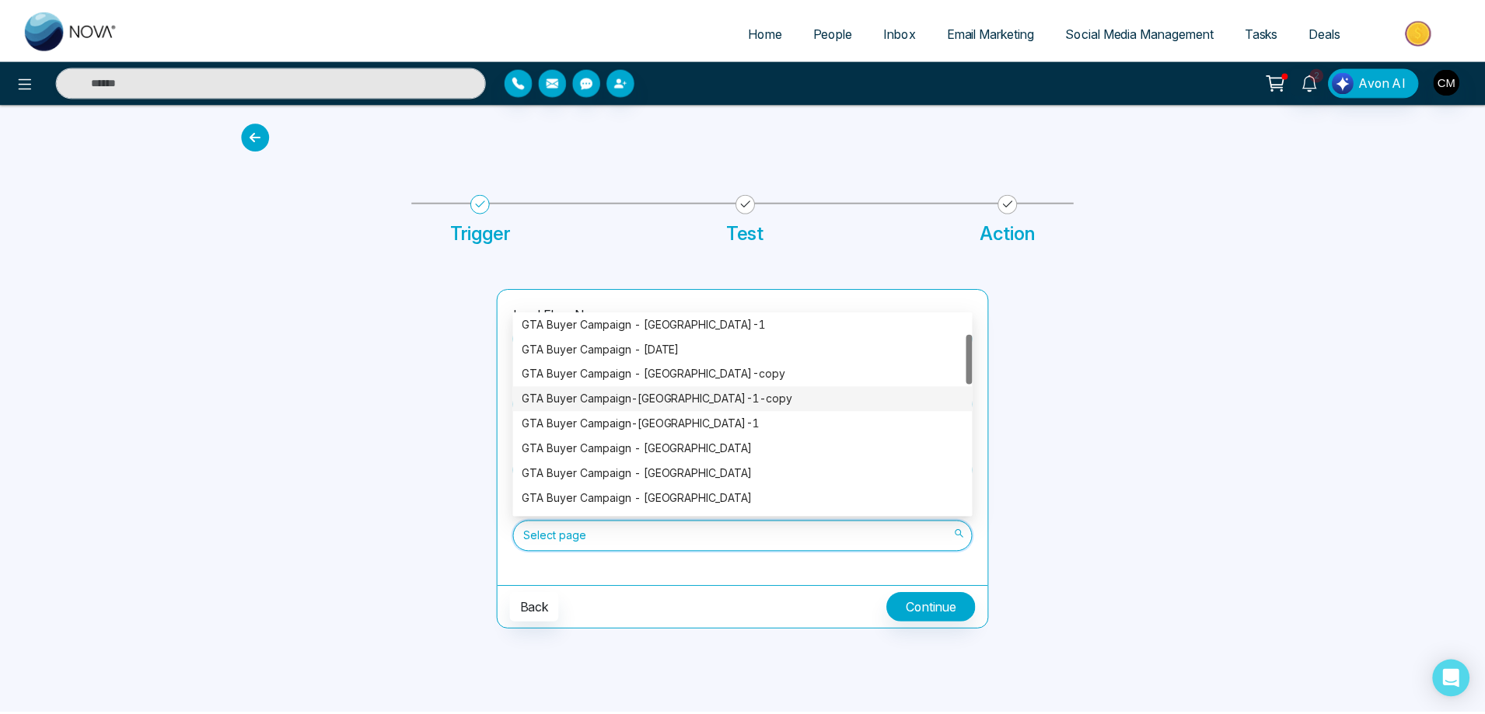
scroll to position [155, 0]
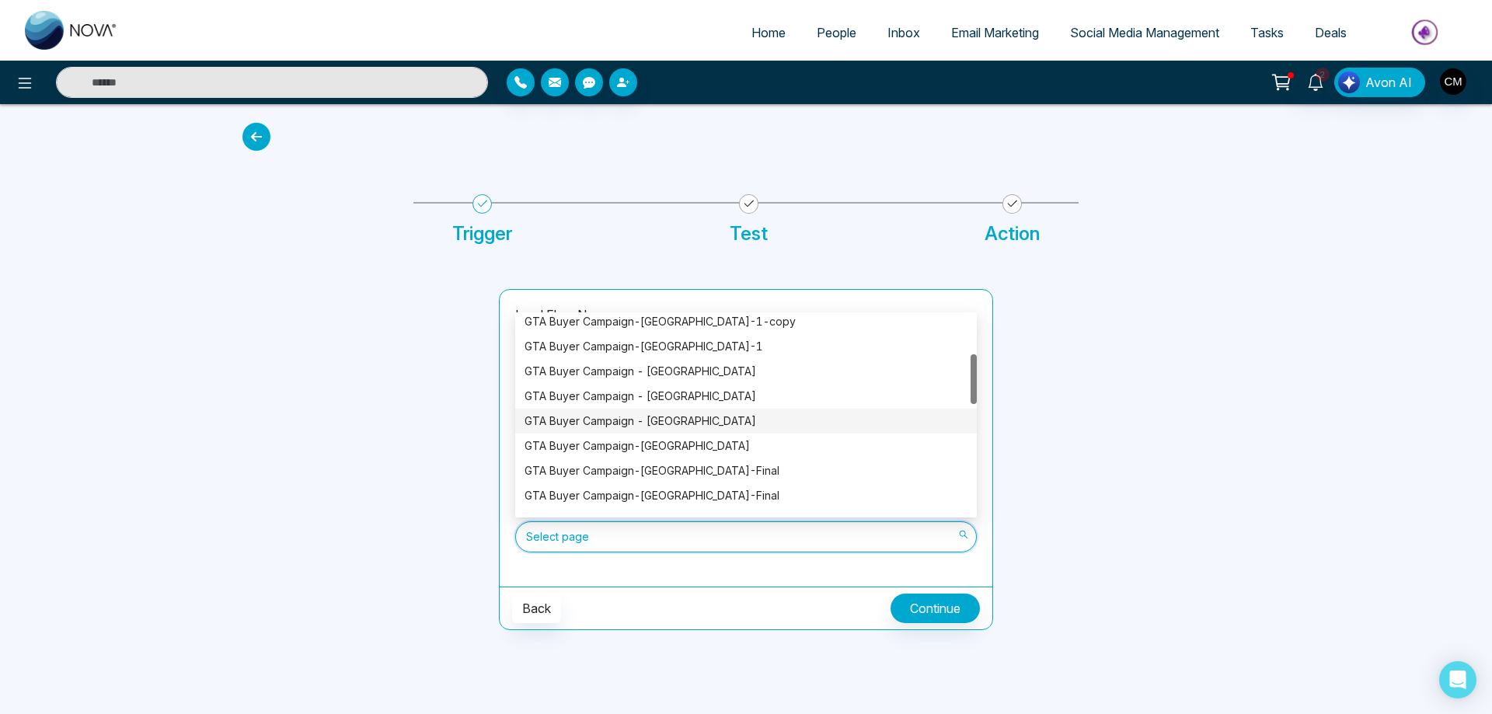
click at [696, 420] on div "GTA Buyer Campaign - [GEOGRAPHIC_DATA]" at bounding box center [746, 421] width 443 height 17
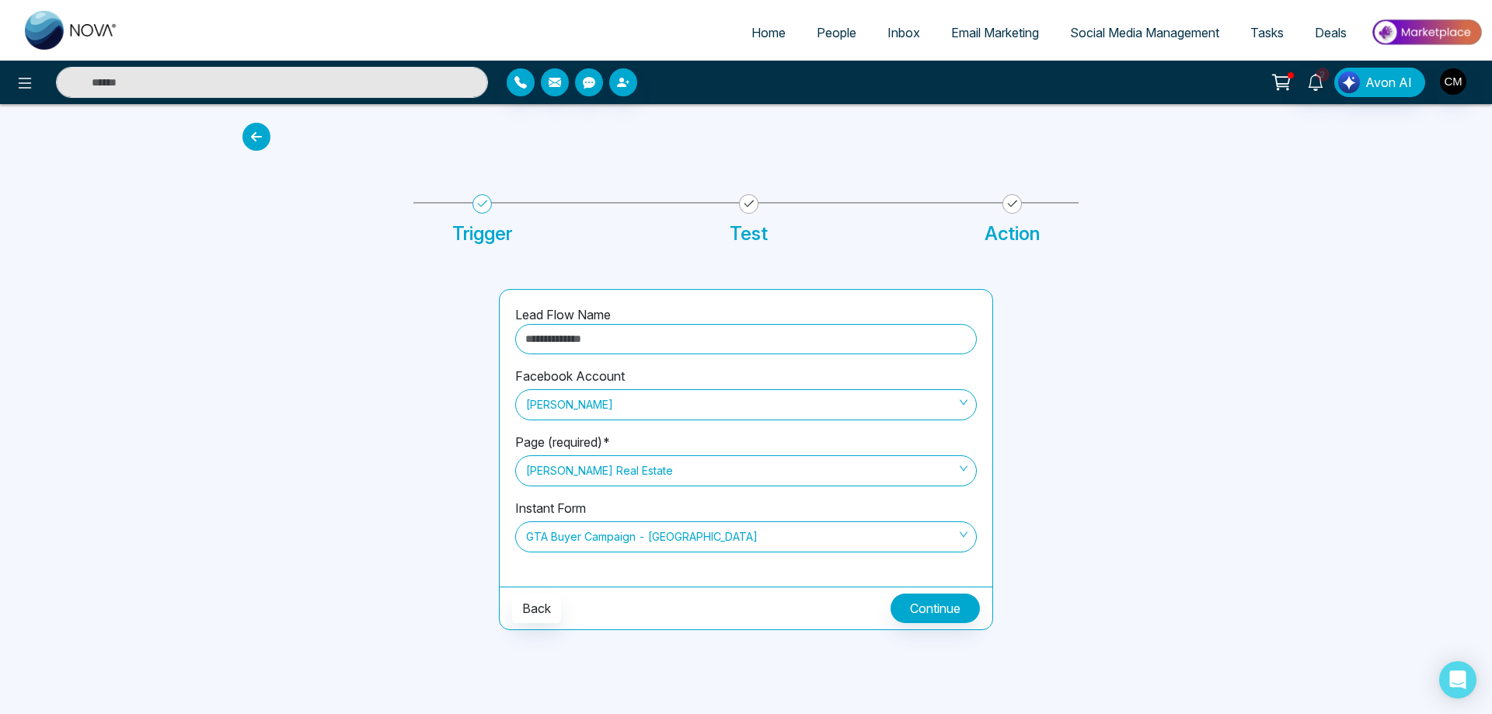
drag, startPoint x: 605, startPoint y: 324, endPoint x: 606, endPoint y: 332, distance: 7.9
click at [606, 329] on input "text" at bounding box center [746, 339] width 462 height 30
type input "**********"
click at [914, 604] on button "Continue" at bounding box center [935, 609] width 89 height 30
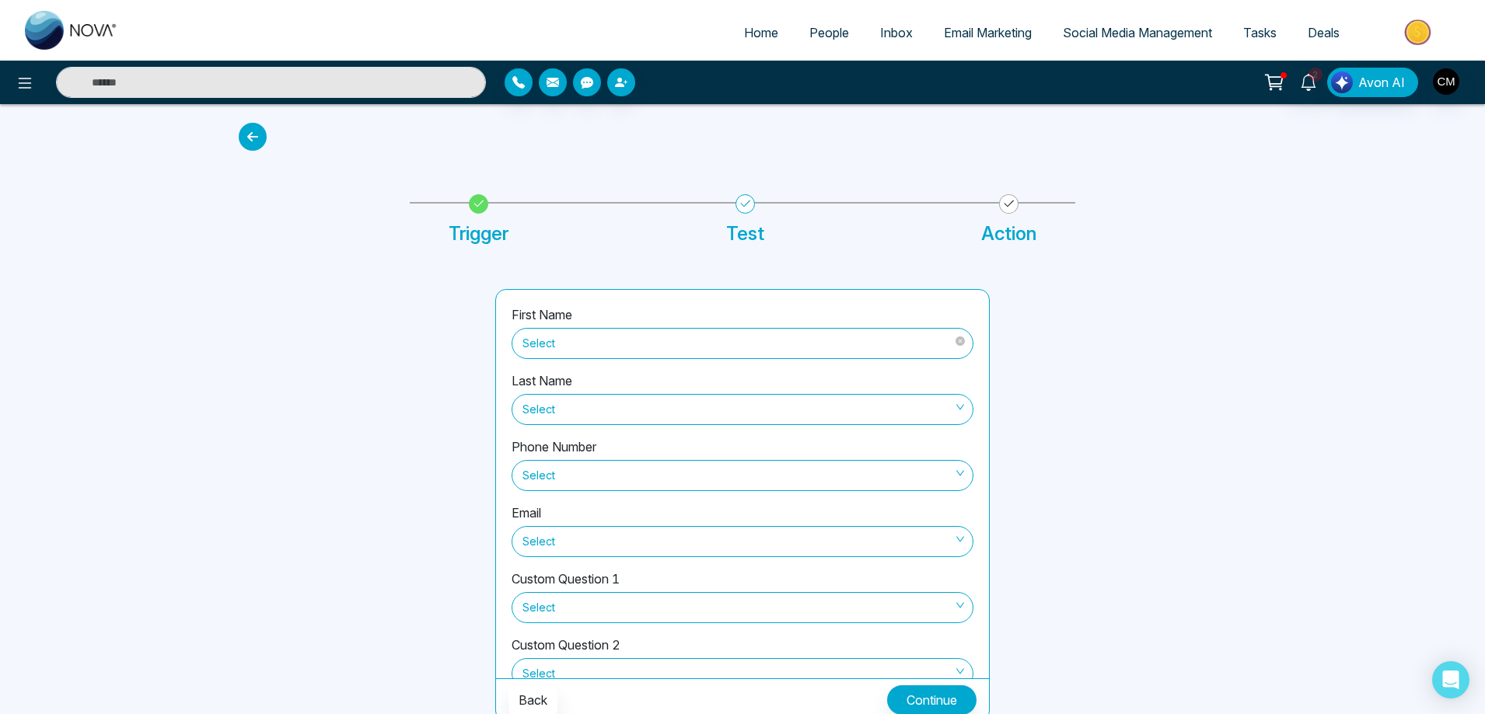
click at [610, 354] on span "Select" at bounding box center [742, 343] width 440 height 26
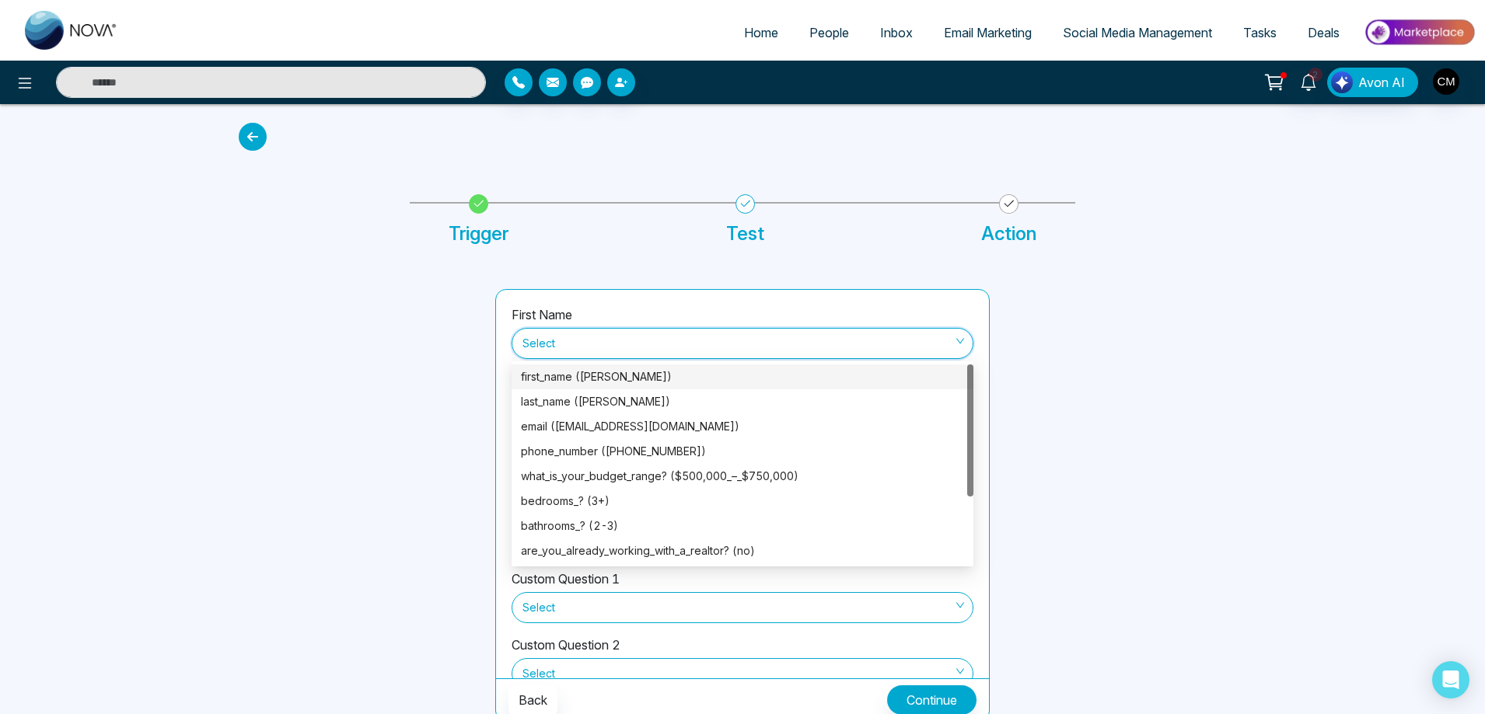
click at [618, 380] on div "first_name (Gurpreet)" at bounding box center [742, 376] width 443 height 17
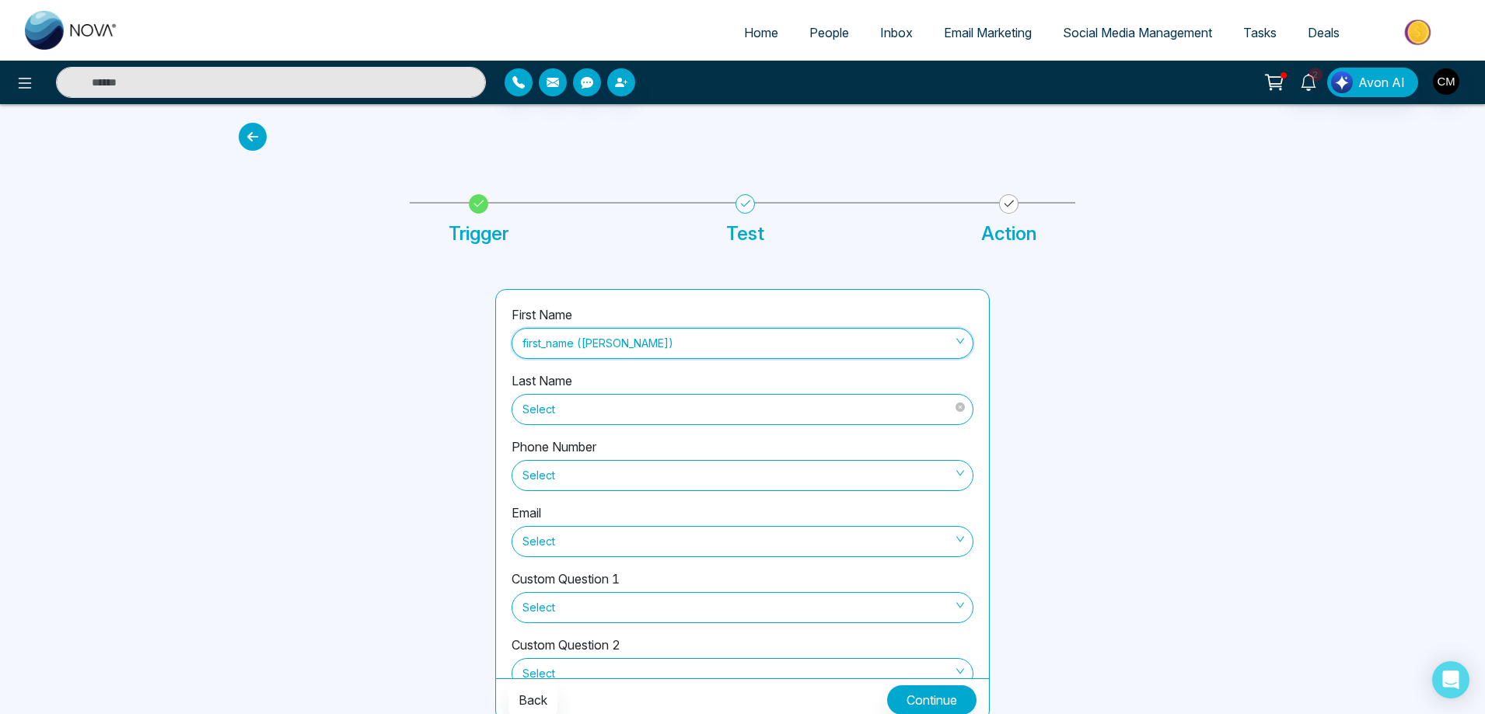
click at [614, 410] on span "Select" at bounding box center [742, 409] width 440 height 26
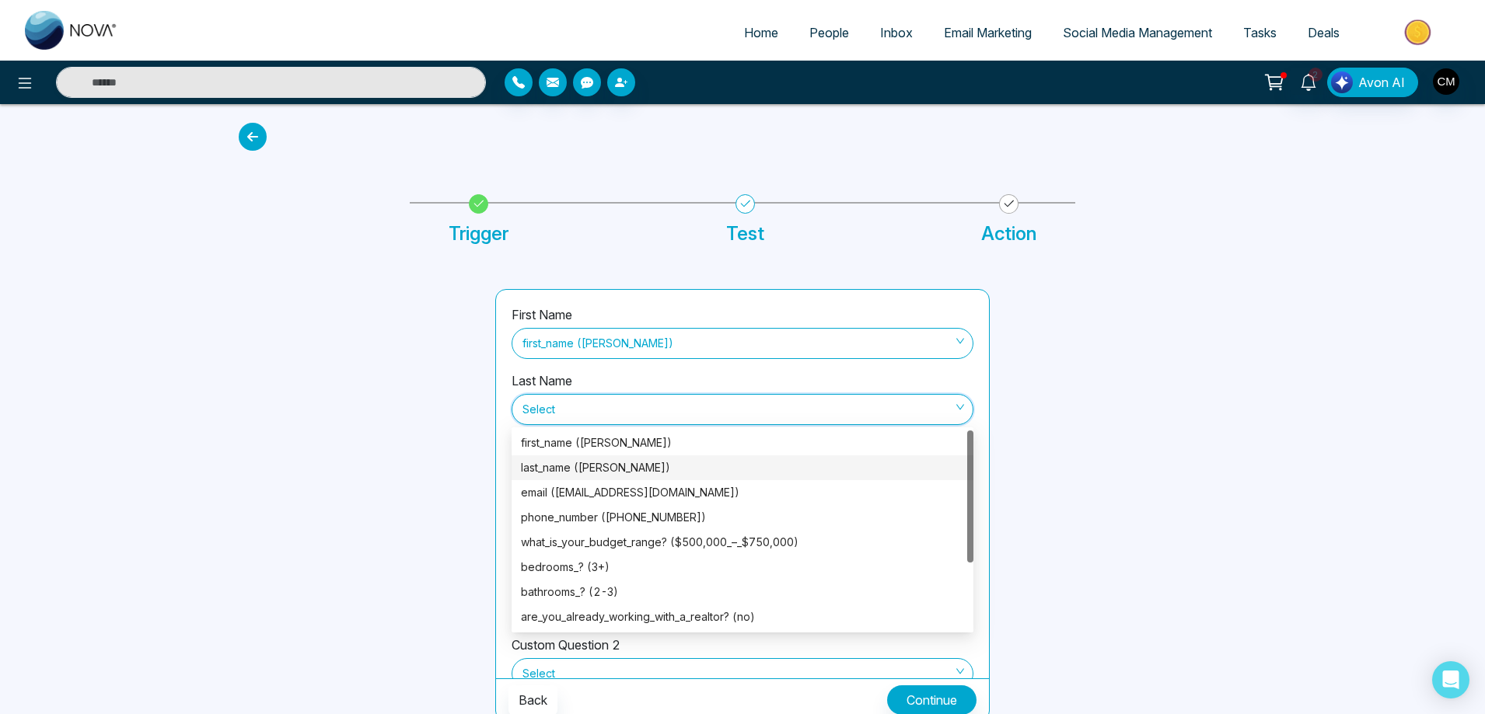
click at [608, 469] on div "last_name (Singh)" at bounding box center [742, 467] width 443 height 17
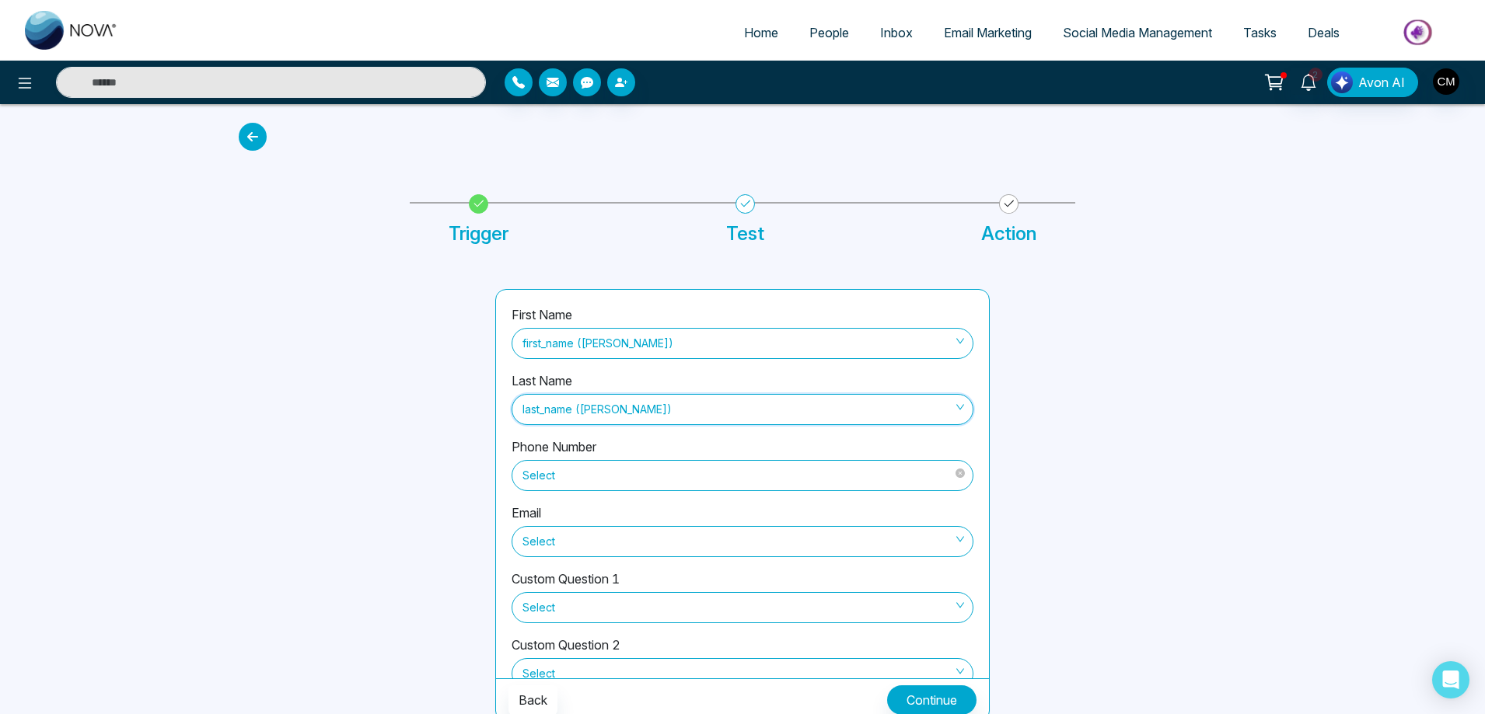
click at [609, 480] on span "Select" at bounding box center [742, 476] width 440 height 26
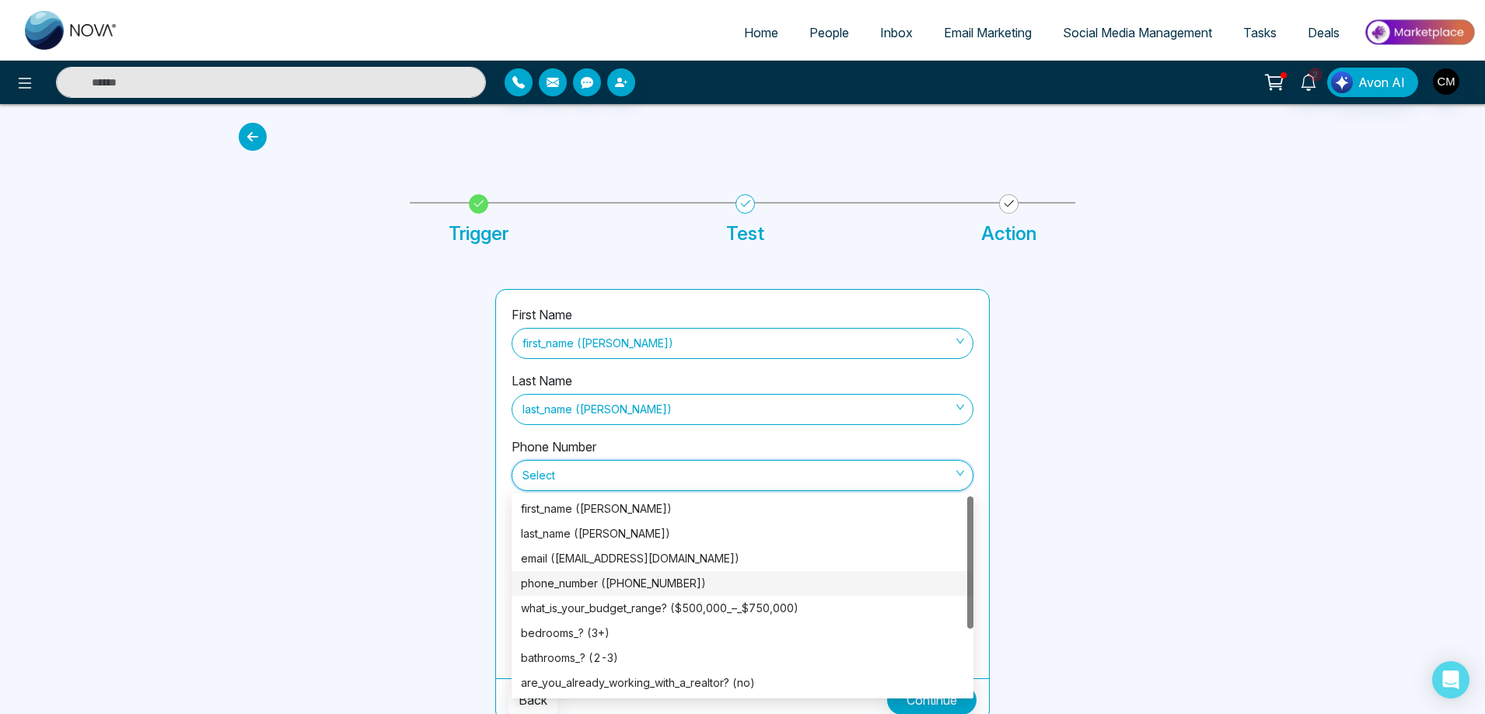
click at [655, 581] on div "phone_number (+13657773535)" at bounding box center [742, 583] width 443 height 17
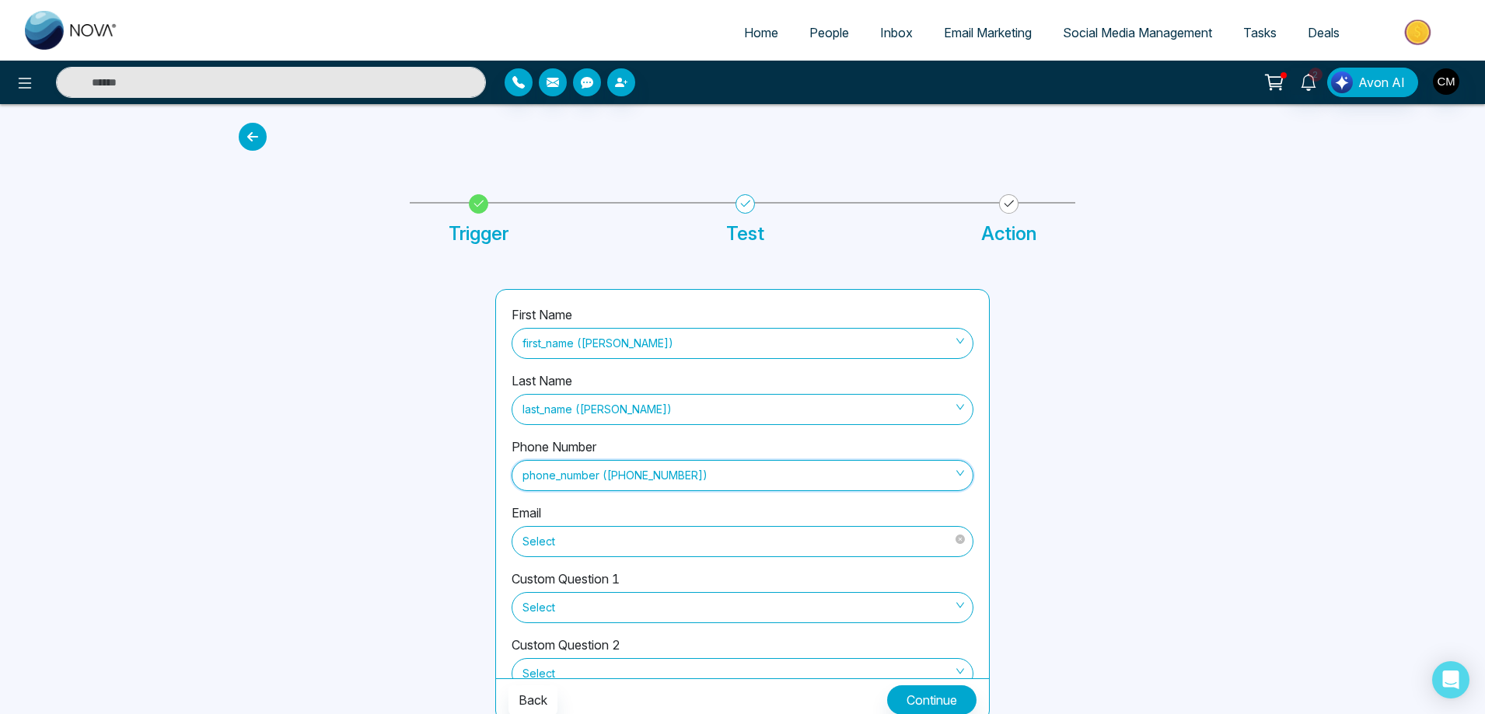
click at [623, 535] on span "Select" at bounding box center [742, 542] width 440 height 26
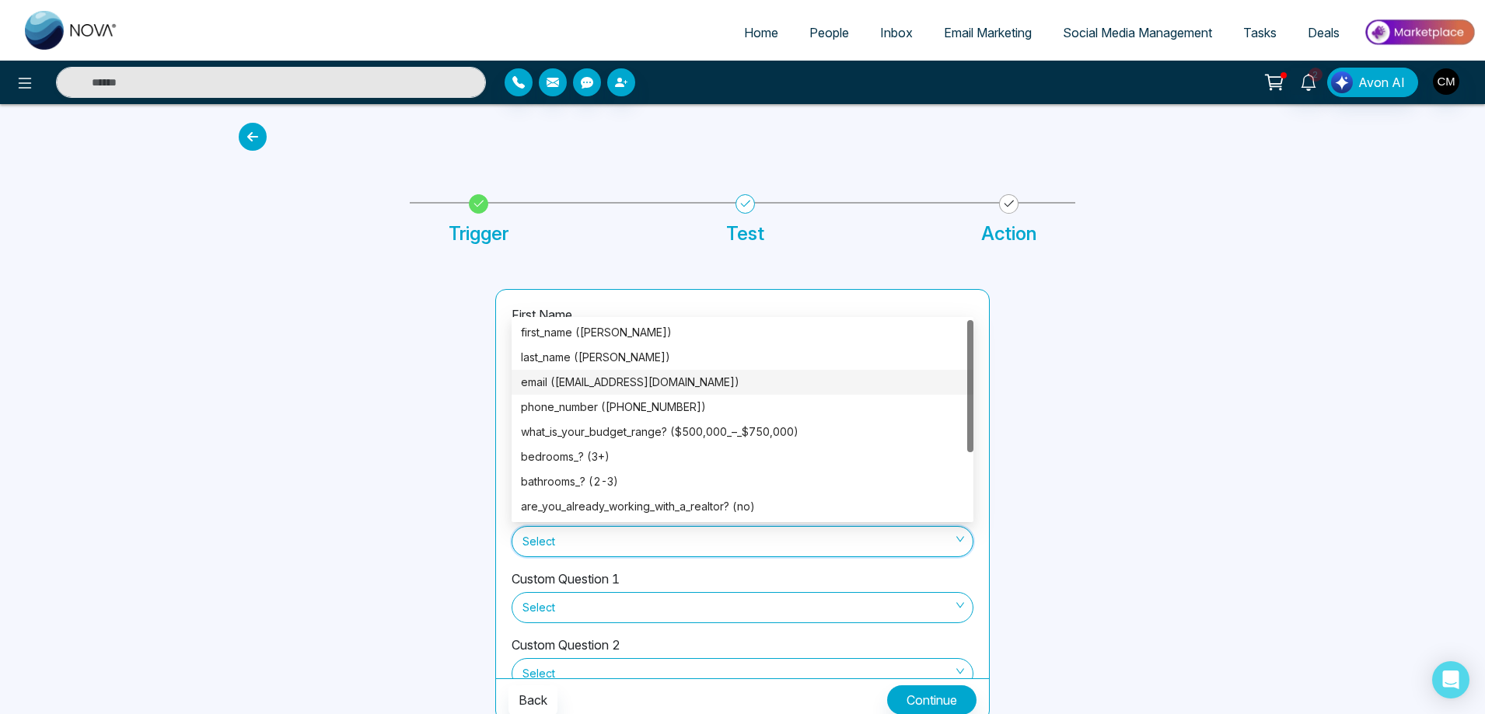
click at [627, 382] on div "email (Gsaini914@gmail.com)" at bounding box center [742, 382] width 443 height 17
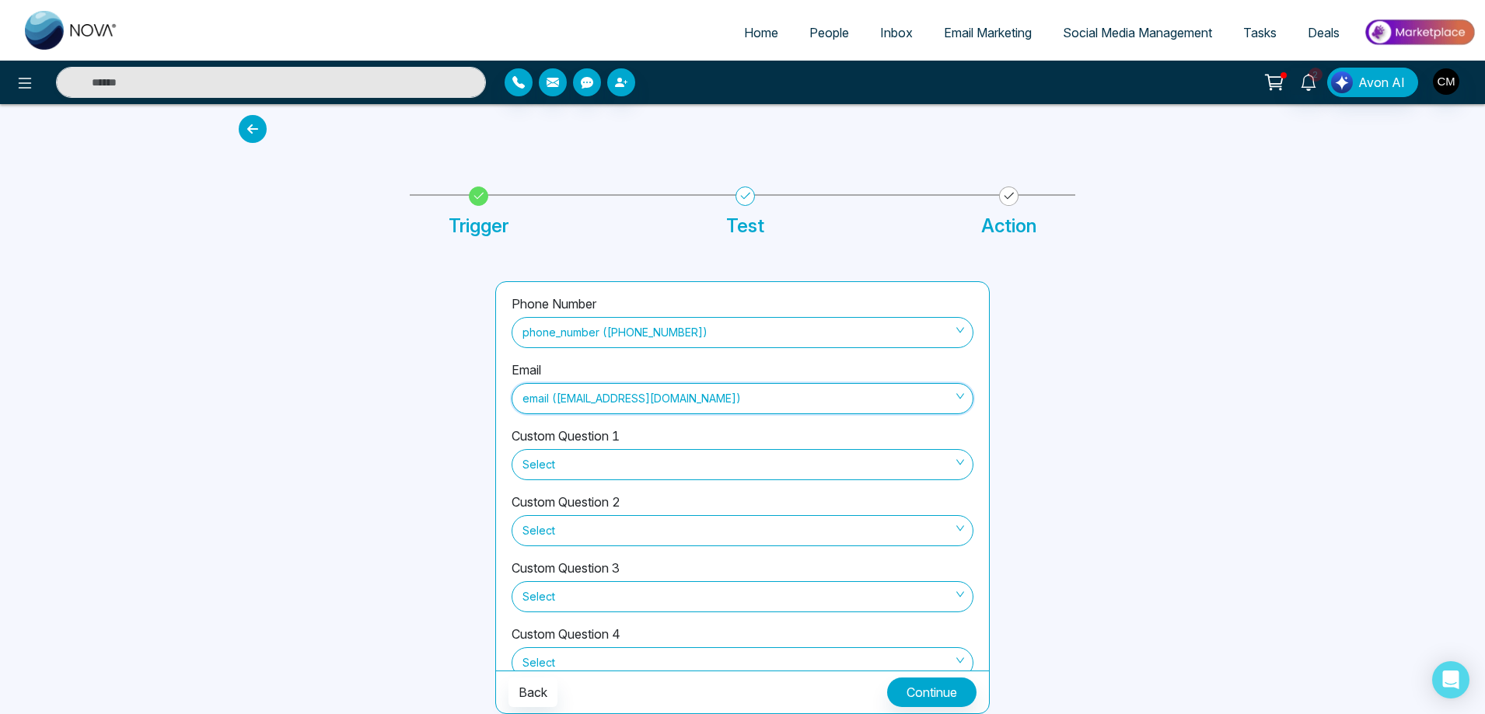
scroll to position [171, 0]
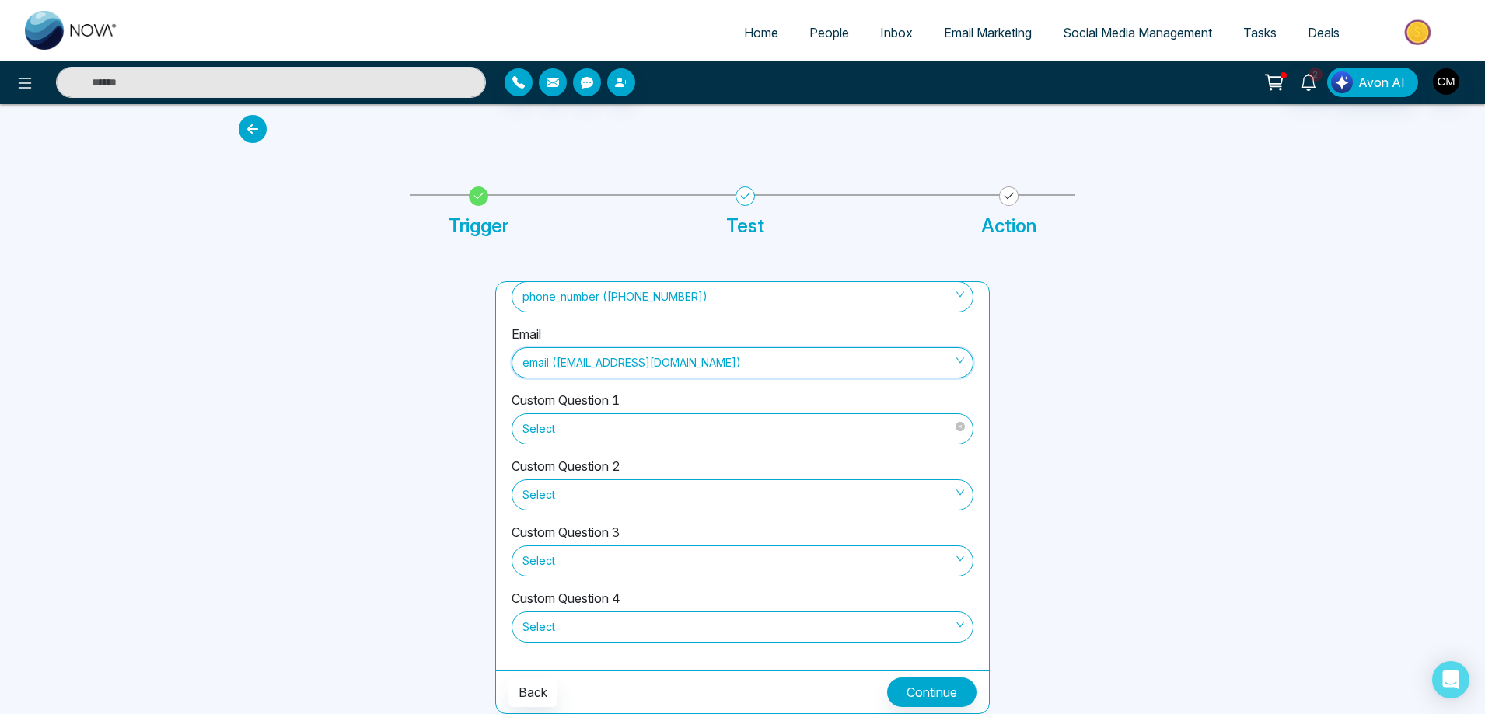
click at [598, 440] on span "Select" at bounding box center [742, 429] width 440 height 26
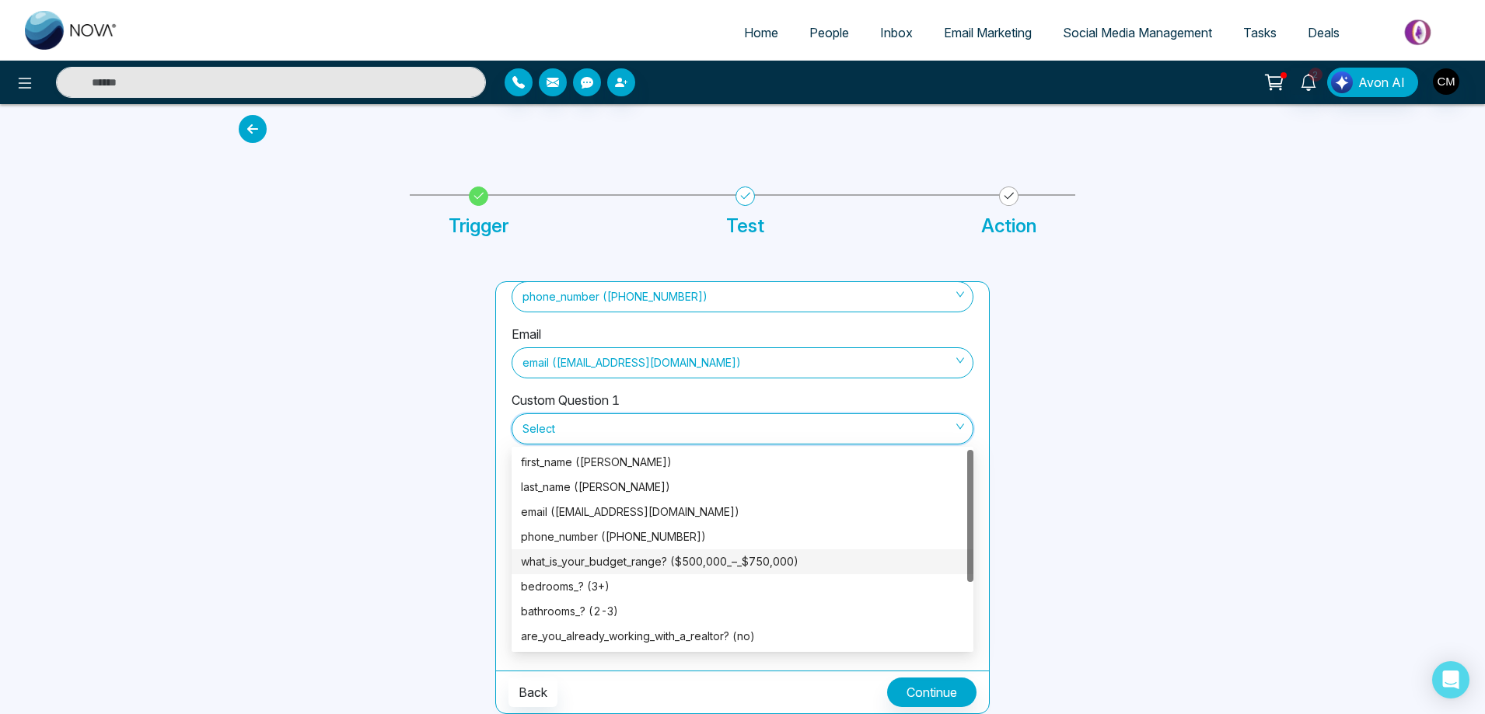
click at [709, 565] on div "what_is_your_budget_range? ($500,000_–_$750,000)" at bounding box center [742, 561] width 443 height 17
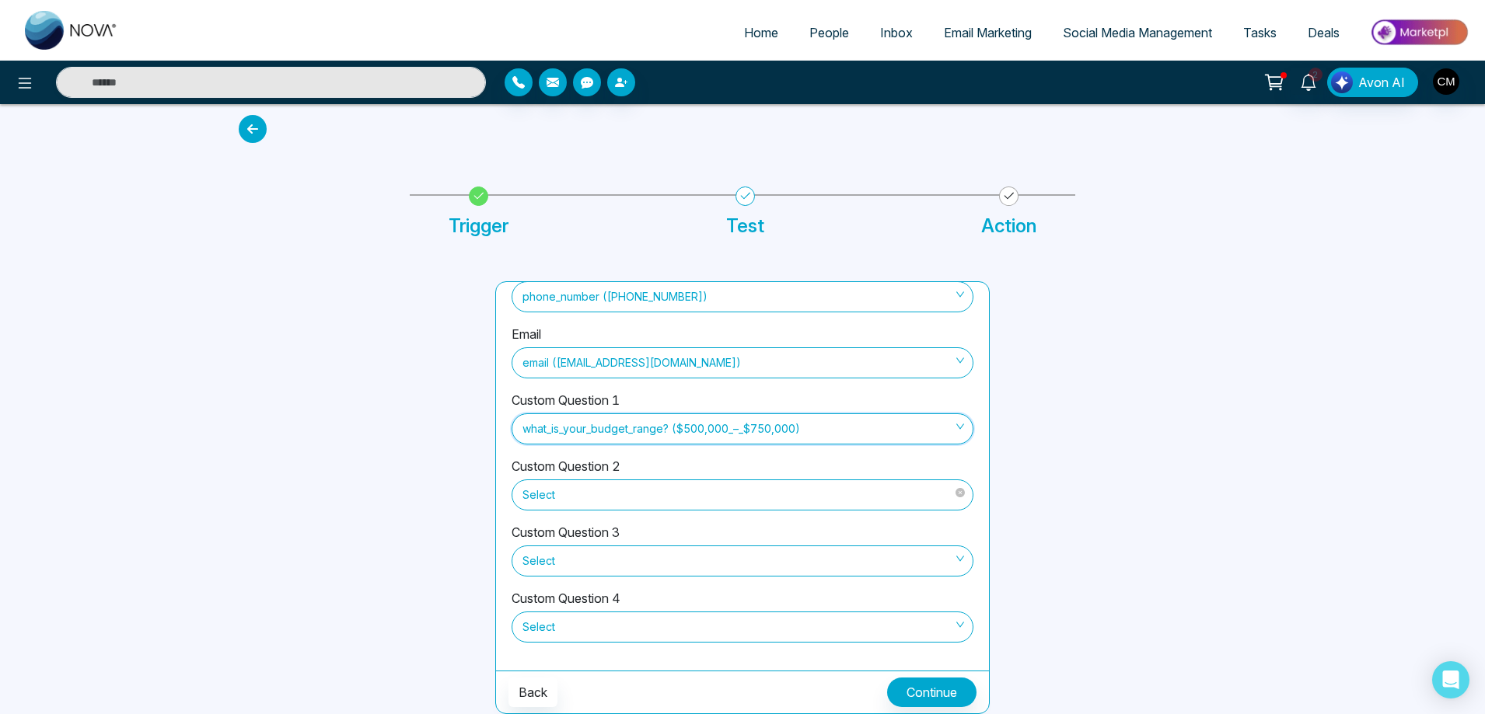
click at [657, 484] on span "Select" at bounding box center [742, 495] width 440 height 26
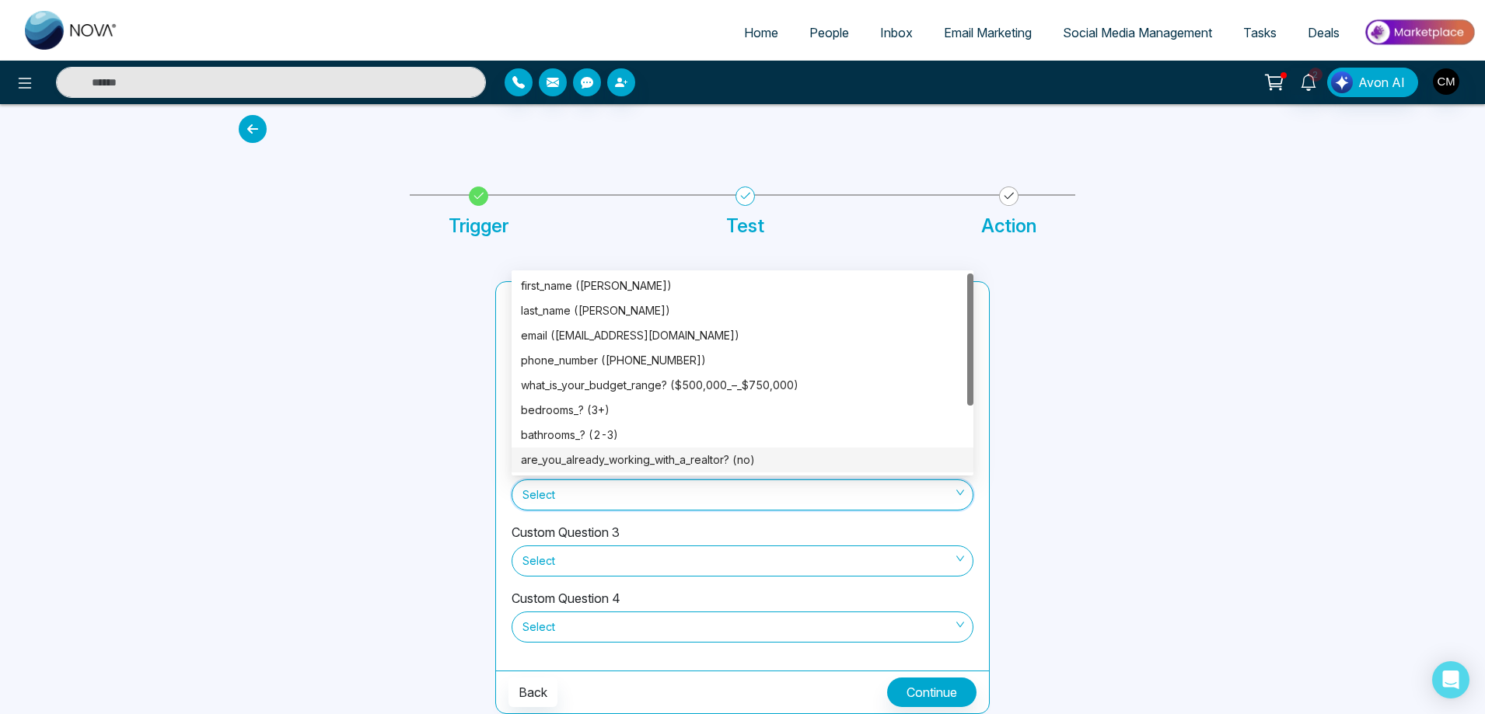
click at [632, 460] on div "are_you_already_working_with_a_realtor? (no)" at bounding box center [742, 460] width 443 height 17
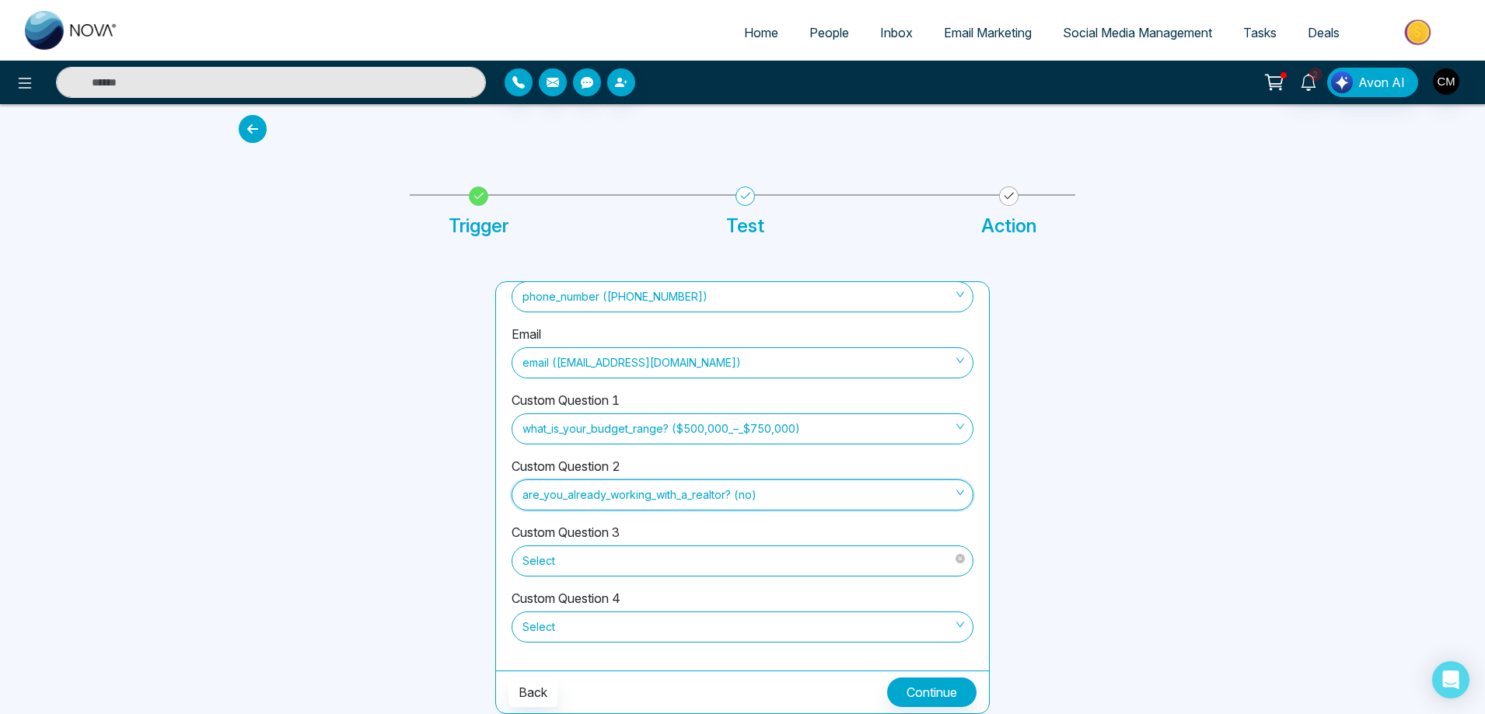
click at [599, 569] on span "Select" at bounding box center [742, 561] width 440 height 26
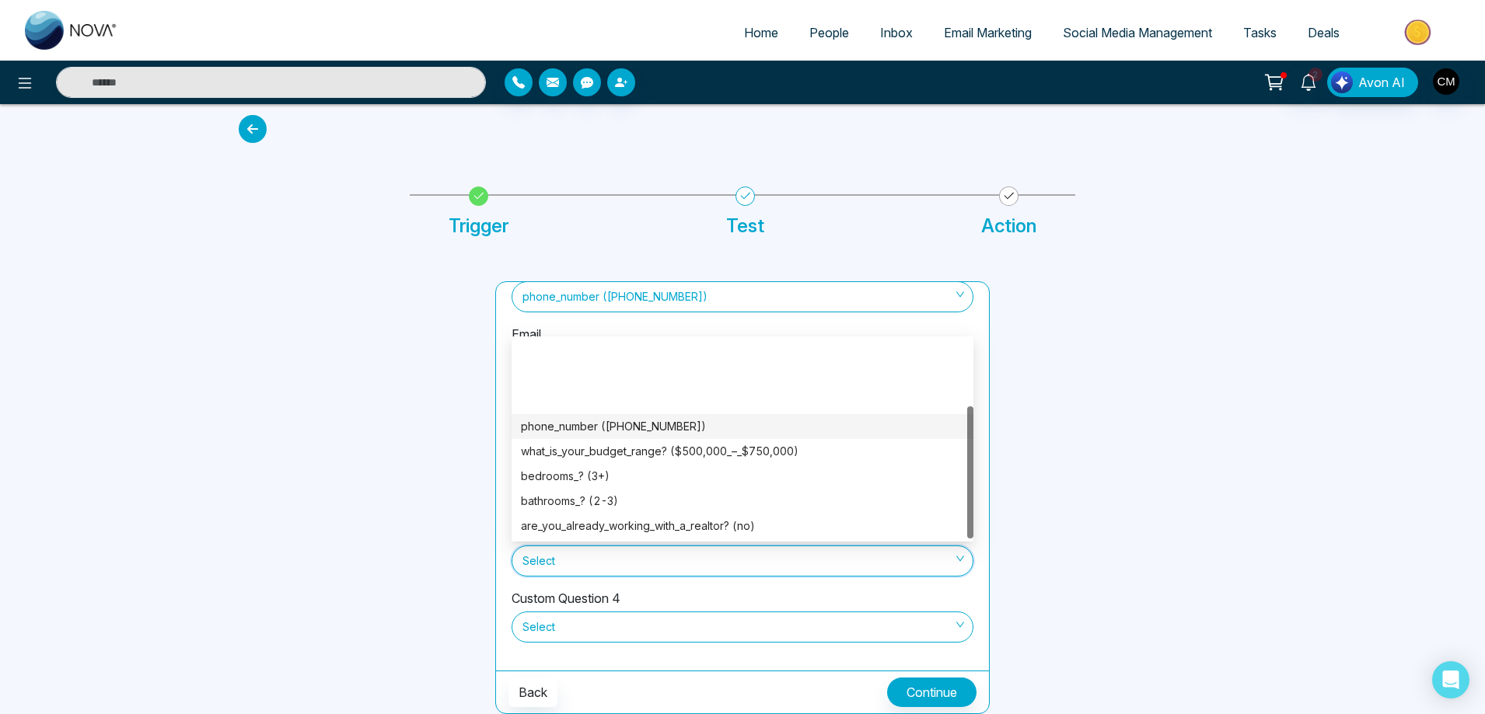
scroll to position [99, 0]
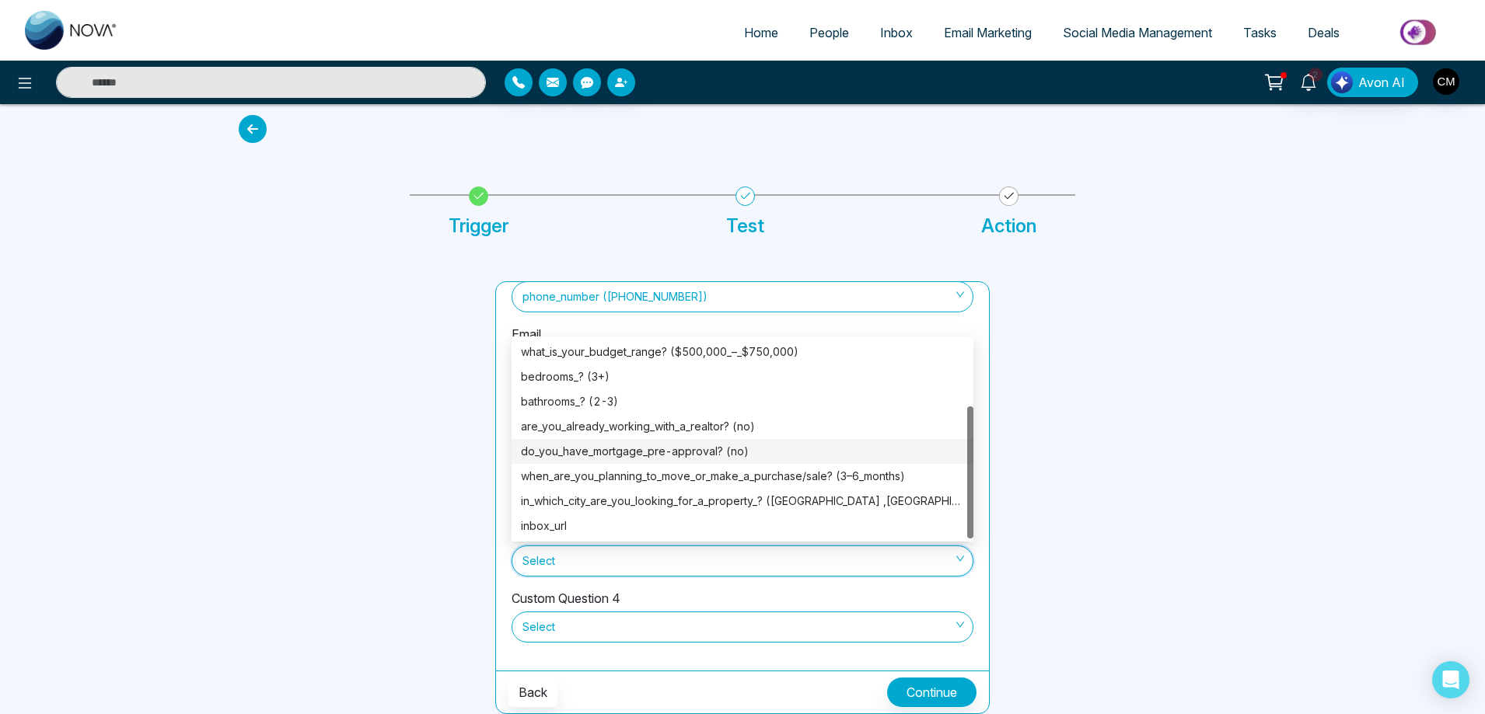
click at [677, 448] on div "do_you_have_mortgage_pre-approval? (no)" at bounding box center [742, 451] width 443 height 17
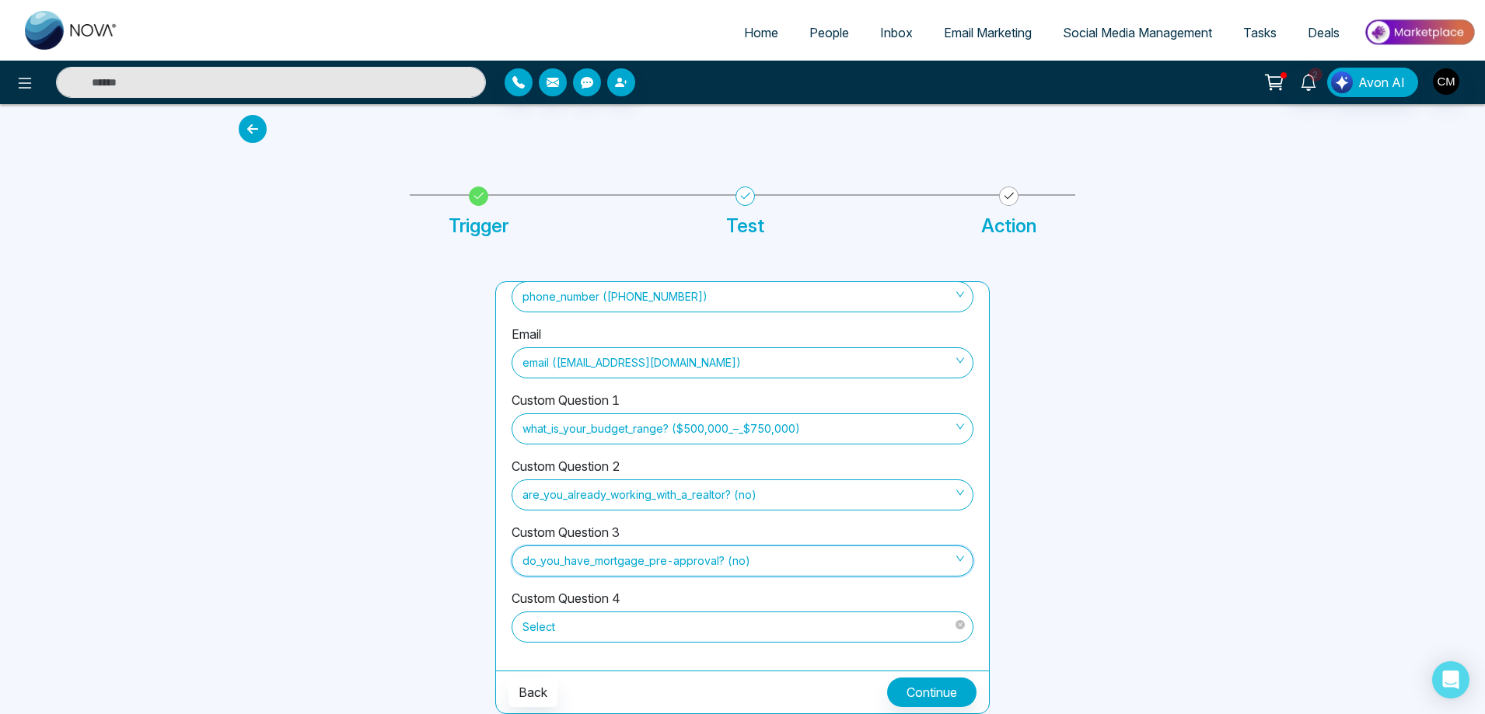
click at [681, 623] on span "Select" at bounding box center [742, 627] width 440 height 26
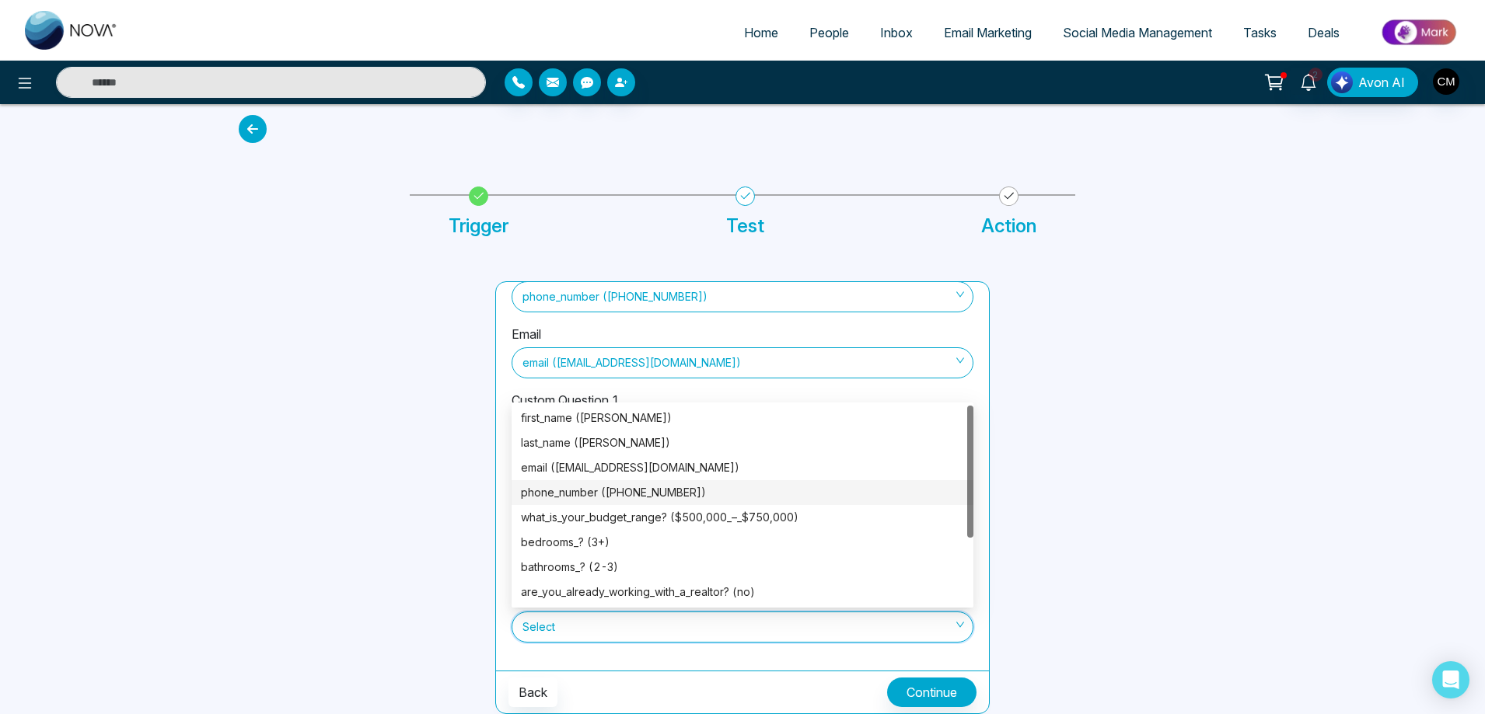
scroll to position [0, 0]
click at [606, 641] on span at bounding box center [737, 628] width 432 height 30
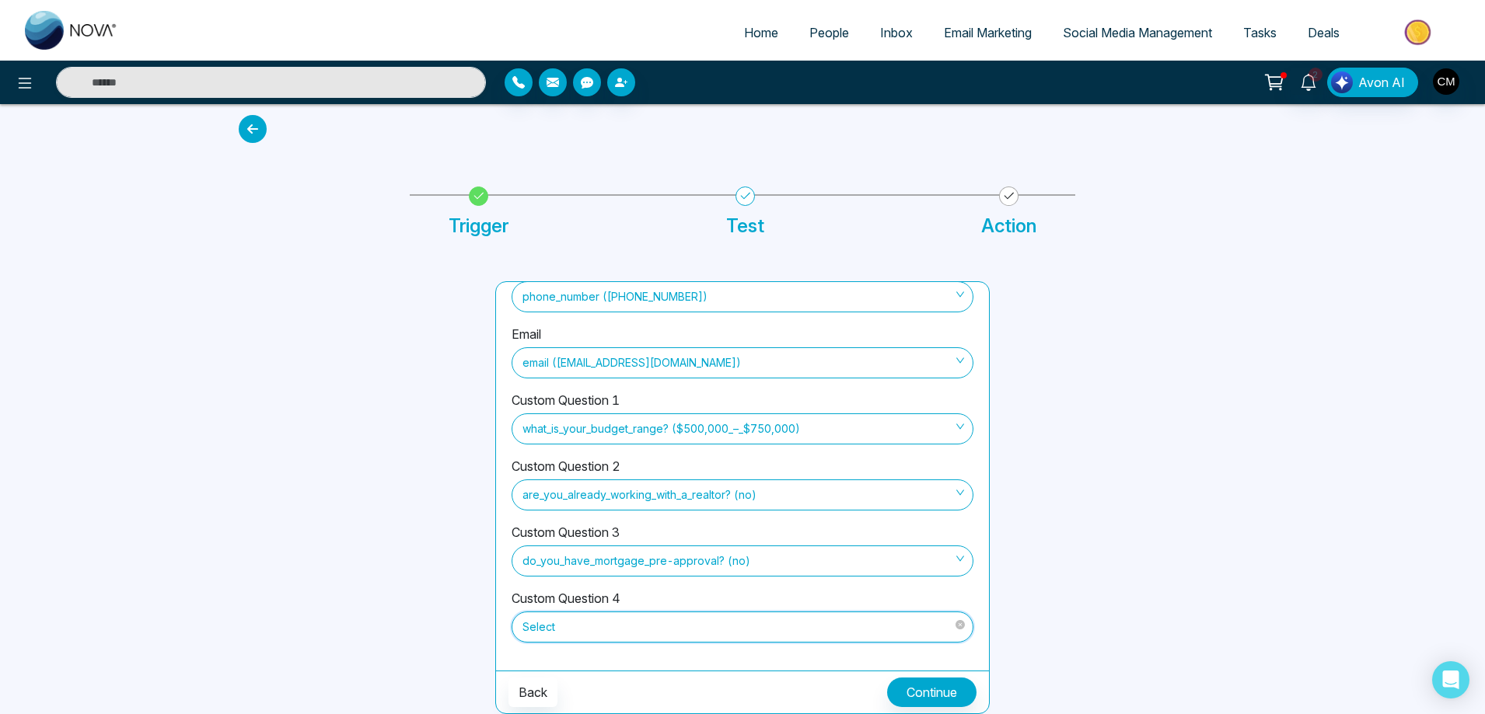
click at [664, 610] on div "Select Select" at bounding box center [742, 625] width 462 height 35
click at [664, 623] on span "Select" at bounding box center [742, 627] width 440 height 26
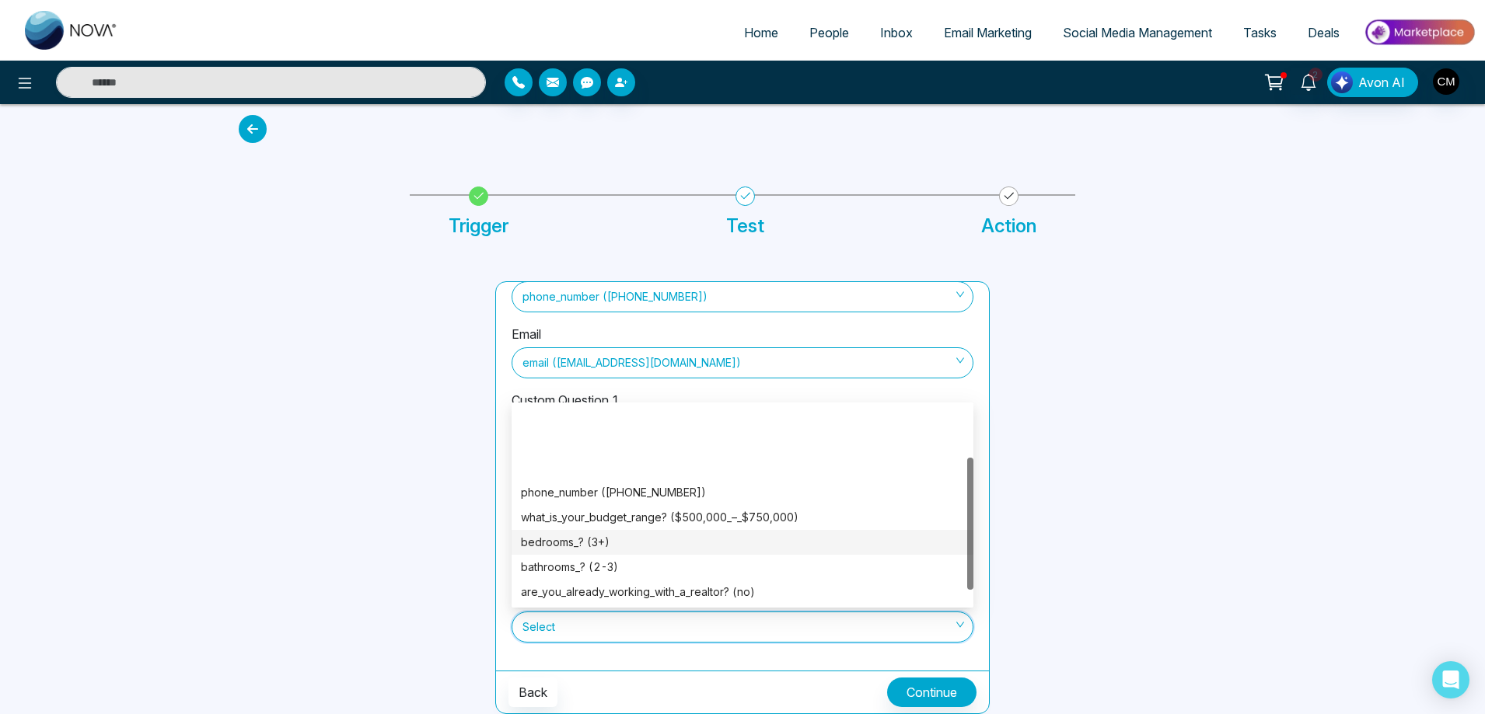
scroll to position [99, 0]
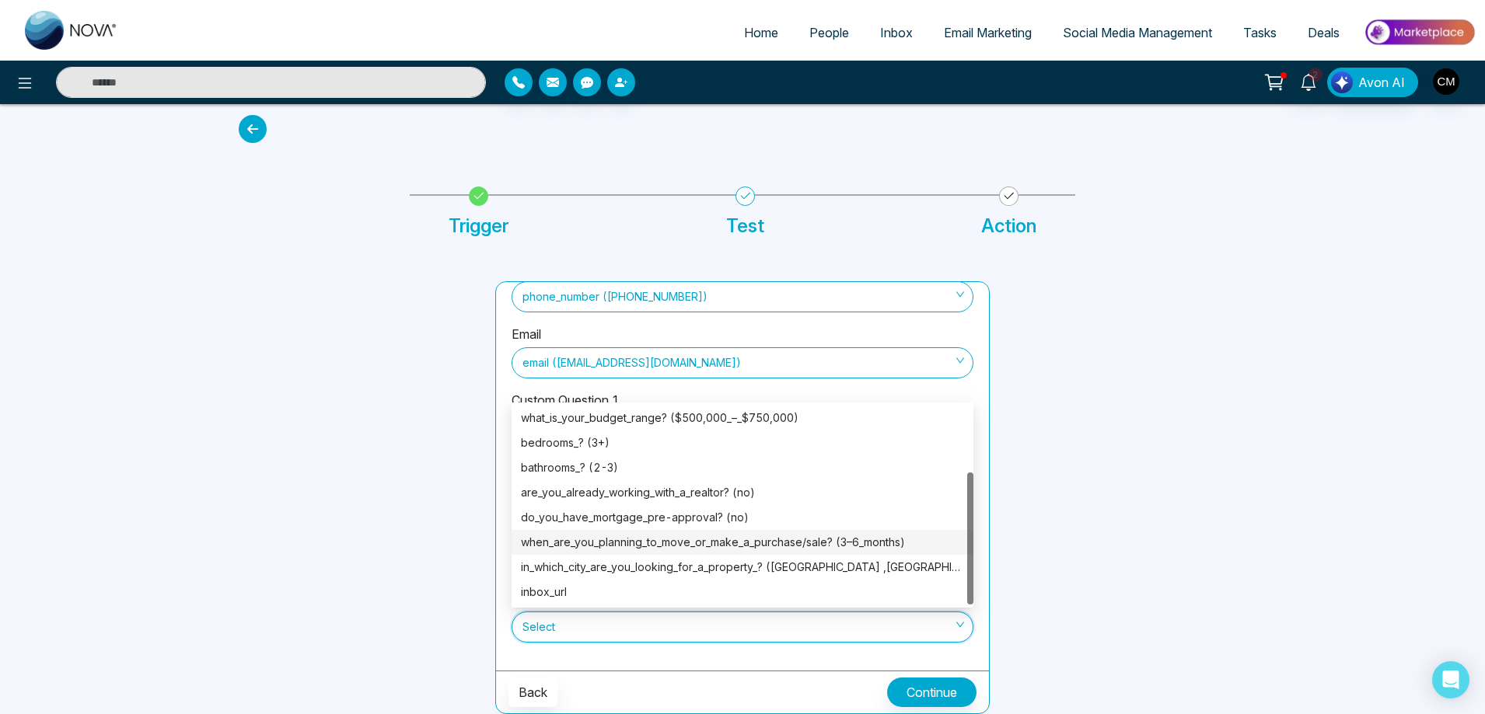
click at [737, 539] on div "when_are_you_planning_to_move_or_make_a_purchase/sale? (3–6_months)" at bounding box center [742, 542] width 443 height 17
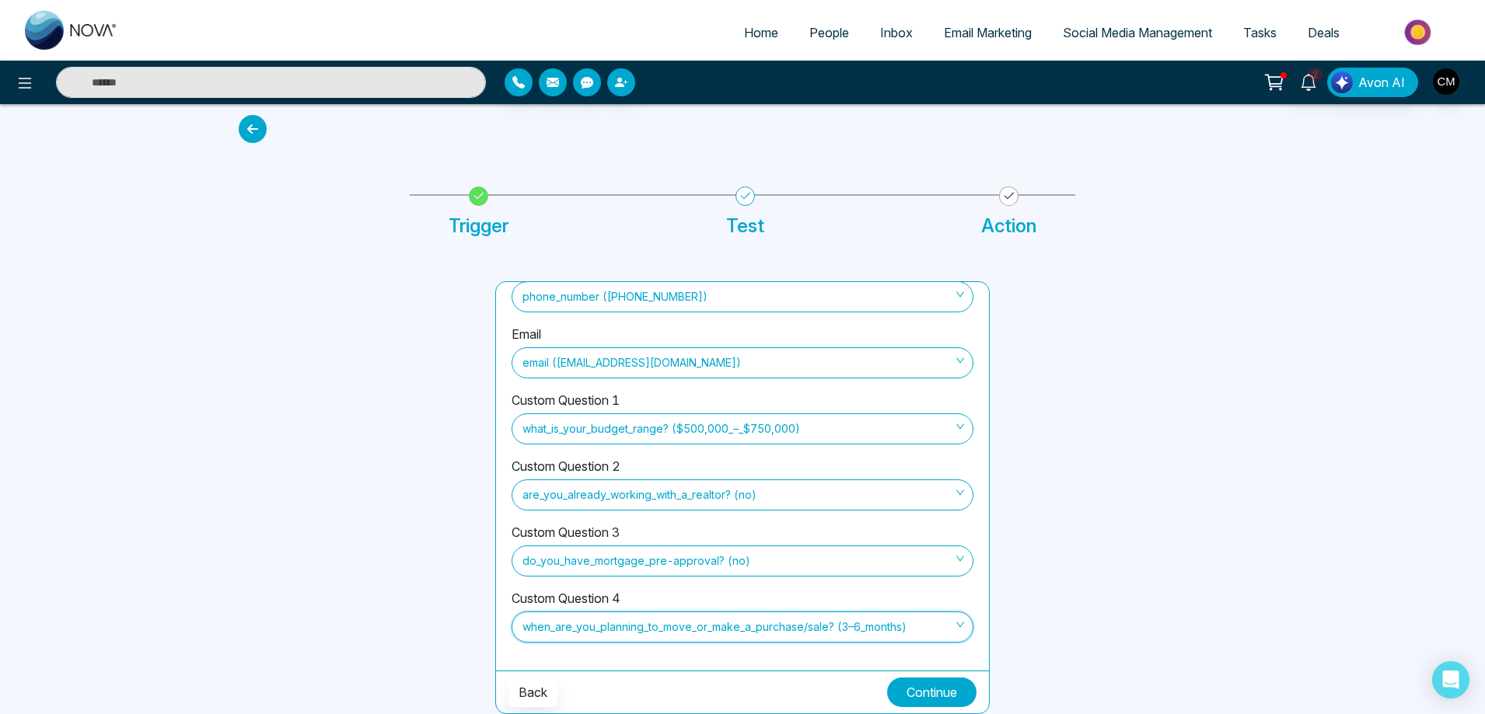
click at [917, 682] on button "Continue" at bounding box center [931, 693] width 89 height 30
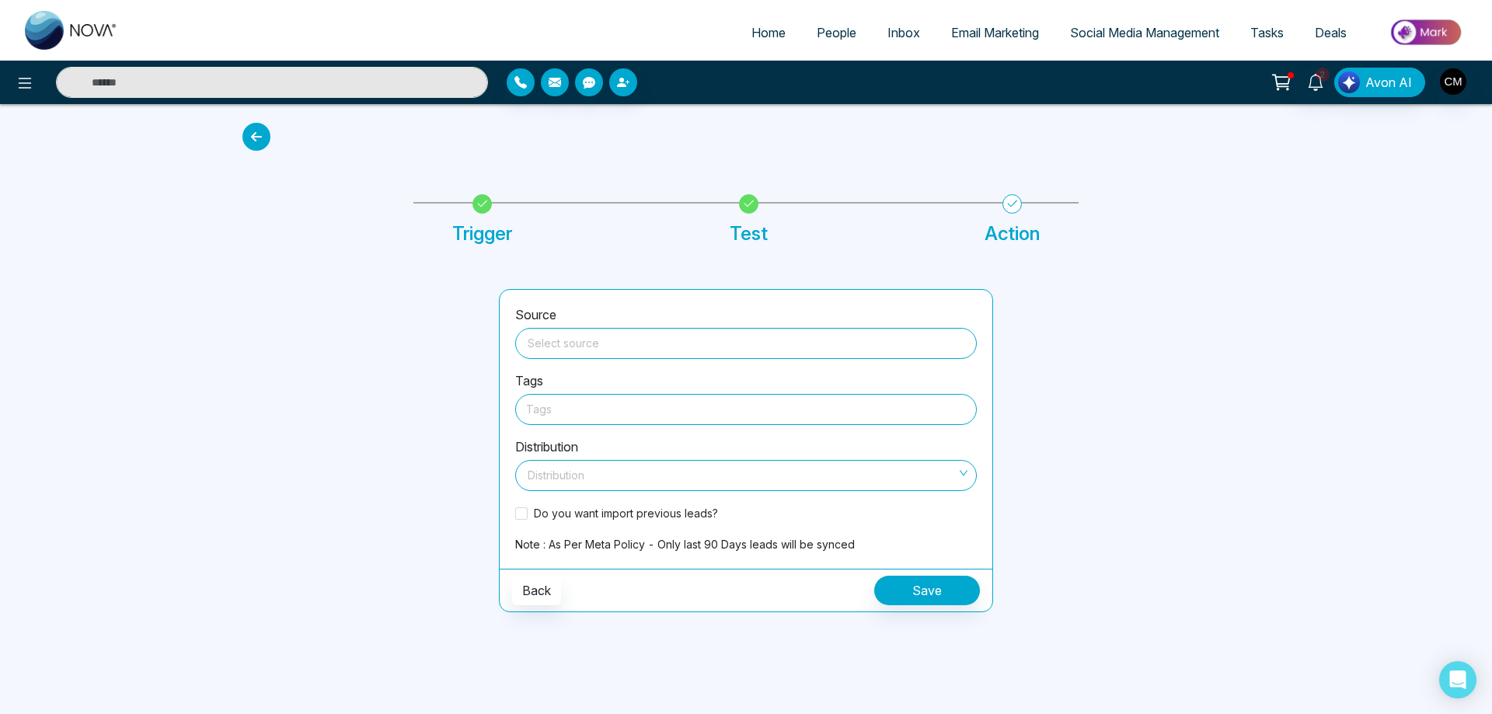
click at [621, 354] on span at bounding box center [746, 344] width 443 height 30
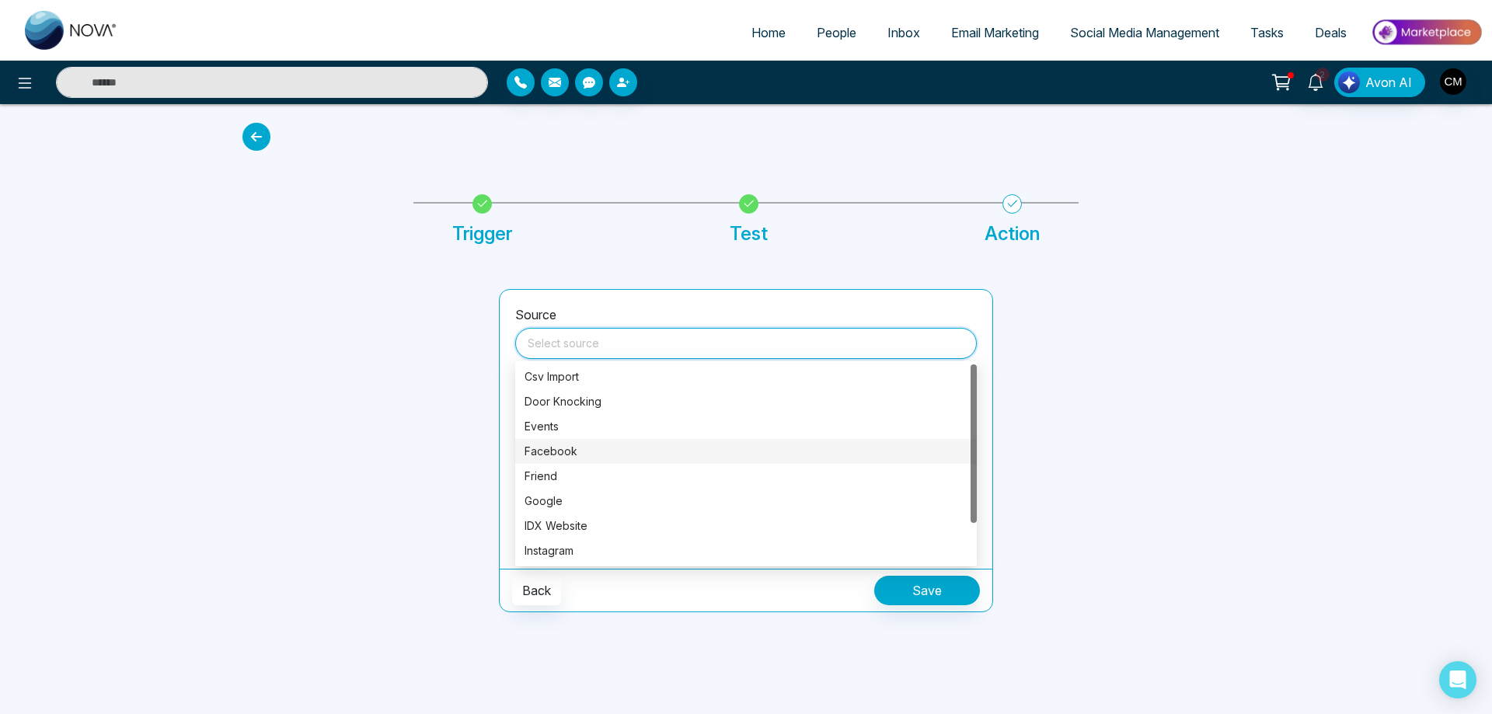
click at [540, 451] on div "Facebook" at bounding box center [746, 451] width 443 height 17
type input "********"
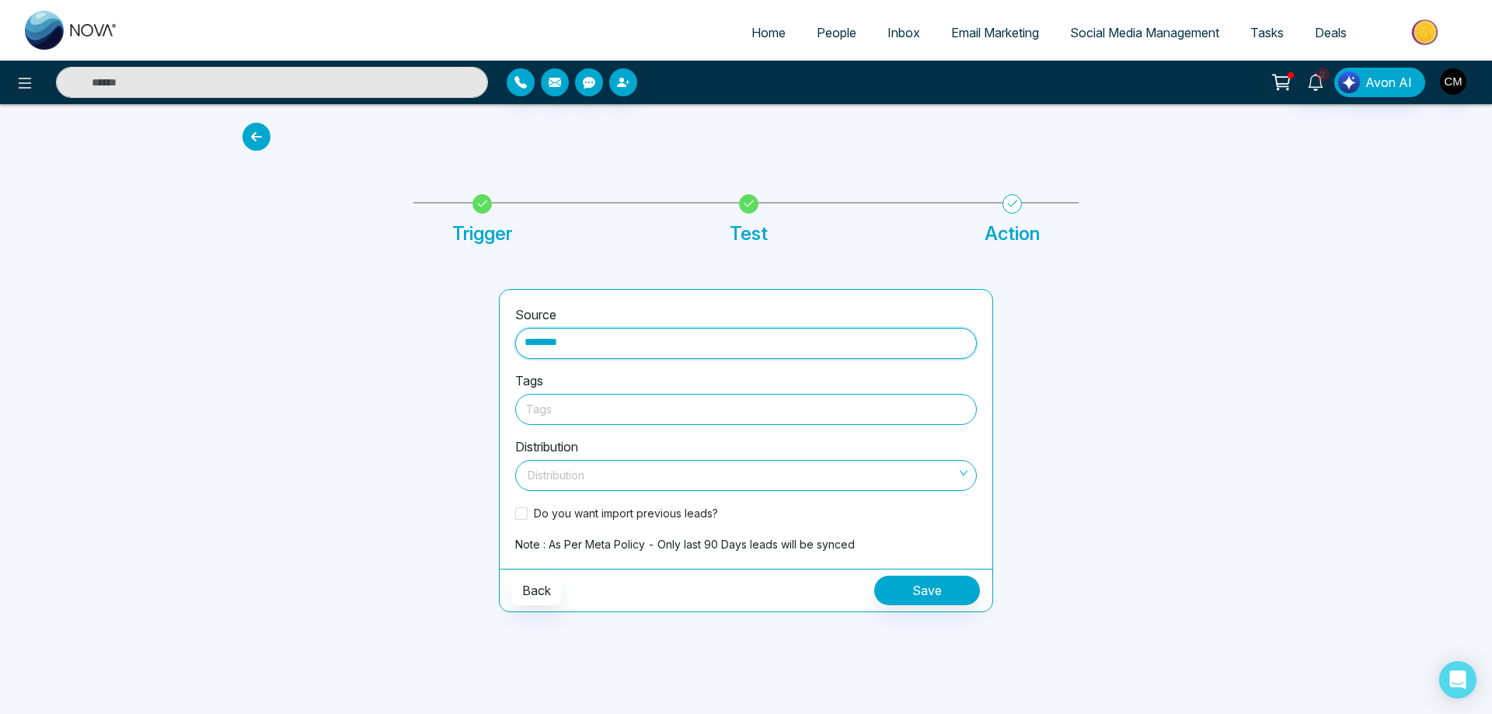
click at [556, 412] on div at bounding box center [746, 409] width 440 height 19
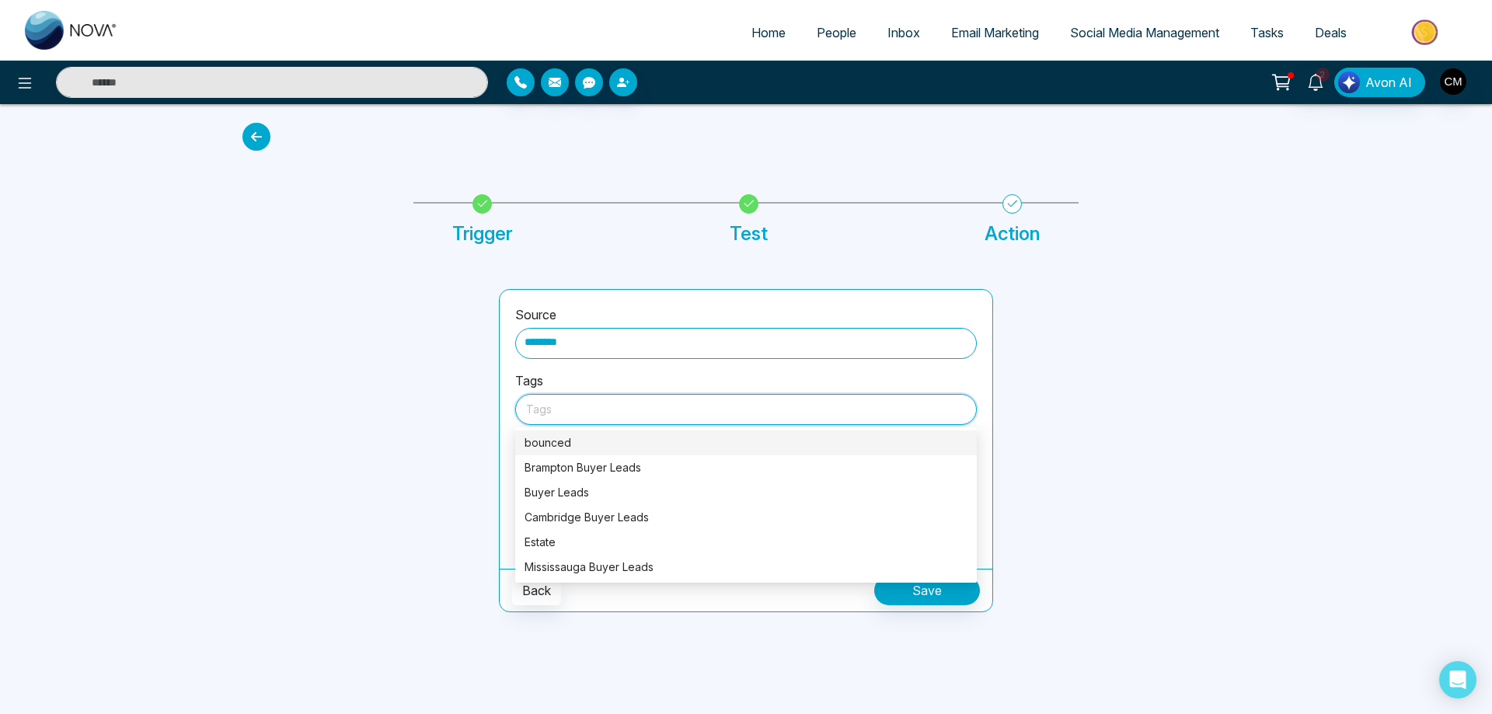
type input "*"
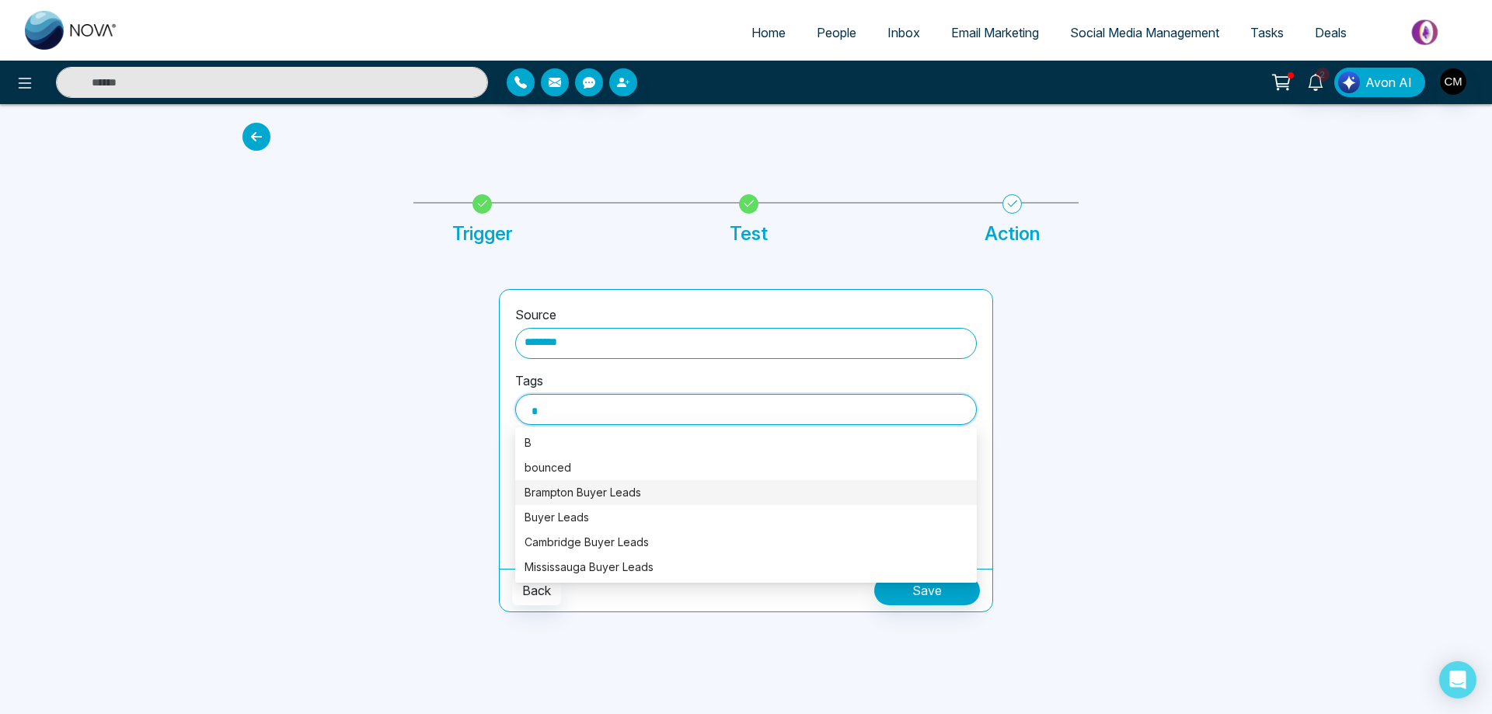
click at [580, 490] on div "Brampton Buyer Leads" at bounding box center [746, 492] width 443 height 17
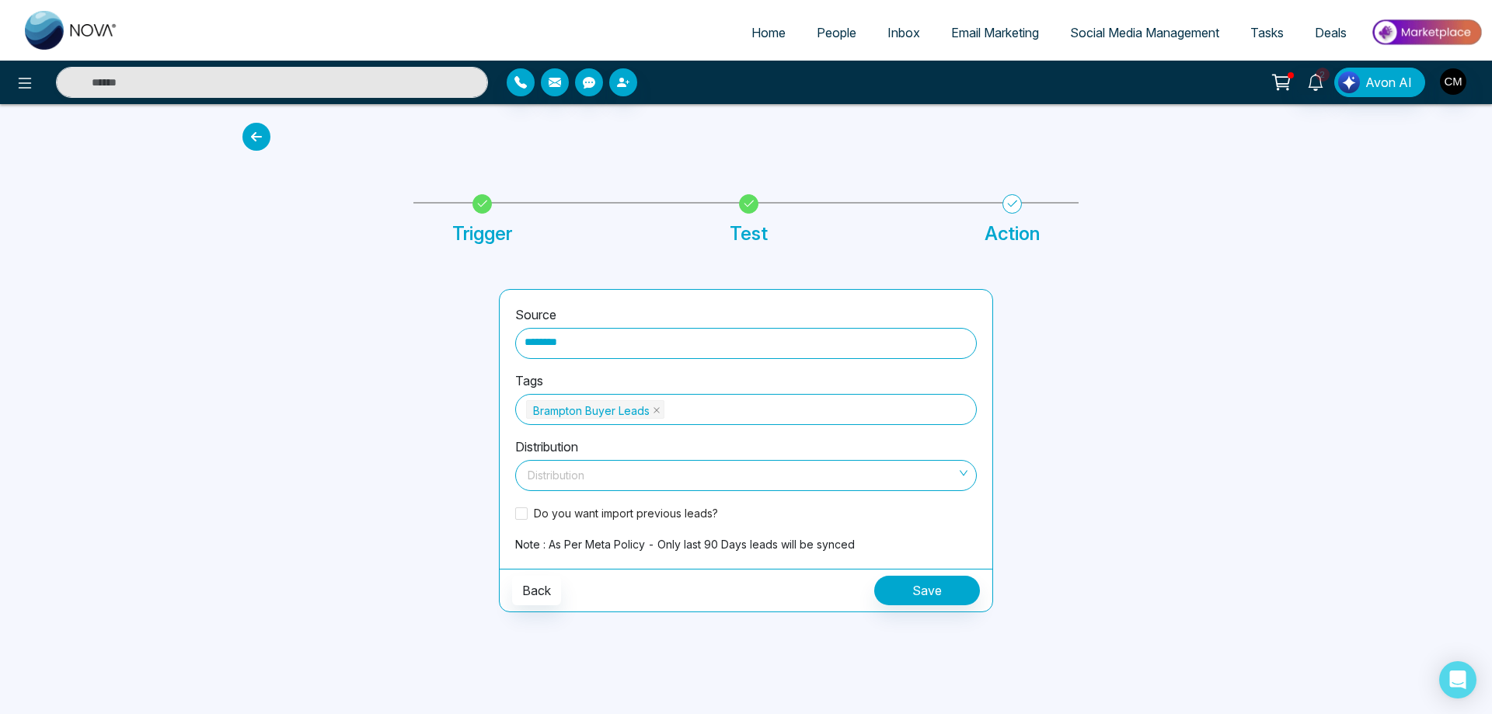
click at [710, 588] on div "Back Save" at bounding box center [746, 590] width 493 height 43
click at [575, 504] on div "Do you want import previous leads?" at bounding box center [746, 519] width 462 height 31
click at [572, 510] on span "Do you want import previous leads?" at bounding box center [626, 513] width 197 height 16
click at [587, 480] on input "search" at bounding box center [741, 472] width 432 height 23
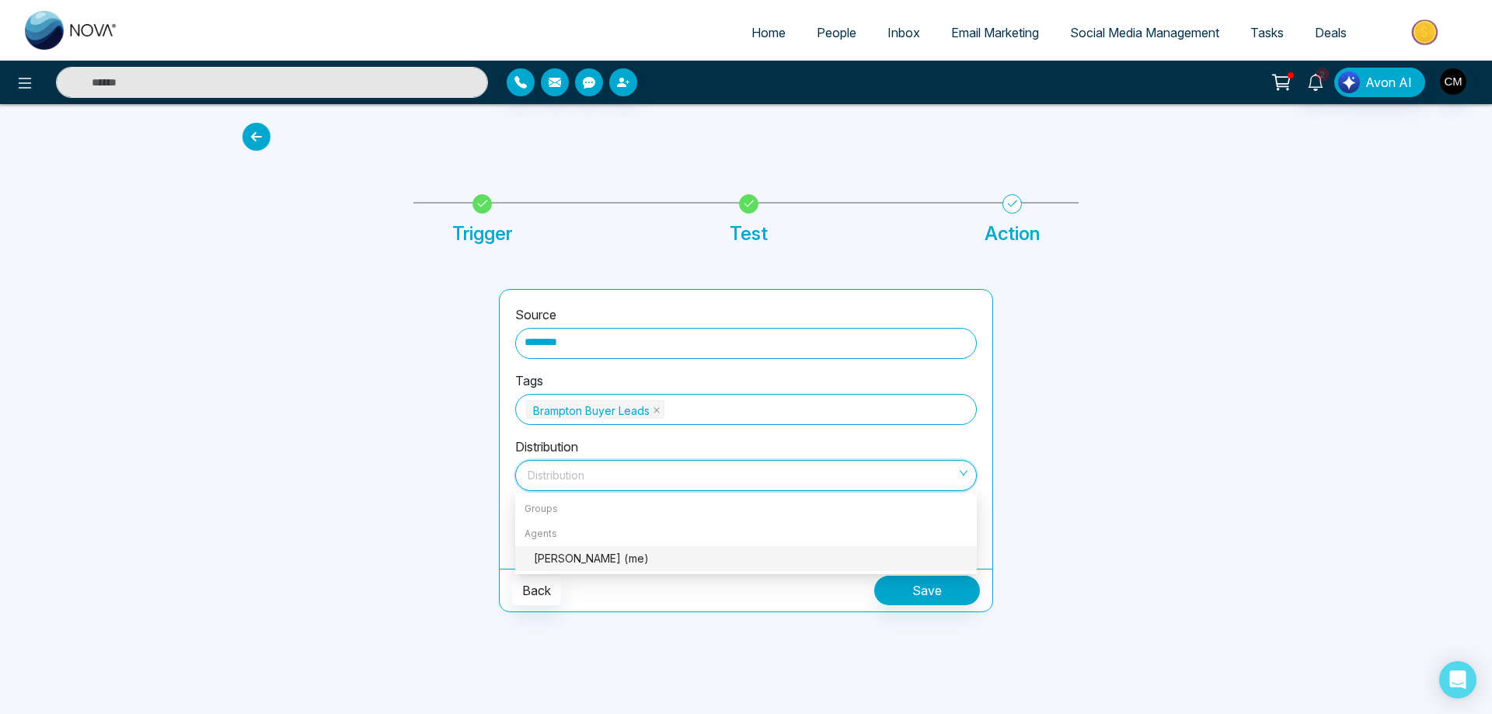
click at [601, 553] on div "[PERSON_NAME] (me)" at bounding box center [751, 558] width 434 height 17
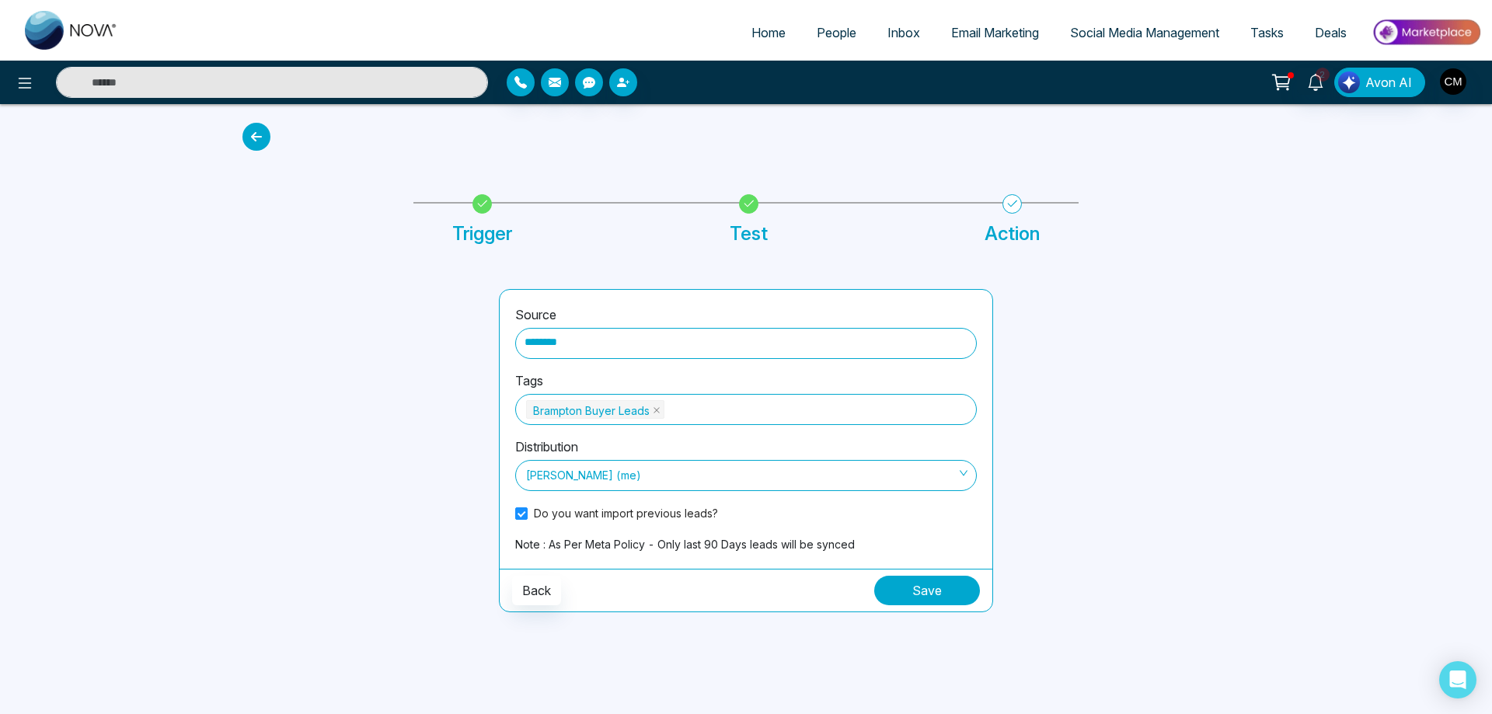
drag, startPoint x: 894, startPoint y: 592, endPoint x: 905, endPoint y: 592, distance: 10.9
click at [905, 592] on button "Save" at bounding box center [927, 591] width 106 height 30
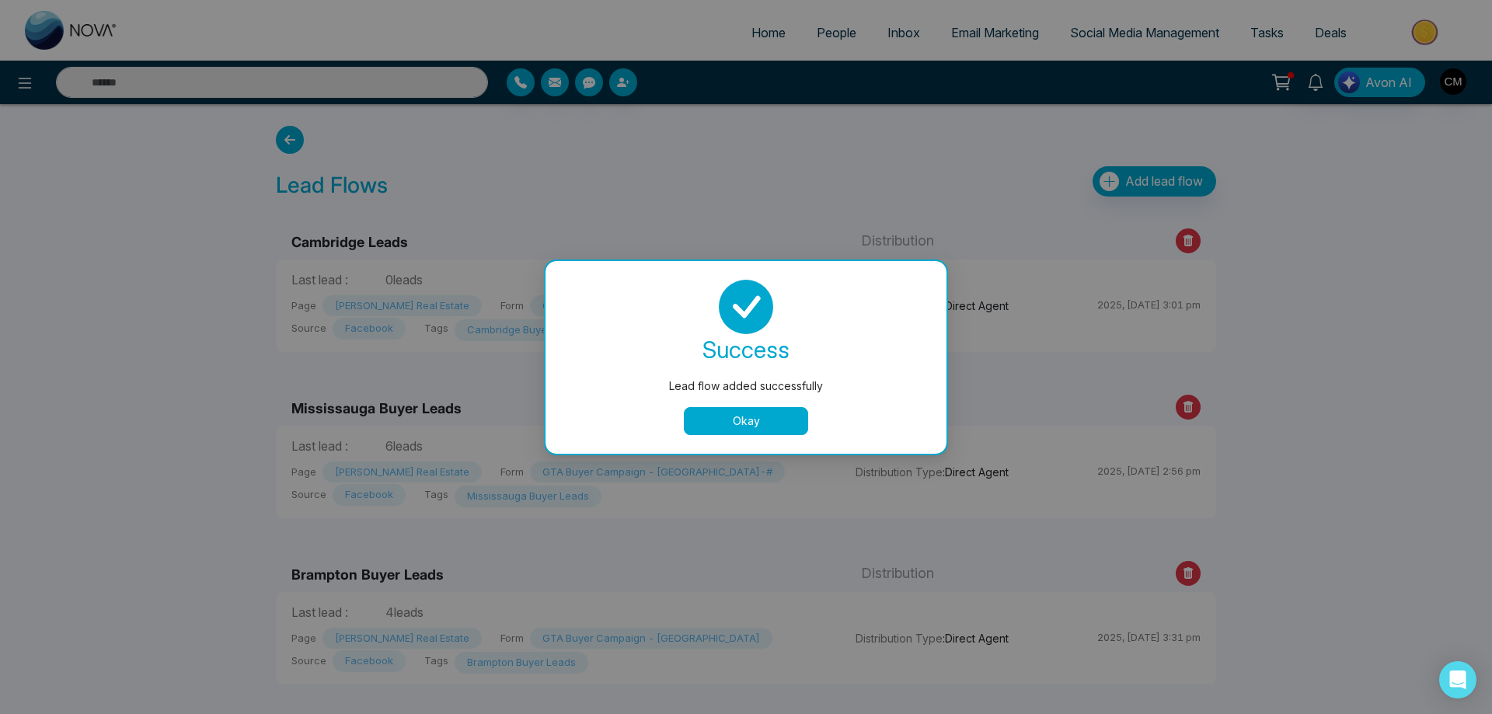
click at [776, 426] on button "Okay" at bounding box center [746, 421] width 124 height 28
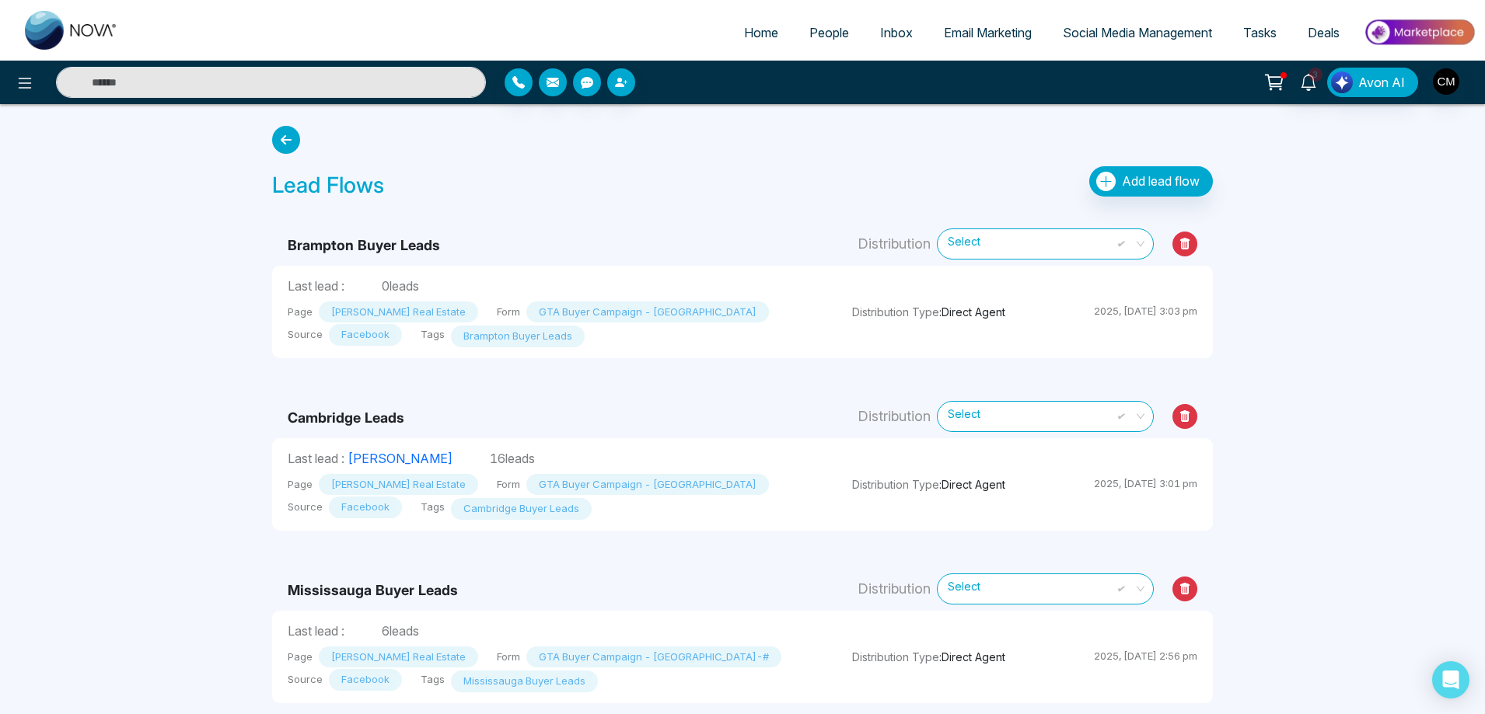
click at [829, 38] on span "People" at bounding box center [829, 33] width 40 height 16
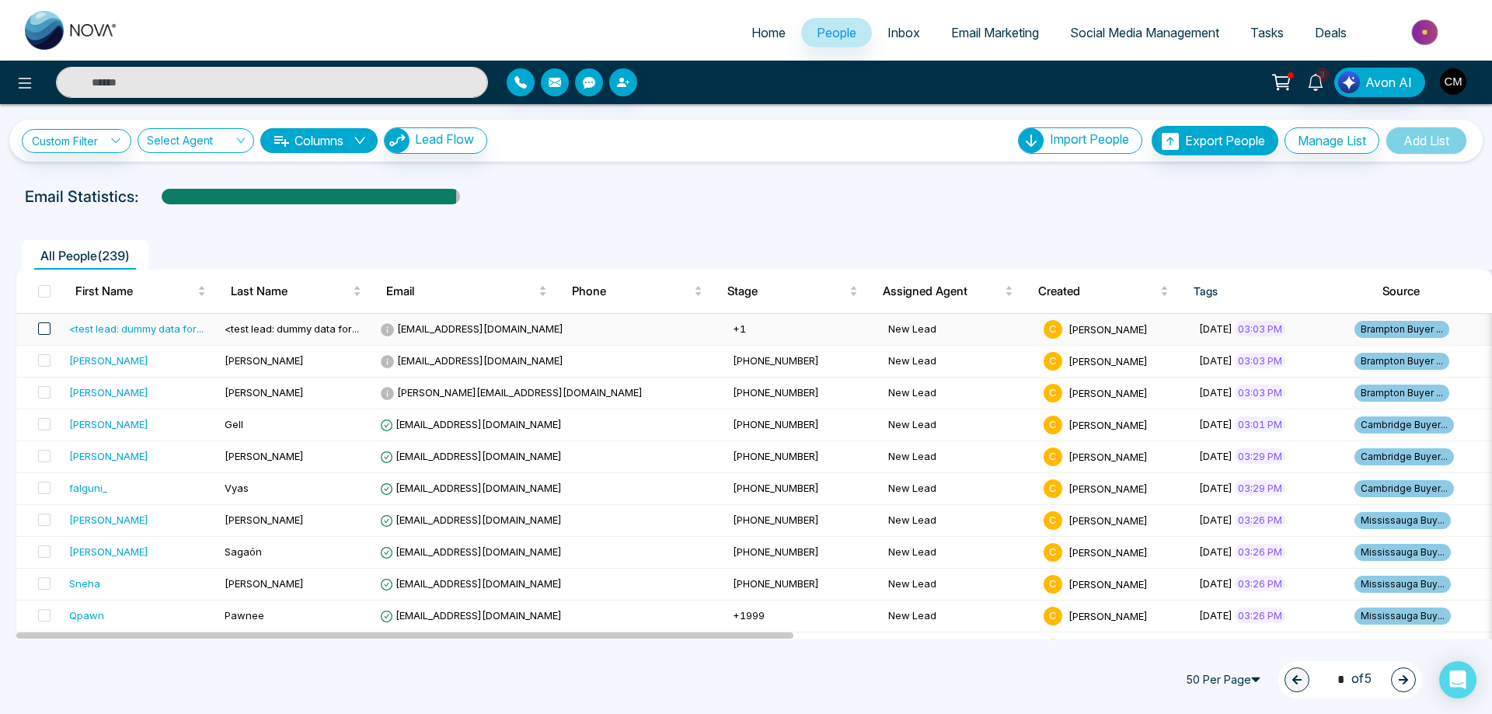
click at [46, 330] on span at bounding box center [44, 329] width 12 height 12
click at [205, 679] on icon at bounding box center [199, 680] width 14 height 14
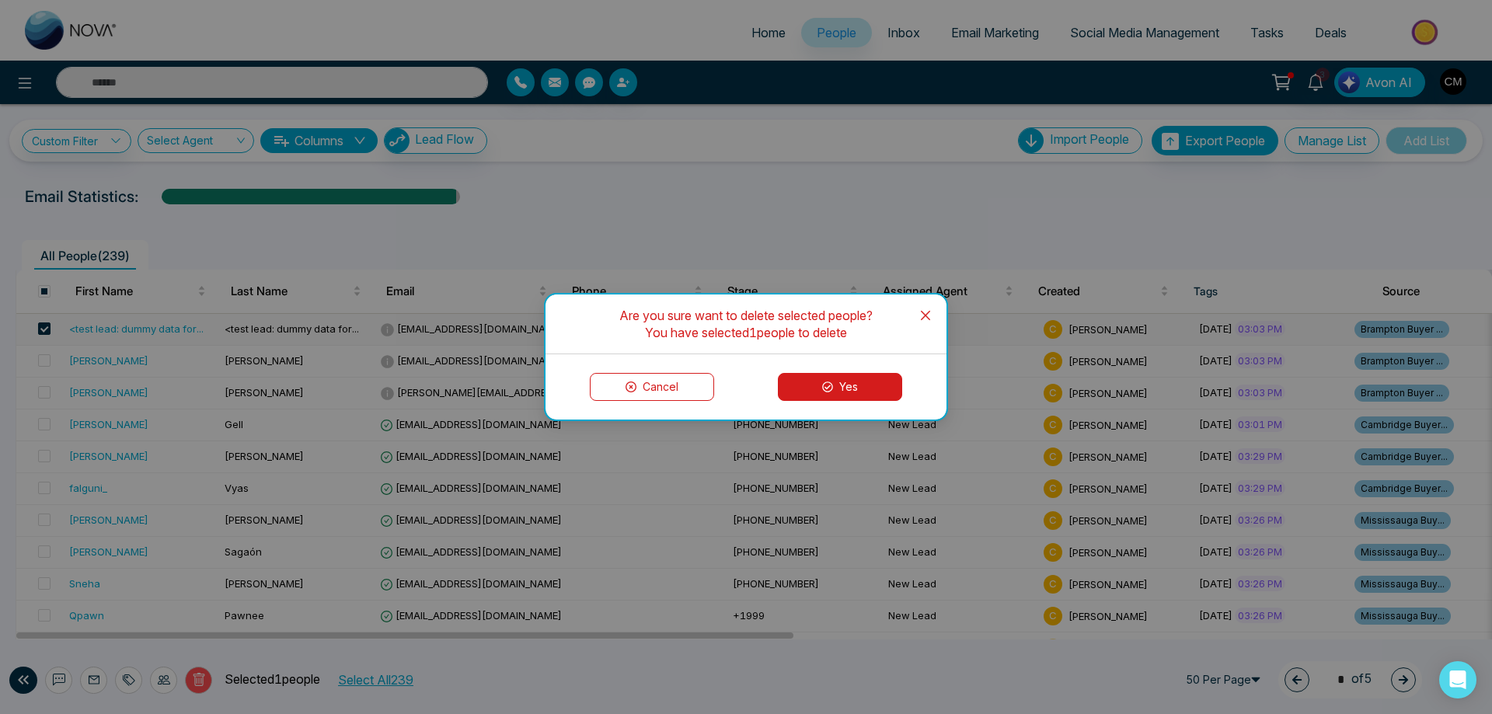
click at [847, 396] on button "Yes" at bounding box center [840, 387] width 124 height 28
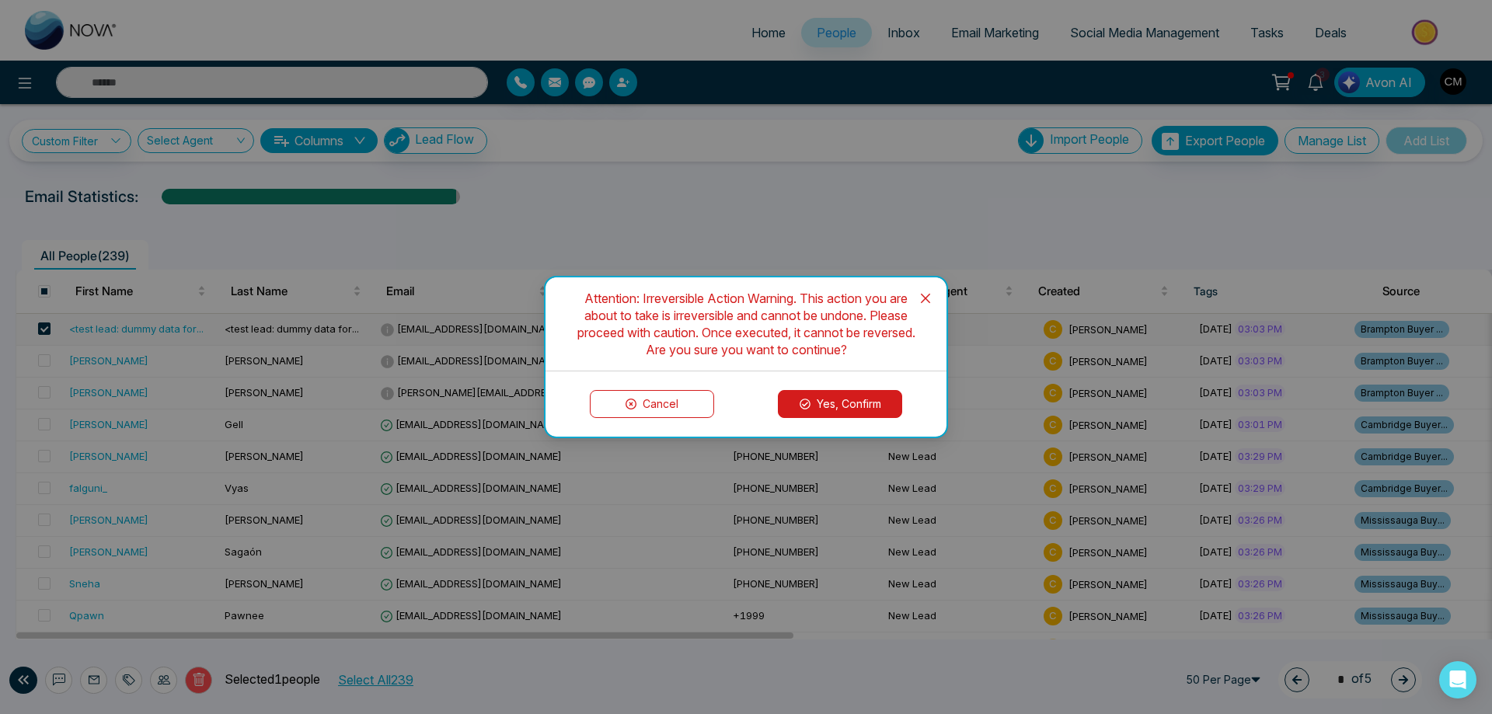
click at [797, 401] on button "Yes, Confirm" at bounding box center [840, 404] width 124 height 28
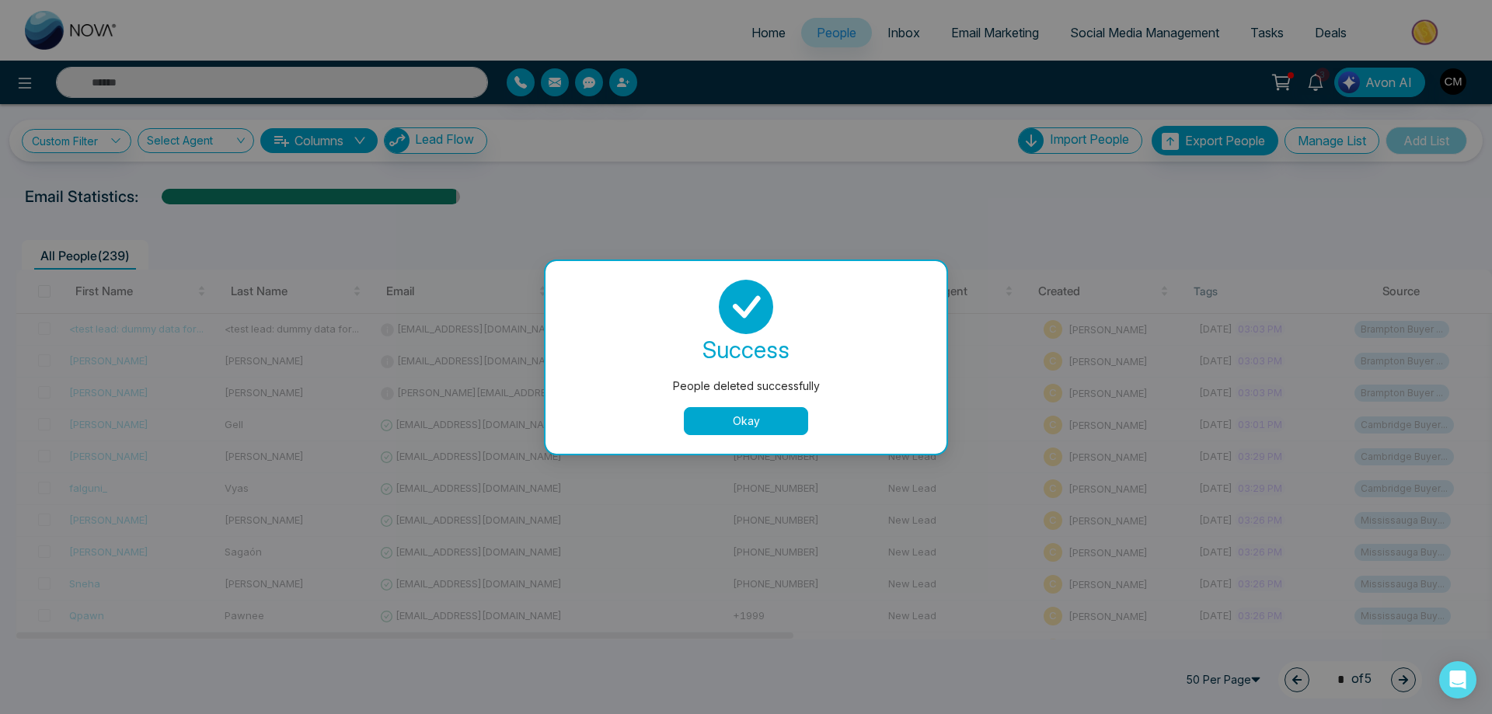
click at [772, 424] on button "Okay" at bounding box center [746, 421] width 124 height 28
